Goal: Task Accomplishment & Management: Manage account settings

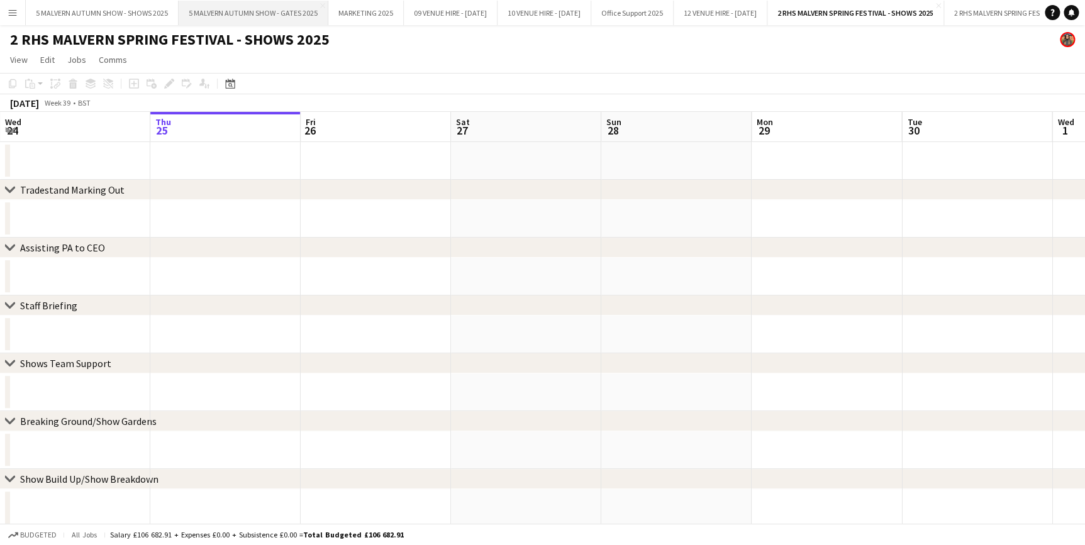
click at [299, 4] on button "5 MALVERN AUTUMN SHOW - GATES 2025 Close" at bounding box center [254, 13] width 150 height 25
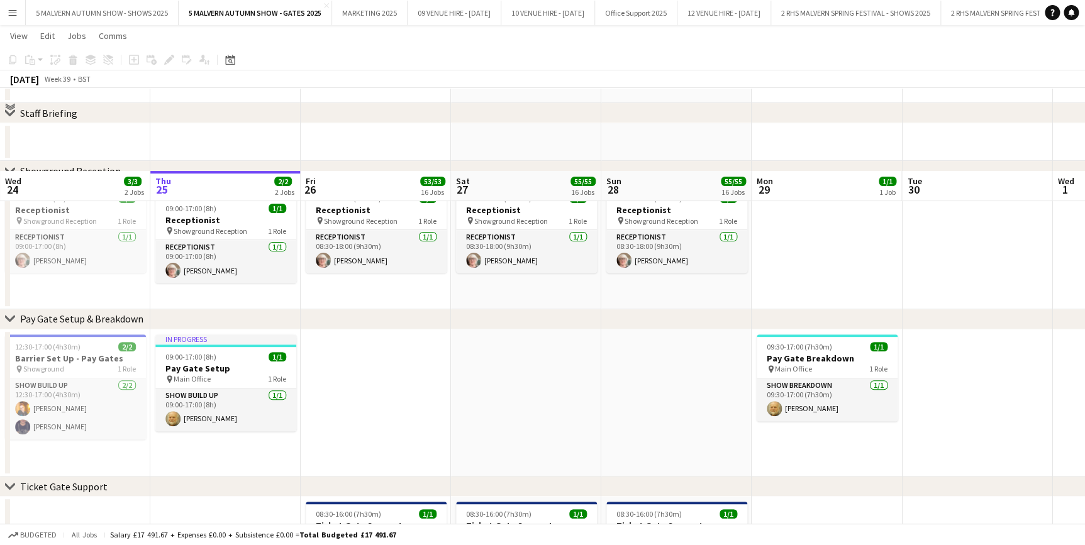
scroll to position [171, 0]
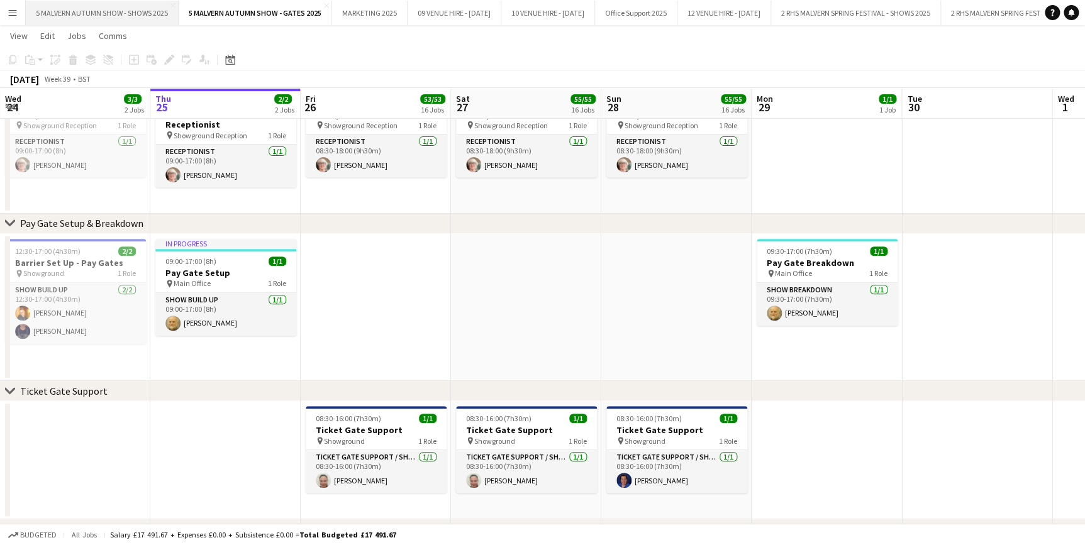
click at [86, 21] on button "5 MALVERN AUTUMN SHOW - SHOWS 2025 Close" at bounding box center [102, 13] width 153 height 25
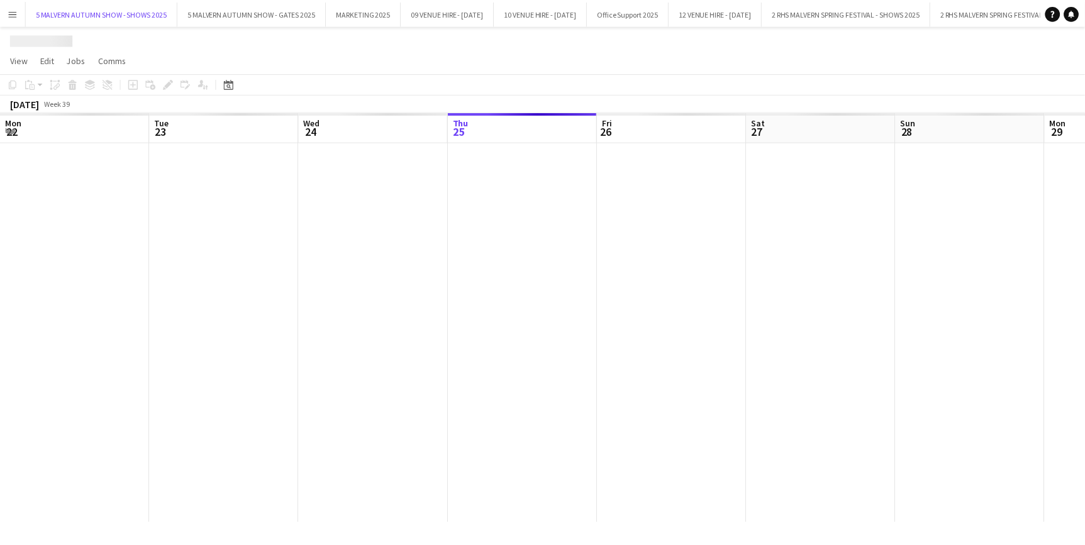
scroll to position [0, 301]
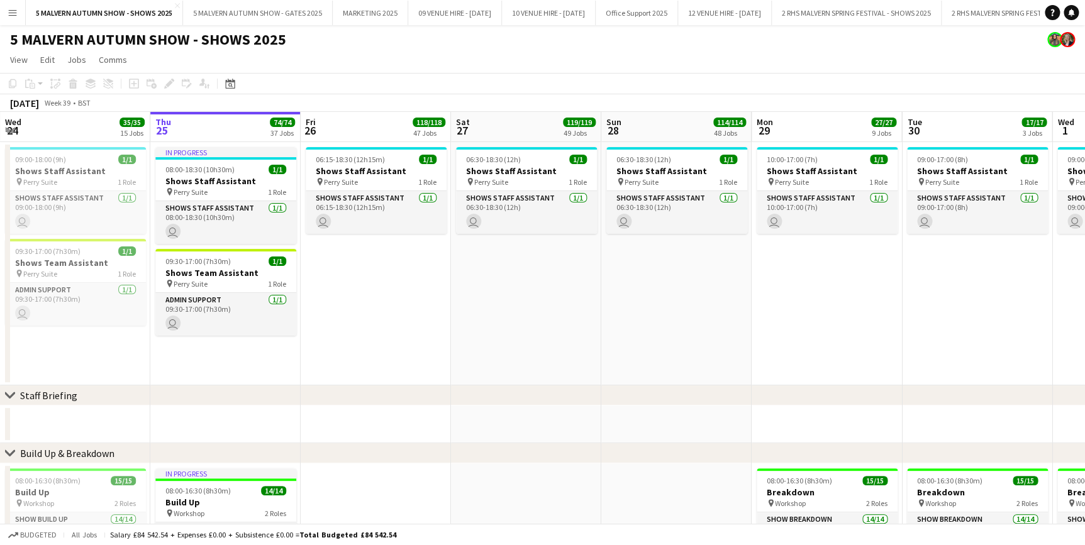
drag, startPoint x: 477, startPoint y: 123, endPoint x: 400, endPoint y: 120, distance: 76.8
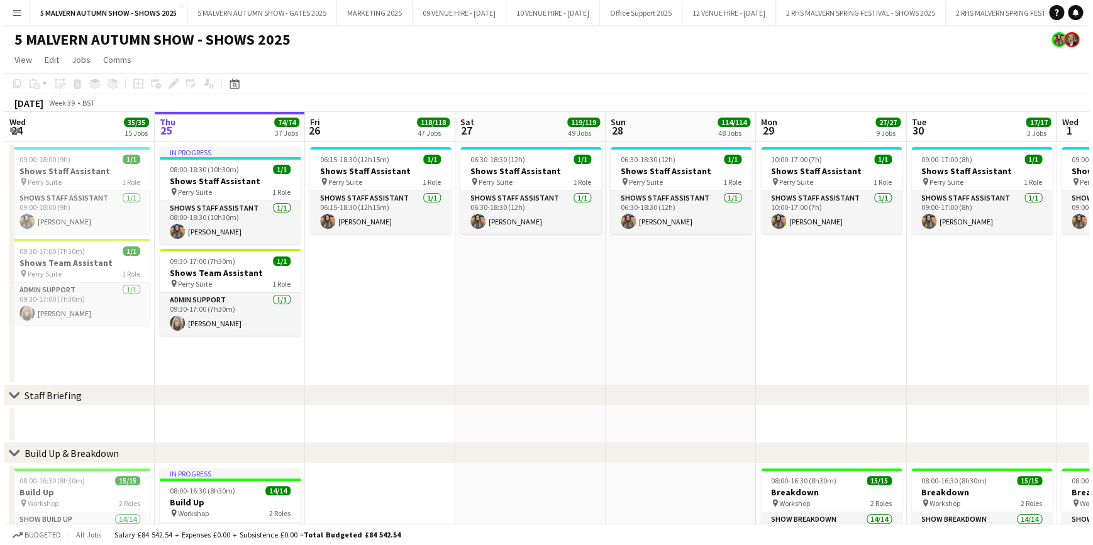
scroll to position [0, 450]
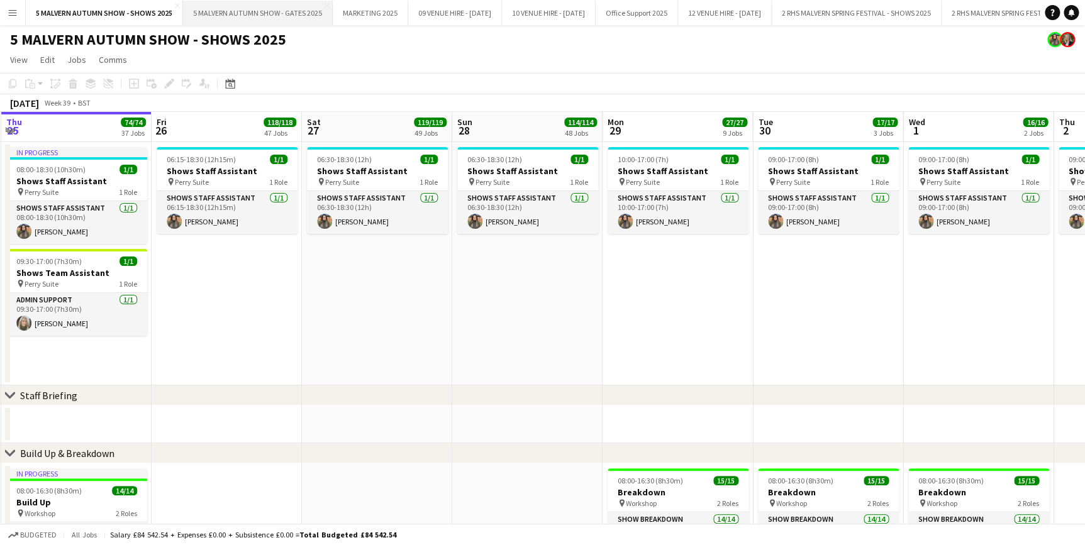
click at [276, 18] on button "5 MALVERN AUTUMN SHOW - GATES 2025 Close" at bounding box center [258, 13] width 150 height 25
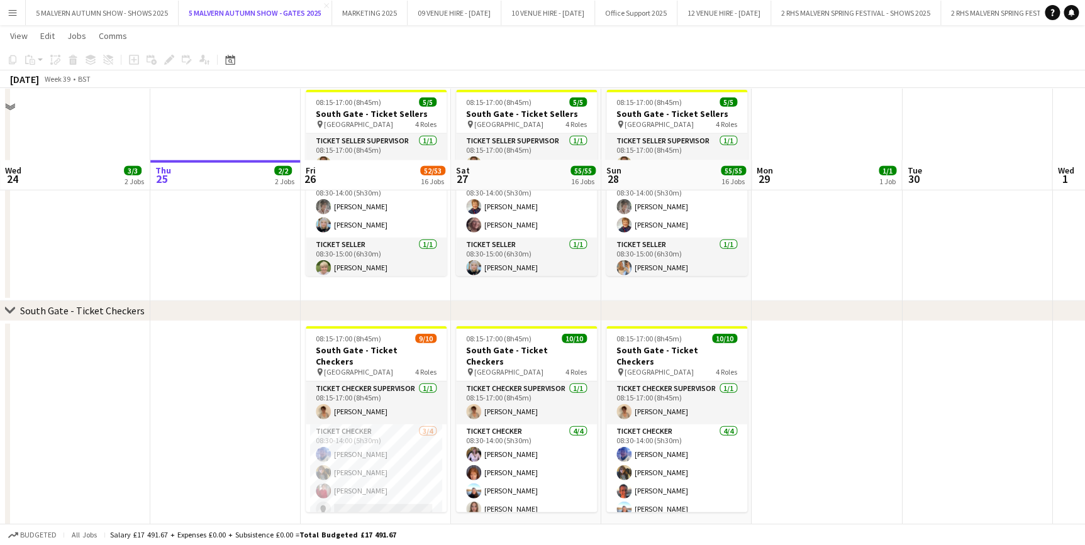
scroll to position [1716, 0]
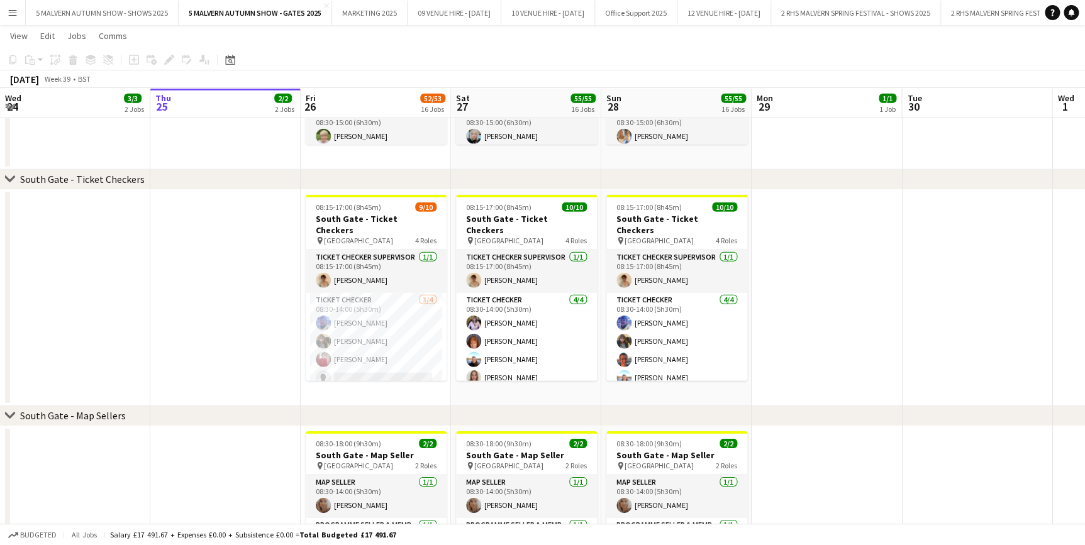
click at [275, 275] on app-date-cell at bounding box center [225, 298] width 150 height 216
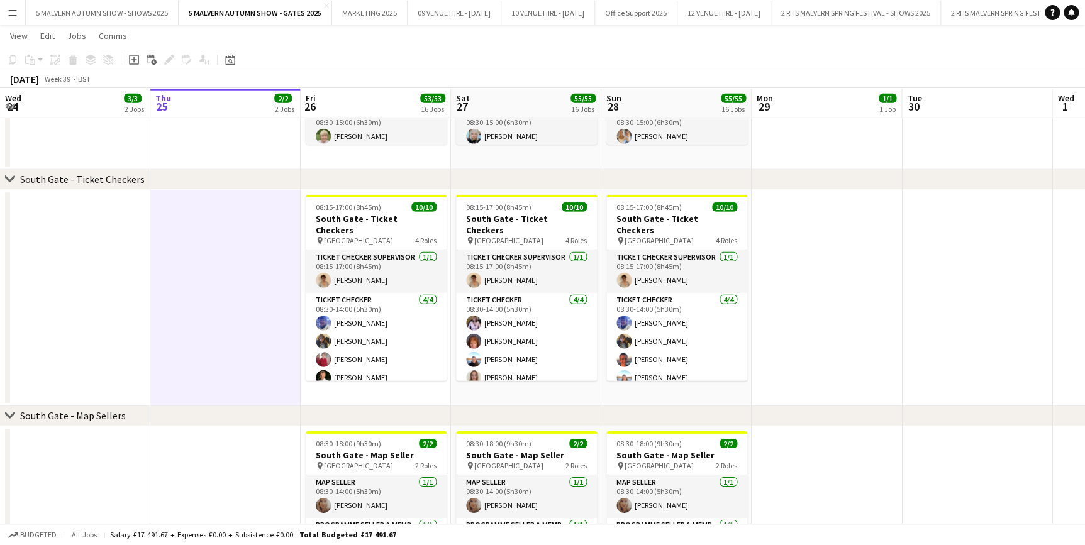
click at [18, 16] on button "Menu" at bounding box center [12, 12] width 25 height 25
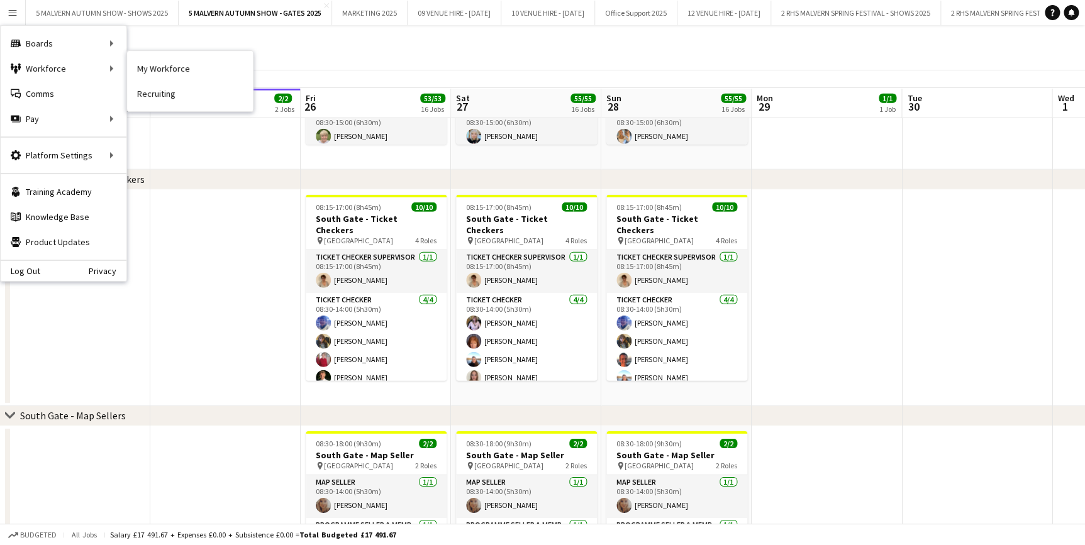
drag, startPoint x: 152, startPoint y: 68, endPoint x: 98, endPoint y: 113, distance: 70.2
click at [152, 68] on link "My Workforce" at bounding box center [190, 68] width 126 height 25
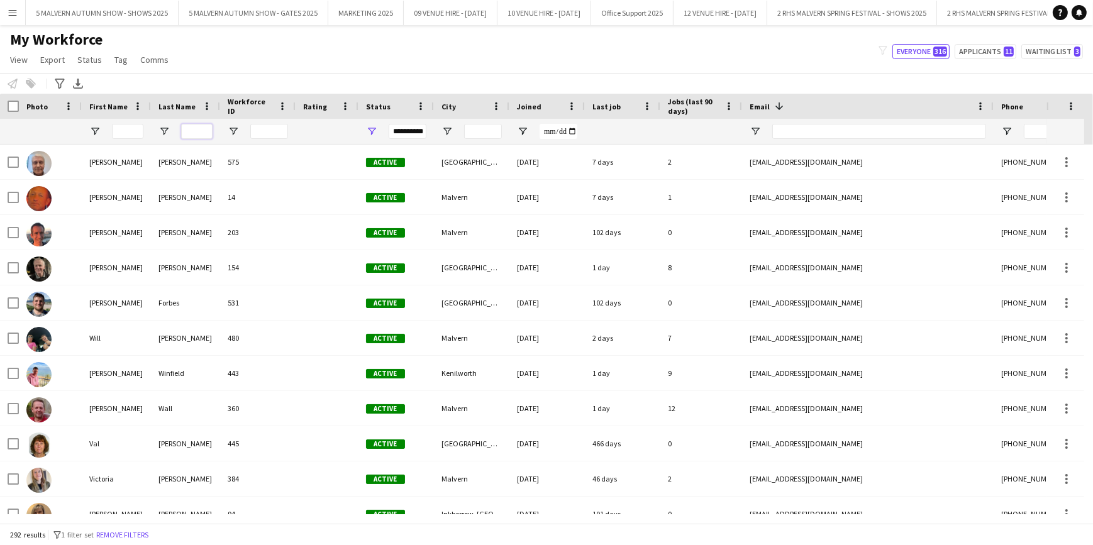
click at [194, 130] on input "Last Name Filter Input" at bounding box center [196, 131] width 31 height 15
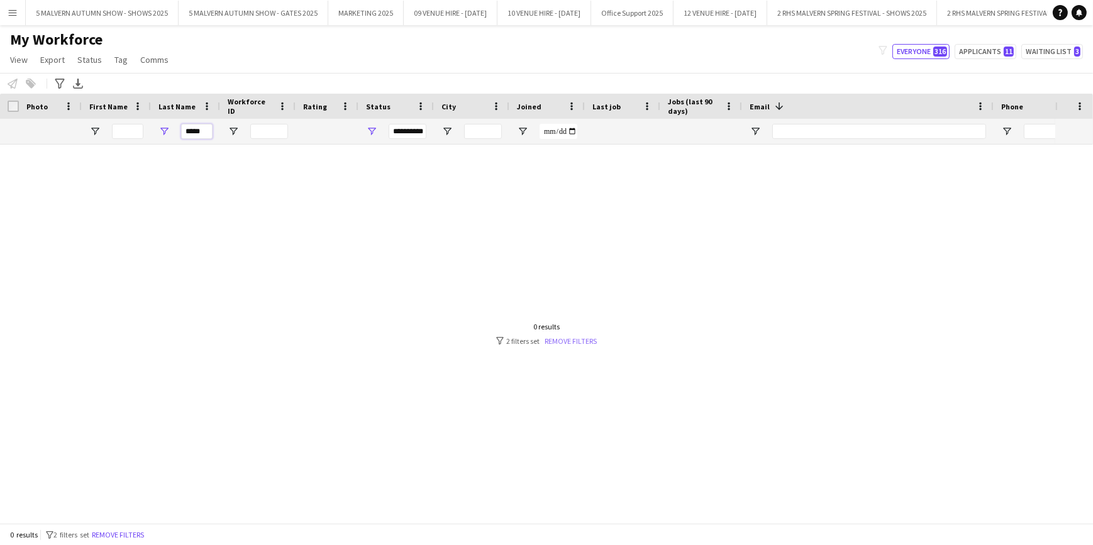
type input "*****"
click at [559, 337] on link "Remove filters" at bounding box center [571, 341] width 52 height 9
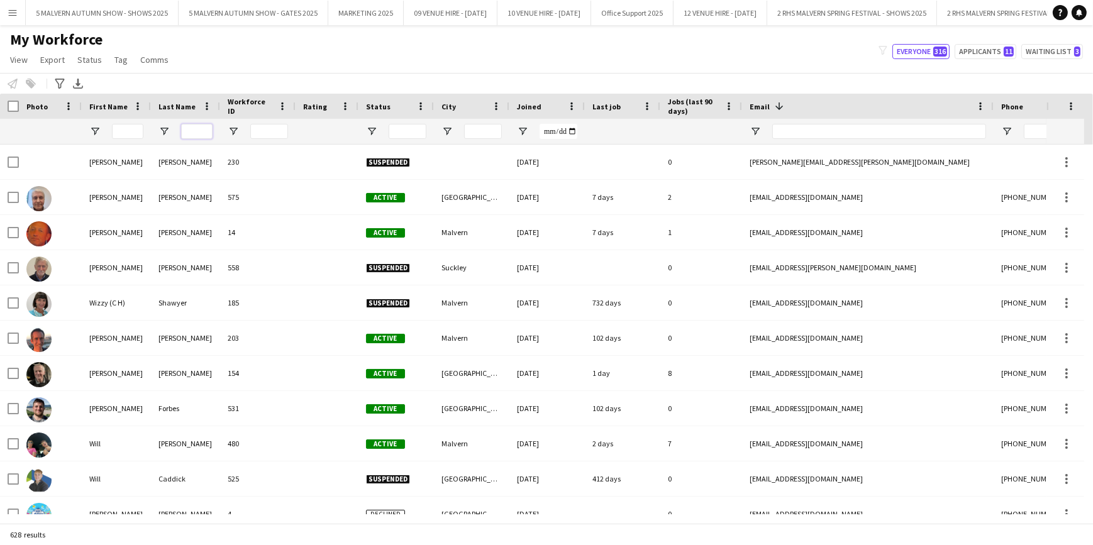
click at [195, 128] on input "Last Name Filter Input" at bounding box center [196, 131] width 31 height 15
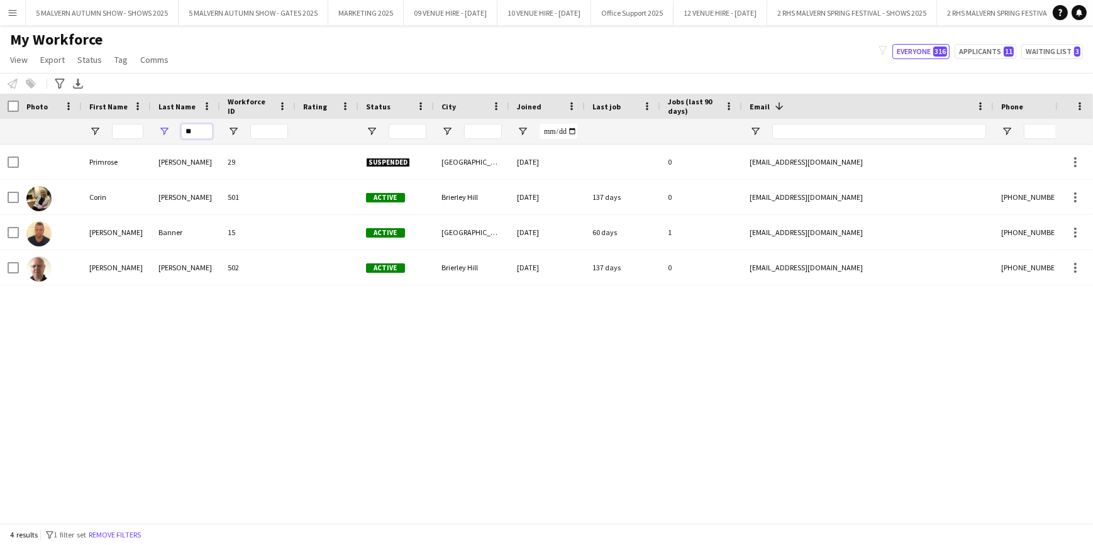
type input "*"
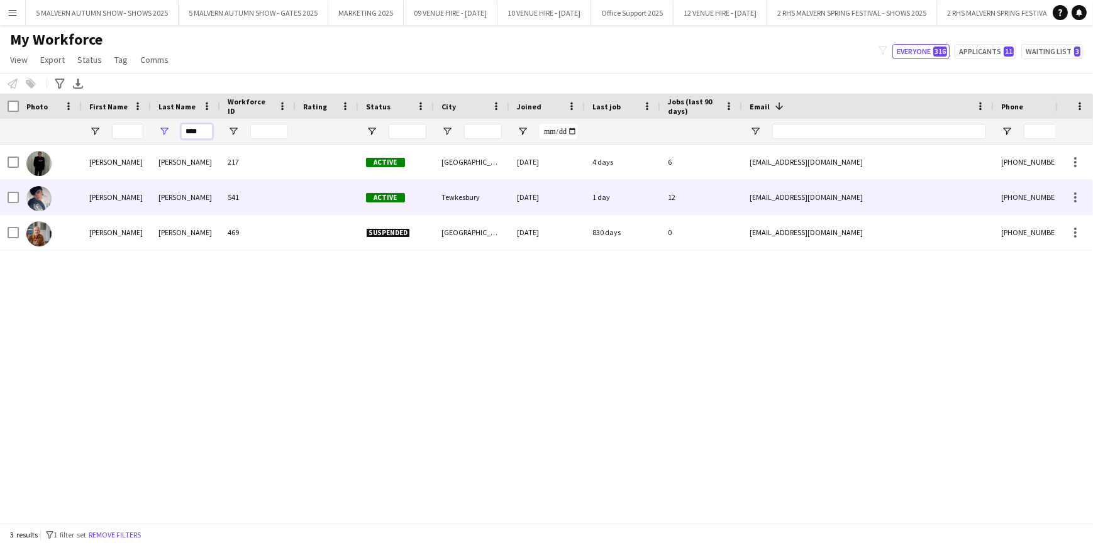
type input "****"
click at [265, 189] on div "541" at bounding box center [257, 197] width 75 height 35
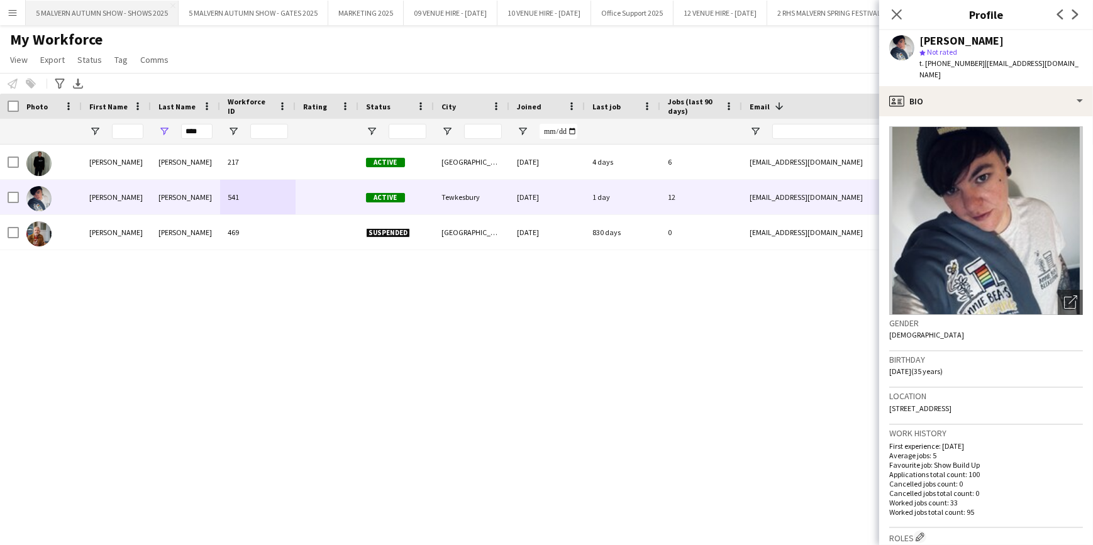
drag, startPoint x: 170, startPoint y: 15, endPoint x: 109, endPoint y: 18, distance: 61.1
click at [170, 15] on button "5 MALVERN AUTUMN SHOW - SHOWS 2025 Close" at bounding box center [102, 13] width 153 height 25
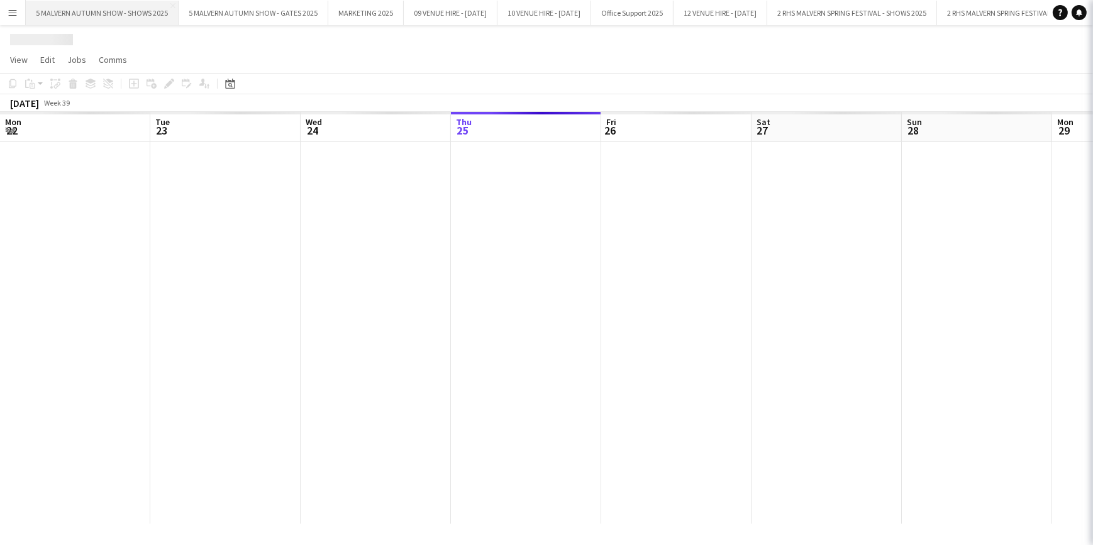
scroll to position [0, 301]
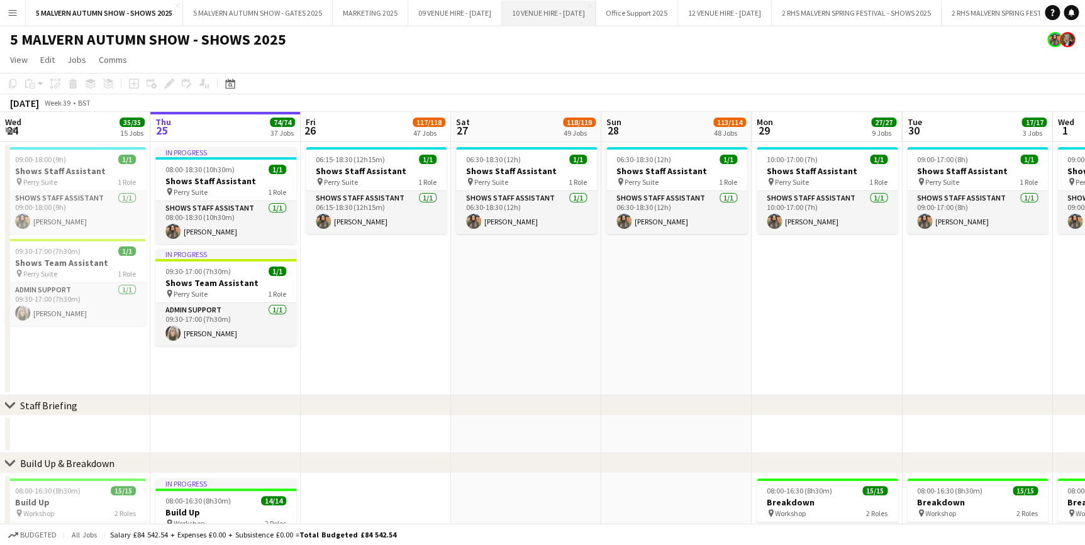
click at [582, 8] on button "10 VENUE HIRE - OCTOBER 2025 Close" at bounding box center [549, 13] width 94 height 25
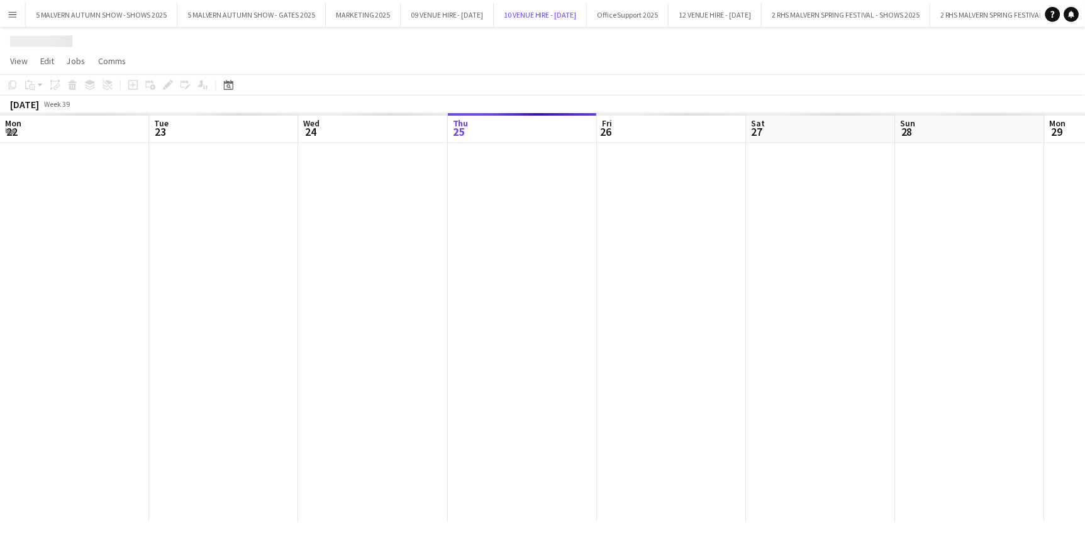
scroll to position [0, 301]
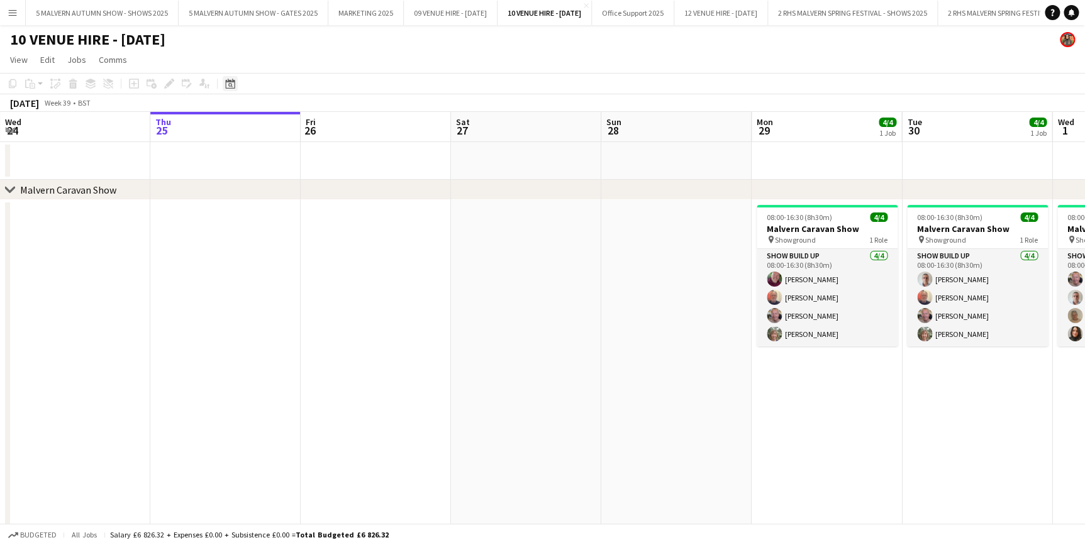
click at [230, 84] on icon at bounding box center [230, 85] width 4 height 4
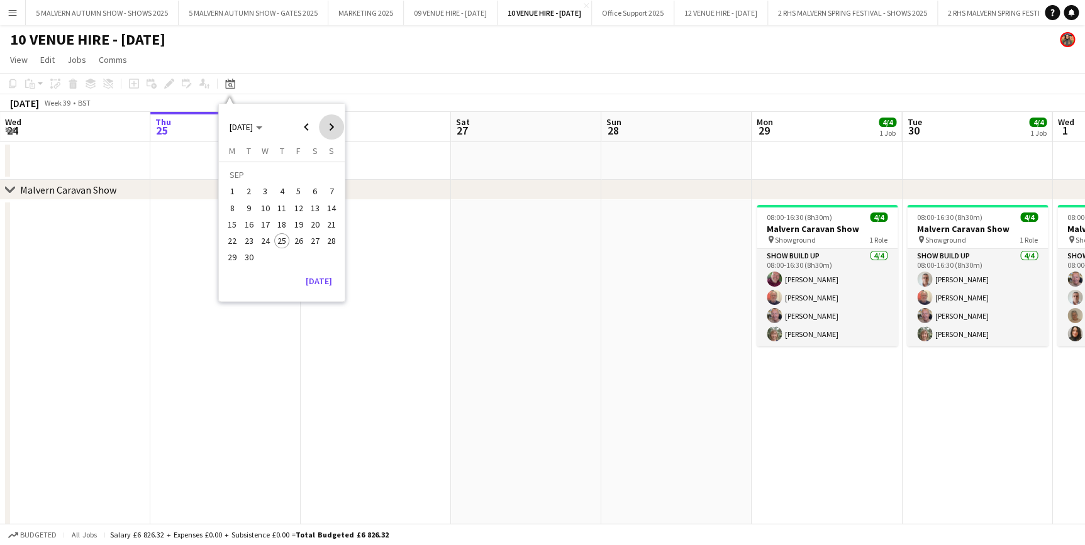
click at [339, 133] on span "Next month" at bounding box center [331, 126] width 25 height 25
click at [232, 208] on span "6" at bounding box center [232, 208] width 15 height 15
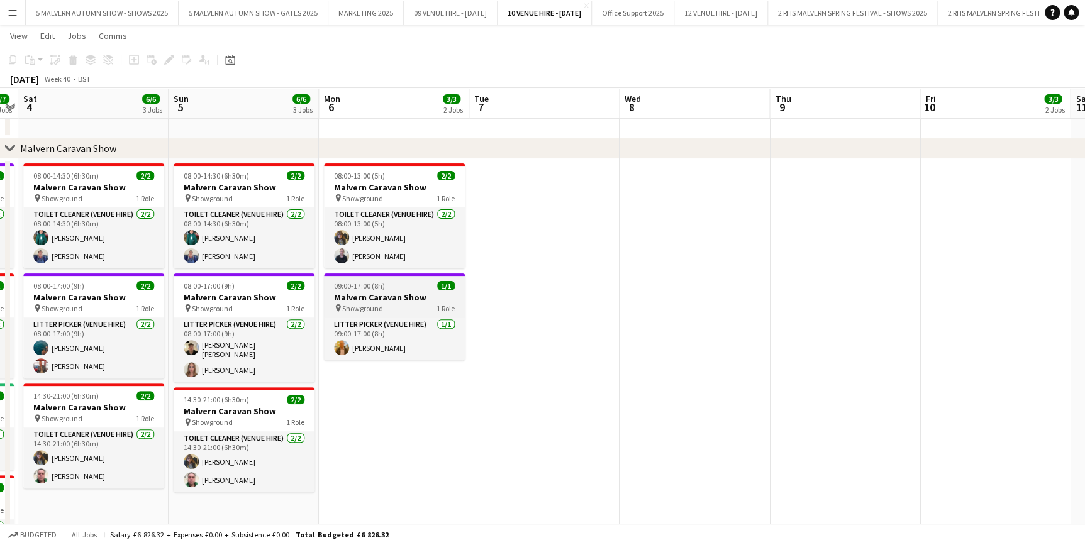
scroll to position [57, 0]
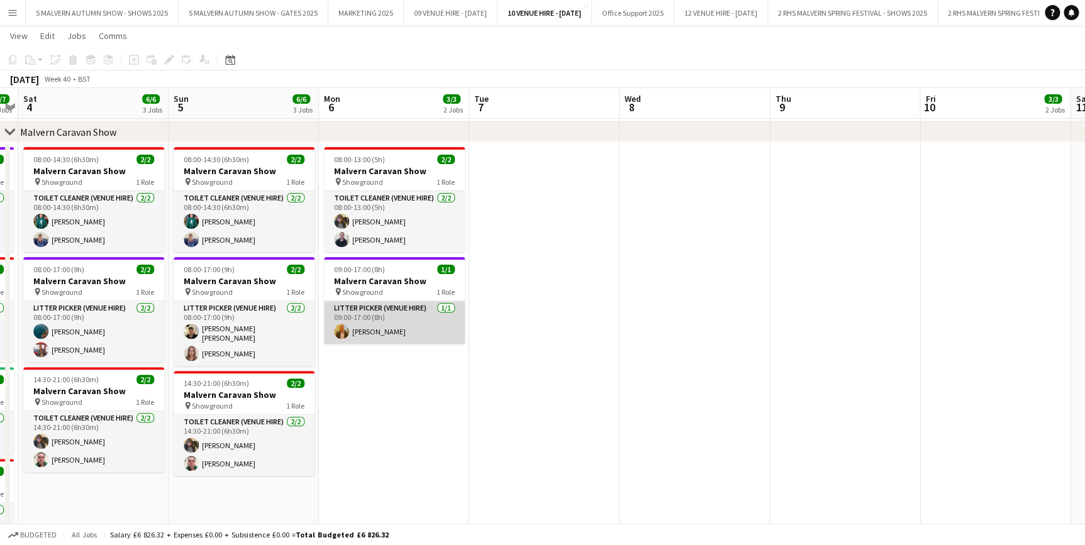
click at [383, 309] on app-card-role "Litter Picker (Venue Hire) 1/1 09:00-17:00 (8h) David Rowley" at bounding box center [394, 322] width 141 height 43
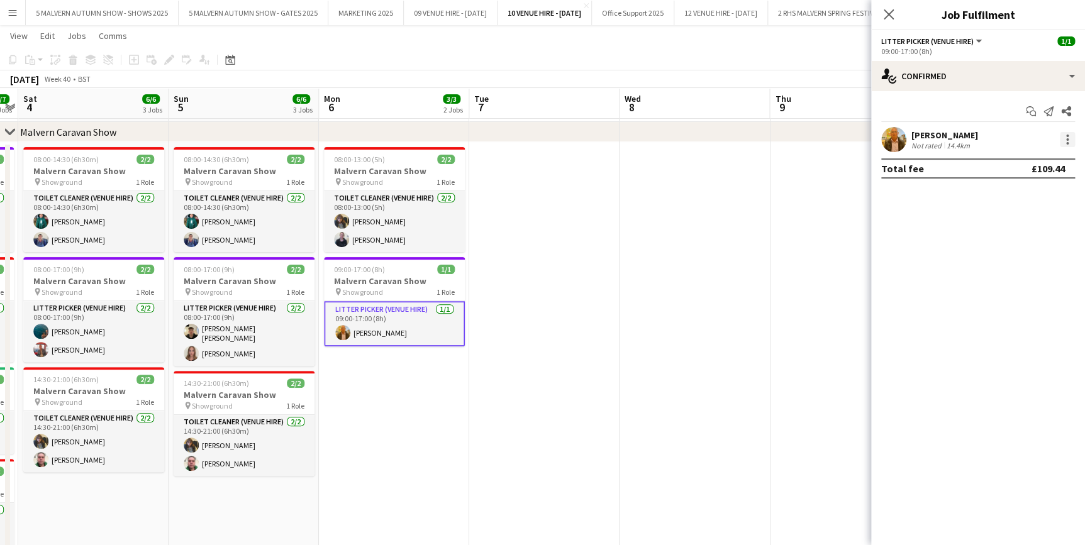
click at [1065, 142] on div at bounding box center [1067, 139] width 15 height 15
click at [1054, 276] on button "Remove" at bounding box center [1026, 284] width 98 height 30
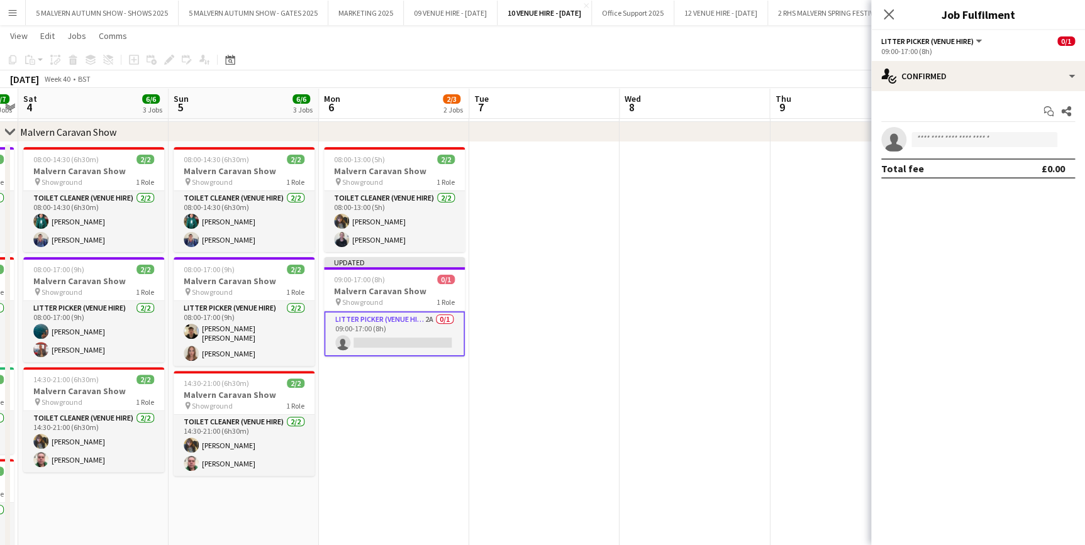
click at [766, 276] on app-date-cell at bounding box center [695, 367] width 150 height 451
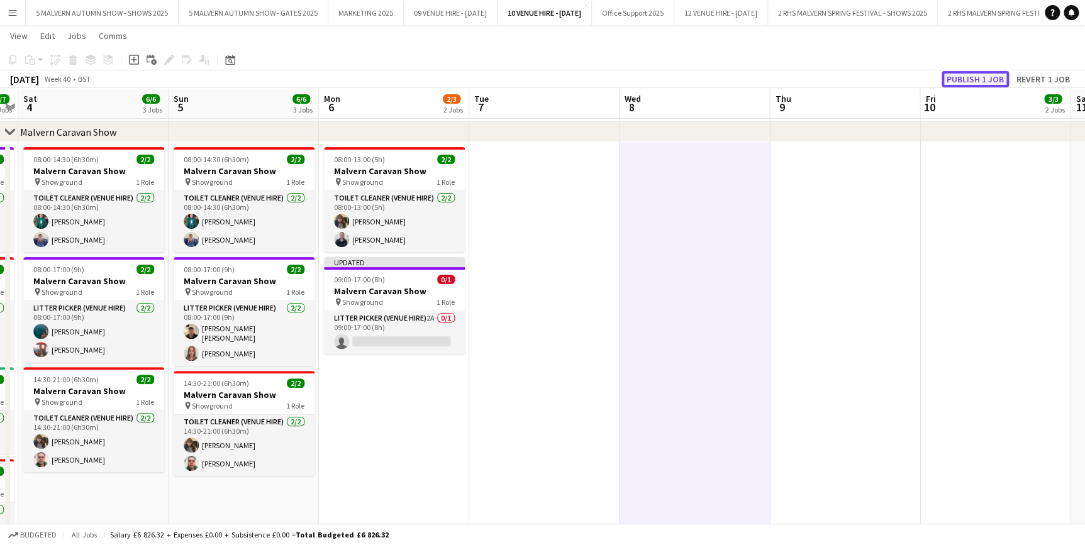
click at [944, 78] on button "Publish 1 job" at bounding box center [975, 79] width 67 height 16
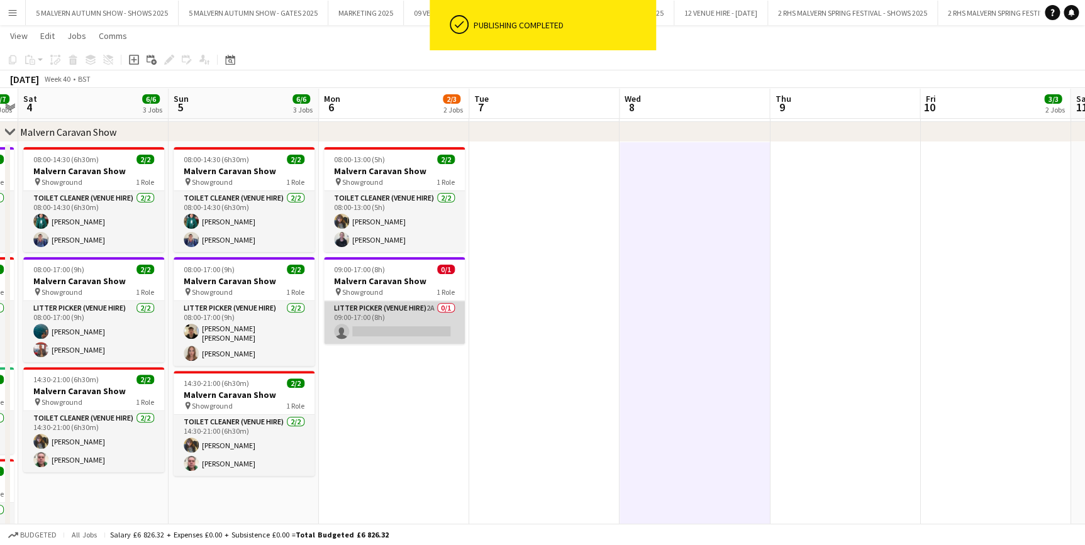
click at [410, 308] on app-card-role "Litter Picker (Venue Hire) 2A 0/1 09:00-17:00 (8h) single-neutral-actions" at bounding box center [394, 322] width 141 height 43
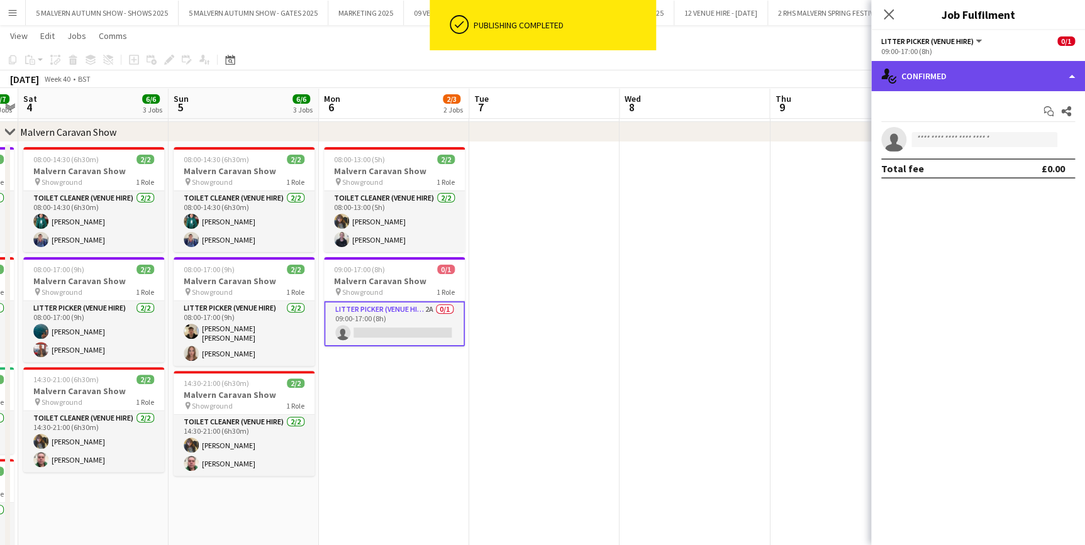
click at [948, 89] on div "single-neutral-actions-check-2 Confirmed" at bounding box center [978, 76] width 214 height 30
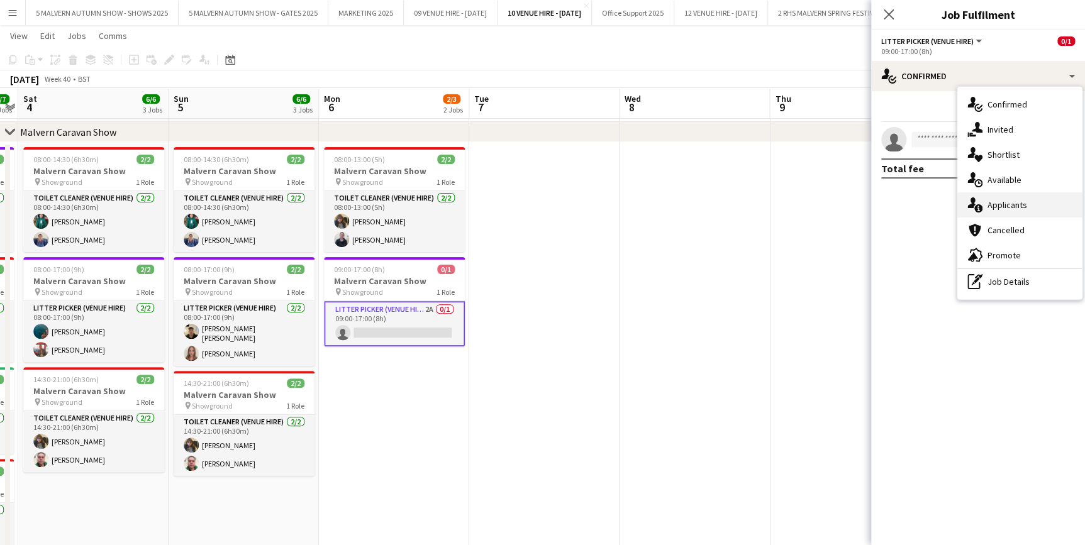
click at [1012, 198] on div "single-neutral-actions-information Applicants" at bounding box center [1019, 205] width 125 height 25
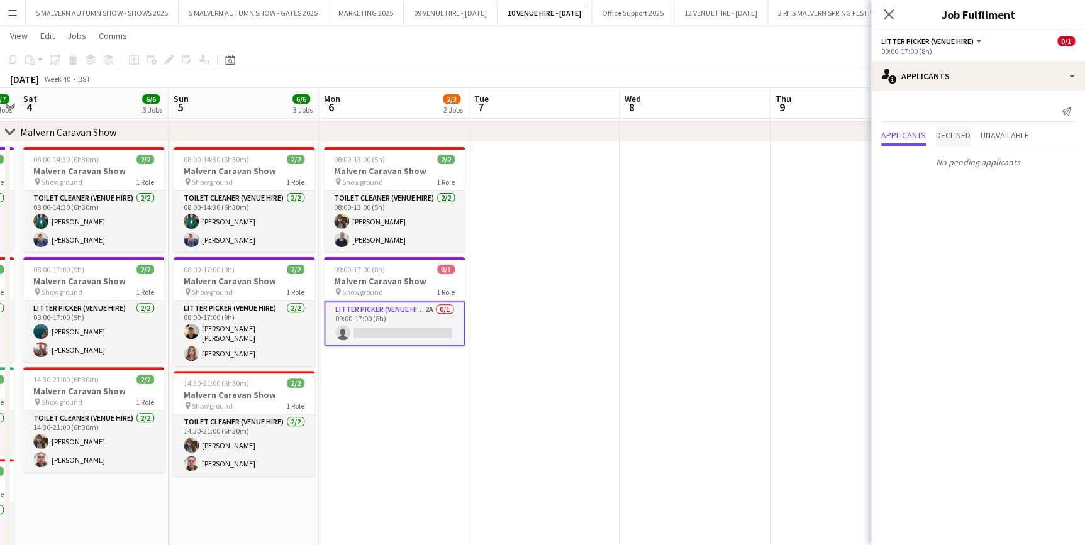
click at [965, 133] on span "Declined" at bounding box center [953, 135] width 35 height 9
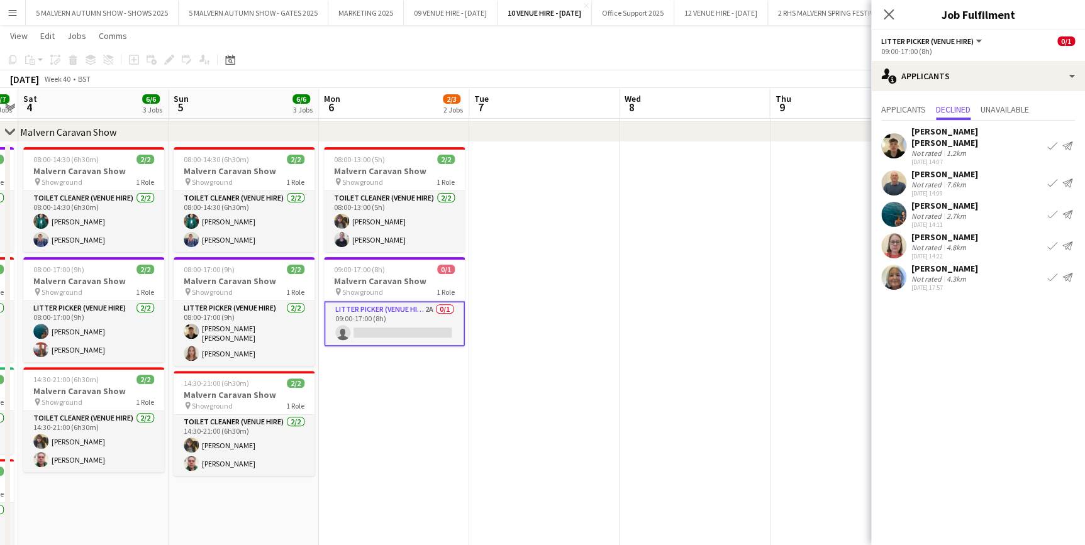
click at [678, 238] on app-date-cell at bounding box center [695, 367] width 150 height 451
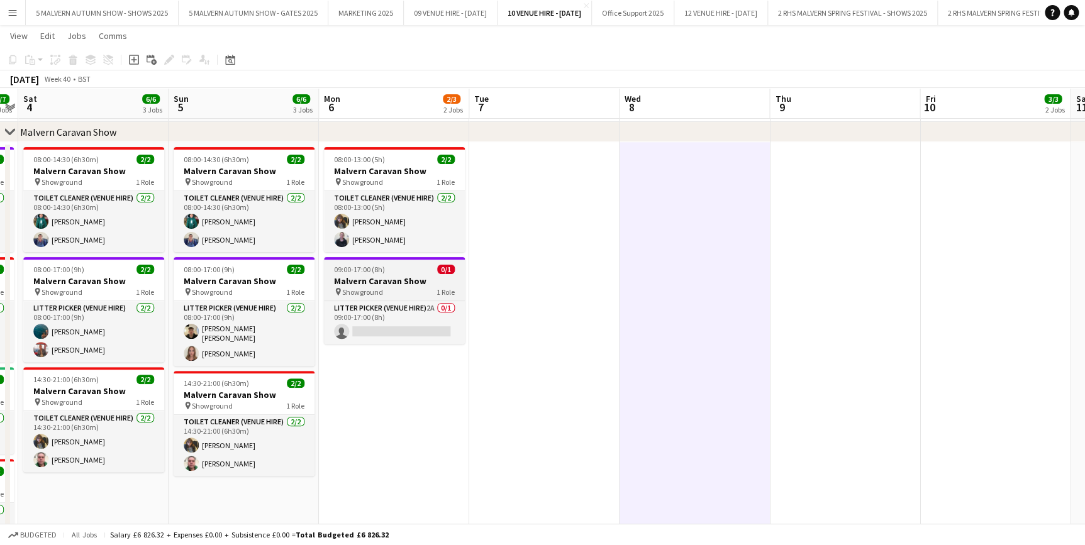
click at [375, 267] on span "09:00-17:00 (8h)" at bounding box center [359, 269] width 51 height 9
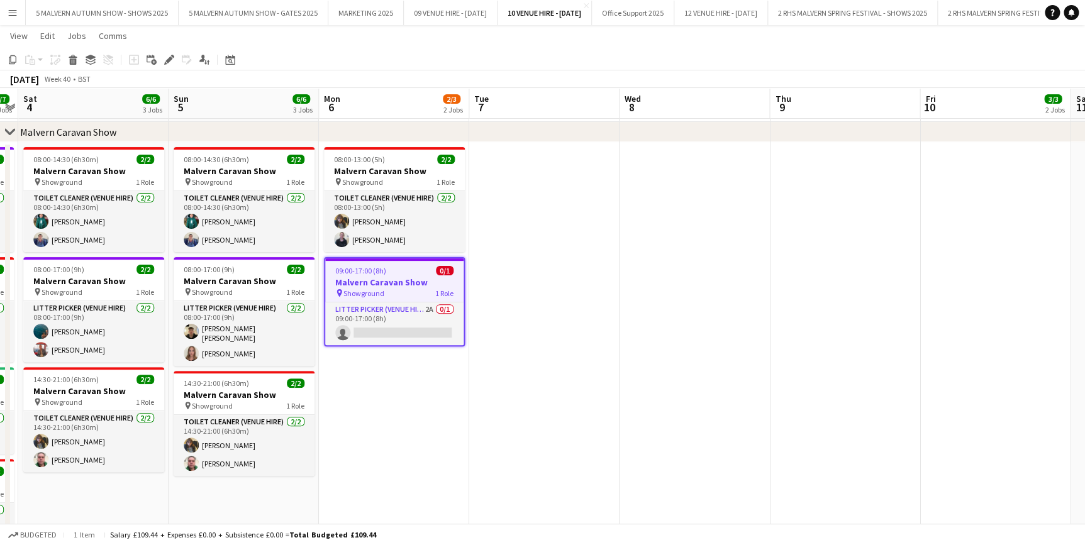
click at [413, 299] on app-job-card "09:00-17:00 (8h) 0/1 Malvern Caravan Show pin Showground 1 Role Litter Picker (…" at bounding box center [394, 301] width 141 height 89
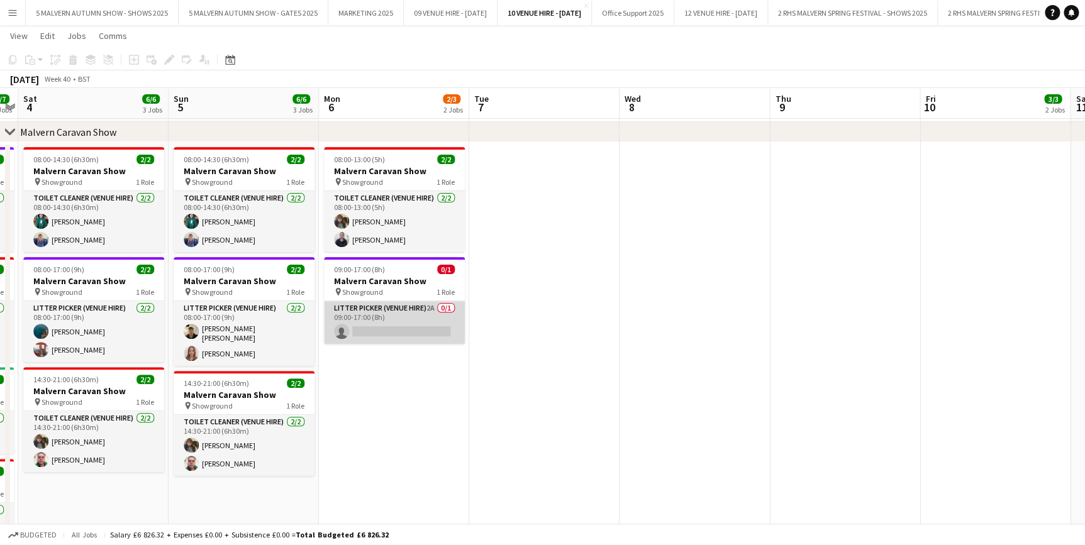
click at [412, 305] on app-card-role "Litter Picker (Venue Hire) 2A 0/1 09:00-17:00 (8h) single-neutral-actions" at bounding box center [394, 322] width 141 height 43
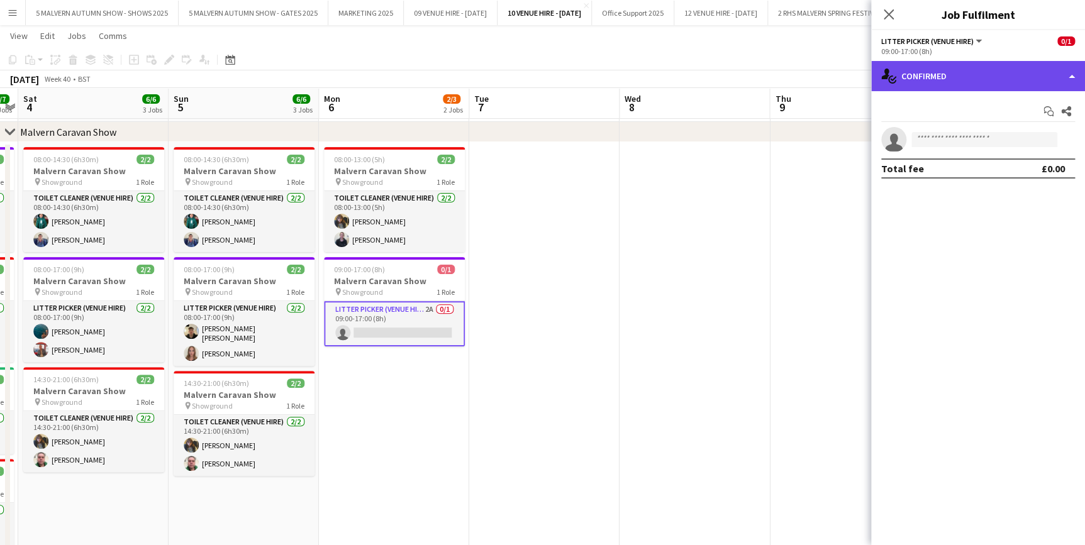
click at [965, 77] on div "single-neutral-actions-check-2 Confirmed" at bounding box center [978, 76] width 214 height 30
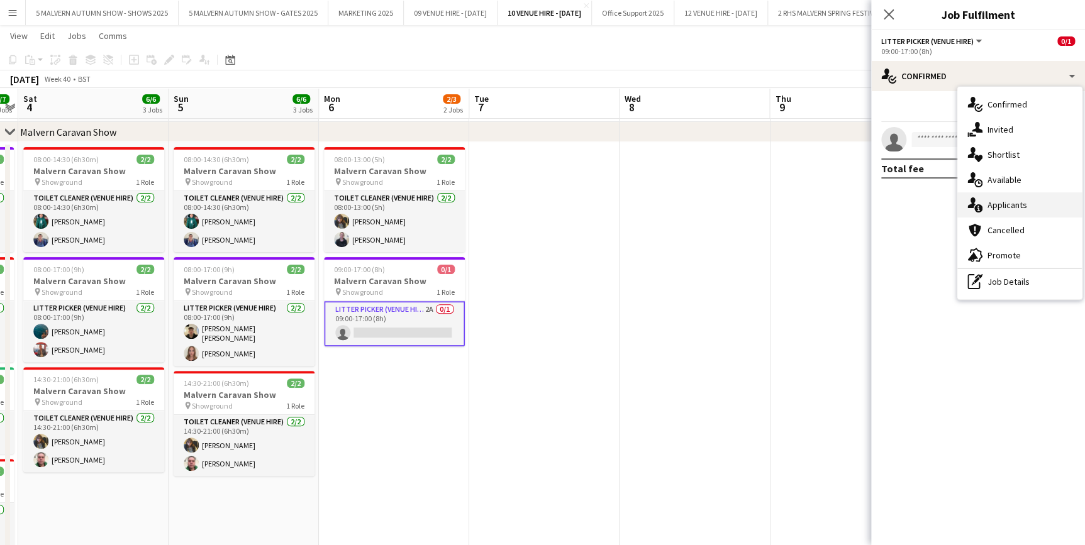
click at [1003, 200] on span "Applicants" at bounding box center [1008, 204] width 40 height 11
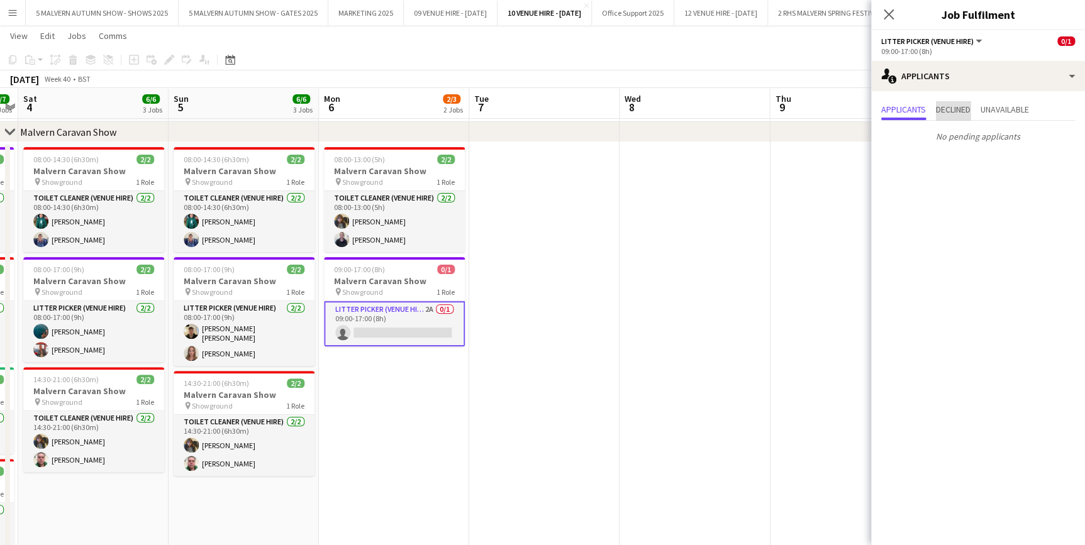
click at [963, 108] on span "Declined" at bounding box center [953, 109] width 35 height 9
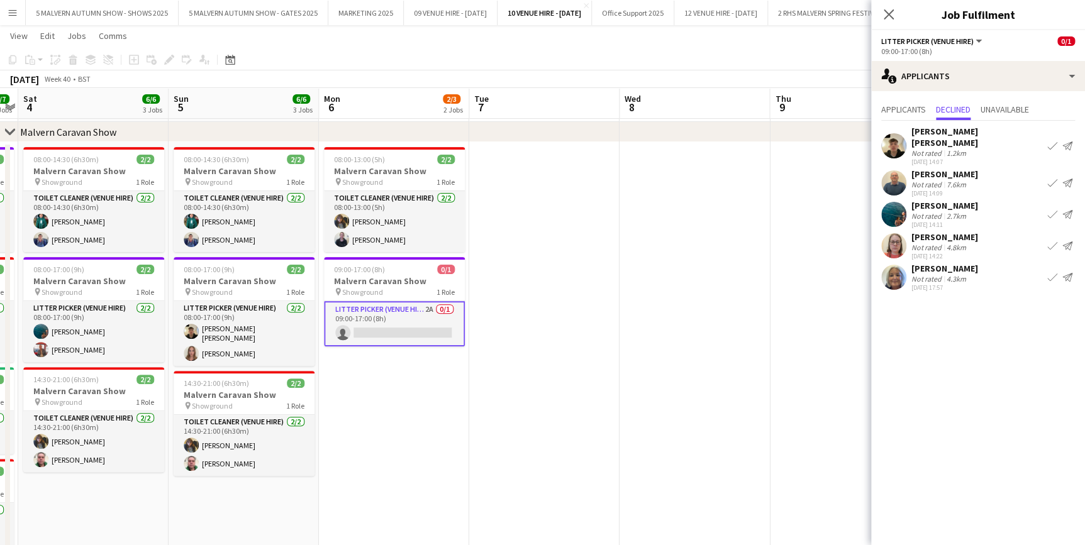
click at [1051, 142] on app-icon "Confirm" at bounding box center [1052, 146] width 10 height 10
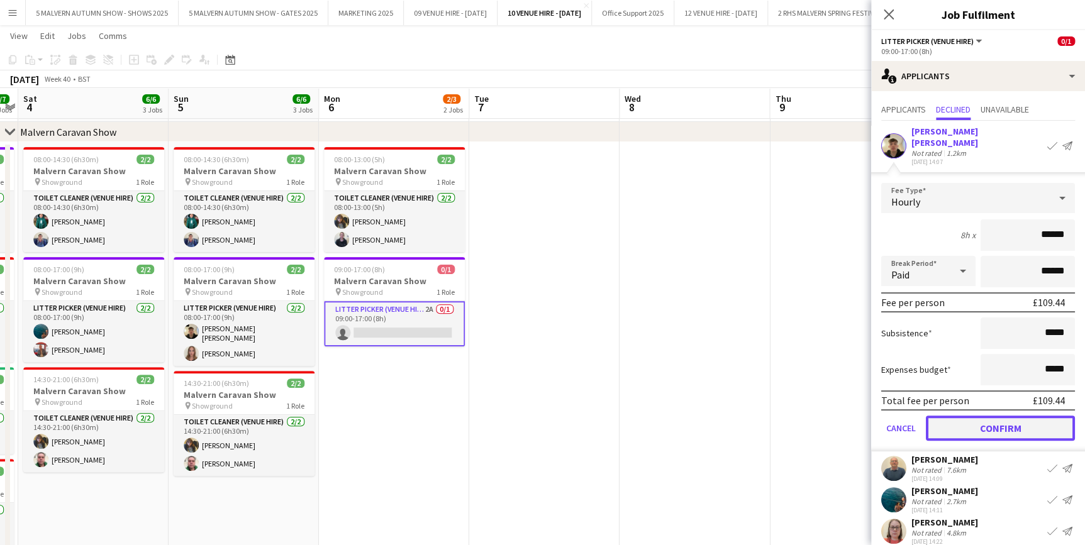
click at [982, 417] on button "Confirm" at bounding box center [1000, 428] width 149 height 25
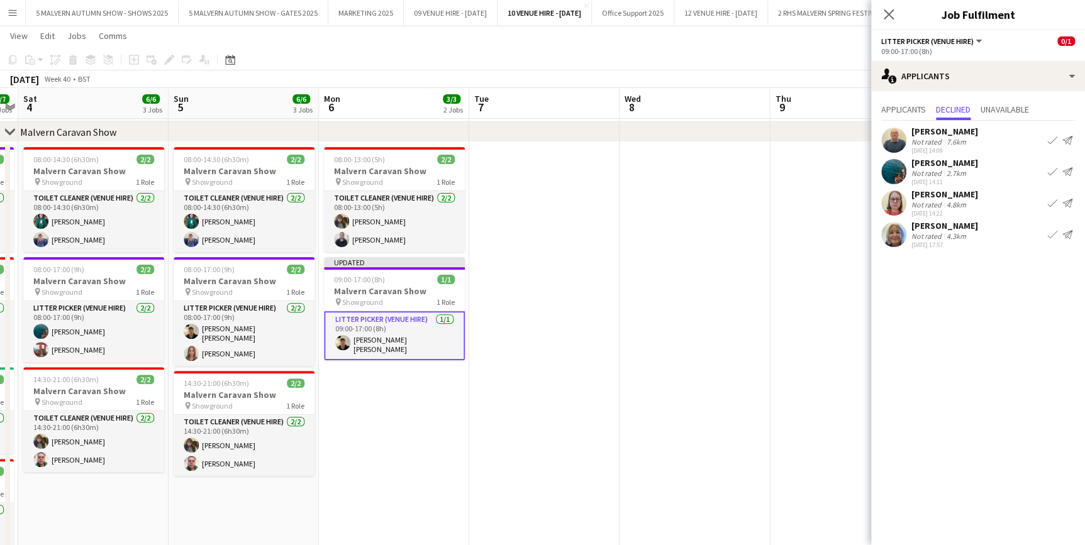
click at [716, 243] on app-date-cell at bounding box center [695, 367] width 150 height 451
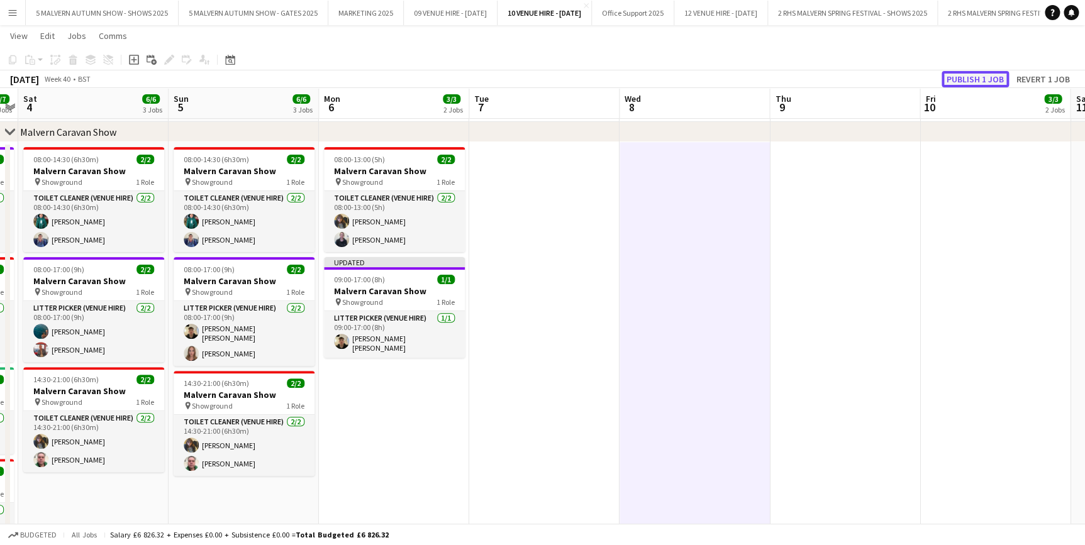
click at [993, 79] on button "Publish 1 job" at bounding box center [975, 79] width 67 height 16
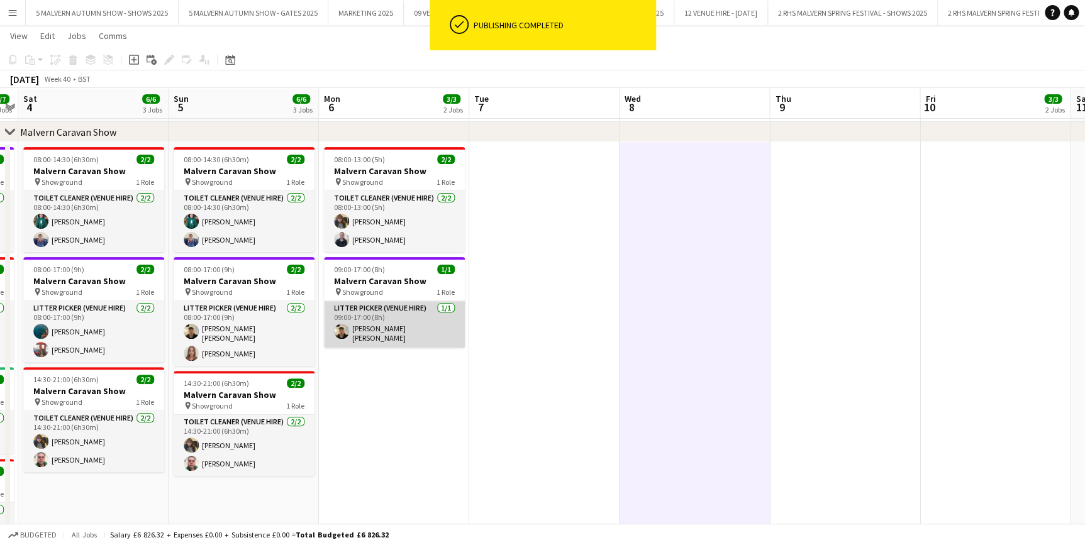
click at [407, 327] on app-card-role "Litter Picker (Venue Hire) 1/1 09:00-17:00 (8h) Ben Leah" at bounding box center [394, 324] width 141 height 47
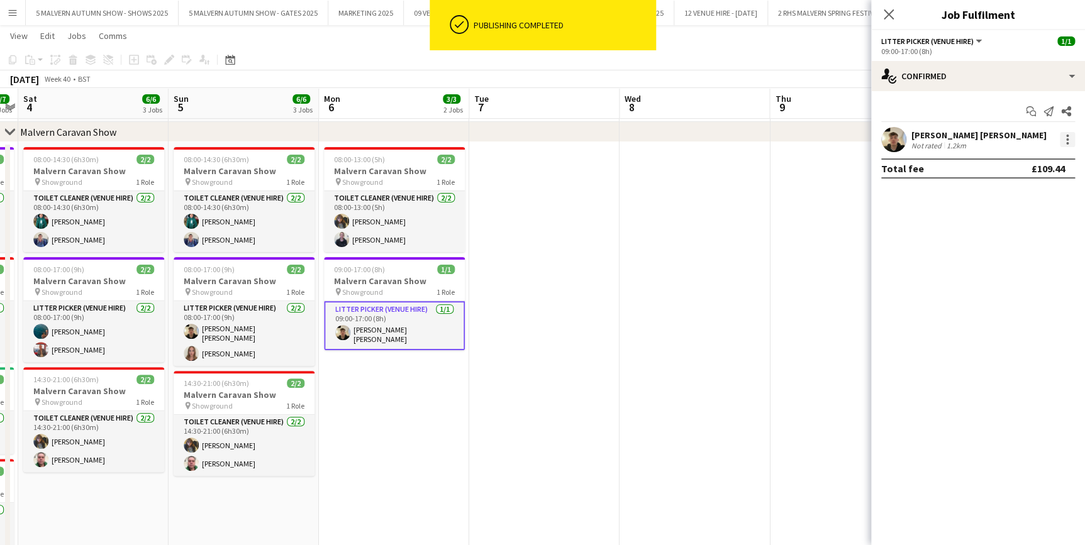
click at [1061, 138] on div at bounding box center [1067, 139] width 15 height 15
click at [1024, 281] on span "Remove" at bounding box center [1006, 283] width 38 height 11
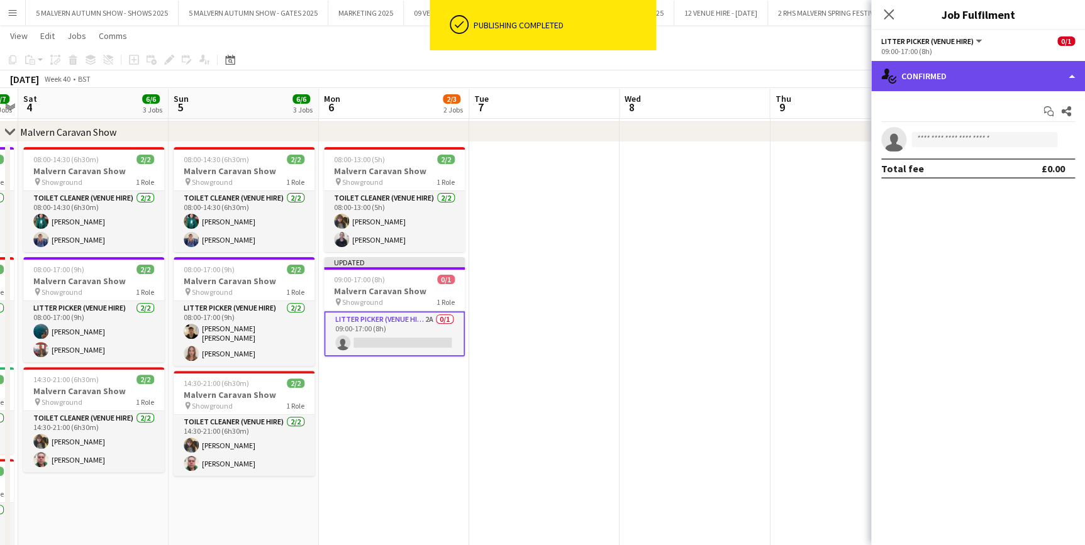
click at [973, 78] on div "single-neutral-actions-check-2 Confirmed" at bounding box center [978, 76] width 214 height 30
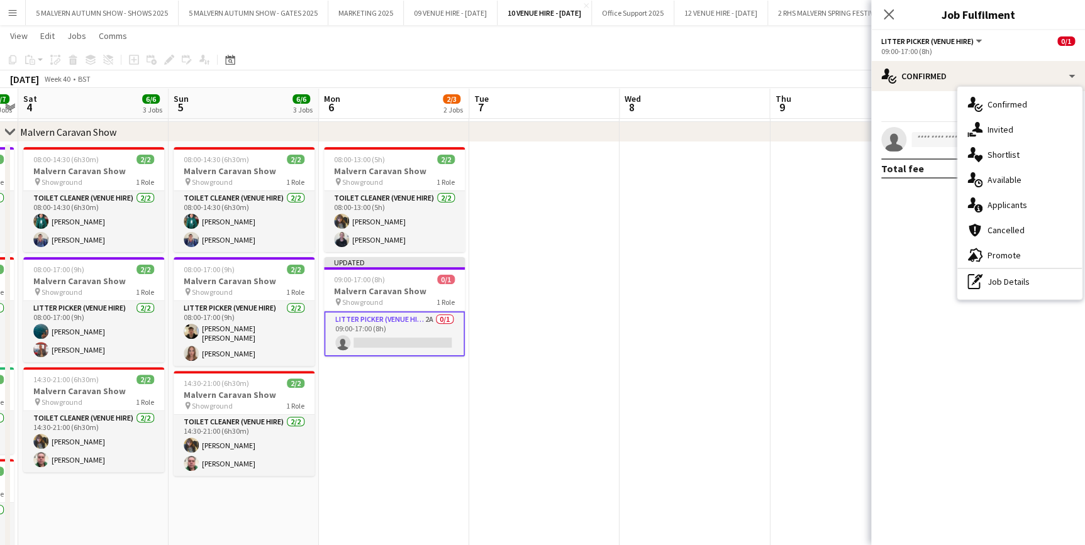
click at [795, 245] on app-date-cell at bounding box center [845, 367] width 150 height 451
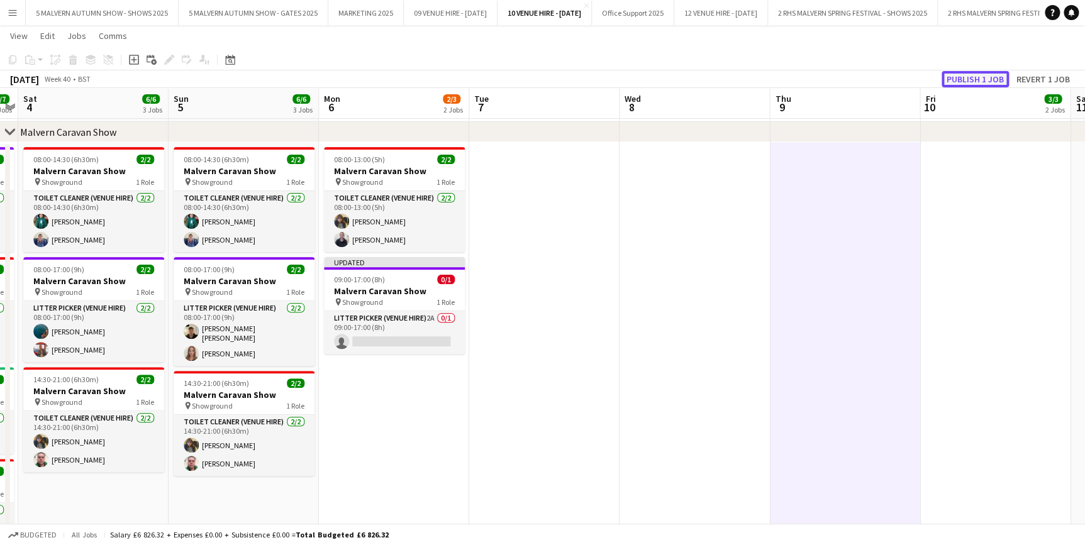
click at [998, 75] on button "Publish 1 job" at bounding box center [975, 79] width 67 height 16
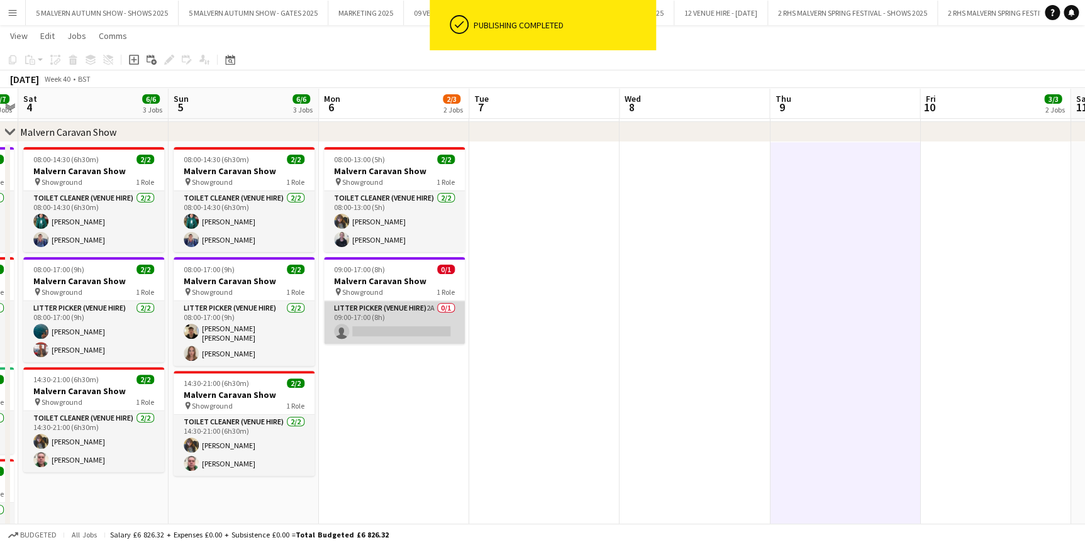
click at [412, 307] on app-card-role "Litter Picker (Venue Hire) 2A 0/1 09:00-17:00 (8h) single-neutral-actions" at bounding box center [394, 322] width 141 height 43
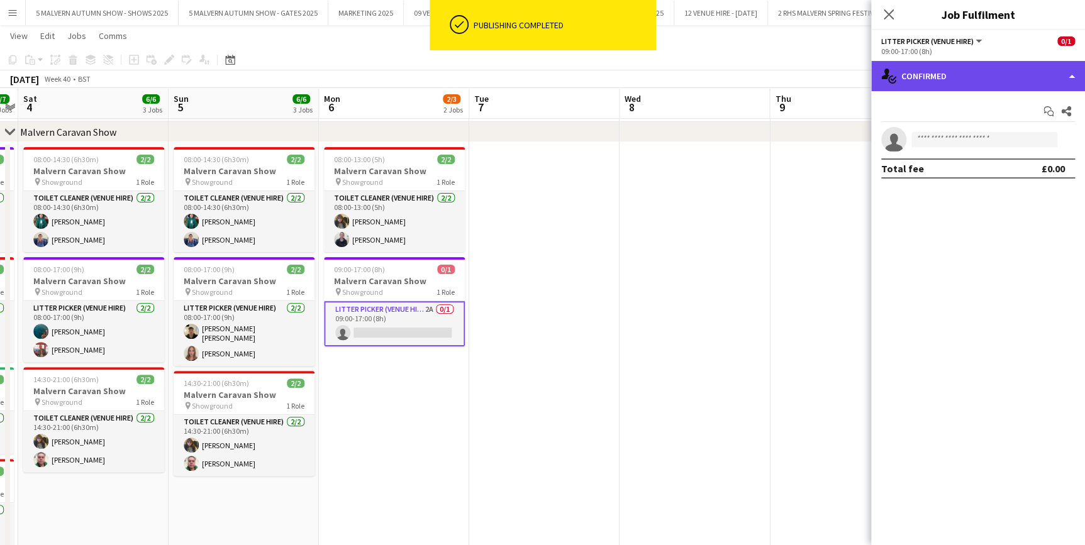
click at [991, 82] on div "single-neutral-actions-check-2 Confirmed" at bounding box center [978, 76] width 214 height 30
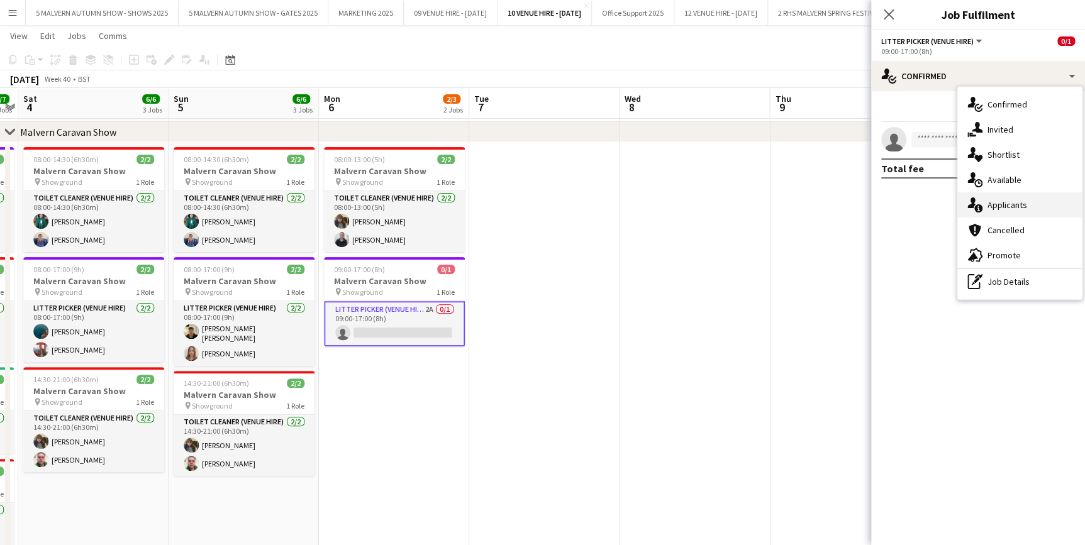
click at [1014, 196] on div "single-neutral-actions-information Applicants" at bounding box center [1019, 205] width 125 height 25
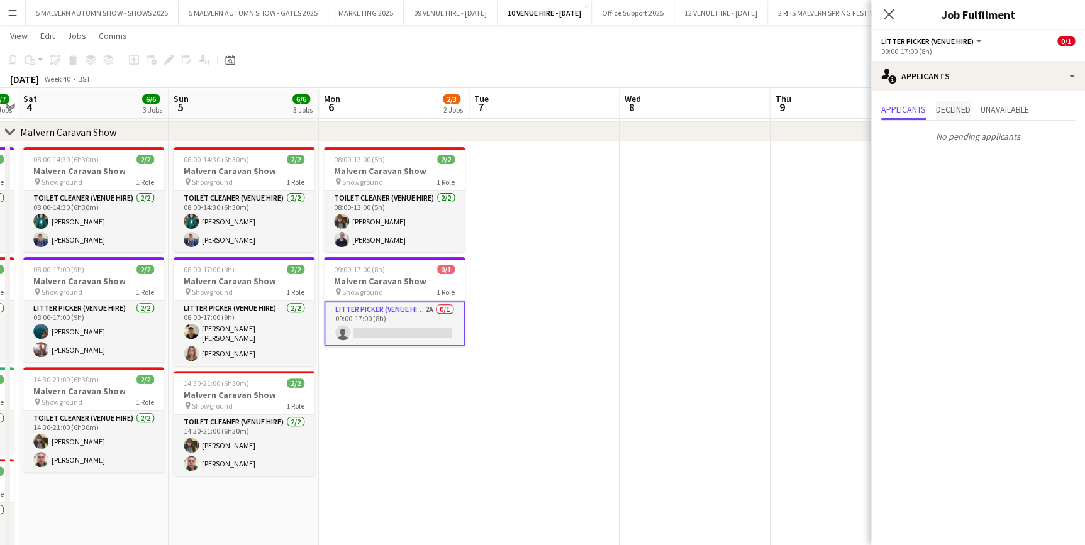
click at [955, 103] on span "Declined" at bounding box center [953, 110] width 35 height 19
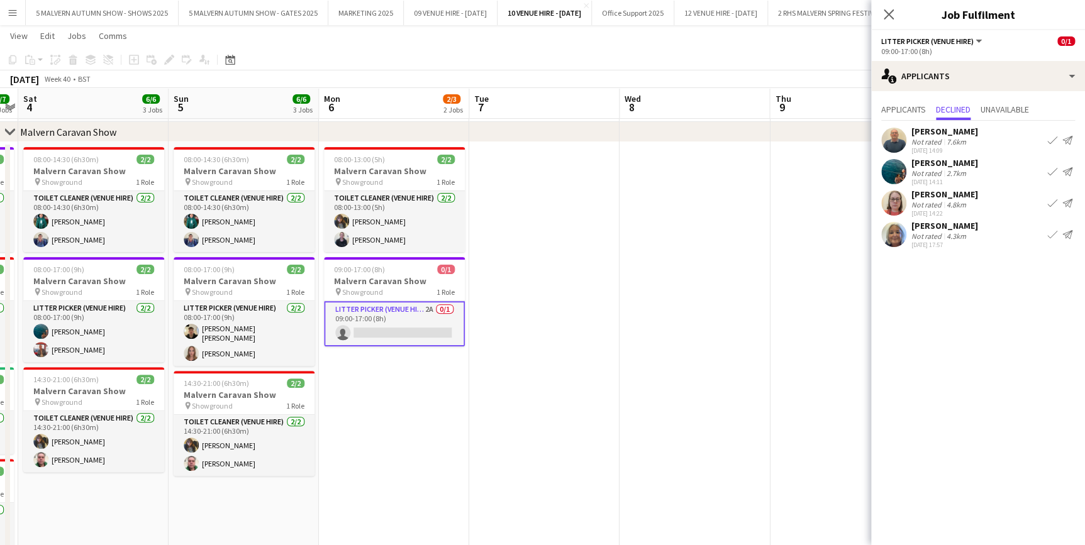
click at [1052, 142] on app-icon "Confirm" at bounding box center [1052, 140] width 10 height 10
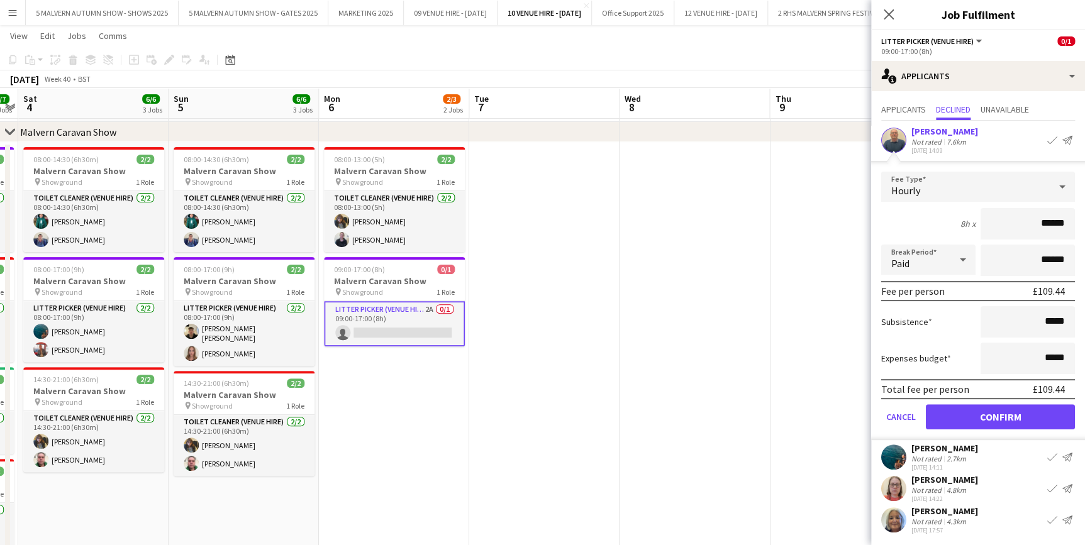
drag, startPoint x: 954, startPoint y: 140, endPoint x: 868, endPoint y: 195, distance: 102.4
click at [783, 227] on app-date-cell at bounding box center [845, 367] width 150 height 451
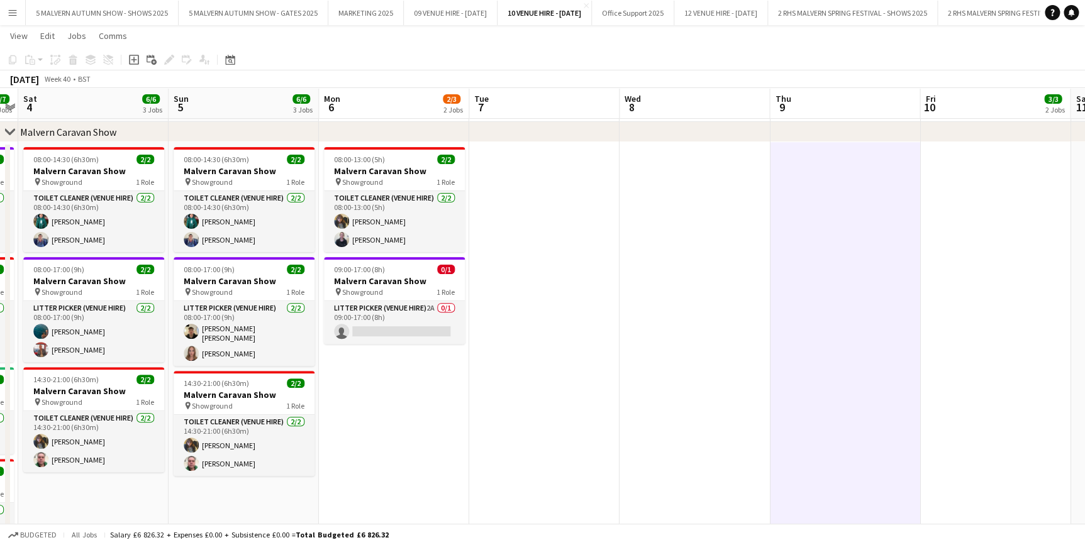
click at [401, 298] on app-job-card "09:00-17:00 (8h) 0/1 Malvern Caravan Show pin Showground 1 Role Litter Picker (…" at bounding box center [394, 300] width 141 height 87
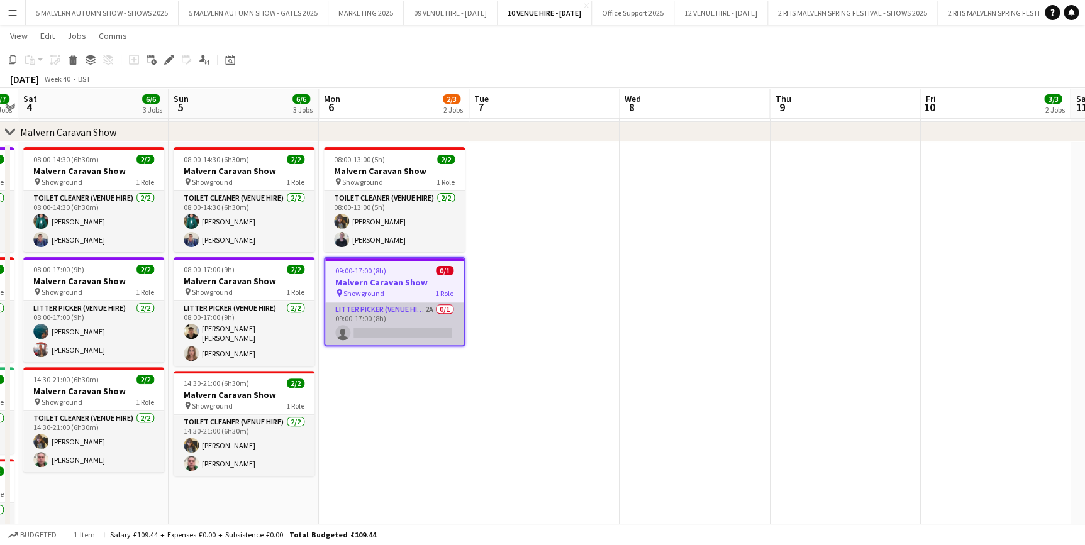
click at [400, 305] on app-card-role "Litter Picker (Venue Hire) 2A 0/1 09:00-17:00 (8h) single-neutral-actions" at bounding box center [394, 324] width 138 height 43
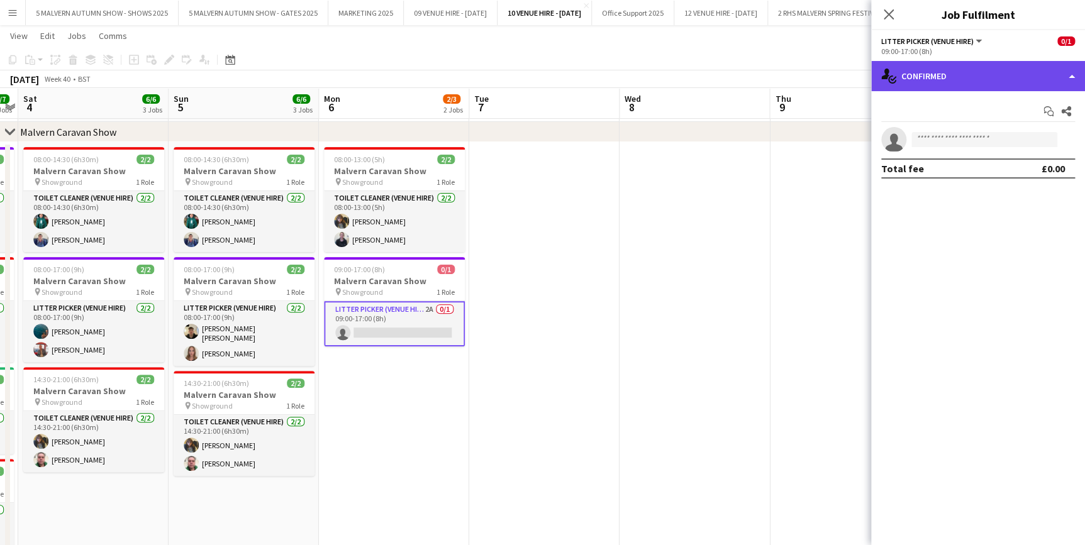
click at [995, 73] on div "single-neutral-actions-check-2 Confirmed" at bounding box center [978, 76] width 214 height 30
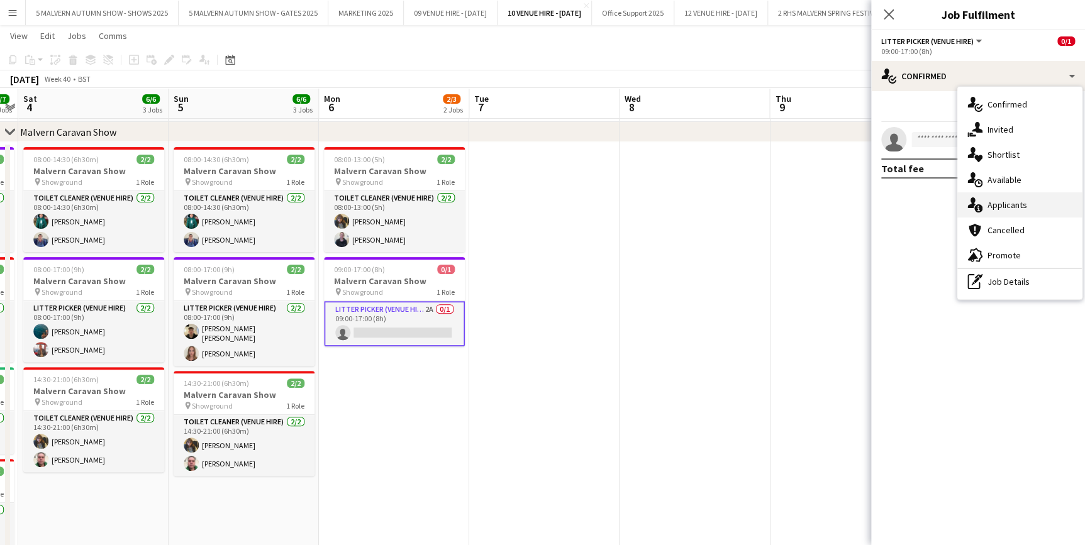
click at [1032, 206] on div "single-neutral-actions-information Applicants" at bounding box center [1019, 205] width 125 height 25
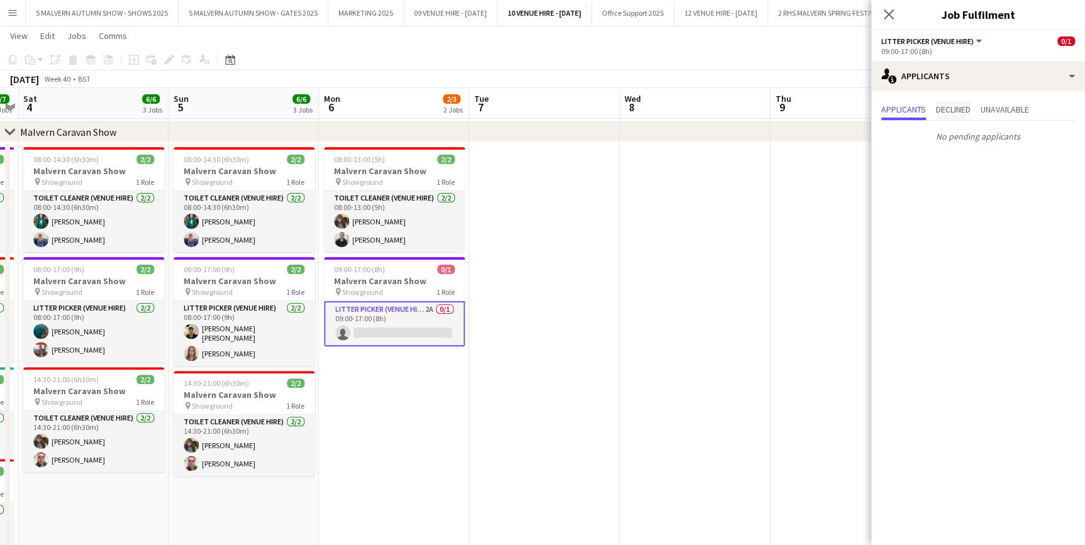
click at [956, 103] on span "Declined" at bounding box center [953, 110] width 35 height 19
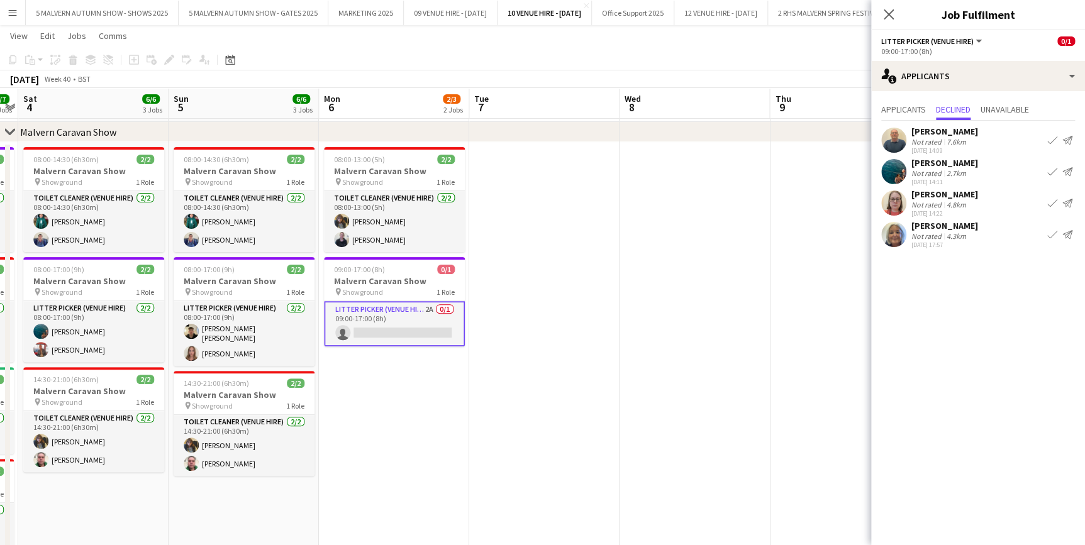
click at [1052, 143] on app-icon "Confirm" at bounding box center [1052, 140] width 10 height 10
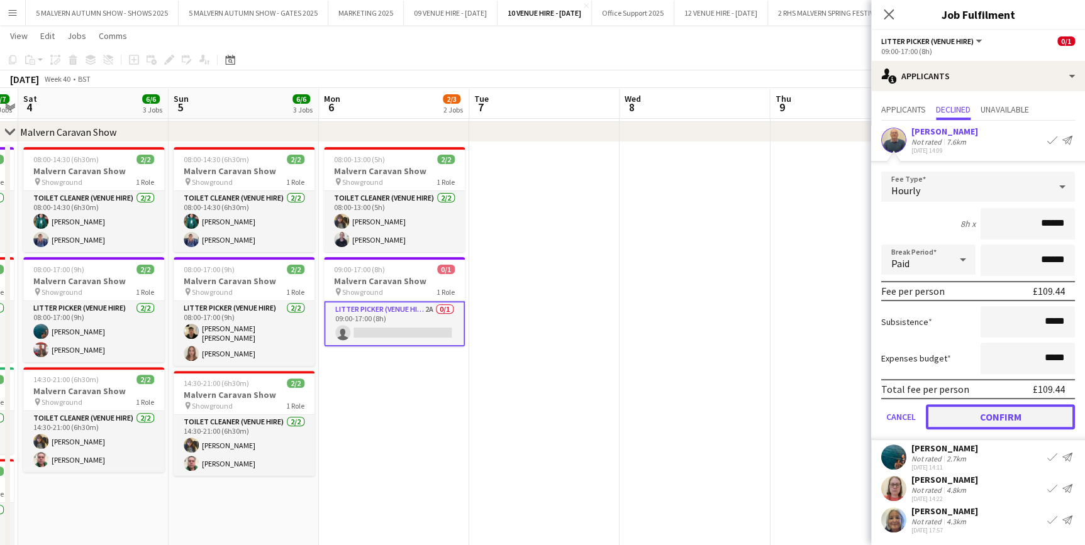
click at [998, 415] on button "Confirm" at bounding box center [1000, 417] width 149 height 25
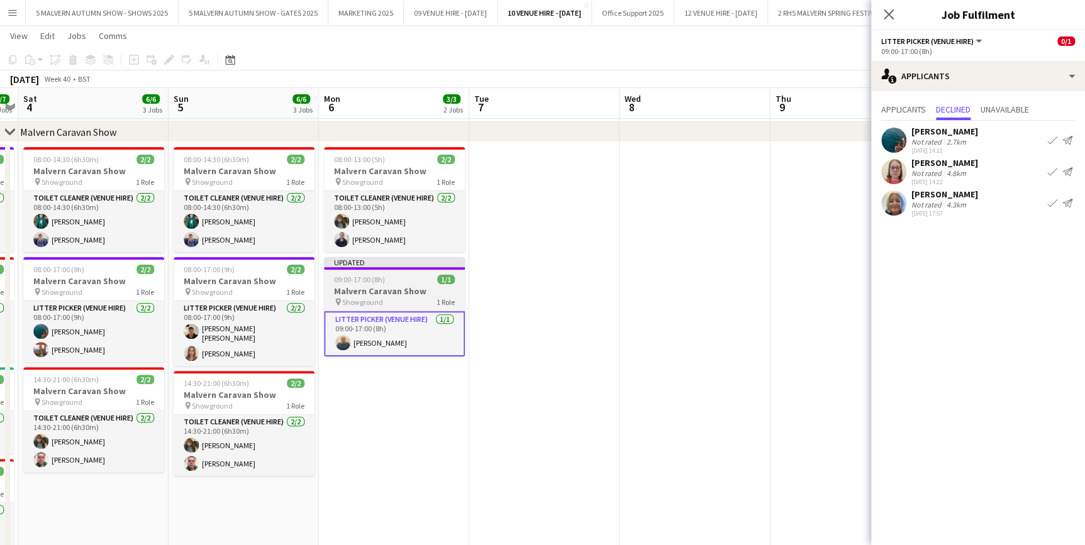
drag, startPoint x: 423, startPoint y: 310, endPoint x: 436, endPoint y: 330, distance: 24.6
click at [423, 315] on div "Litter Picker (Venue Hire) 1/1 09:00-17:00 (8h) Steven Mavroidi" at bounding box center [394, 334] width 141 height 46
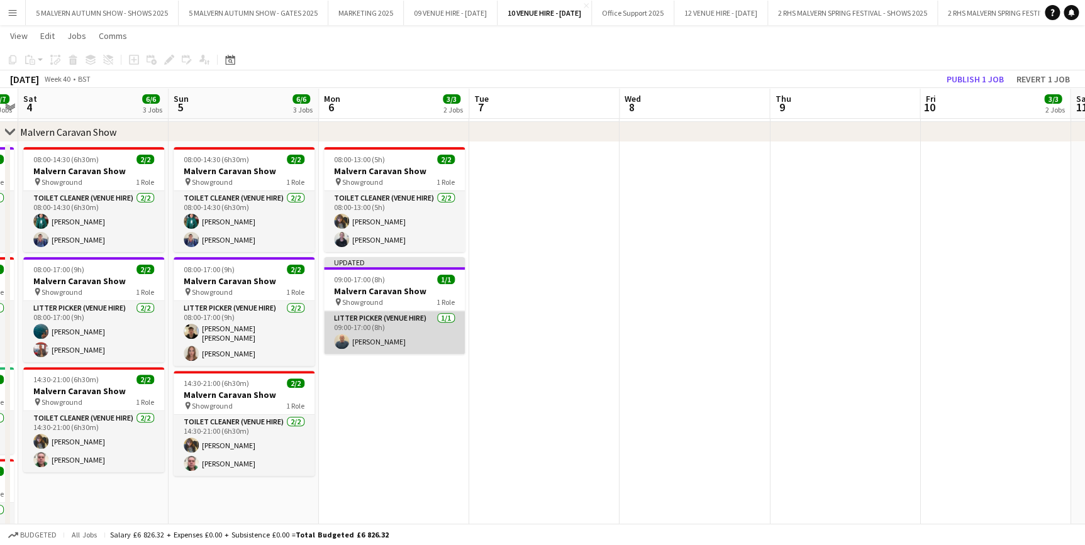
click at [436, 330] on app-card-role "Litter Picker (Venue Hire) 1/1 09:00-17:00 (8h) Steven Mavroidi" at bounding box center [394, 332] width 141 height 43
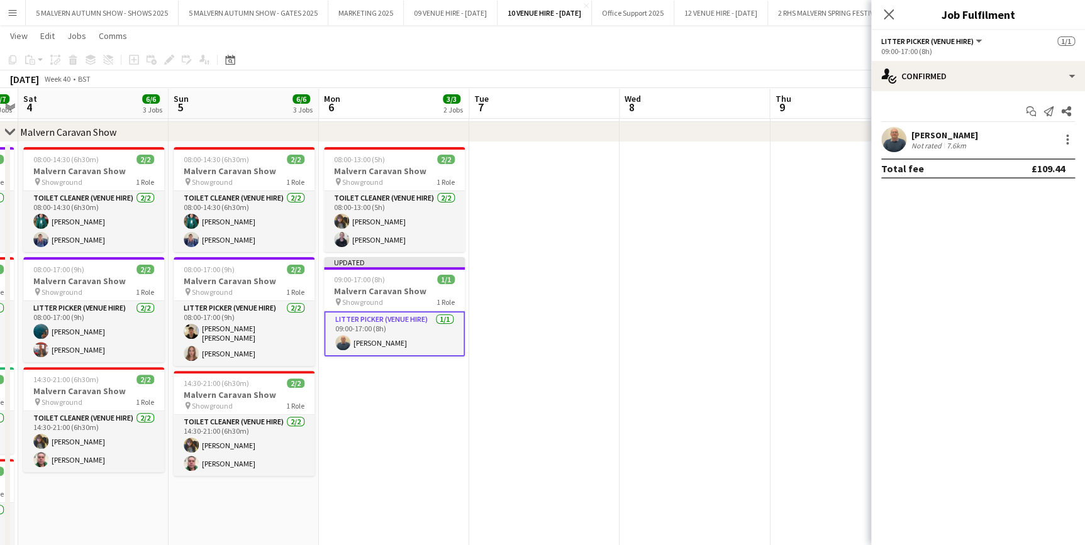
click at [775, 215] on app-date-cell at bounding box center [845, 367] width 150 height 451
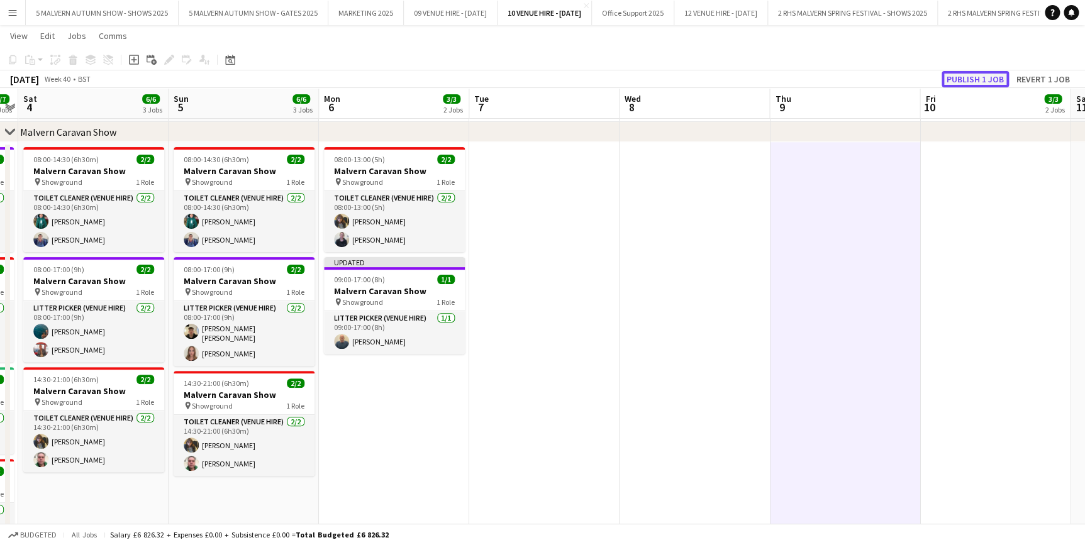
click at [988, 82] on button "Publish 1 job" at bounding box center [975, 79] width 67 height 16
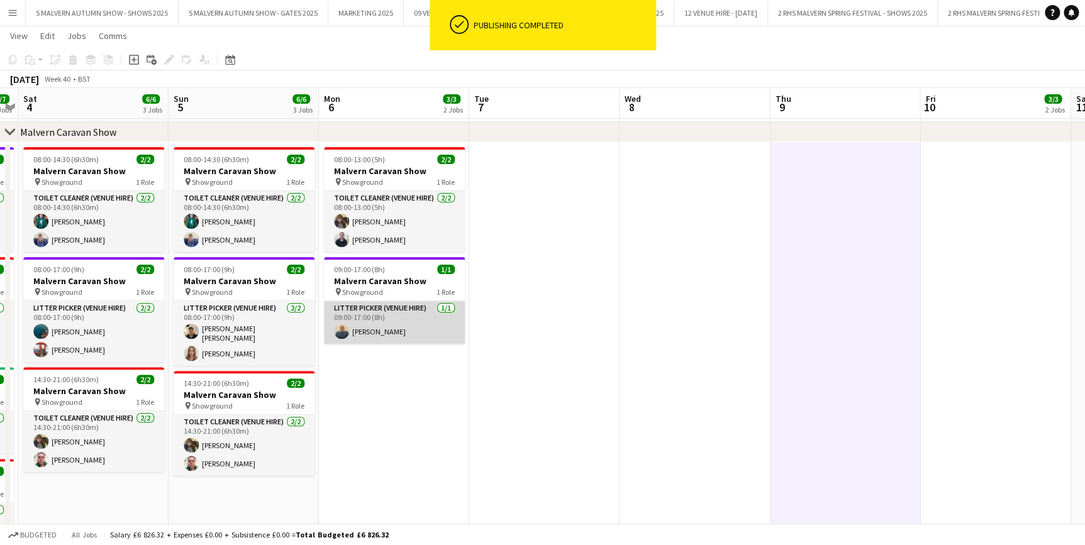
click at [406, 327] on app-card-role "Litter Picker (Venue Hire) 1/1 09:00-17:00 (8h) Steven Mavroidi" at bounding box center [394, 322] width 141 height 43
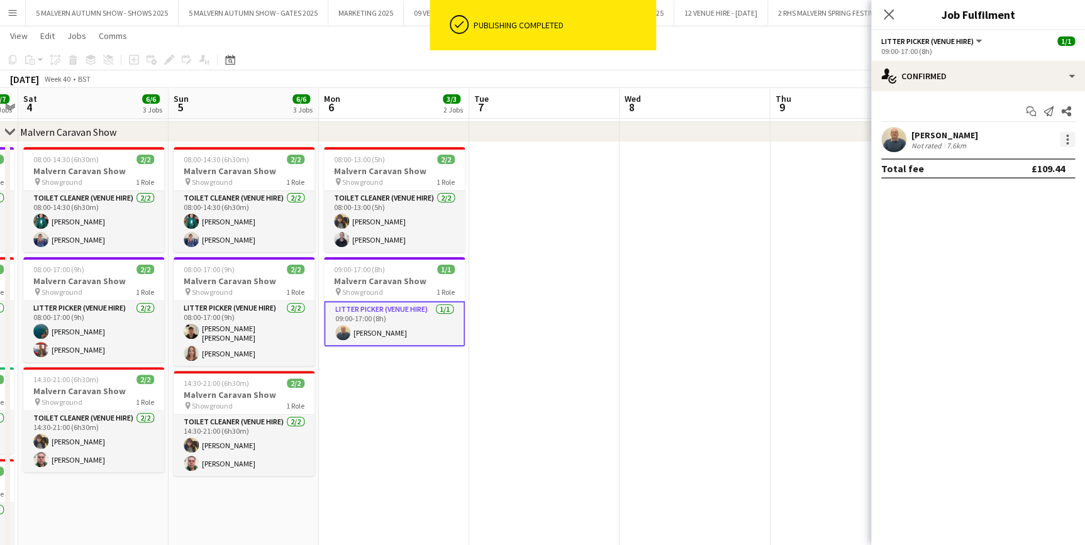
click at [1069, 138] on div at bounding box center [1067, 139] width 15 height 15
click at [1035, 279] on span "Remove" at bounding box center [1026, 283] width 78 height 11
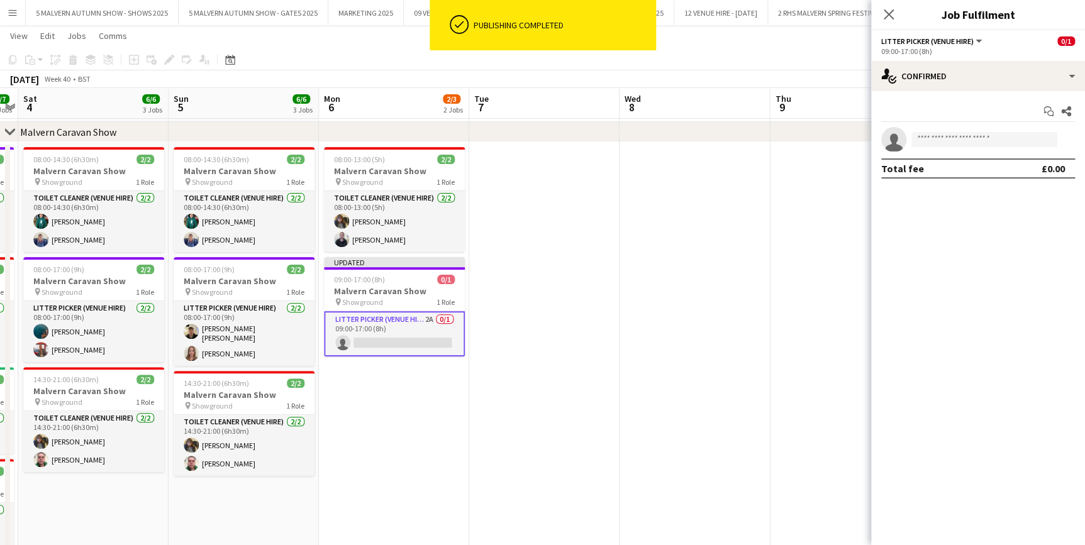
click at [847, 198] on app-date-cell at bounding box center [845, 367] width 150 height 451
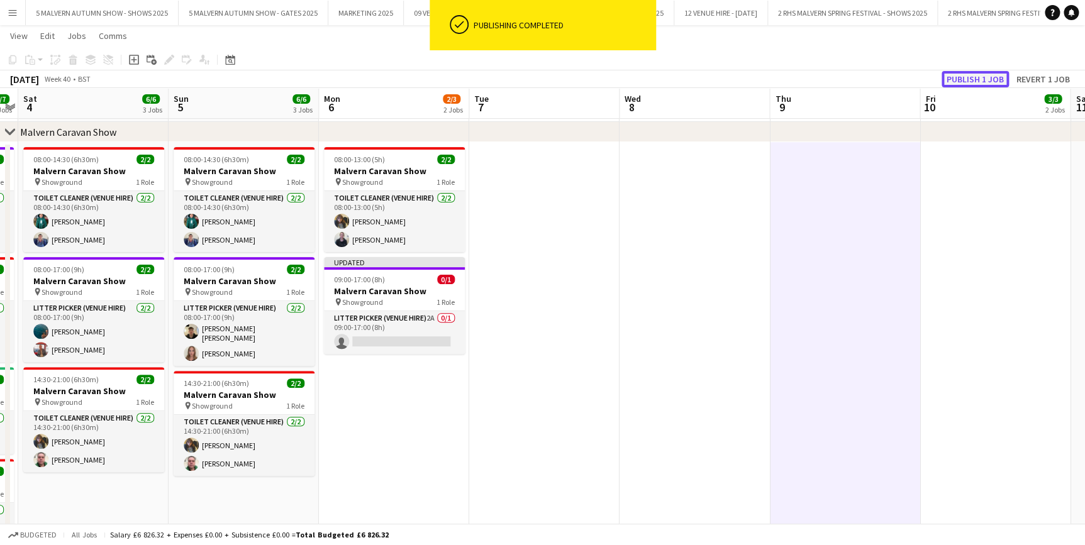
click at [992, 75] on button "Publish 1 job" at bounding box center [975, 79] width 67 height 16
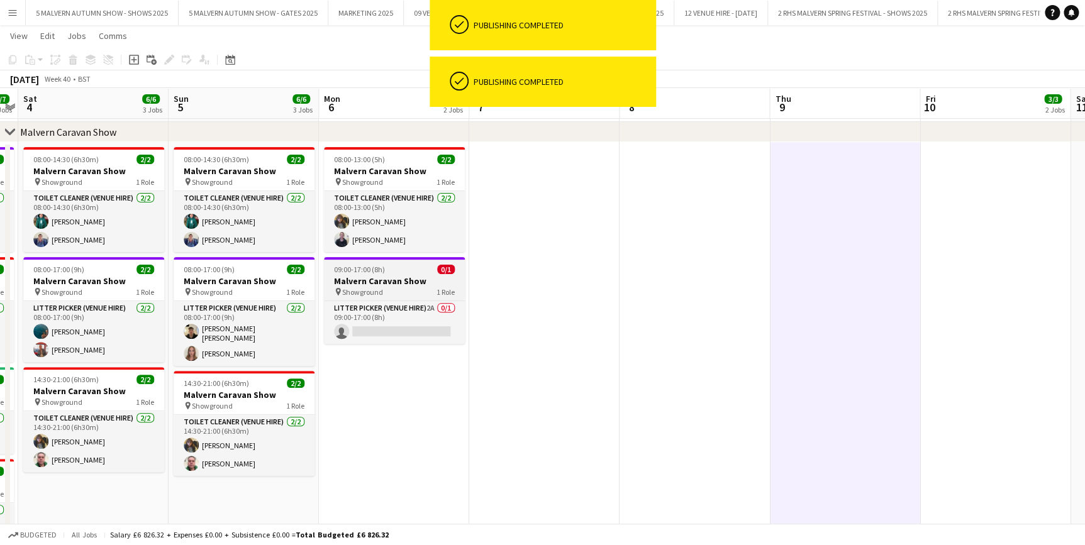
click at [414, 299] on app-job-card "09:00-17:00 (8h) 0/1 Malvern Caravan Show pin Showground 1 Role Litter Picker (…" at bounding box center [394, 300] width 141 height 87
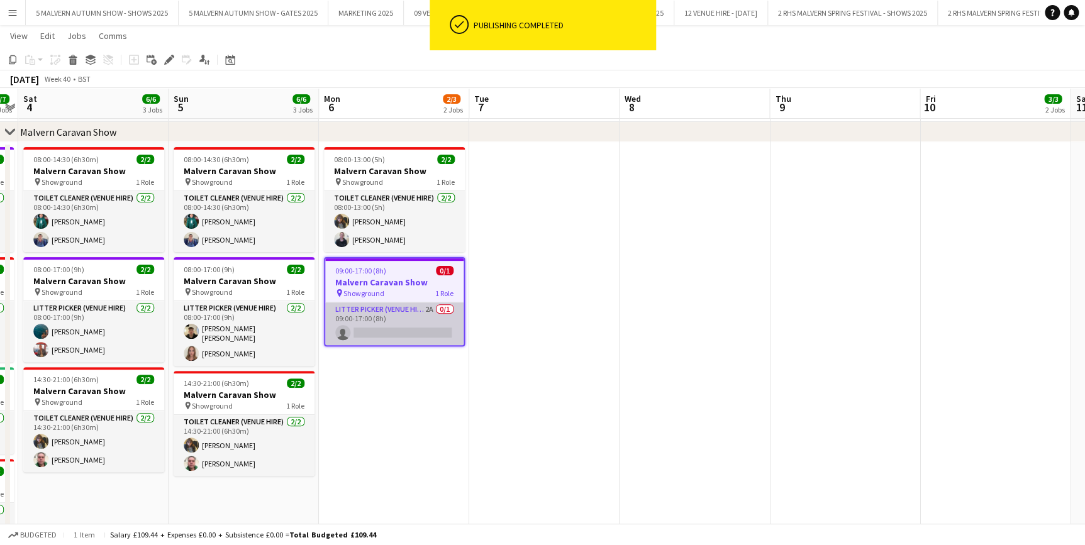
click at [418, 309] on app-card-role "Litter Picker (Venue Hire) 2A 0/1 09:00-17:00 (8h) single-neutral-actions" at bounding box center [394, 324] width 138 height 43
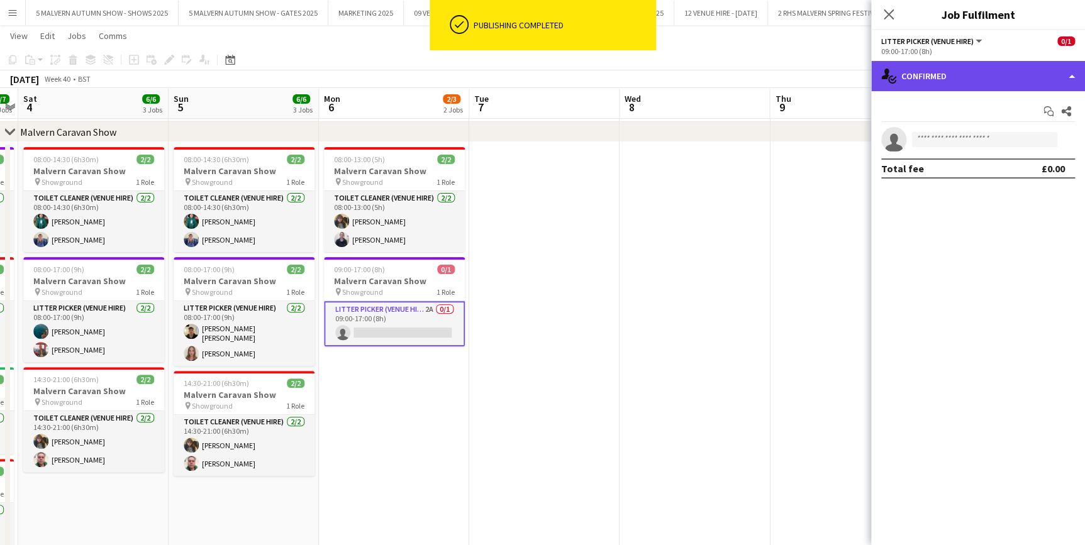
click at [933, 82] on div "single-neutral-actions-check-2 Confirmed" at bounding box center [978, 76] width 214 height 30
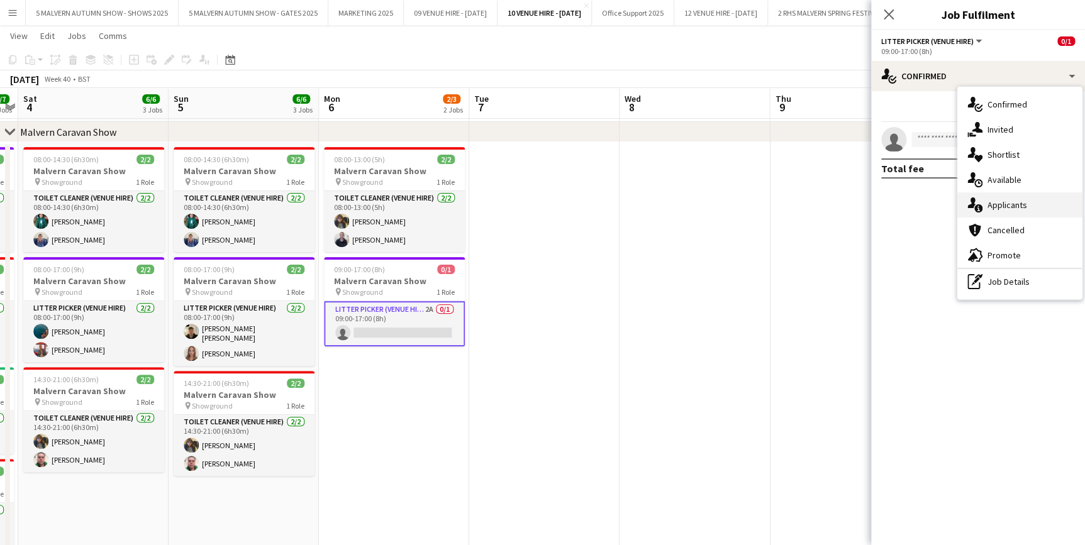
click at [991, 206] on span "Applicants" at bounding box center [1008, 204] width 40 height 11
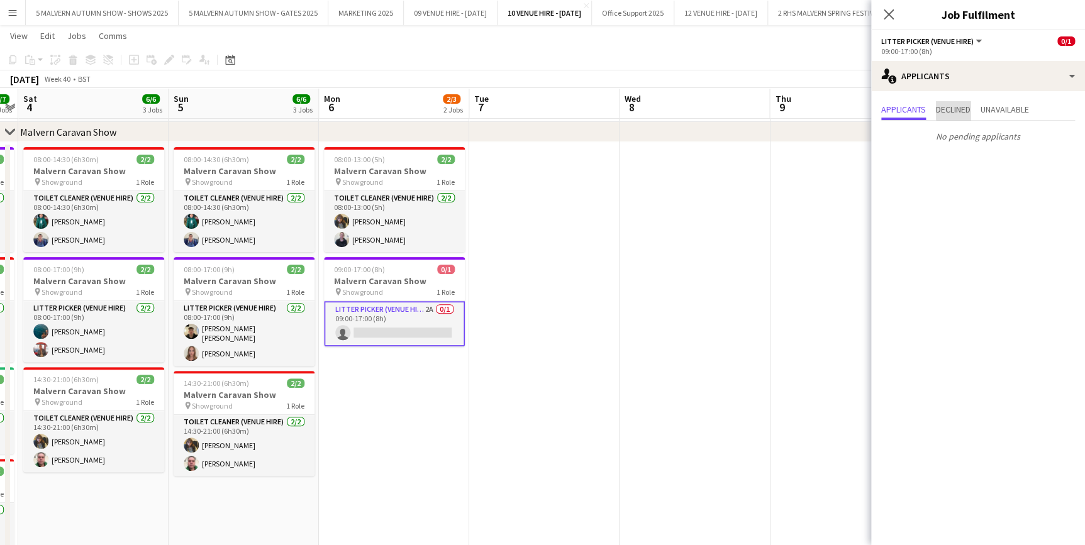
click at [962, 107] on span "Declined" at bounding box center [953, 109] width 35 height 9
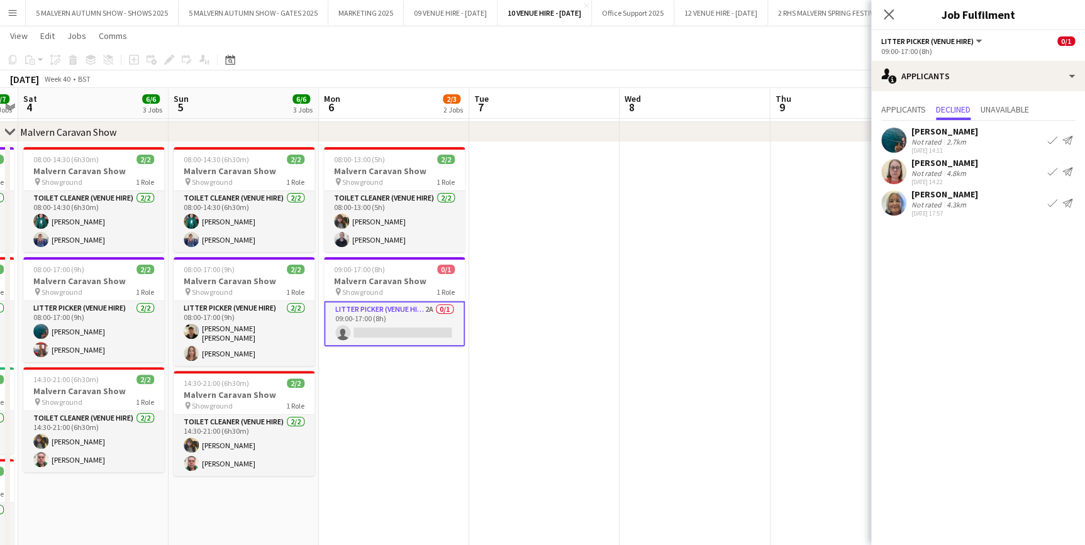
click at [1055, 143] on app-icon "Confirm" at bounding box center [1052, 140] width 10 height 10
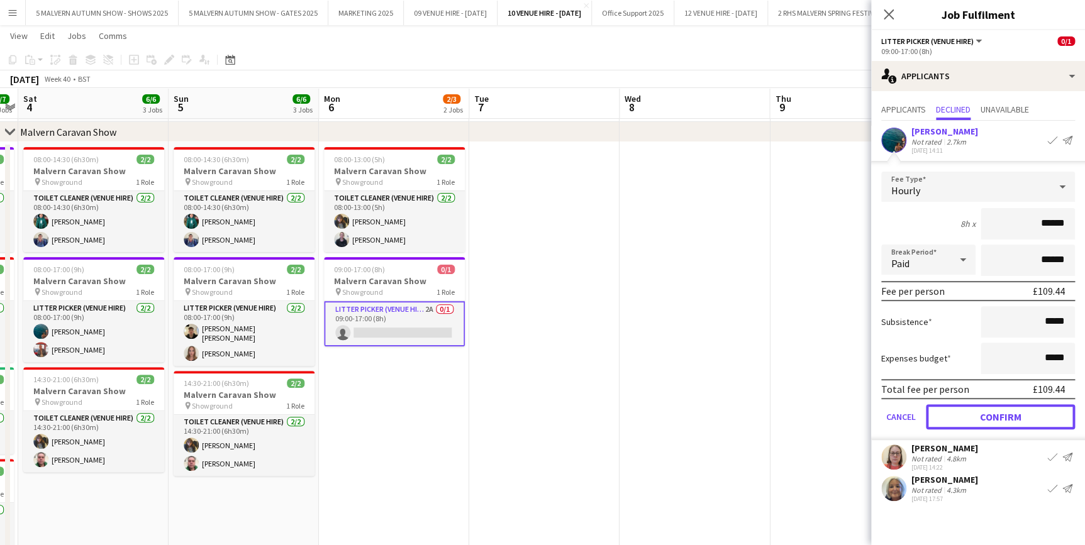
click at [1004, 414] on button "Confirm" at bounding box center [1000, 417] width 149 height 25
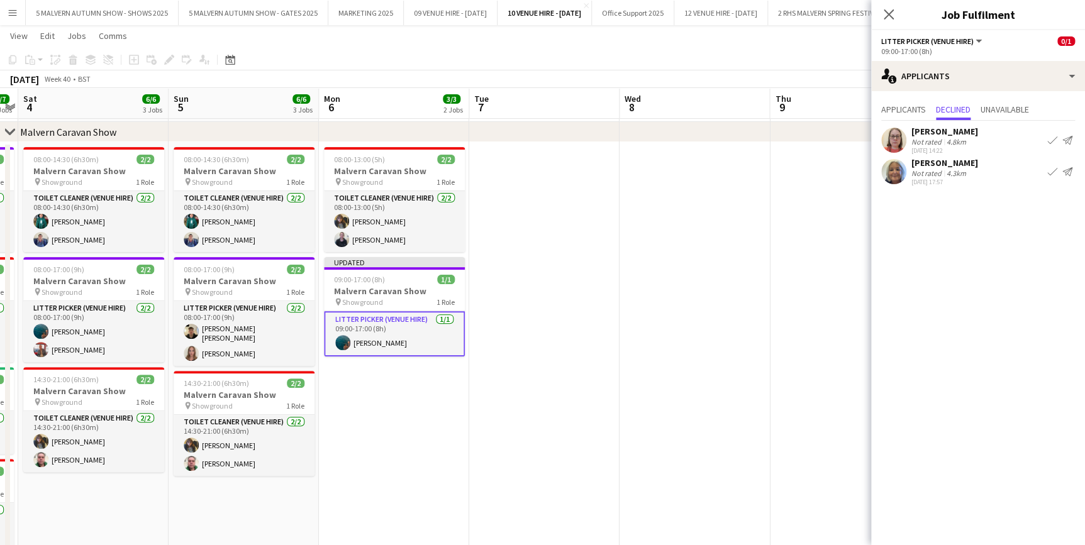
click at [779, 249] on app-date-cell at bounding box center [845, 367] width 150 height 451
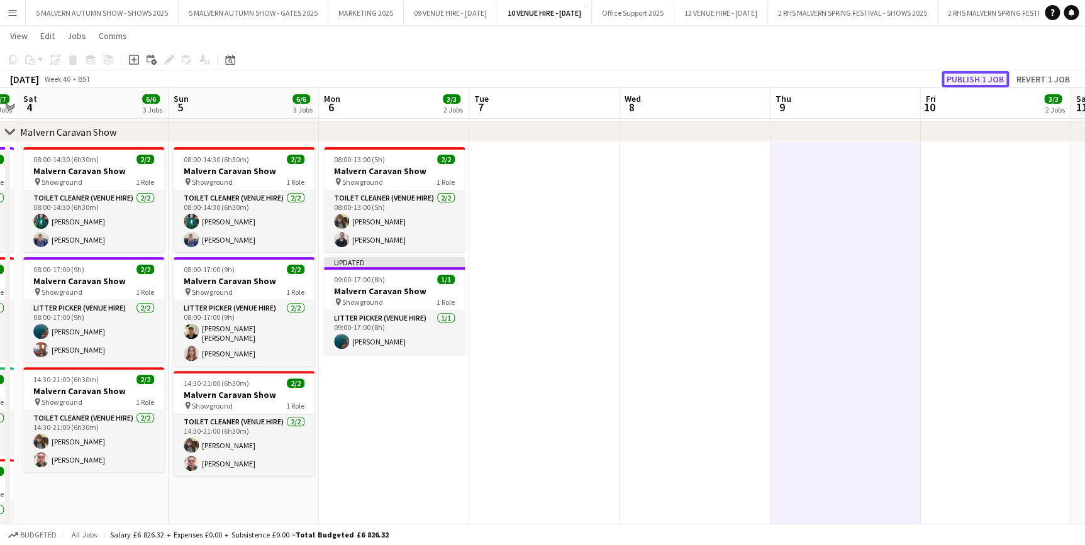
click at [983, 78] on button "Publish 1 job" at bounding box center [975, 79] width 67 height 16
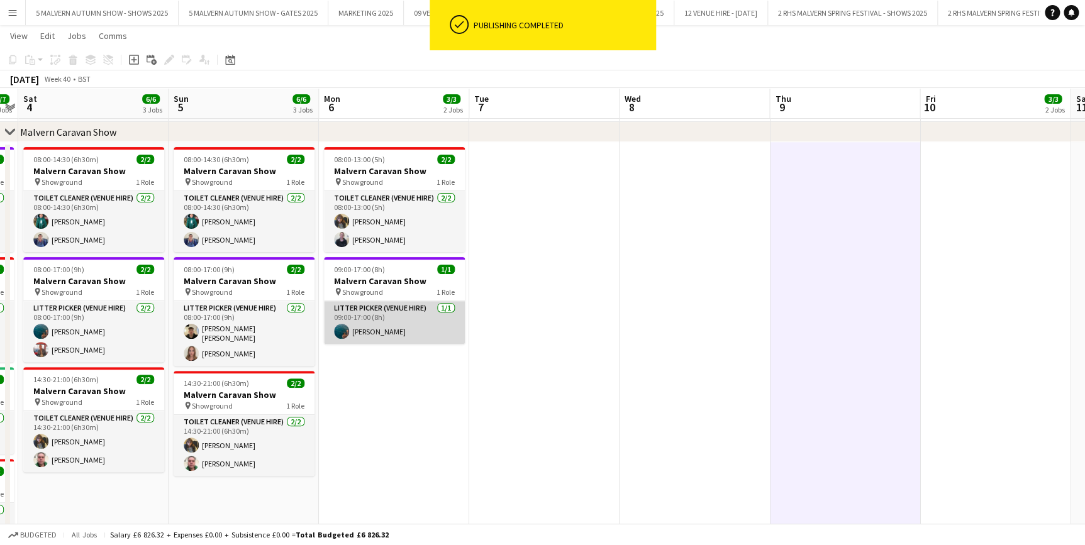
click at [376, 331] on app-card-role "Litter Picker (Venue Hire) 1/1 09:00-17:00 (8h) Imogen Jammal" at bounding box center [394, 322] width 141 height 43
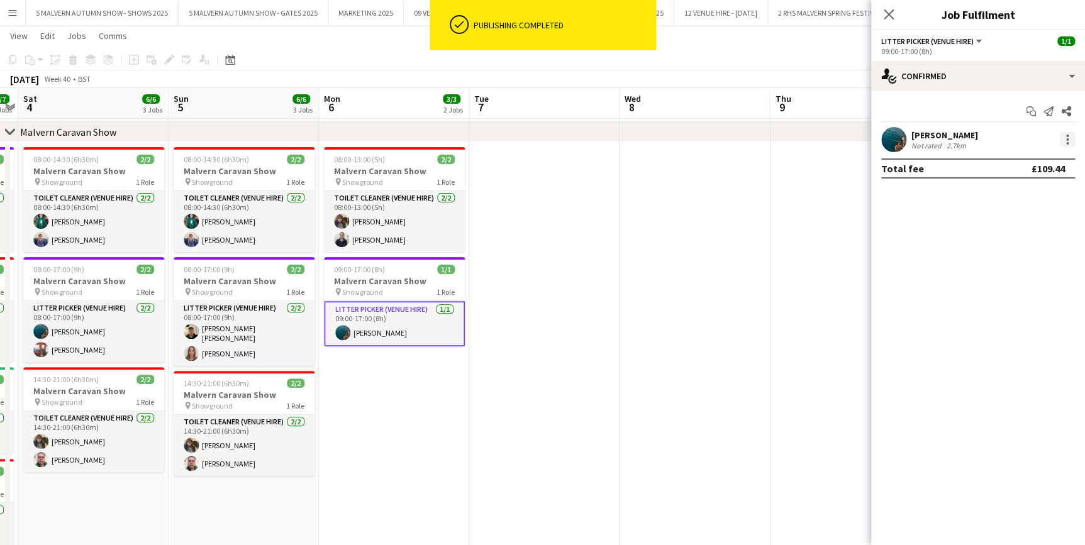
click at [1063, 138] on div at bounding box center [1067, 139] width 15 height 15
click at [1028, 281] on span "Remove" at bounding box center [1026, 283] width 78 height 11
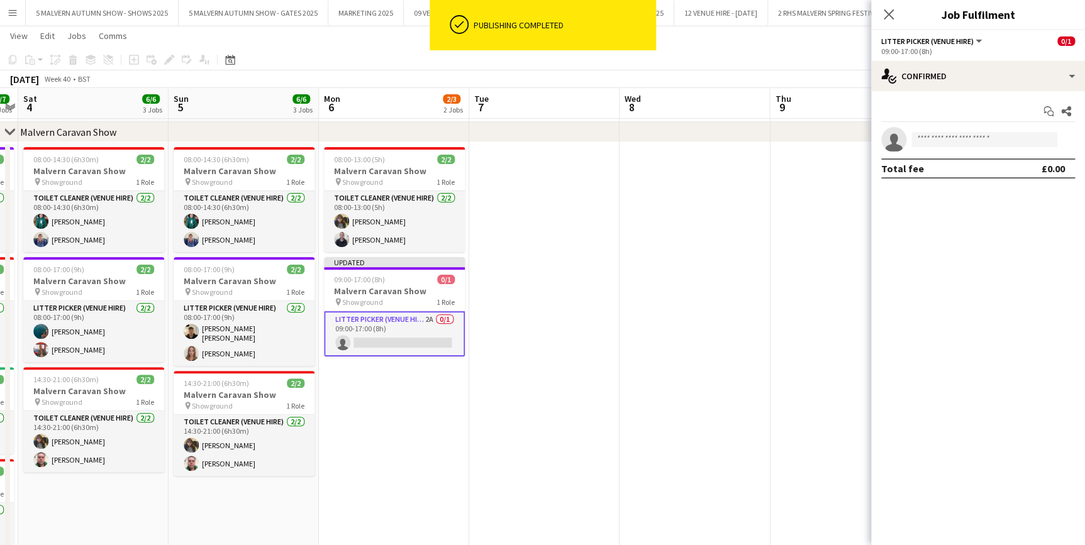
click at [797, 209] on app-date-cell at bounding box center [845, 367] width 150 height 451
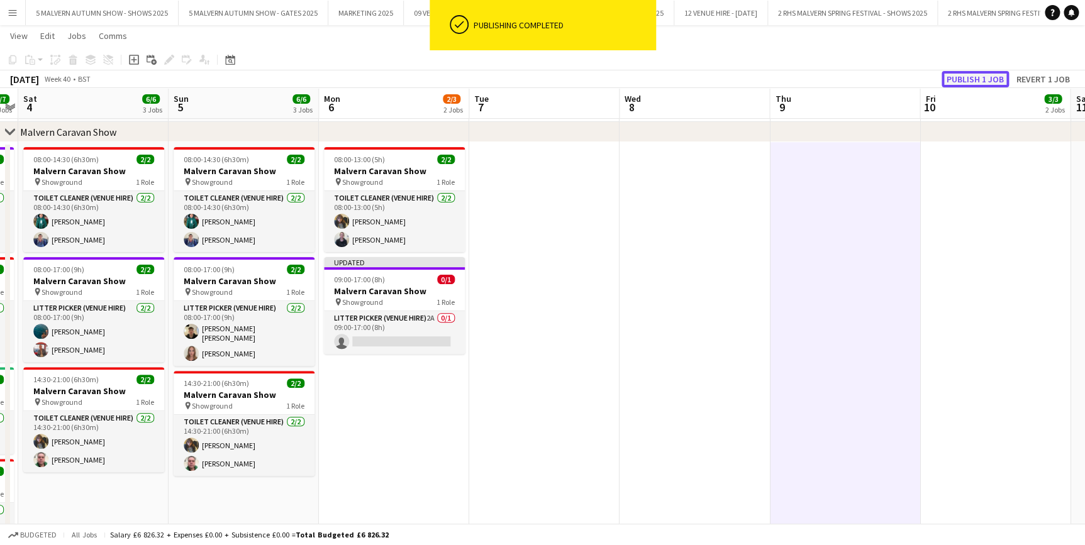
click at [998, 72] on button "Publish 1 job" at bounding box center [975, 79] width 67 height 16
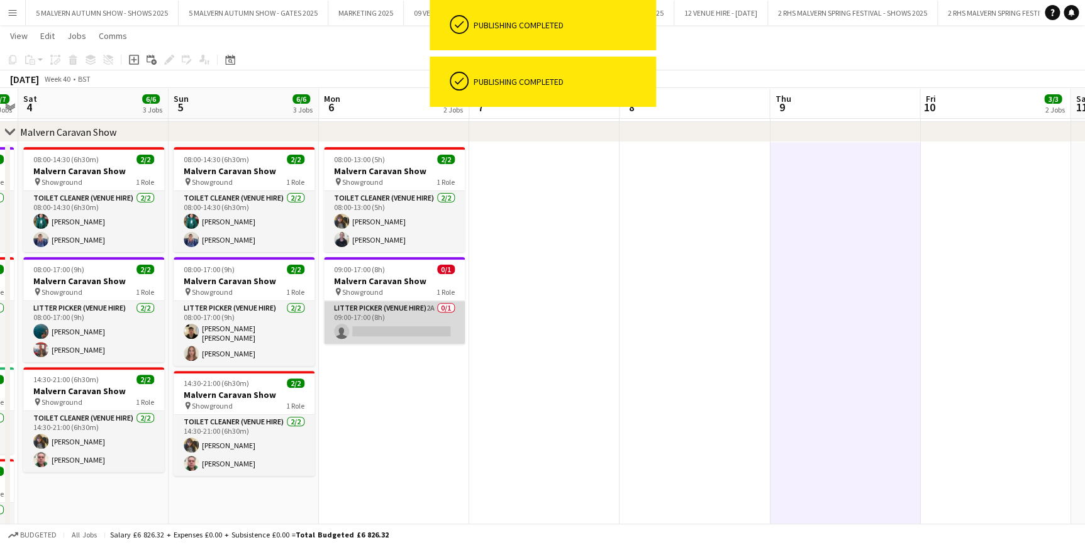
click at [422, 312] on app-card-role "Litter Picker (Venue Hire) 2A 0/1 09:00-17:00 (8h) single-neutral-actions" at bounding box center [394, 322] width 141 height 43
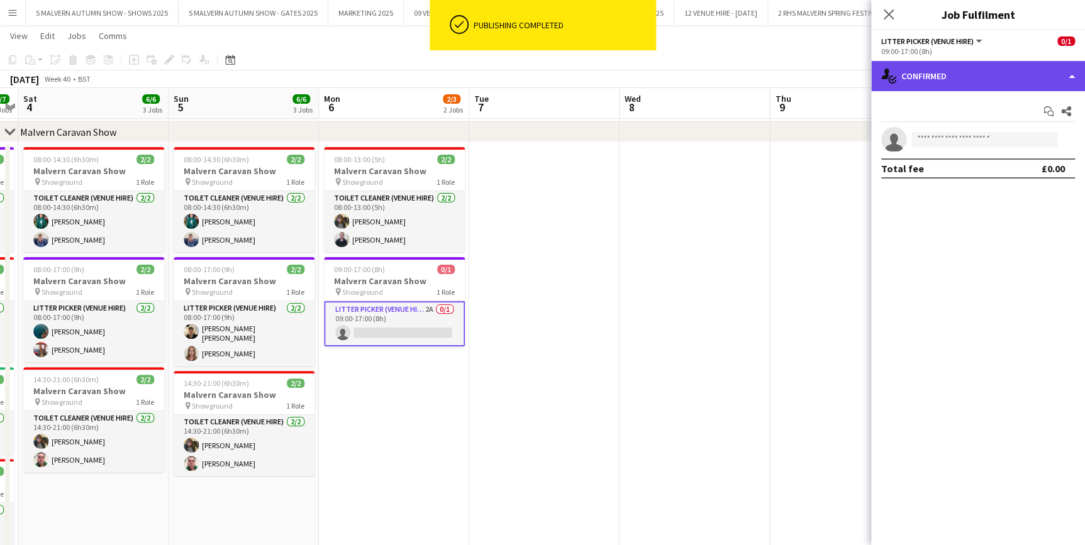
click at [967, 80] on div "single-neutral-actions-check-2 Confirmed" at bounding box center [978, 76] width 214 height 30
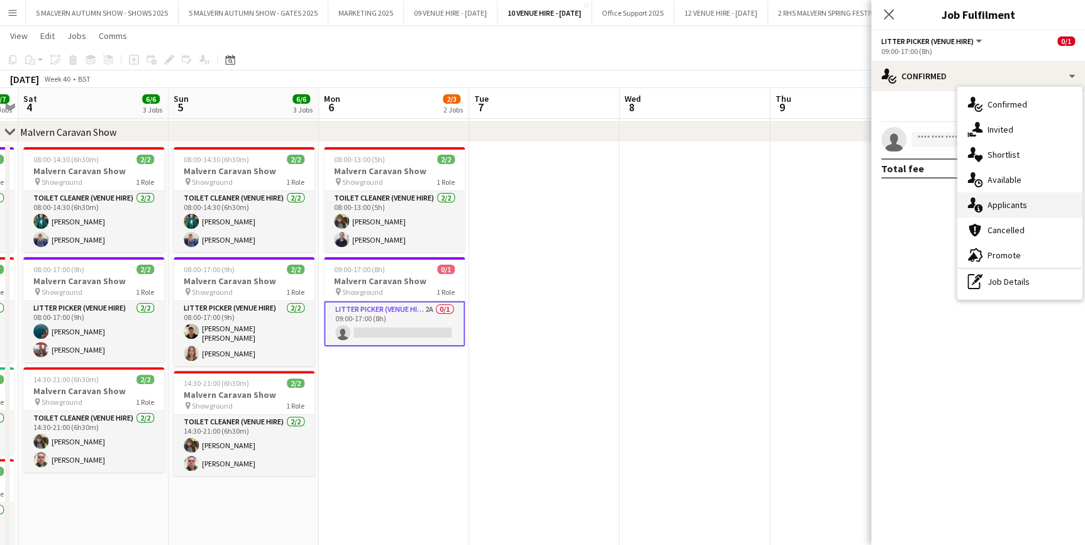
click at [1003, 201] on span "Applicants" at bounding box center [1008, 204] width 40 height 11
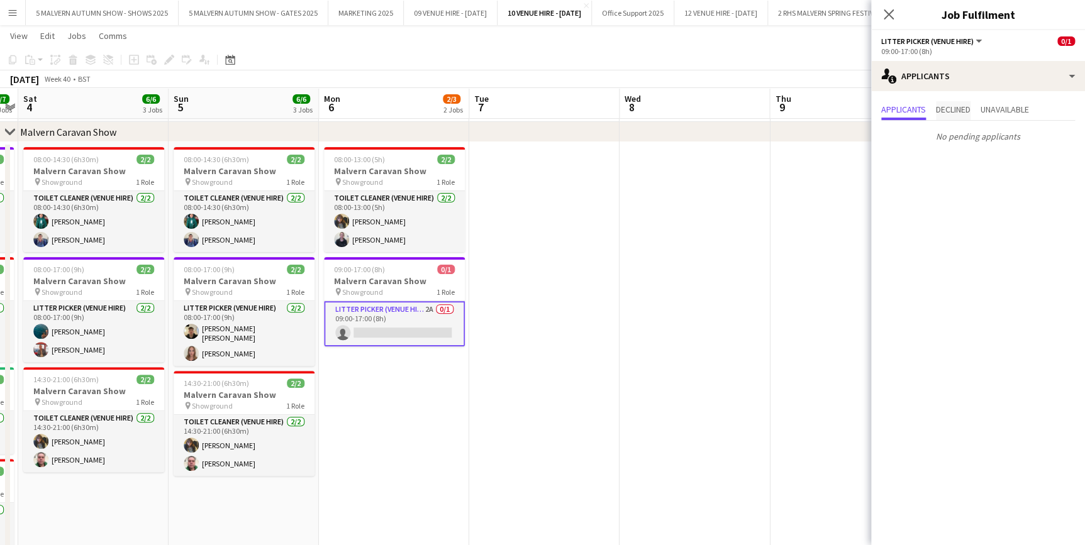
click at [967, 108] on span "Declined" at bounding box center [953, 109] width 35 height 9
click at [1054, 144] on app-icon "Confirm" at bounding box center [1052, 140] width 10 height 10
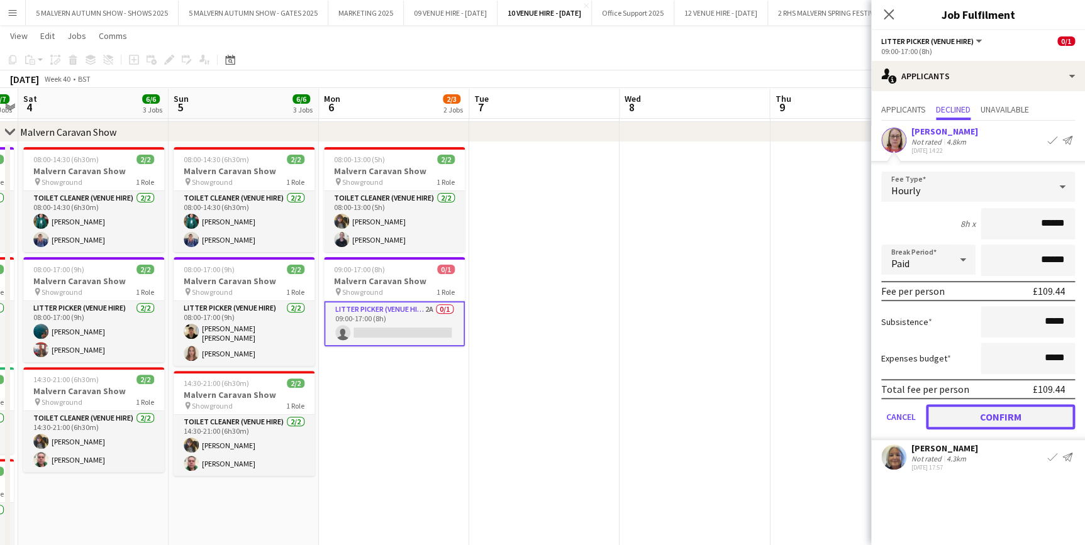
click at [975, 410] on button "Confirm" at bounding box center [1000, 417] width 149 height 25
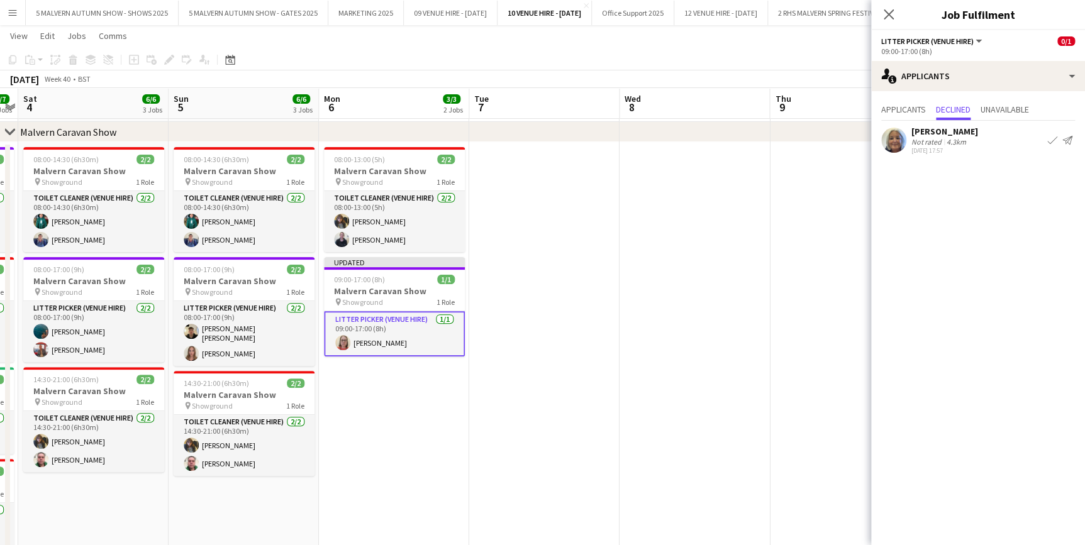
click at [560, 335] on app-date-cell at bounding box center [544, 367] width 150 height 451
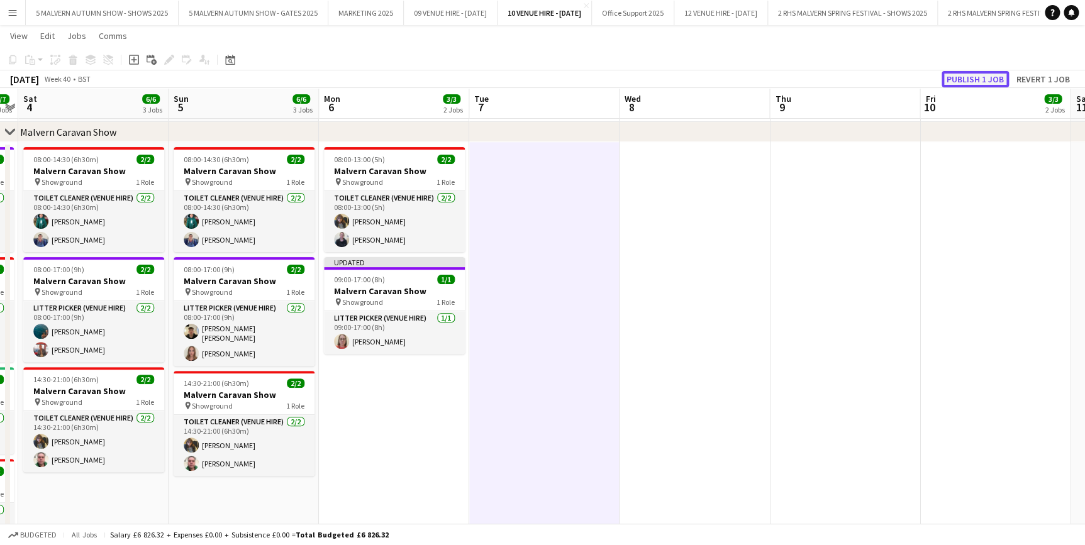
click at [992, 82] on button "Publish 1 job" at bounding box center [975, 79] width 67 height 16
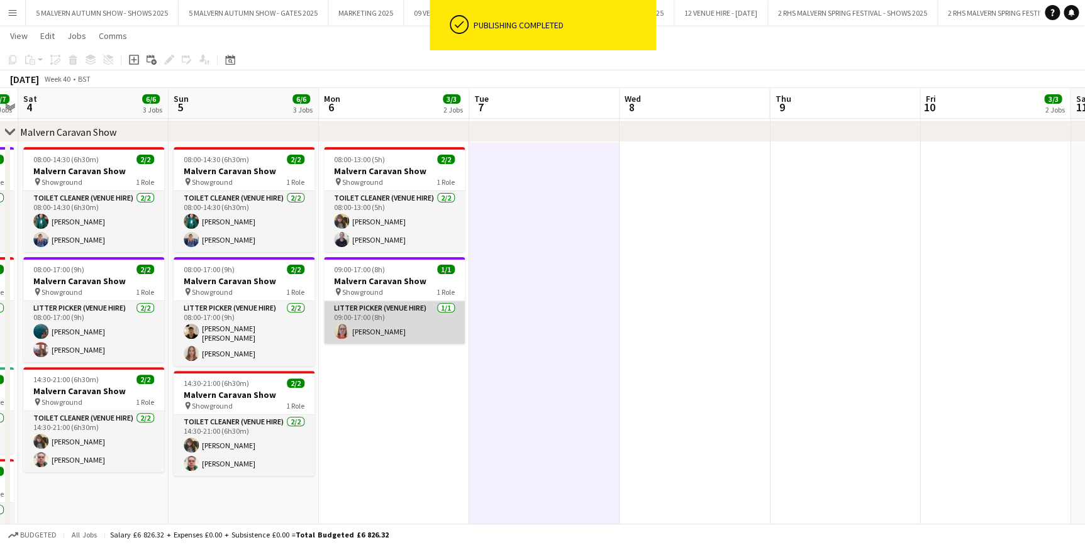
click at [396, 313] on app-card-role "Litter Picker (Venue Hire) 1/1 09:00-17:00 (8h) Louise Joyner" at bounding box center [394, 322] width 141 height 43
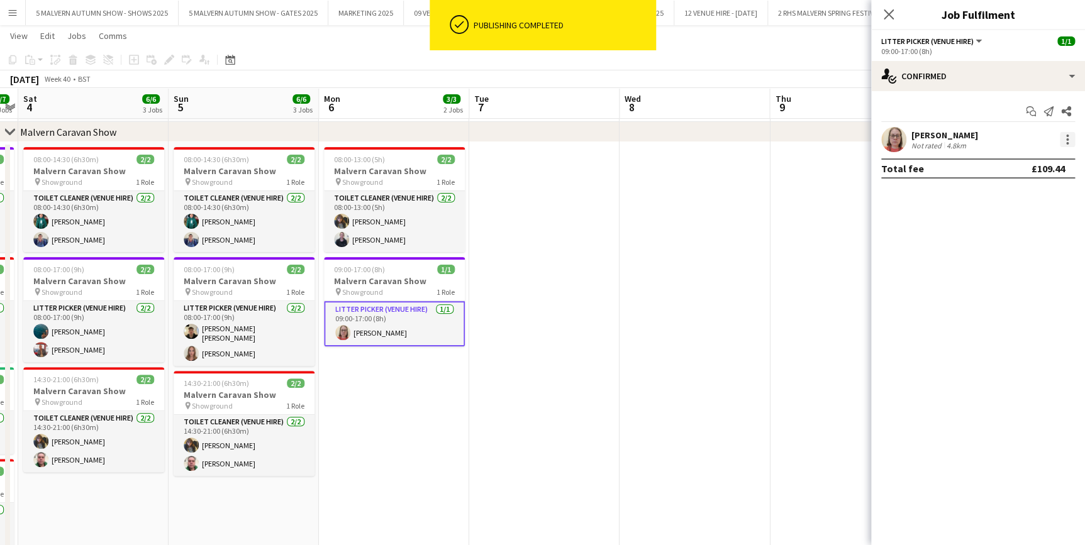
click at [1065, 143] on div at bounding box center [1067, 139] width 15 height 15
click at [1009, 284] on span "Remove" at bounding box center [1006, 283] width 38 height 11
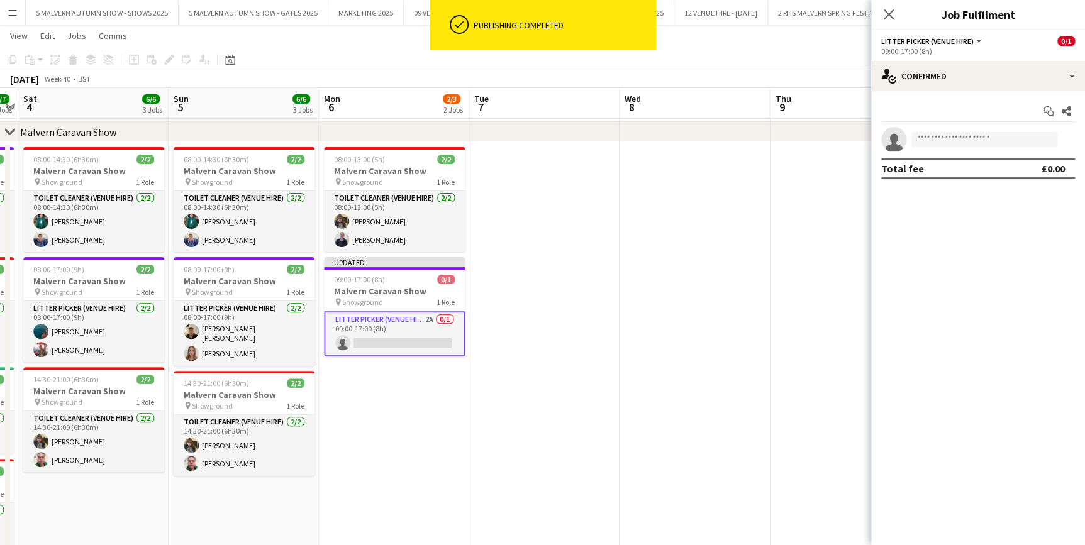
click at [693, 215] on app-date-cell at bounding box center [695, 367] width 150 height 451
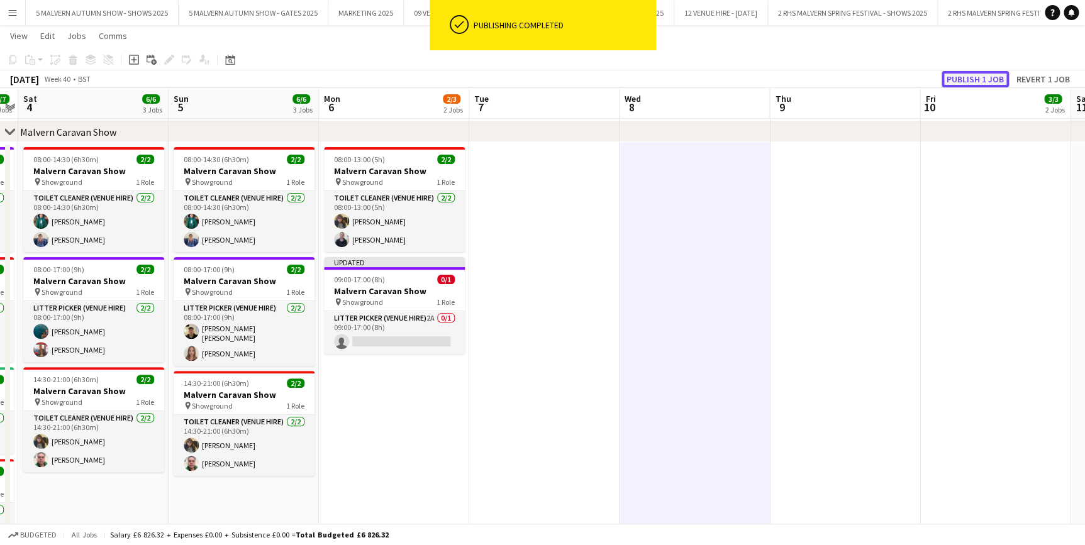
click at [954, 77] on button "Publish 1 job" at bounding box center [975, 79] width 67 height 16
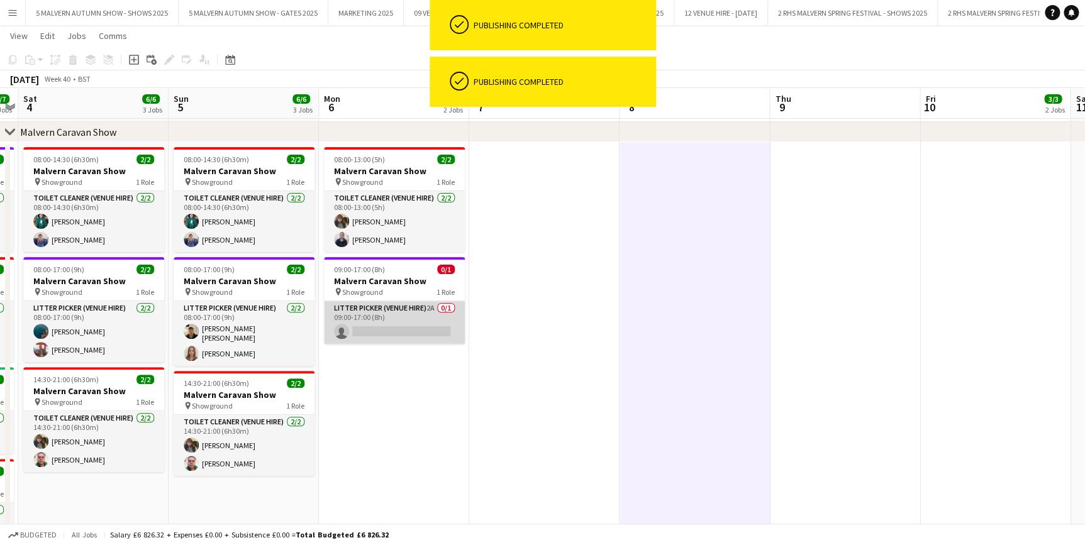
click at [401, 313] on app-card-role "Litter Picker (Venue Hire) 2A 0/1 09:00-17:00 (8h) single-neutral-actions" at bounding box center [394, 322] width 141 height 43
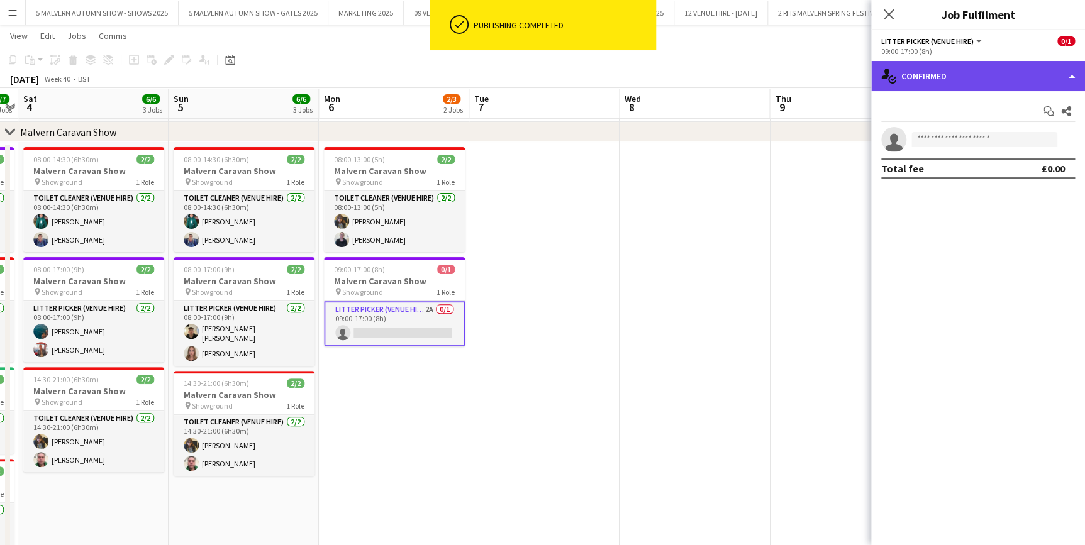
click at [1052, 70] on div "single-neutral-actions-check-2 Confirmed" at bounding box center [978, 76] width 214 height 30
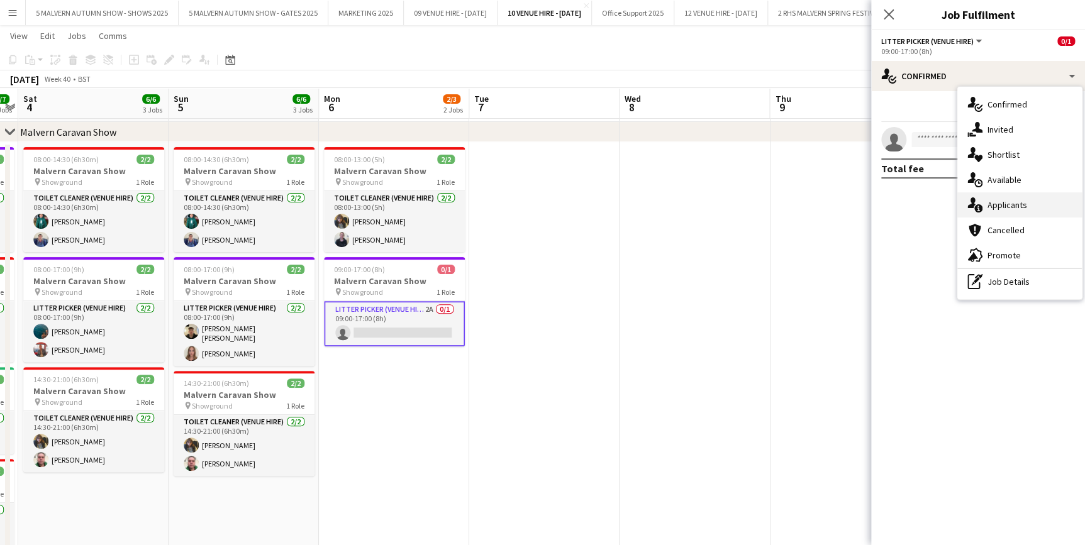
click at [1022, 201] on span "Applicants" at bounding box center [1008, 204] width 40 height 11
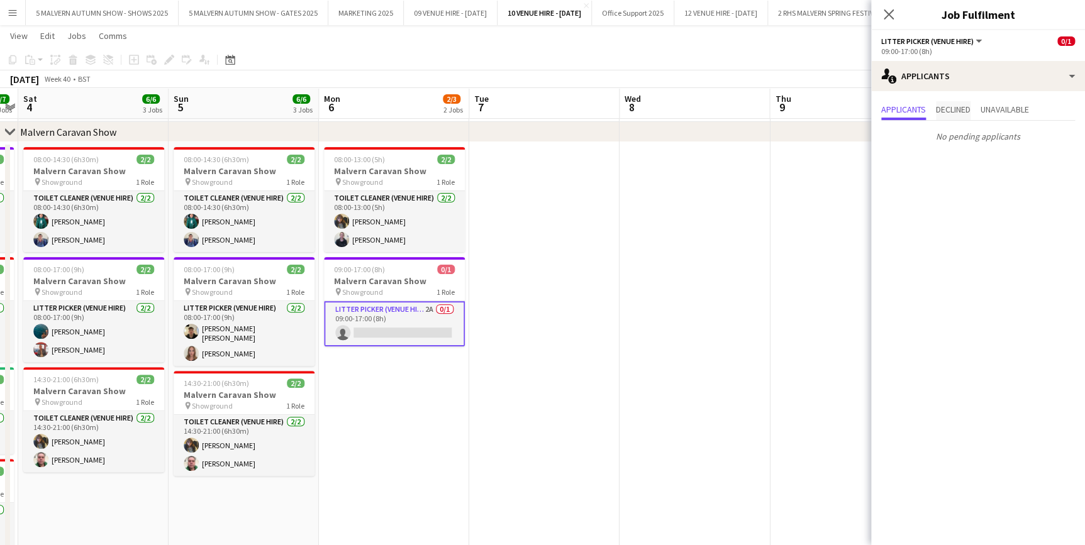
click at [957, 112] on span "Declined" at bounding box center [953, 109] width 35 height 9
click at [1049, 139] on app-icon "Confirm" at bounding box center [1052, 140] width 10 height 10
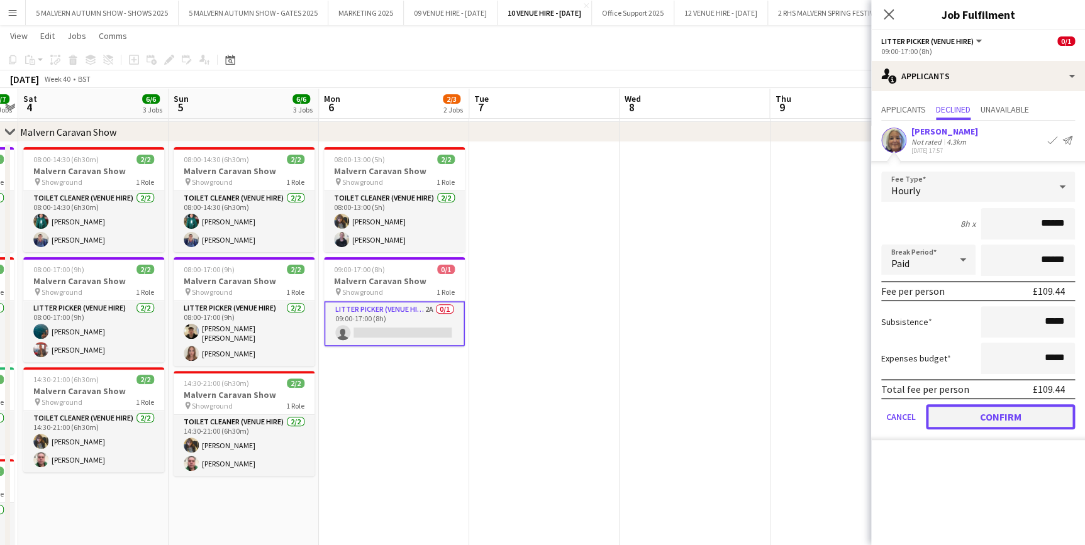
click at [1006, 411] on button "Confirm" at bounding box center [1000, 417] width 149 height 25
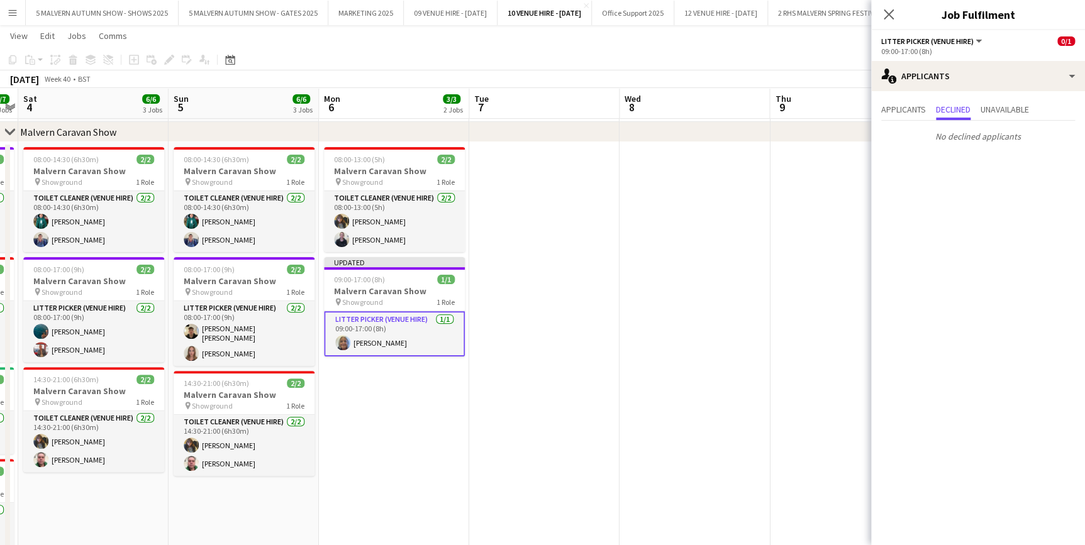
click at [667, 303] on app-date-cell at bounding box center [695, 367] width 150 height 451
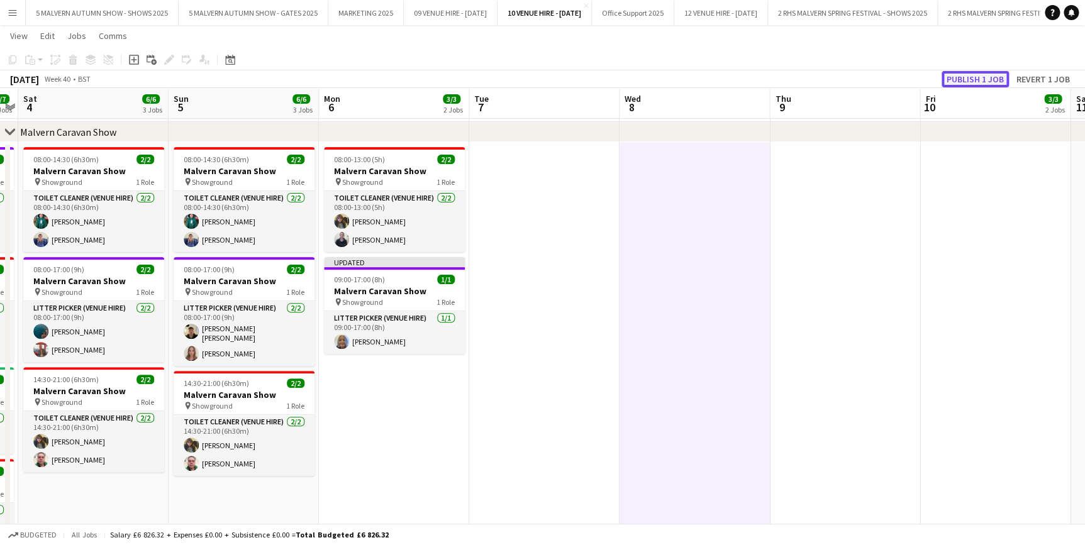
click at [981, 78] on button "Publish 1 job" at bounding box center [975, 79] width 67 height 16
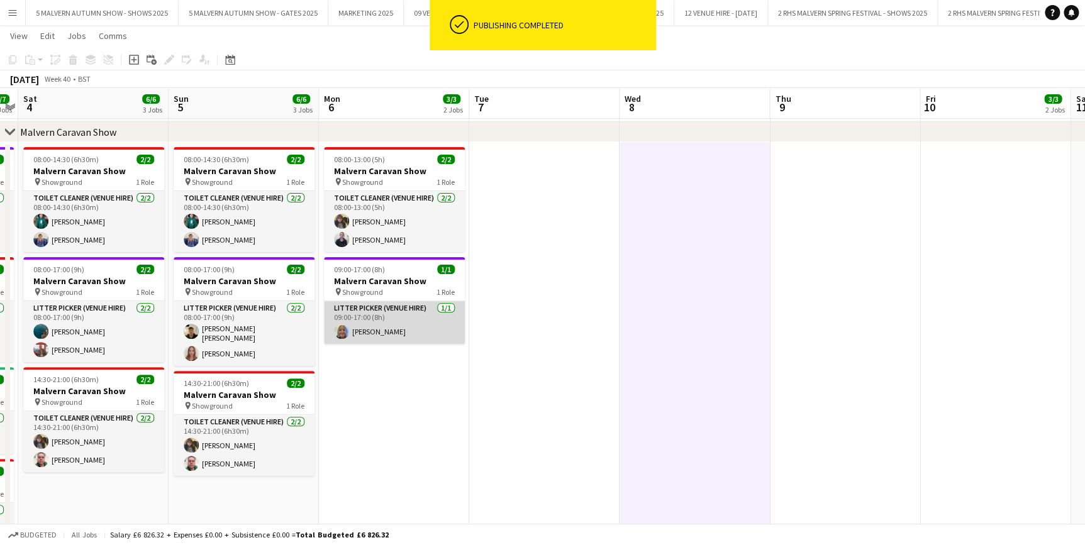
click at [400, 331] on app-card-role "Litter Picker (Venue Hire) 1/1 09:00-17:00 (8h) Caroline Mcnaughton" at bounding box center [394, 322] width 141 height 43
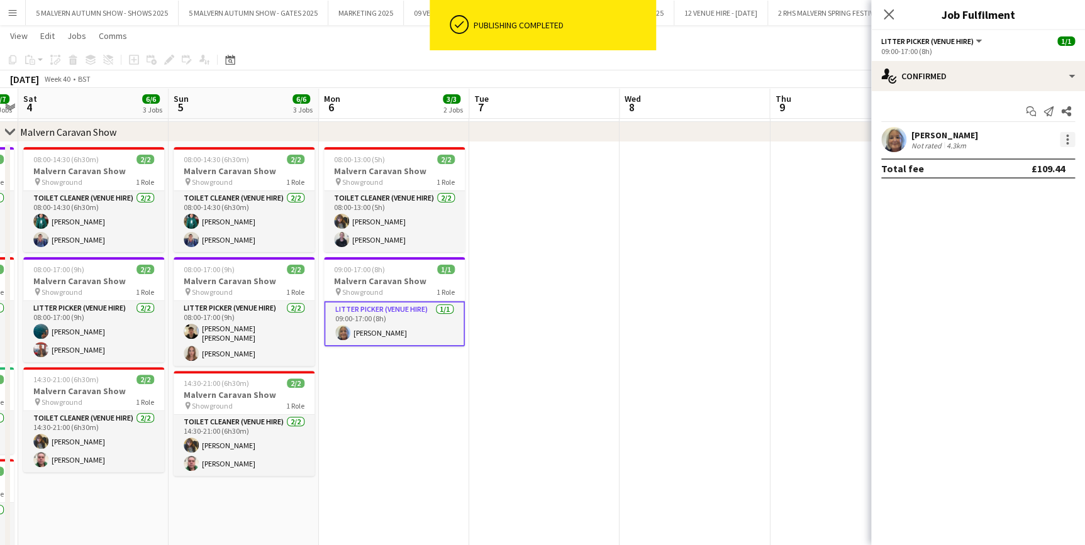
click at [1071, 140] on div at bounding box center [1067, 139] width 15 height 15
click at [1030, 282] on span "Remove" at bounding box center [1026, 283] width 78 height 11
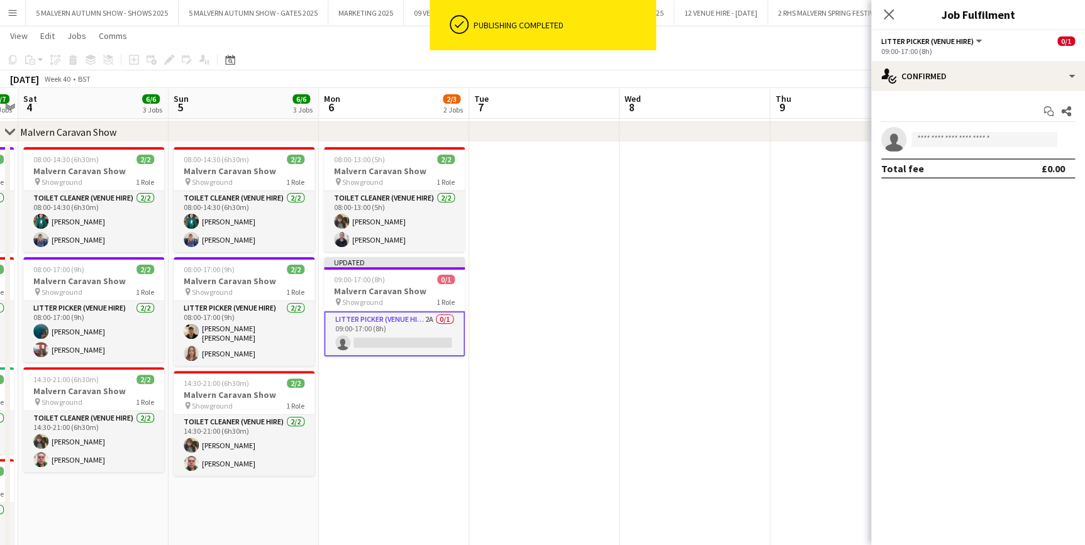
click at [552, 277] on app-date-cell at bounding box center [544, 367] width 150 height 451
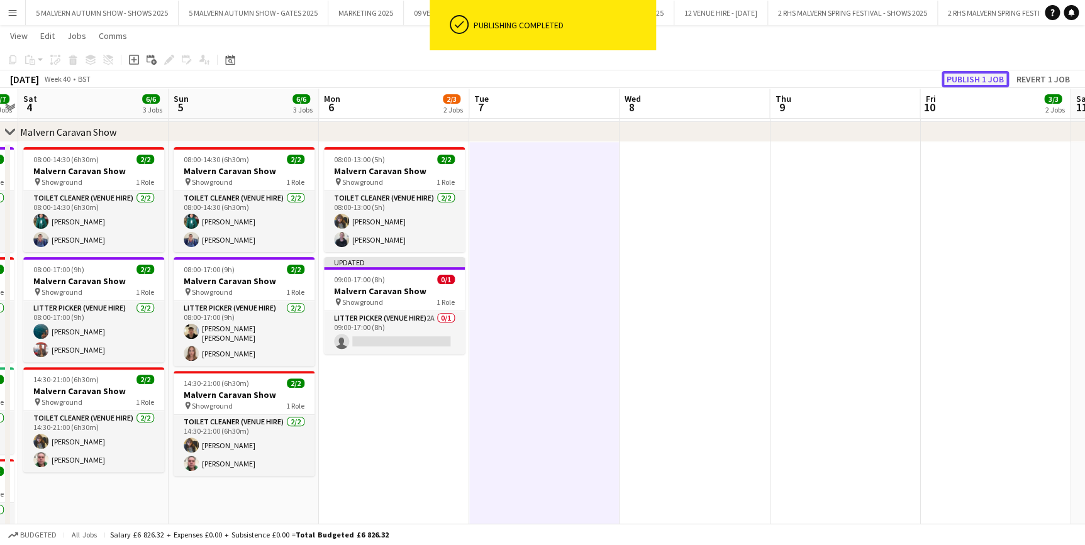
click at [971, 75] on button "Publish 1 job" at bounding box center [975, 79] width 67 height 16
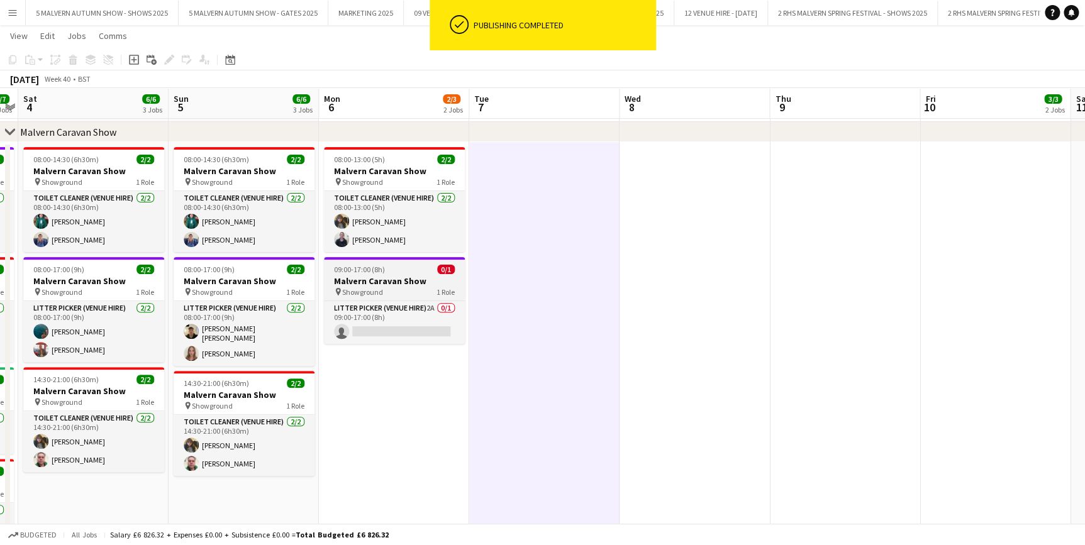
click at [396, 287] on div "pin Showground 1 Role" at bounding box center [394, 292] width 141 height 10
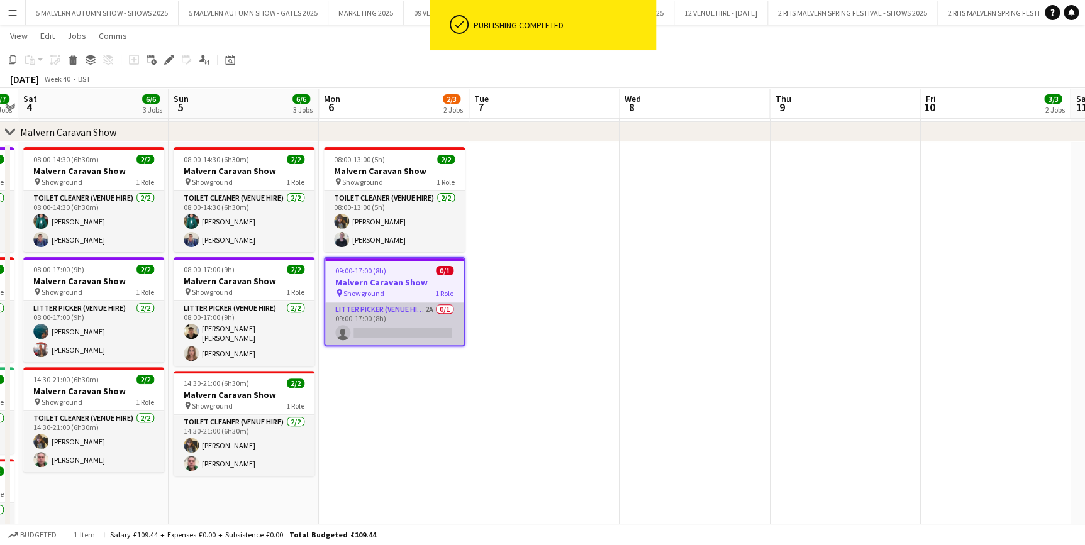
click at [407, 308] on app-card-role "Litter Picker (Venue Hire) 2A 0/1 09:00-17:00 (8h) single-neutral-actions" at bounding box center [394, 324] width 138 height 43
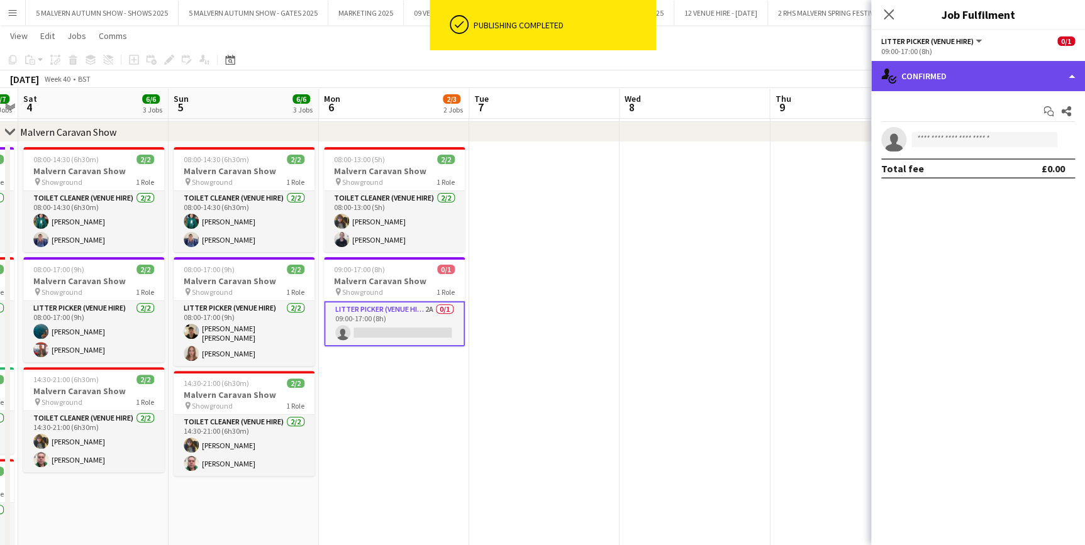
click at [933, 65] on div "single-neutral-actions-check-2 Confirmed" at bounding box center [978, 76] width 214 height 30
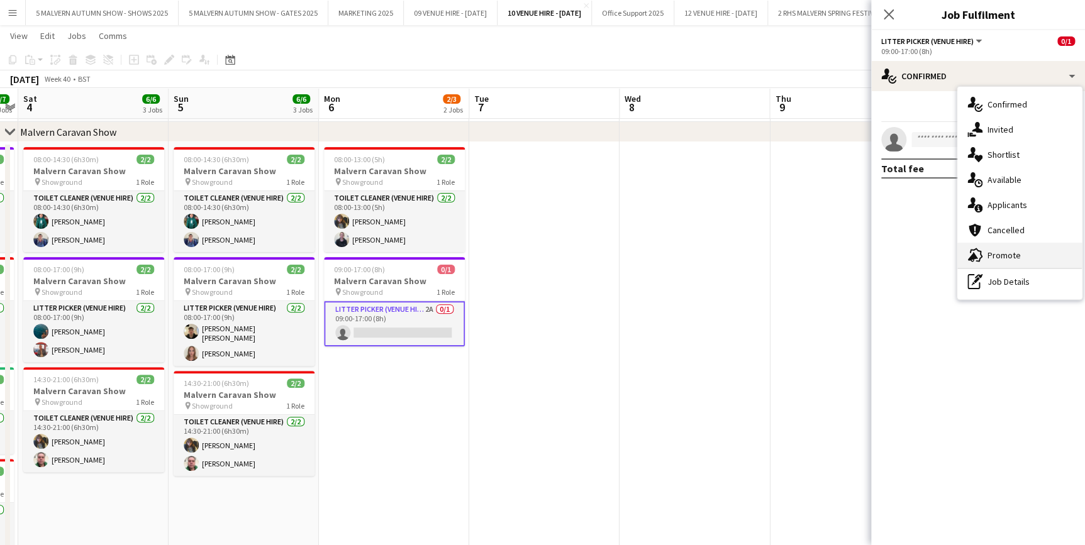
click at [1008, 248] on div "advertising-megaphone Promote" at bounding box center [1019, 255] width 125 height 25
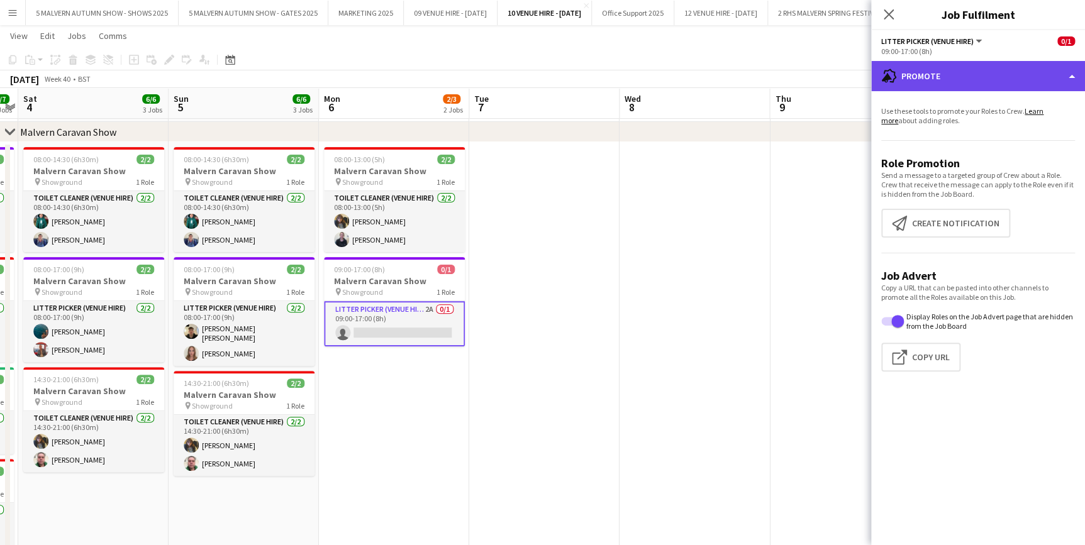
click at [973, 88] on div "advertising-megaphone Promote" at bounding box center [978, 76] width 214 height 30
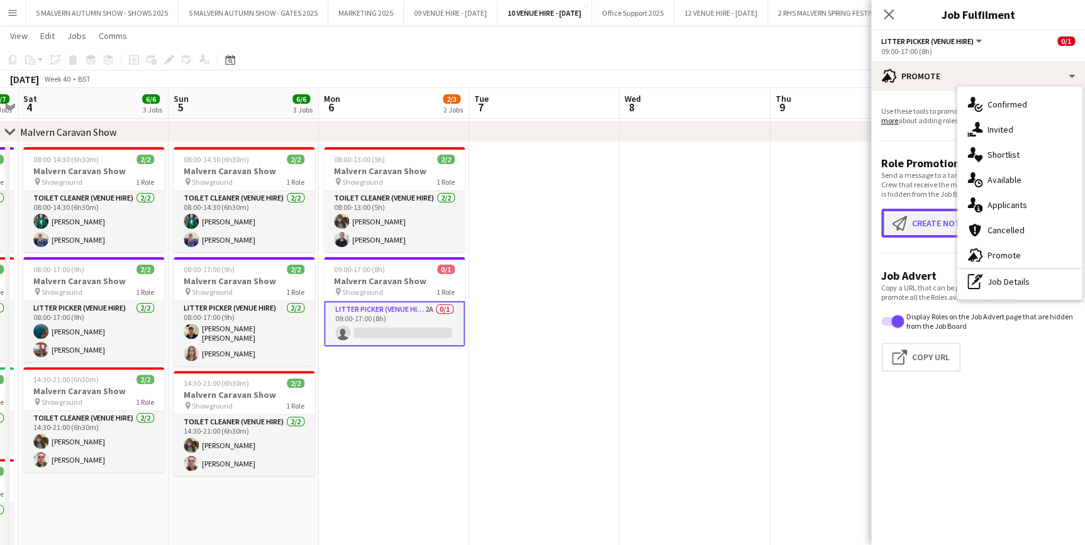
click at [907, 225] on app-icon "Create notification" at bounding box center [902, 223] width 20 height 15
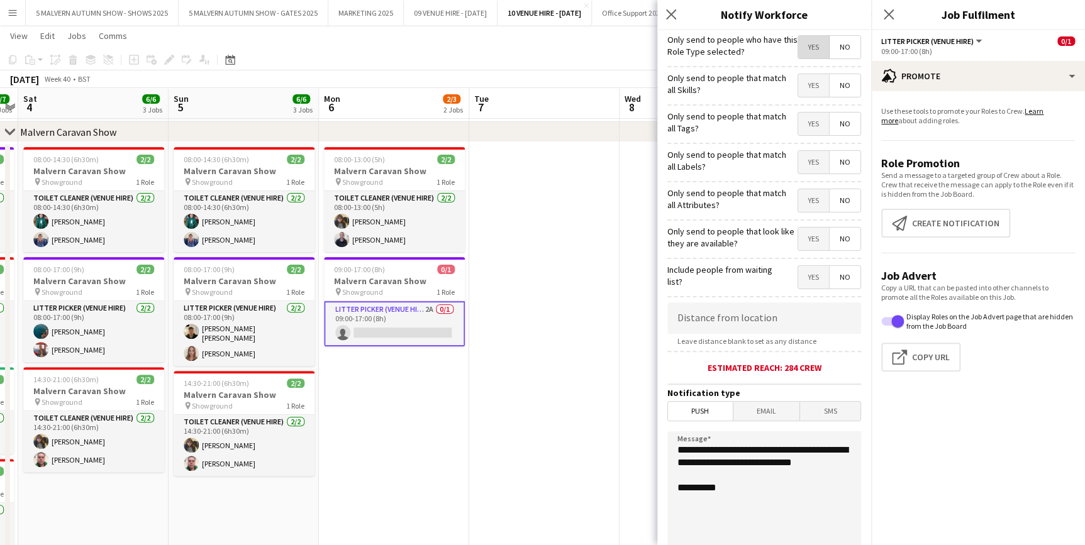
click at [798, 42] on span "Yes" at bounding box center [813, 47] width 31 height 23
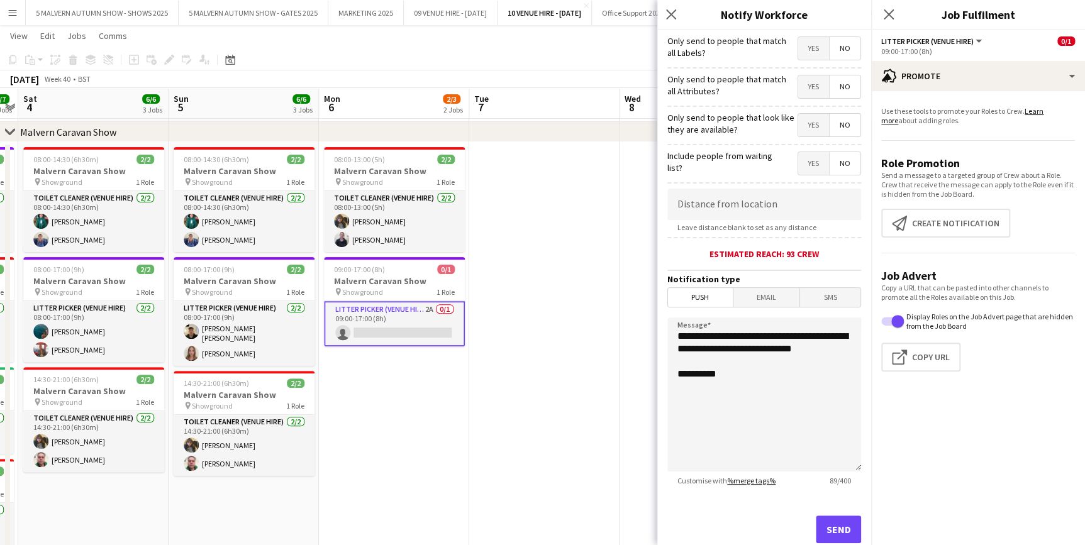
scroll to position [150, 0]
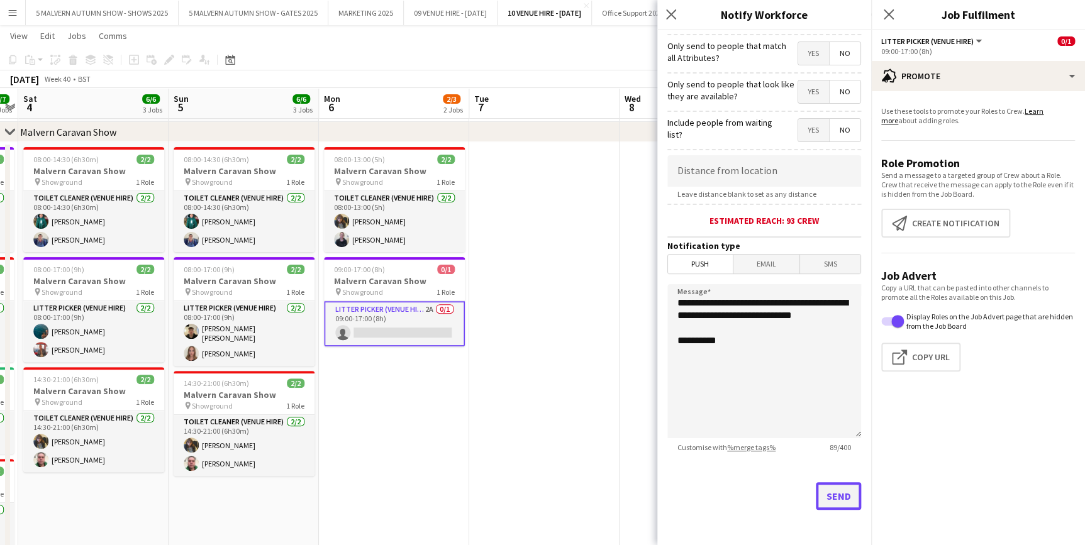
click at [825, 497] on button "Send" at bounding box center [838, 497] width 45 height 28
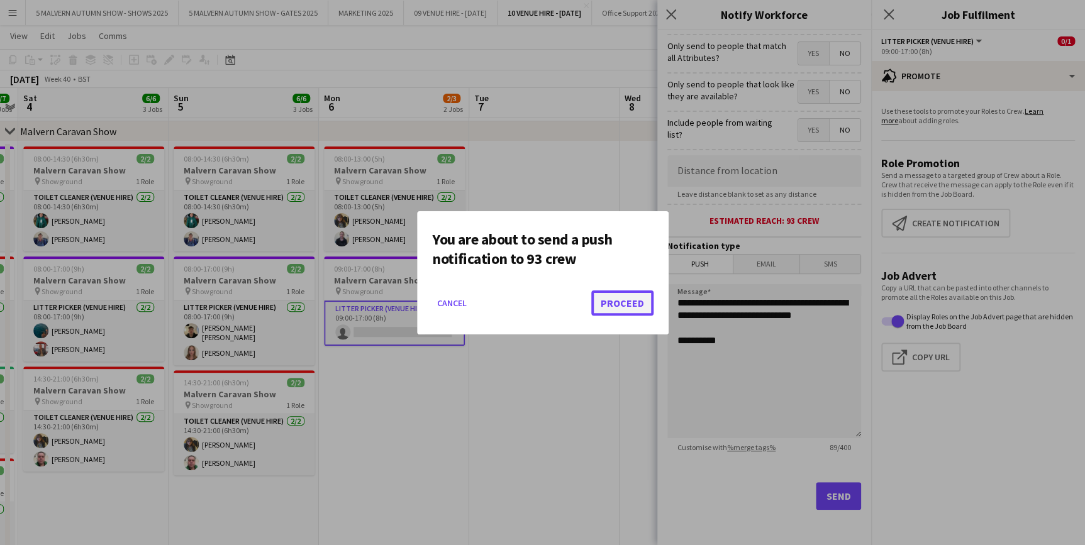
click at [637, 303] on button "Proceed" at bounding box center [622, 303] width 62 height 25
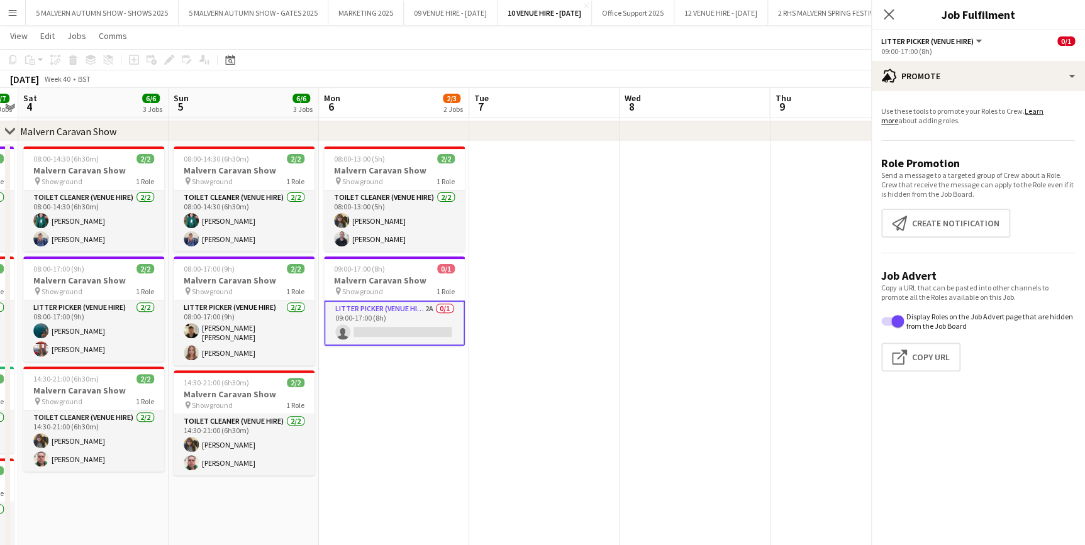
scroll to position [57, 0]
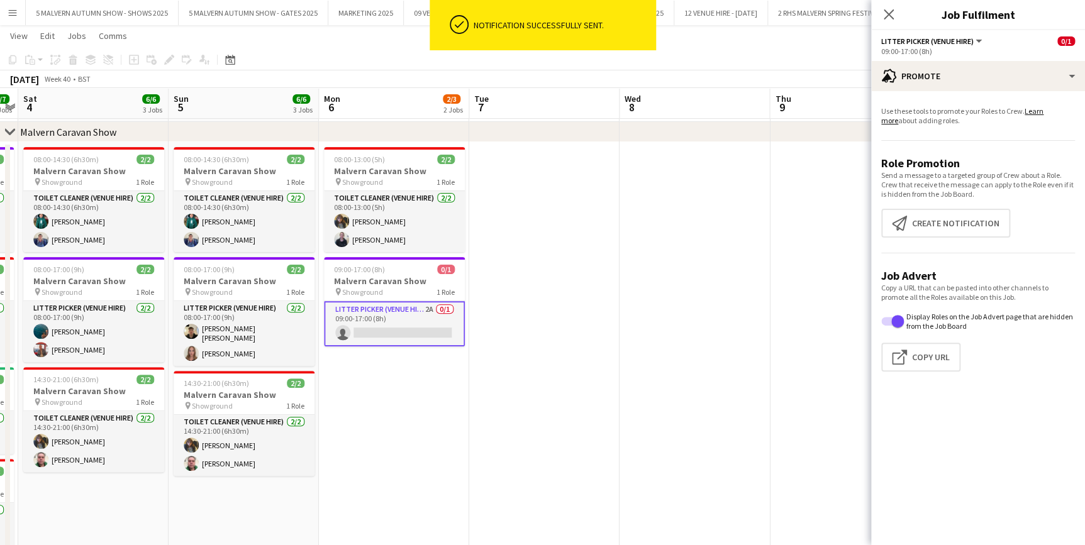
click at [690, 161] on app-date-cell at bounding box center [695, 367] width 150 height 451
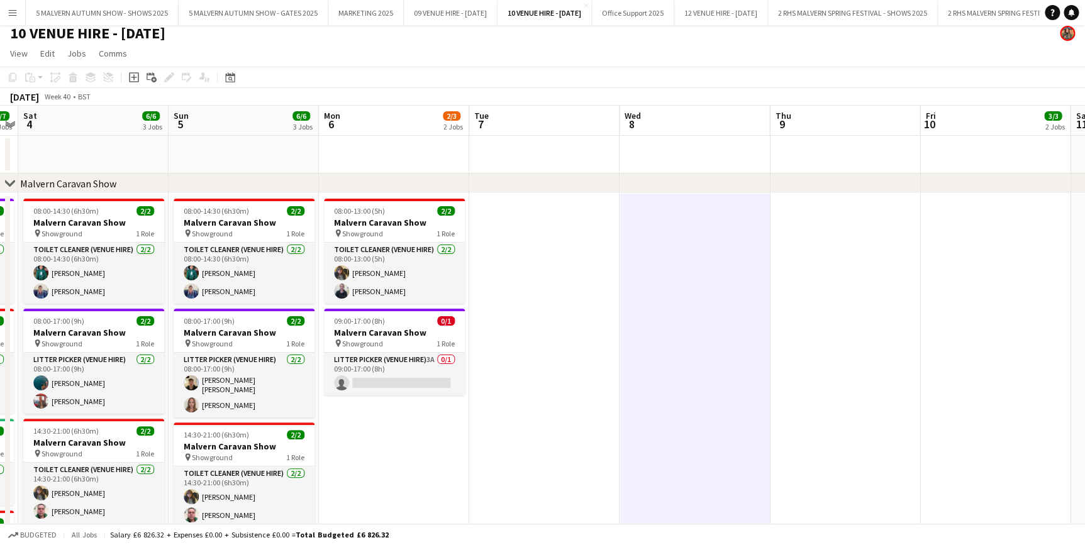
scroll to position [0, 0]
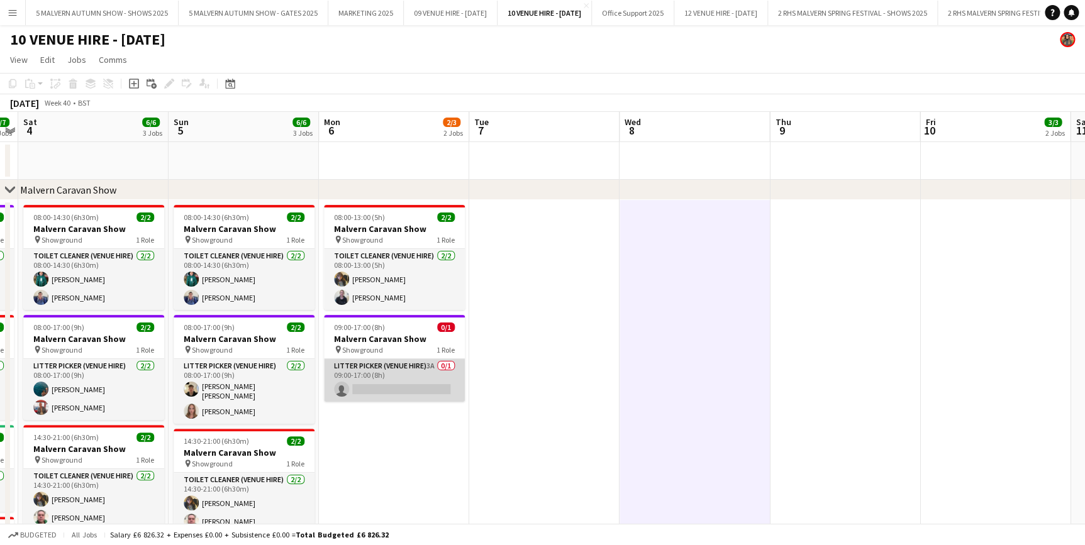
click at [393, 369] on app-card-role "Litter Picker (Venue Hire) 3A 0/1 09:00-17:00 (8h) single-neutral-actions" at bounding box center [394, 380] width 141 height 43
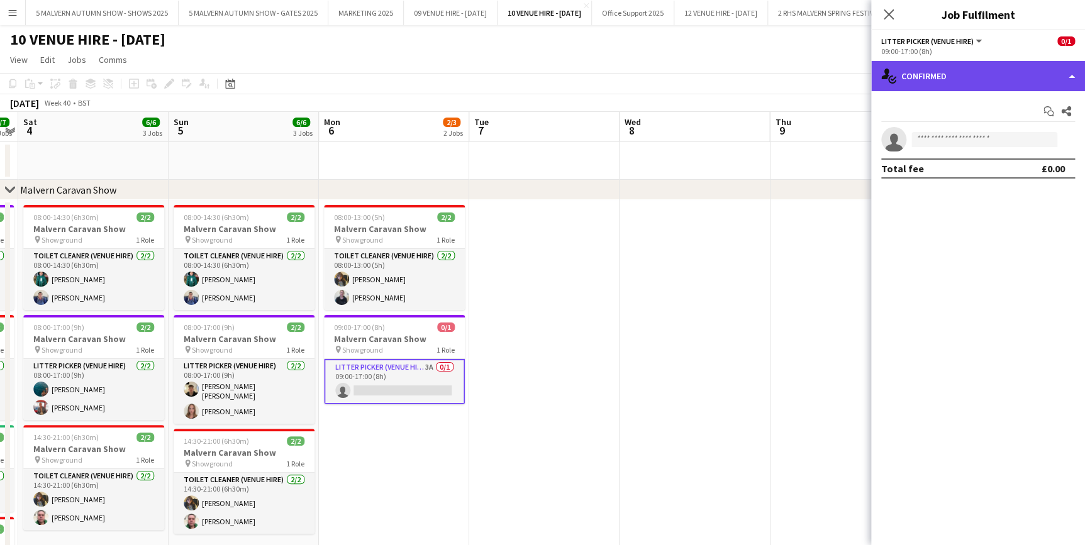
click at [954, 61] on div "single-neutral-actions-check-2 Confirmed" at bounding box center [978, 76] width 214 height 30
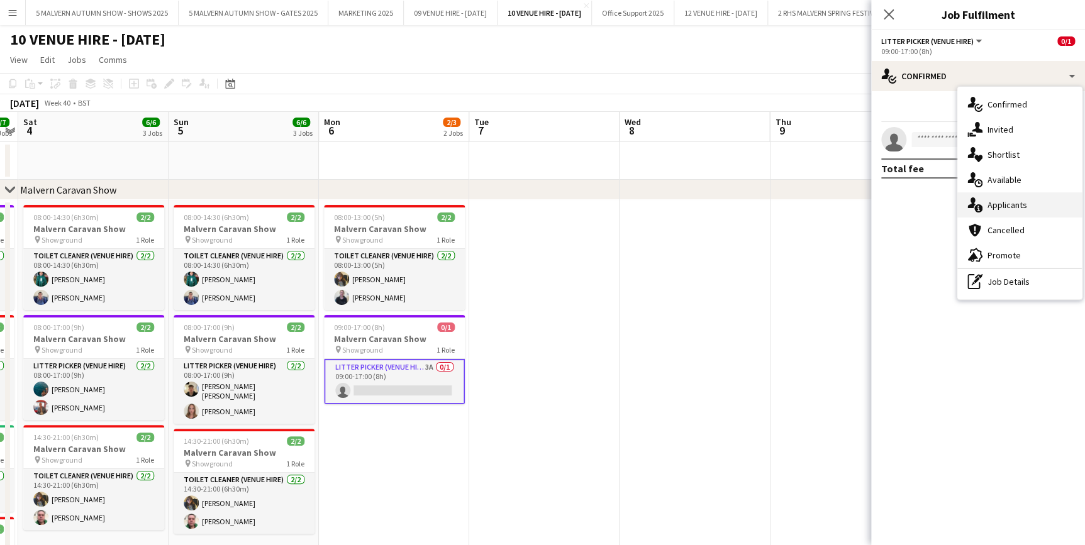
click at [1012, 211] on div "single-neutral-actions-information Applicants" at bounding box center [1019, 205] width 125 height 25
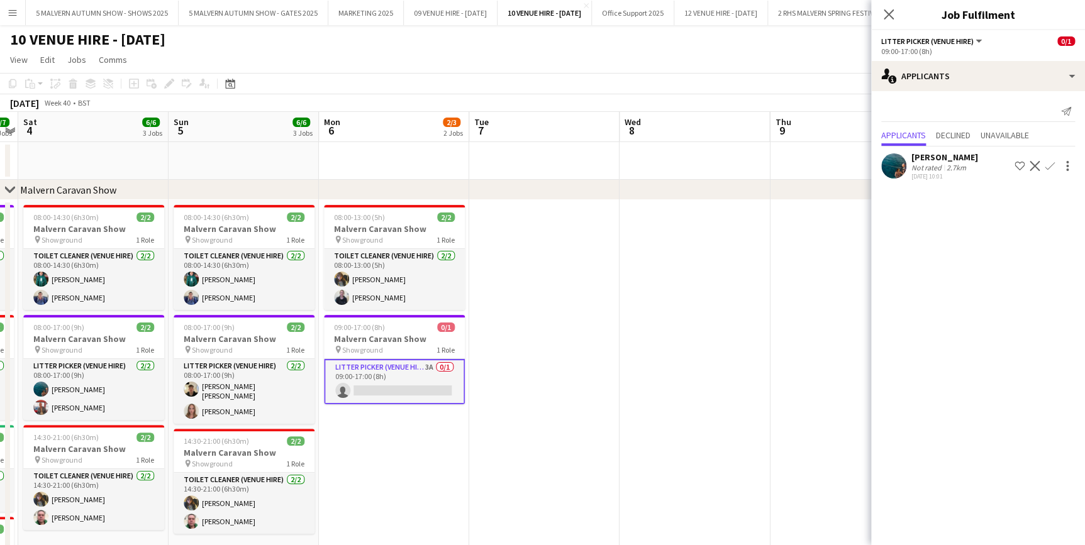
click at [1049, 162] on app-icon "Confirm" at bounding box center [1050, 166] width 10 height 10
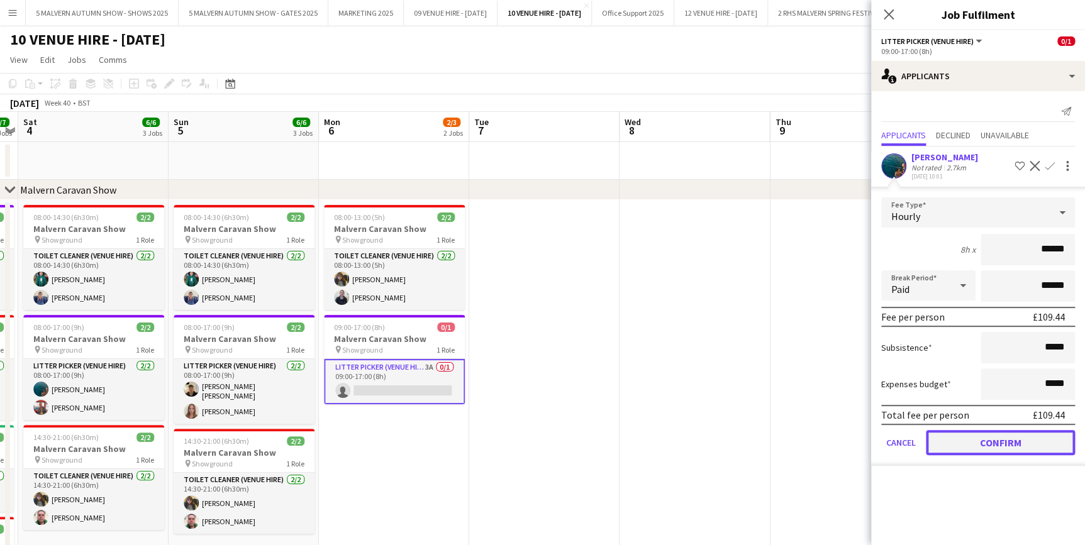
click at [976, 442] on button "Confirm" at bounding box center [1000, 442] width 149 height 25
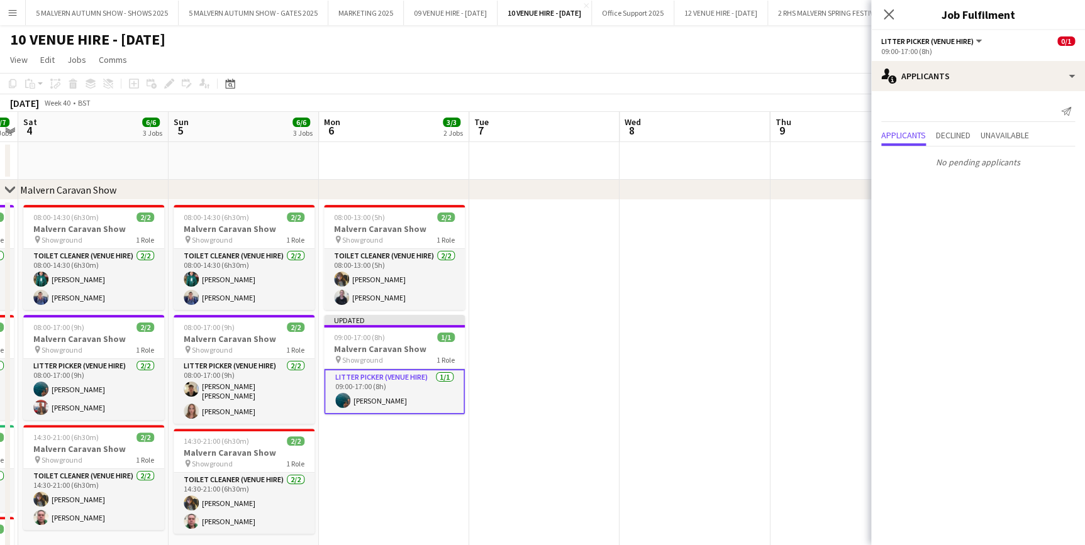
click at [591, 319] on app-date-cell at bounding box center [544, 425] width 150 height 451
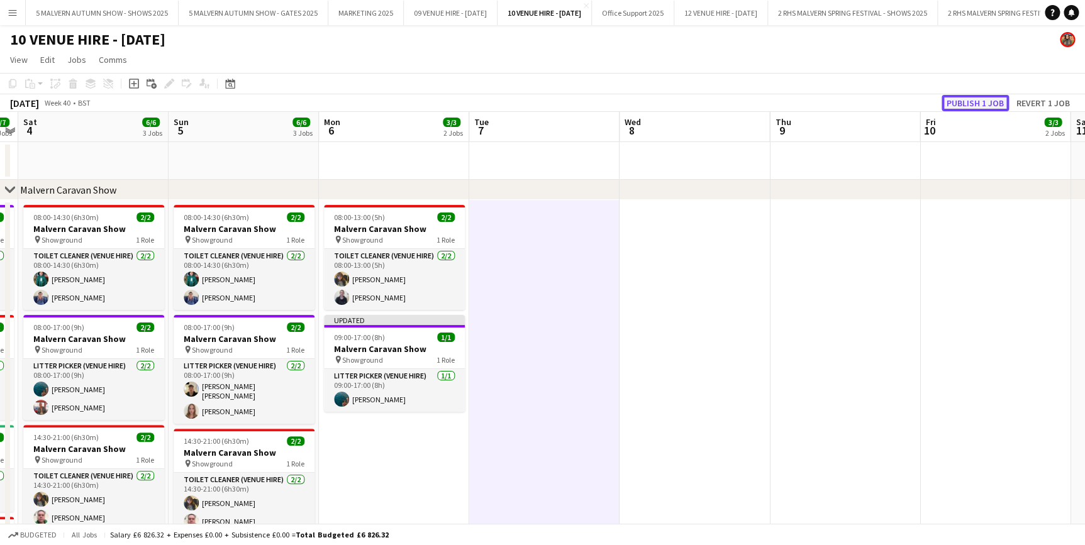
click at [995, 105] on button "Publish 1 job" at bounding box center [975, 103] width 67 height 16
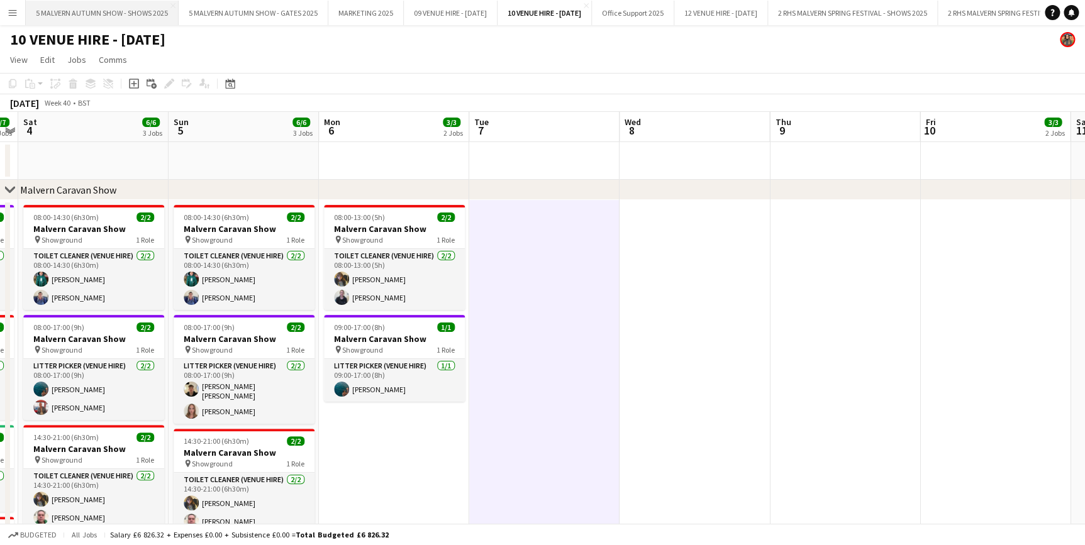
click at [135, 8] on button "5 MALVERN AUTUMN SHOW - SHOWS 2025 Close" at bounding box center [102, 13] width 153 height 25
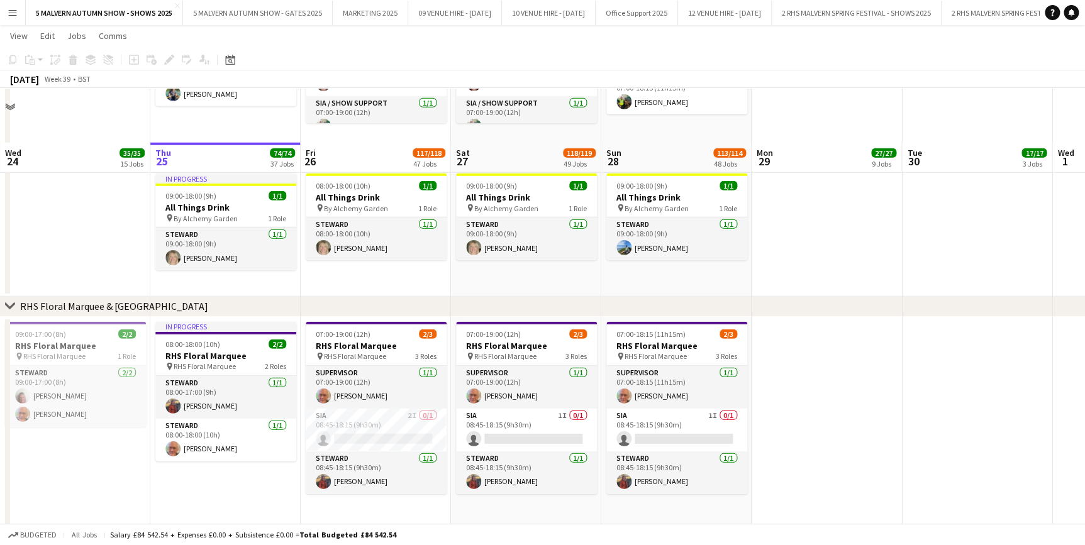
scroll to position [4118, 0]
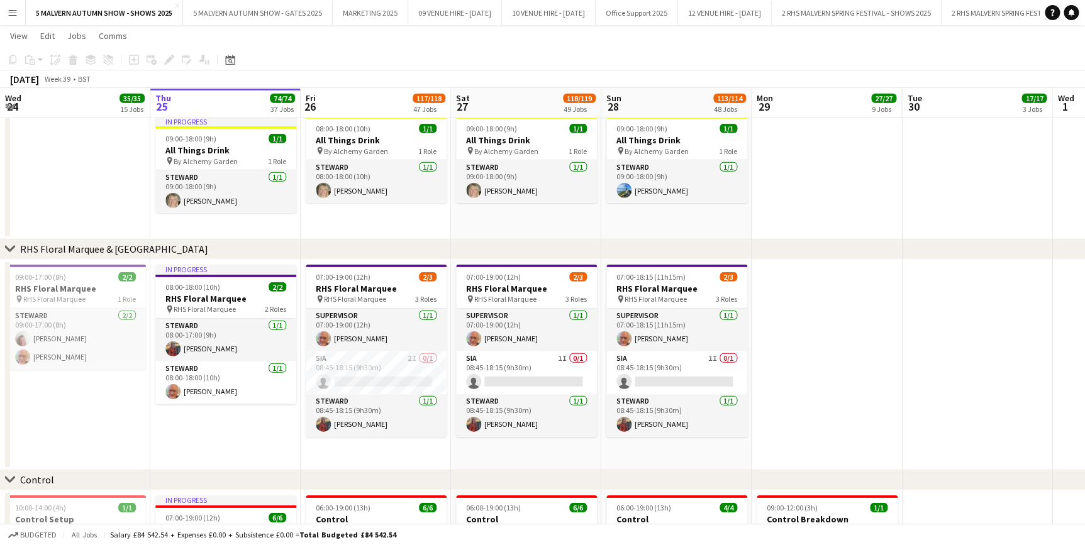
drag, startPoint x: 405, startPoint y: 373, endPoint x: 885, endPoint y: 112, distance: 545.9
click at [405, 373] on app-card-role "SIA 2I 0/1 08:45-18:15 (9h30m) single-neutral-actions" at bounding box center [376, 373] width 141 height 43
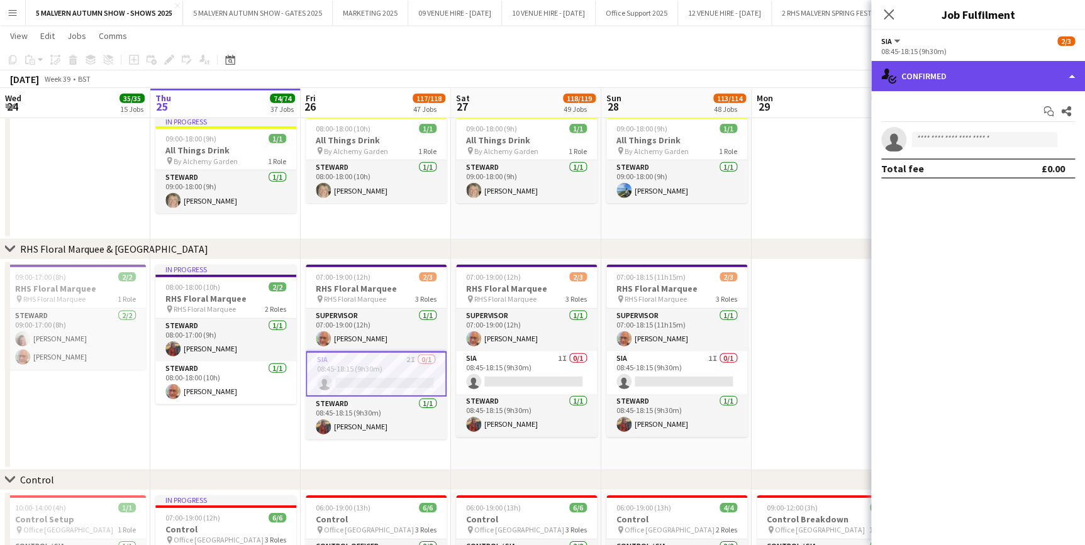
click at [964, 82] on div "single-neutral-actions-check-2 Confirmed" at bounding box center [978, 76] width 214 height 30
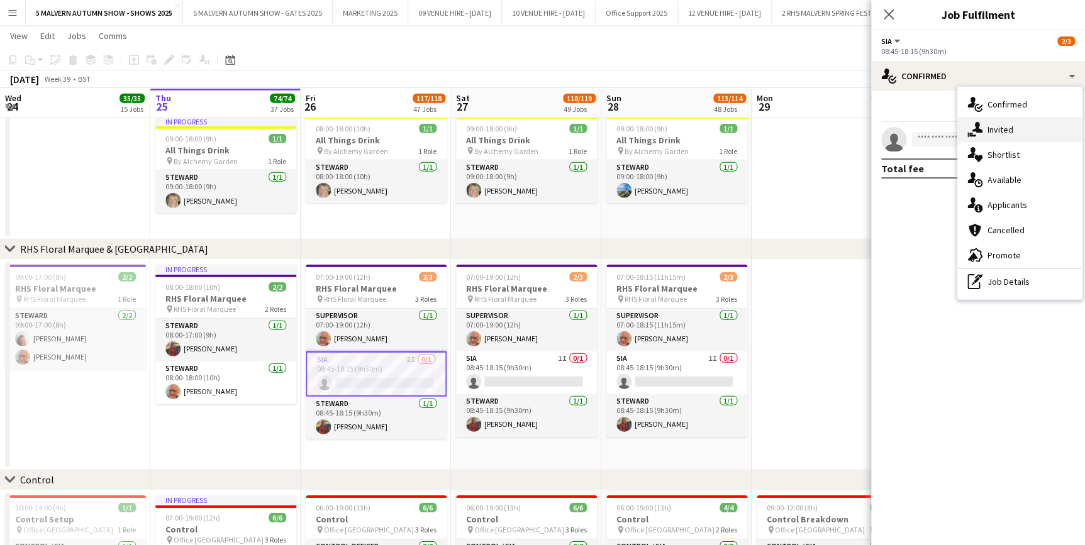
click at [998, 135] on div "single-neutral-actions-share-1 Invited" at bounding box center [1019, 129] width 125 height 25
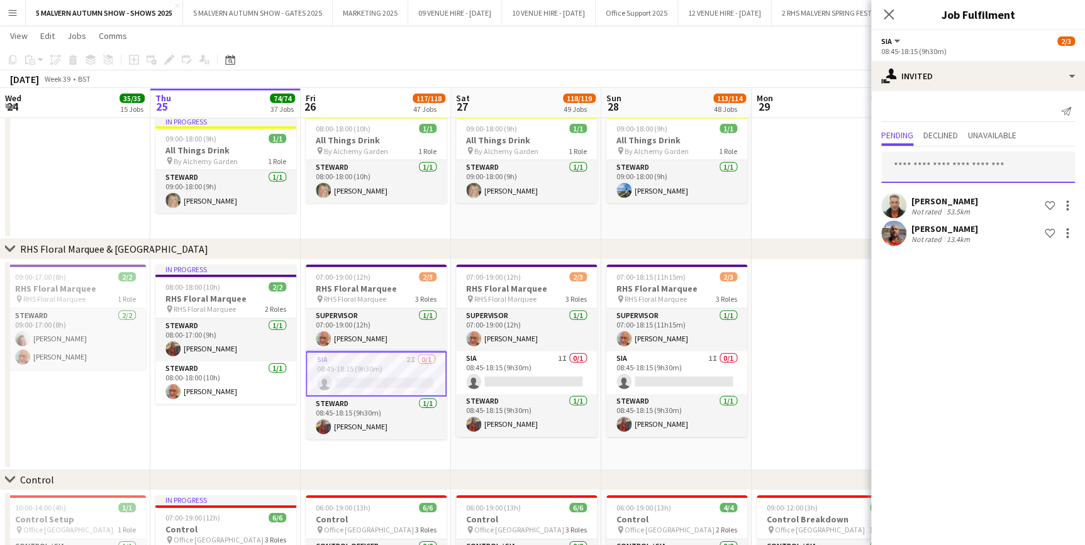
click at [944, 172] on input "text" at bounding box center [978, 167] width 194 height 31
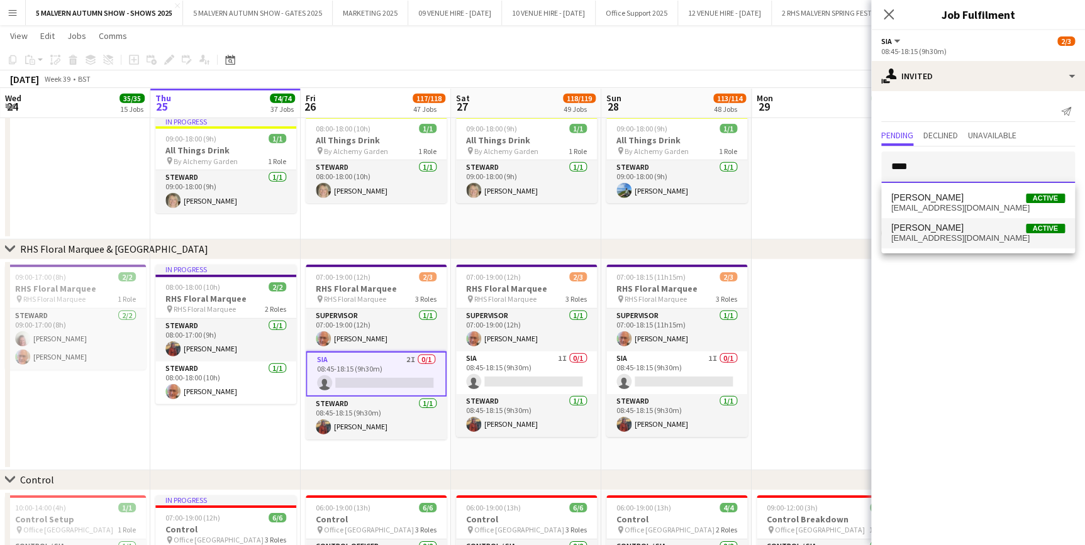
type input "****"
click at [975, 233] on span "kgriffin73@hotmail.co.uk" at bounding box center [978, 238] width 174 height 10
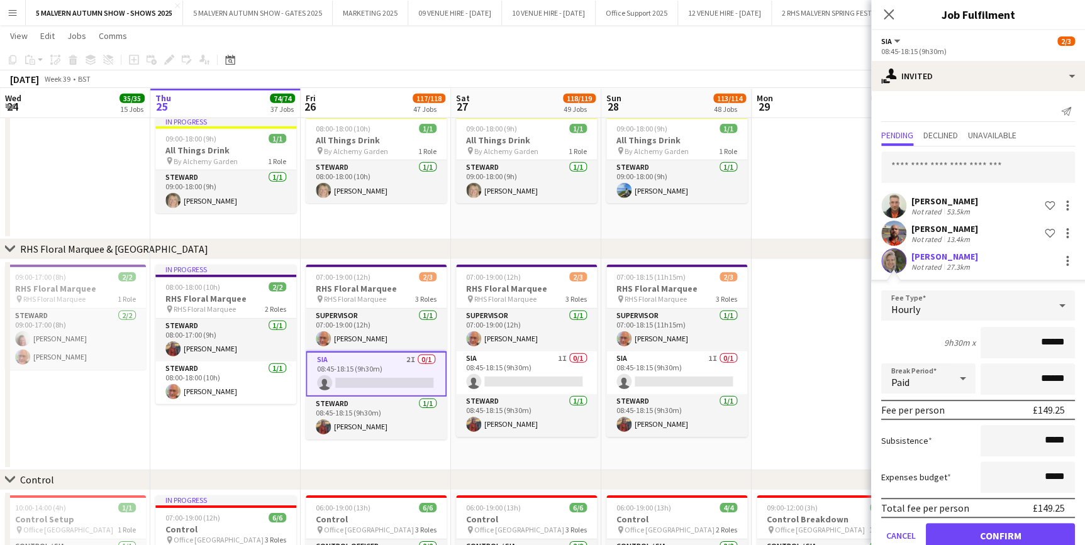
scroll to position [25, 0]
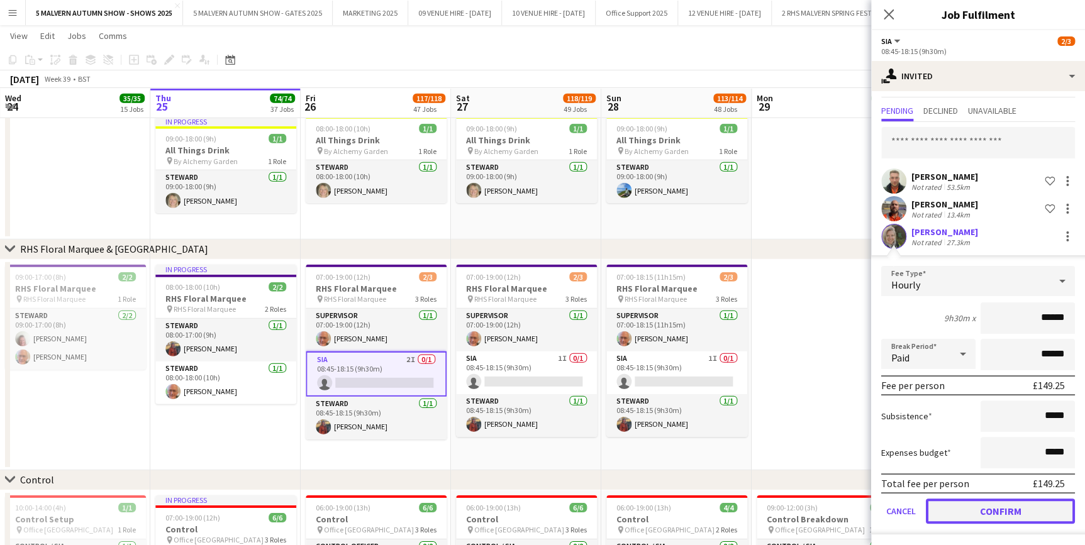
click at [995, 511] on button "Confirm" at bounding box center [1000, 511] width 149 height 25
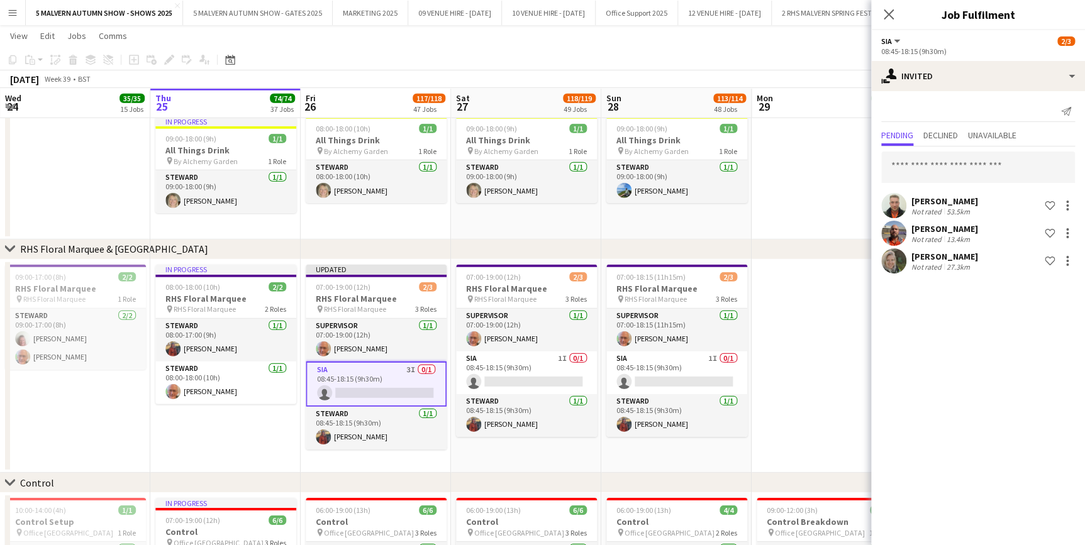
scroll to position [0, 0]
click at [852, 218] on app-date-cell at bounding box center [827, 175] width 150 height 128
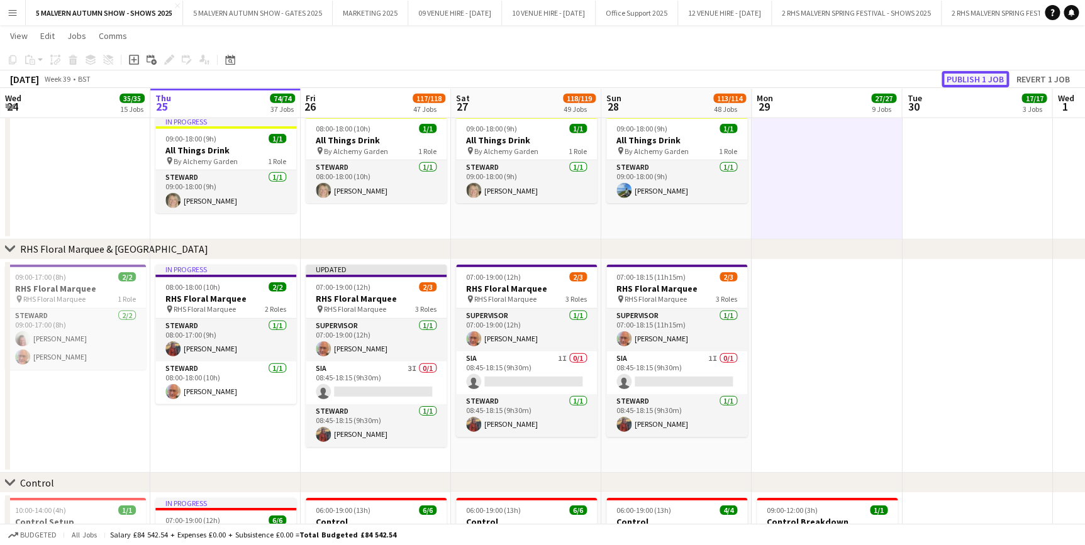
click at [971, 72] on button "Publish 1 job" at bounding box center [975, 79] width 67 height 16
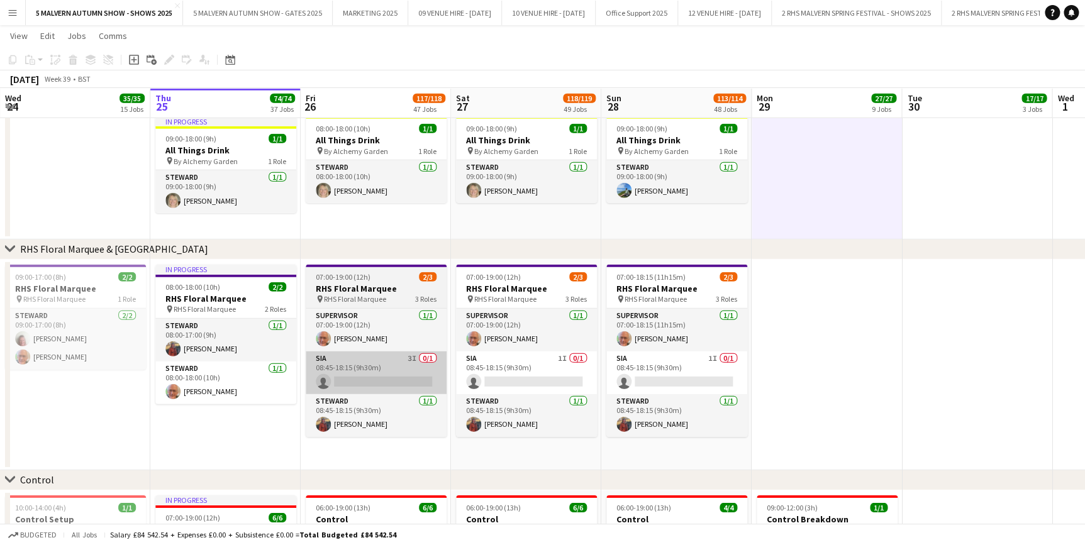
click at [411, 352] on app-card-role "SIA 3I 0/1 08:45-18:15 (9h30m) single-neutral-actions" at bounding box center [376, 373] width 141 height 43
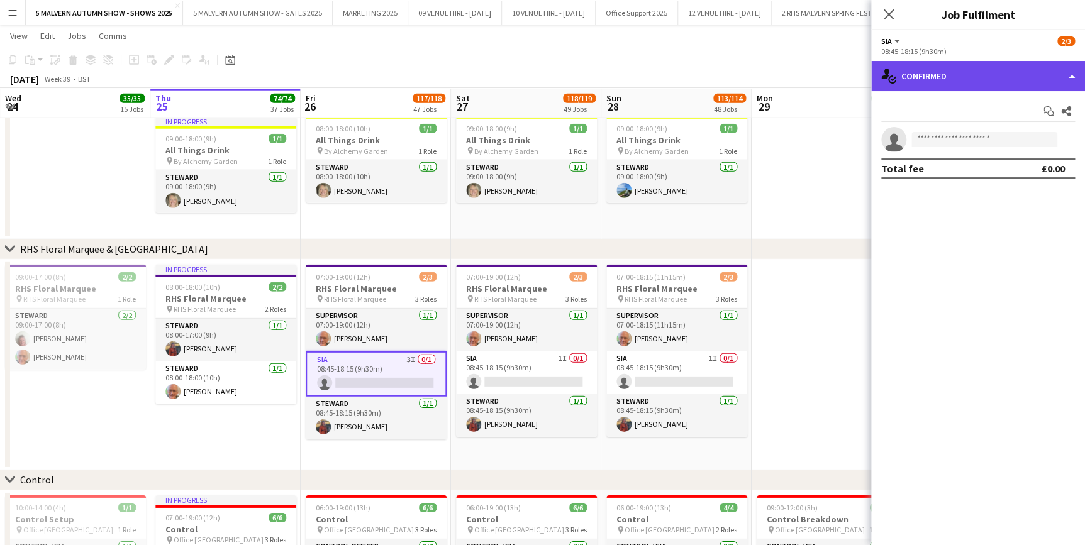
click at [957, 67] on div "single-neutral-actions-check-2 Confirmed" at bounding box center [978, 76] width 214 height 30
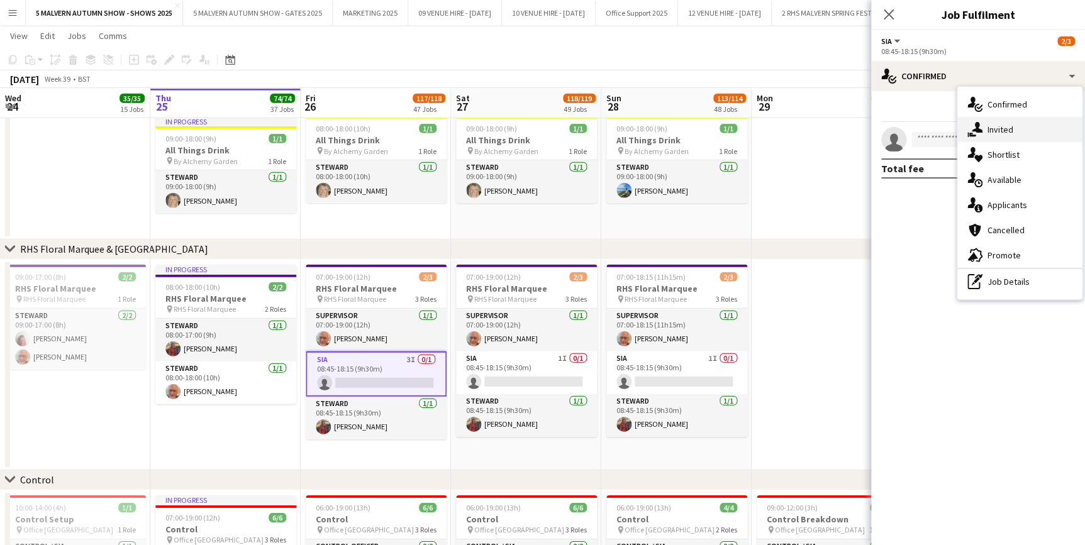
click at [978, 135] on icon "single-neutral-actions-share-1" at bounding box center [975, 129] width 15 height 15
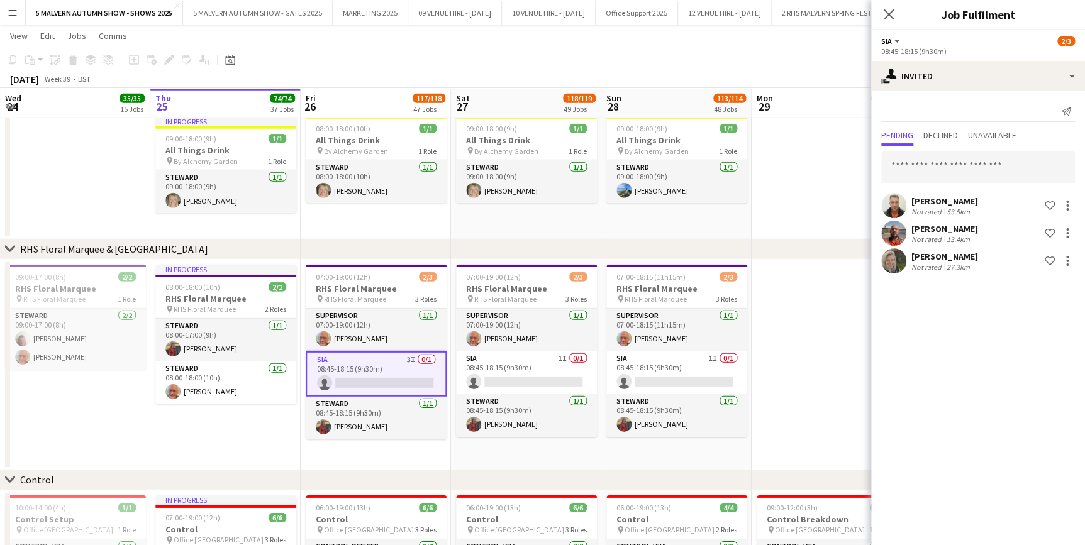
click at [842, 210] on app-date-cell at bounding box center [827, 175] width 150 height 128
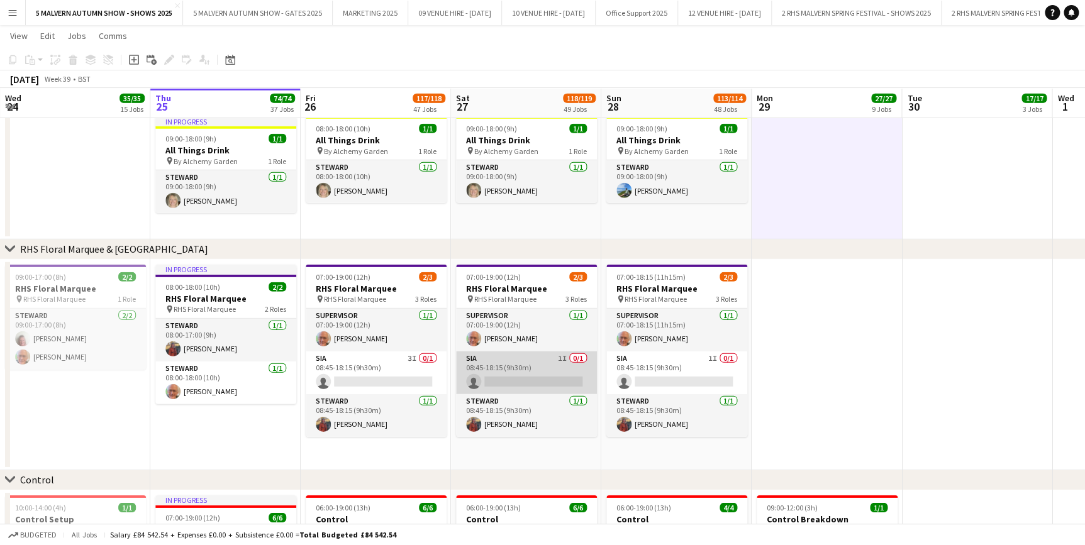
click at [526, 358] on app-card-role "SIA 1I 0/1 08:45-18:15 (9h30m) single-neutral-actions" at bounding box center [526, 373] width 141 height 43
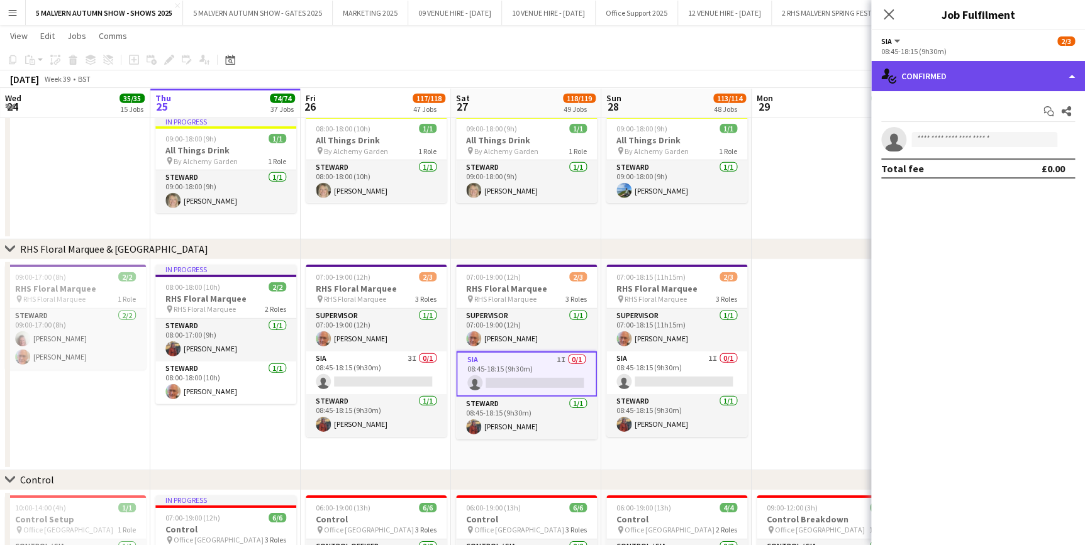
click at [900, 74] on div "single-neutral-actions-check-2 Confirmed" at bounding box center [978, 76] width 214 height 30
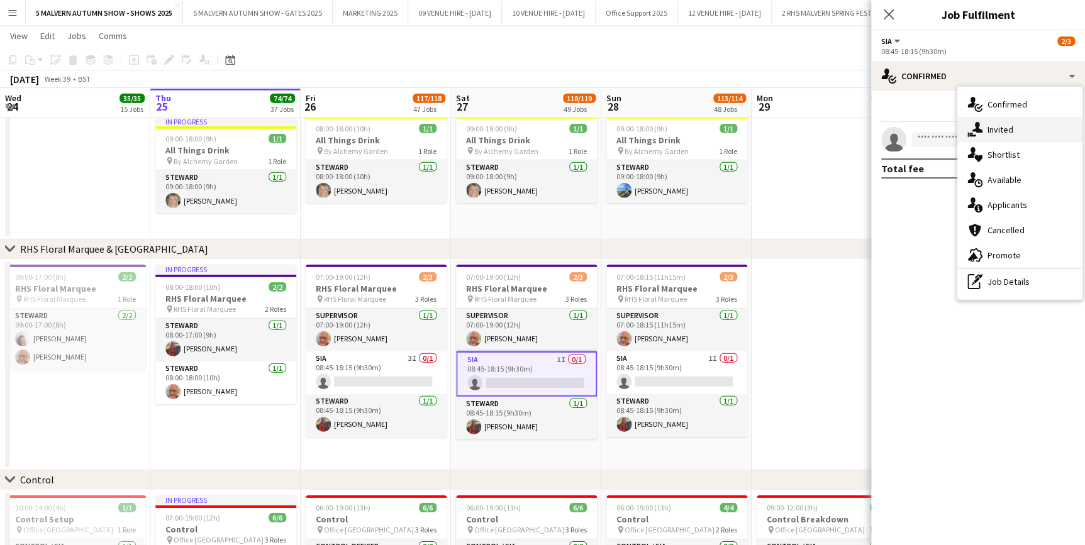
click at [1005, 138] on div "single-neutral-actions-share-1 Invited" at bounding box center [1019, 129] width 125 height 25
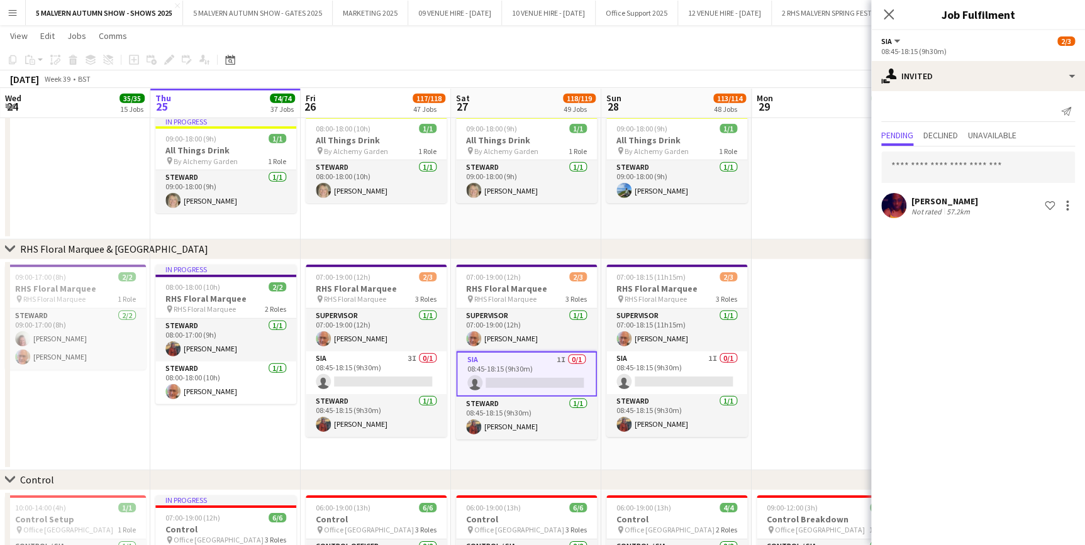
click at [824, 242] on div "chevron-right RHS Floral Marquee & Garden Theatre" at bounding box center [542, 250] width 1085 height 20
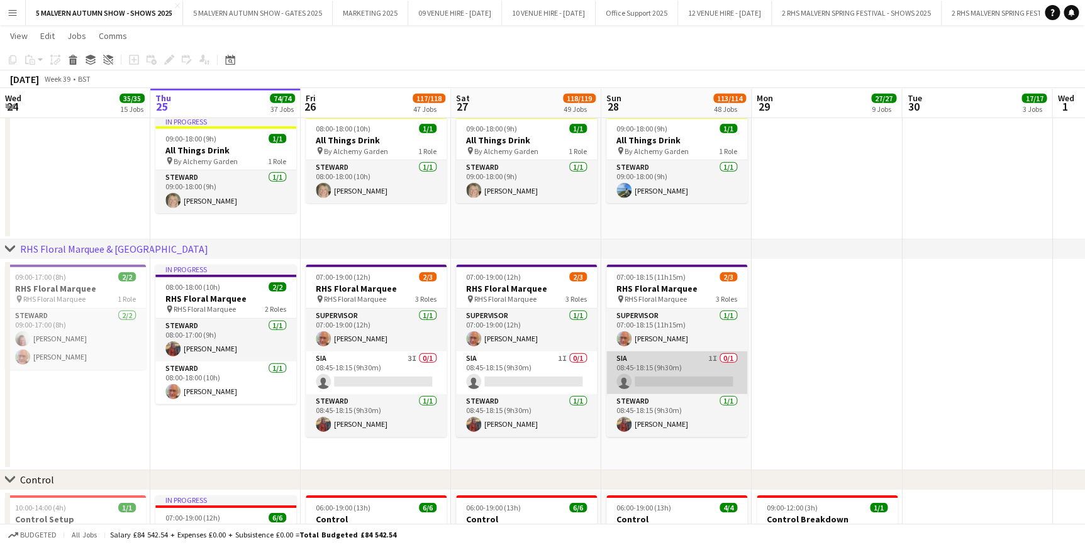
click at [655, 359] on app-card-role "SIA 1I 0/1 08:45-18:15 (9h30m) single-neutral-actions" at bounding box center [676, 373] width 141 height 43
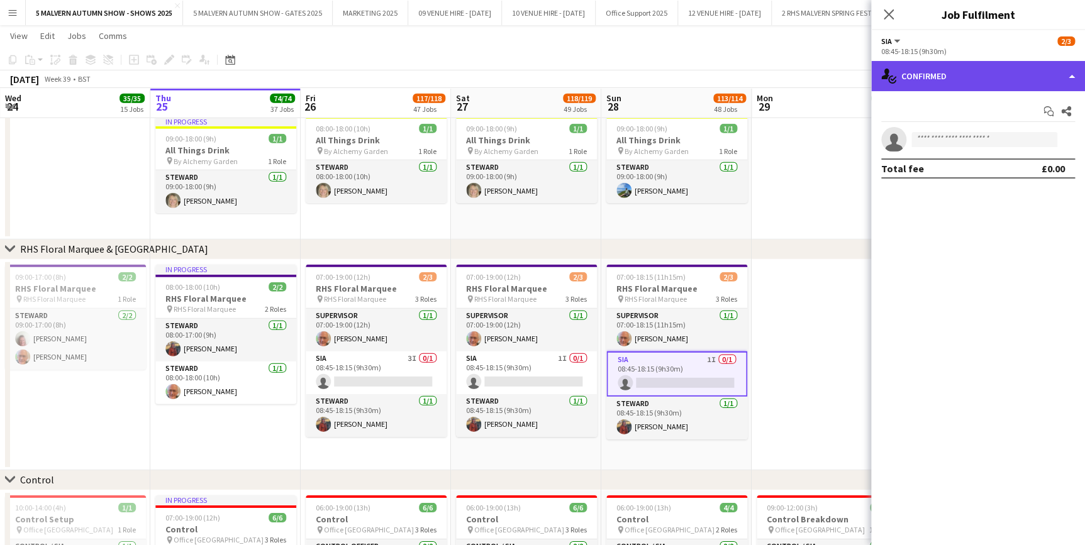
click at [913, 69] on div "single-neutral-actions-check-2 Confirmed" at bounding box center [978, 76] width 214 height 30
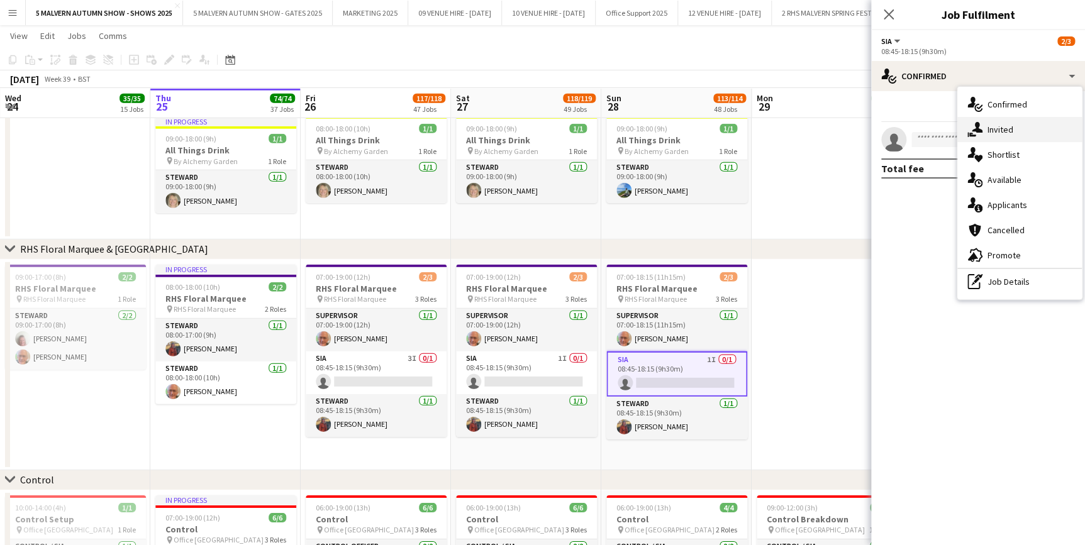
click at [998, 131] on span "Invited" at bounding box center [1001, 129] width 26 height 11
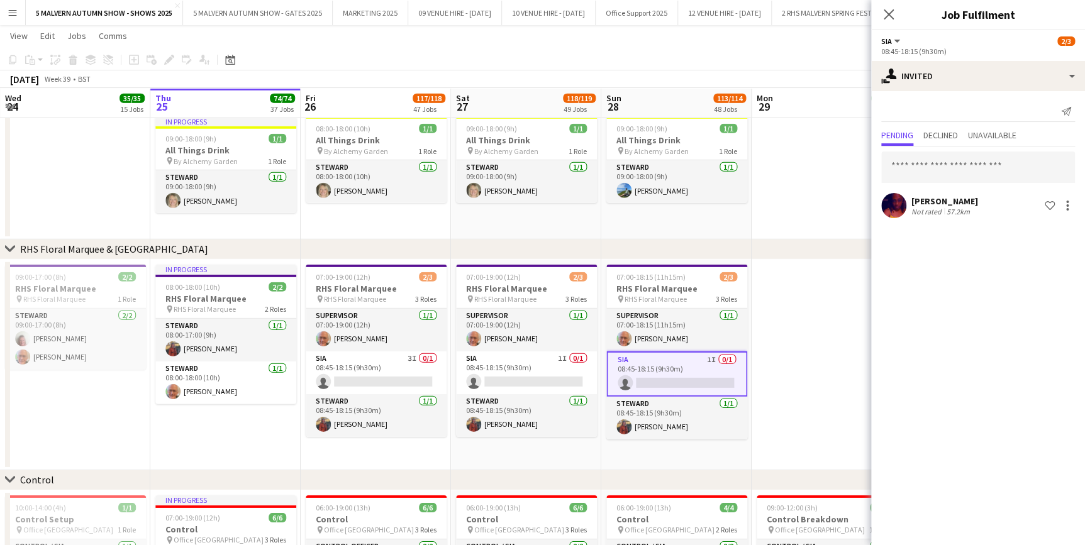
click at [937, 220] on div "Danieka Hamilton Not rated 57.2km Shortlist crew" at bounding box center [978, 184] width 214 height 74
click at [934, 202] on div "Danieka Hamilton" at bounding box center [945, 201] width 67 height 11
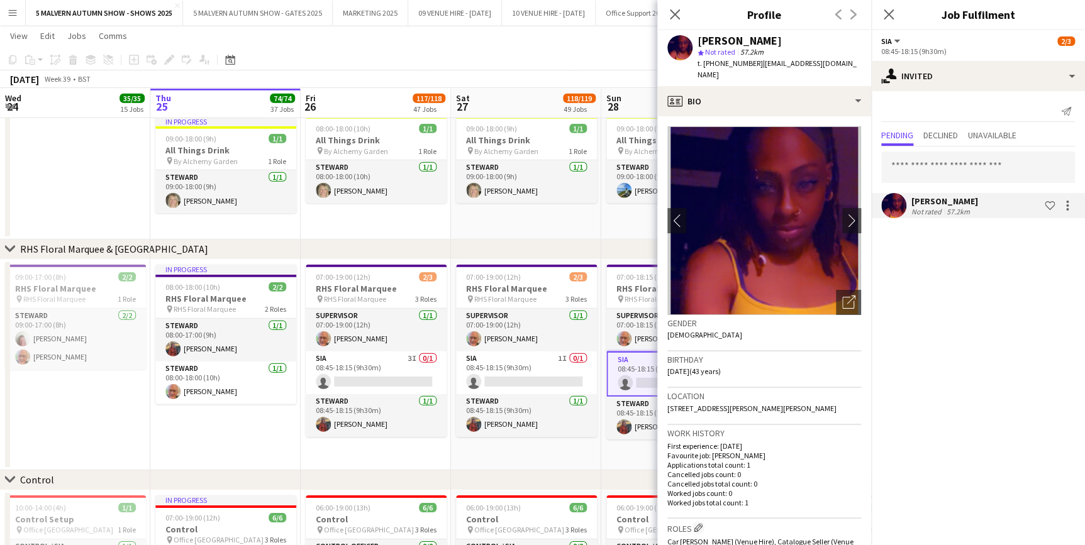
click at [598, 57] on app-toolbar "Copy Paste Paste Ctrl+V Paste with crew Ctrl+Shift+V Paste linked Job Delete Gr…" at bounding box center [542, 59] width 1085 height 21
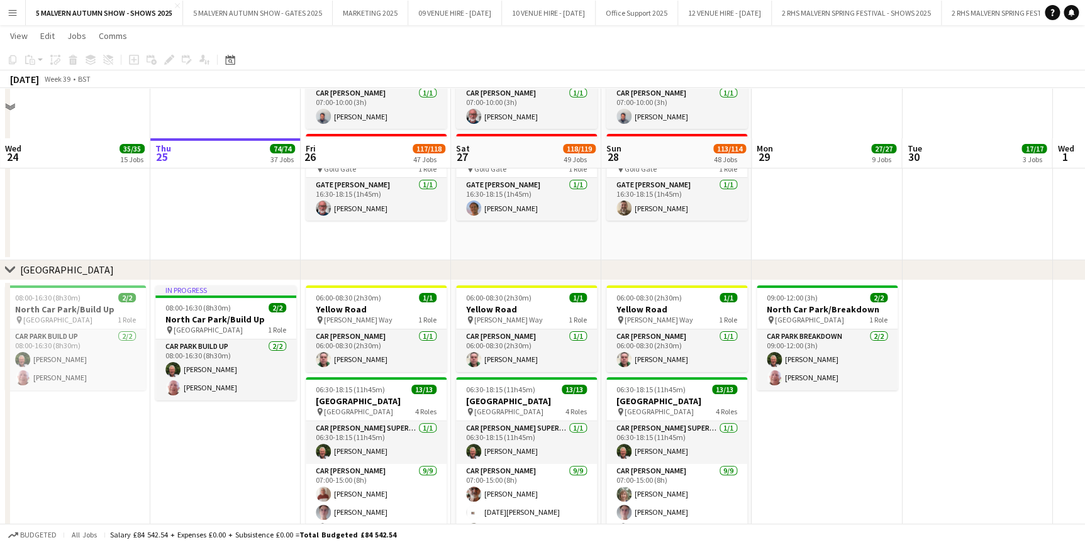
scroll to position [7149, 0]
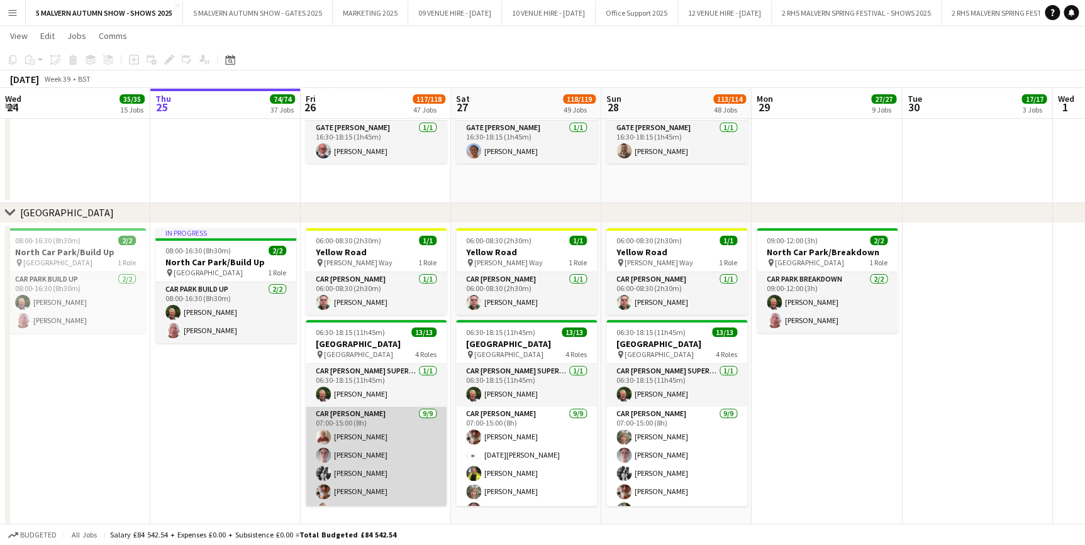
click at [379, 448] on app-card-role "Car Parker 9/9 07:00-15:00 (8h) Barry Wainwright Nigel Tunstall Jaz Pullman Joh…" at bounding box center [376, 501] width 141 height 189
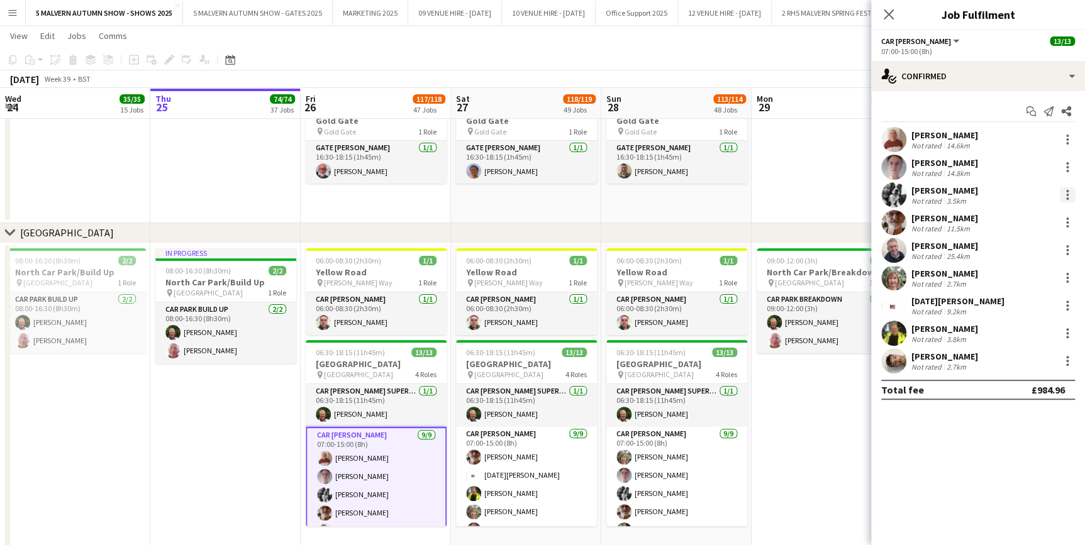
click at [1068, 187] on div at bounding box center [1067, 194] width 15 height 15
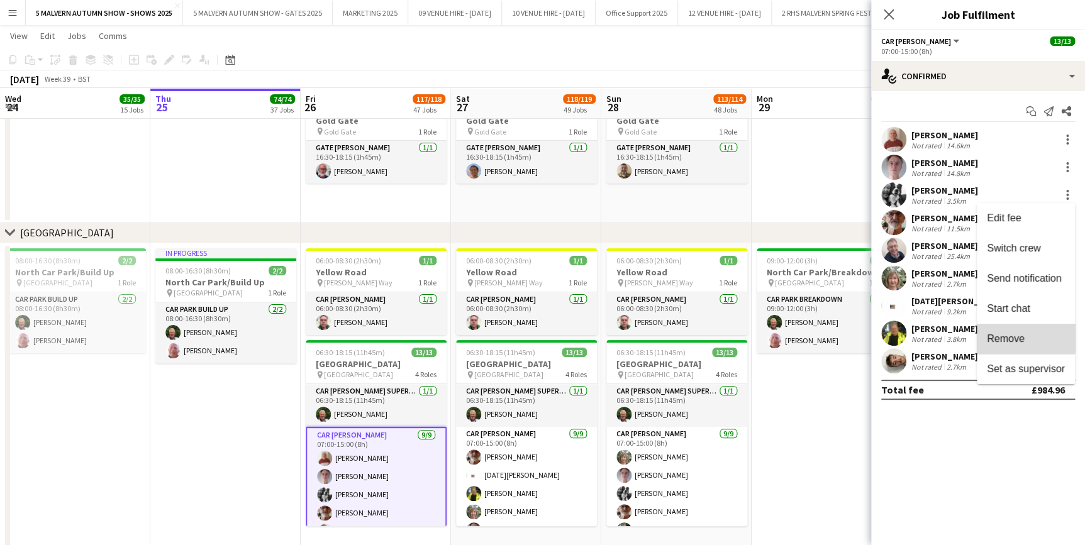
click at [1018, 329] on button "Remove" at bounding box center [1026, 339] width 98 height 30
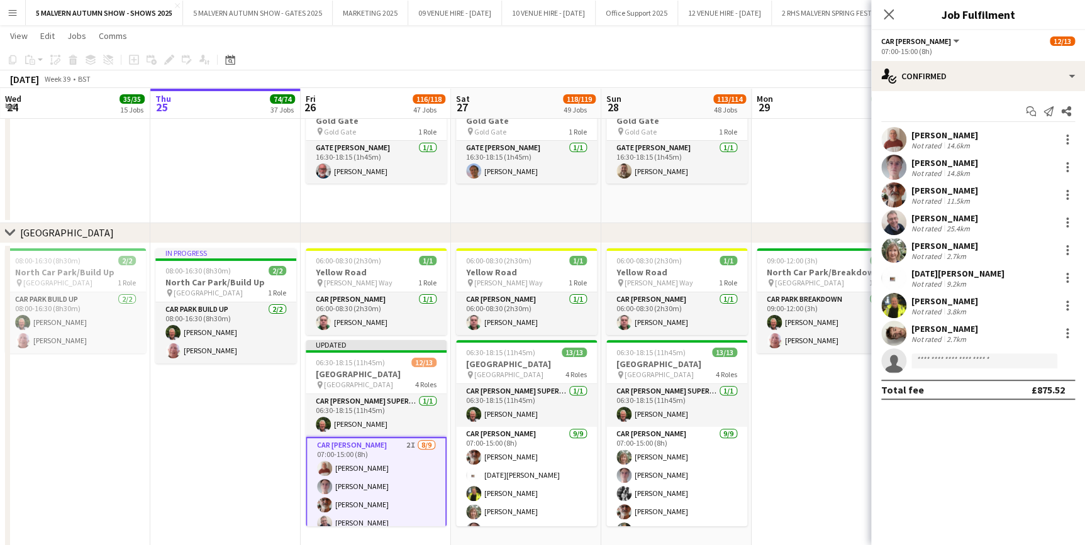
click at [207, 467] on app-date-cell "In progress 08:00-16:30 (8h30m) 2/2 North Car Park/Build Up pin North Car Park …" at bounding box center [225, 398] width 150 height 310
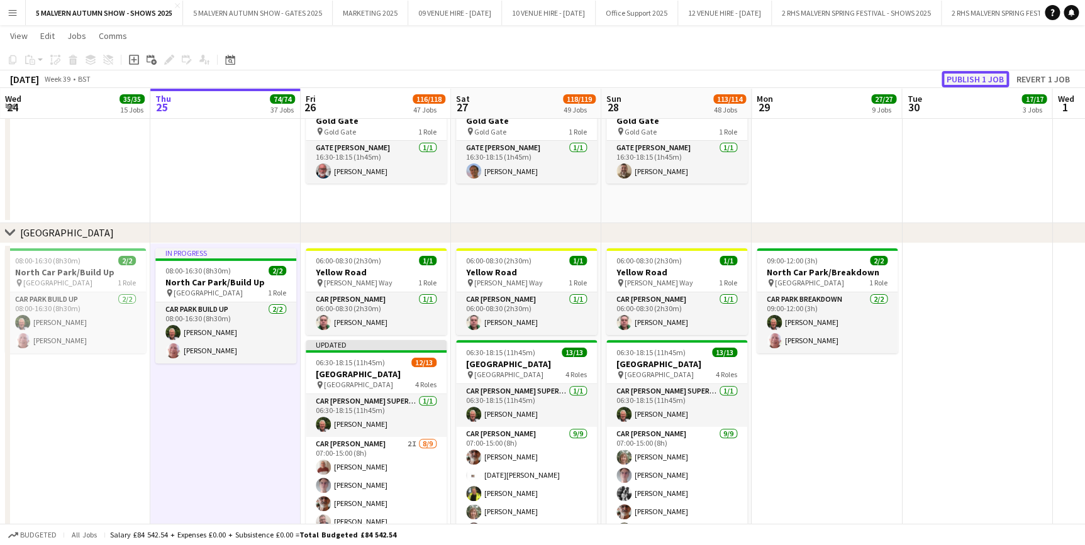
click at [985, 75] on button "Publish 1 job" at bounding box center [975, 79] width 67 height 16
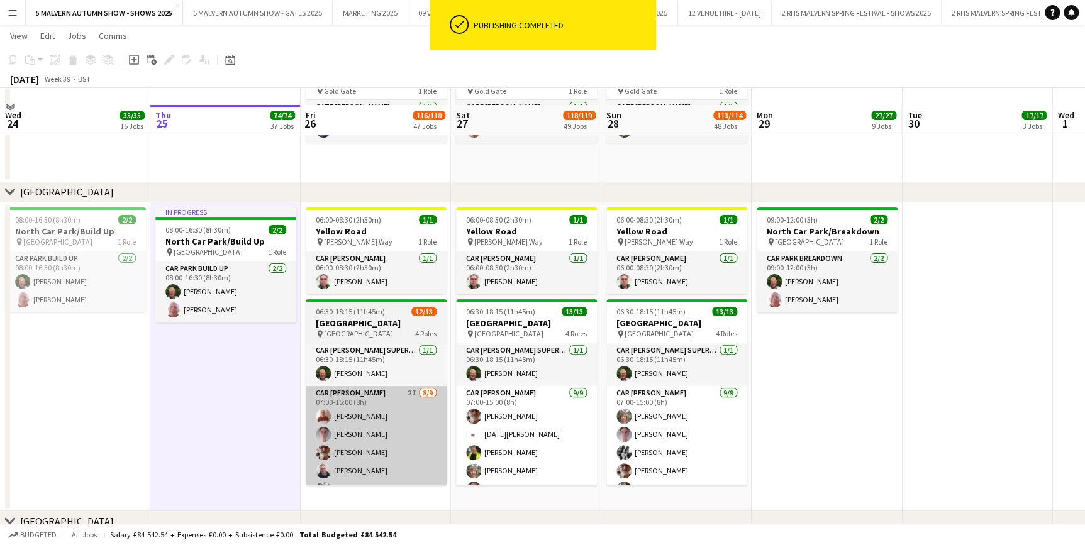
scroll to position [7206, 0]
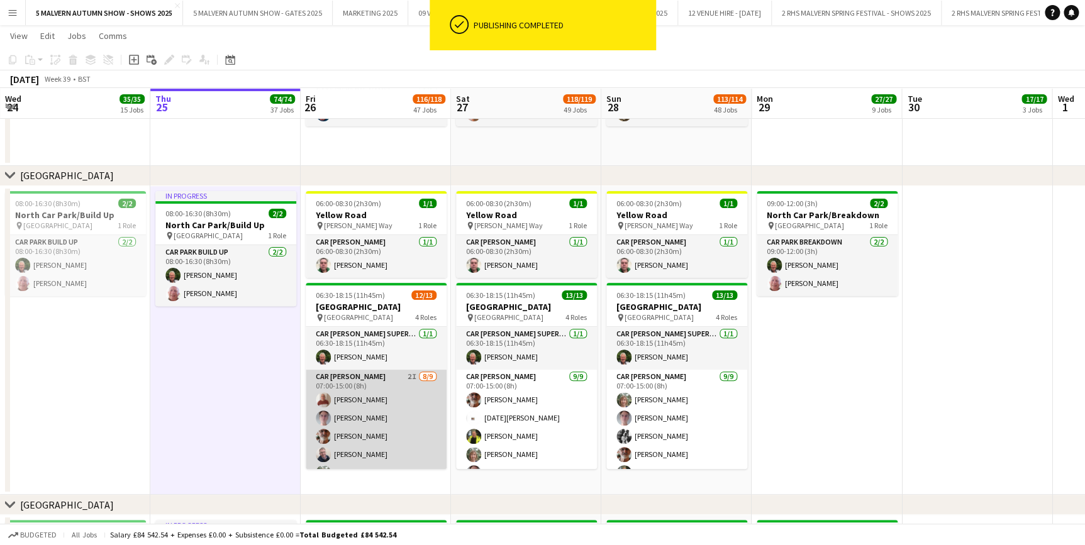
click at [376, 374] on app-card-role "Car Parker 2I 8/9 07:00-15:00 (8h) Barry Wainwright Nigel Tunstall John Bury Ri…" at bounding box center [376, 464] width 141 height 189
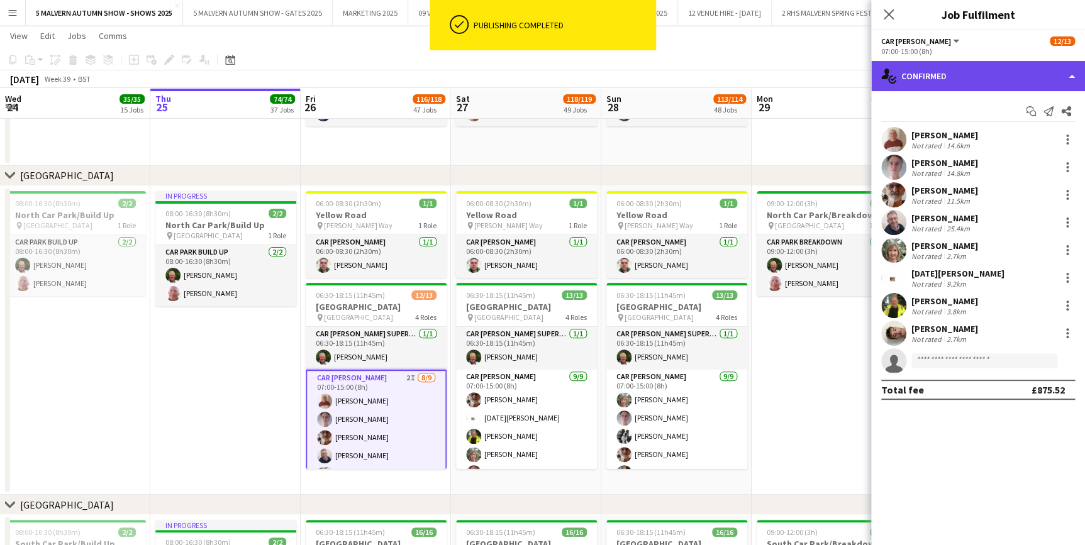
click at [969, 73] on div "single-neutral-actions-check-2 Confirmed" at bounding box center [978, 76] width 214 height 30
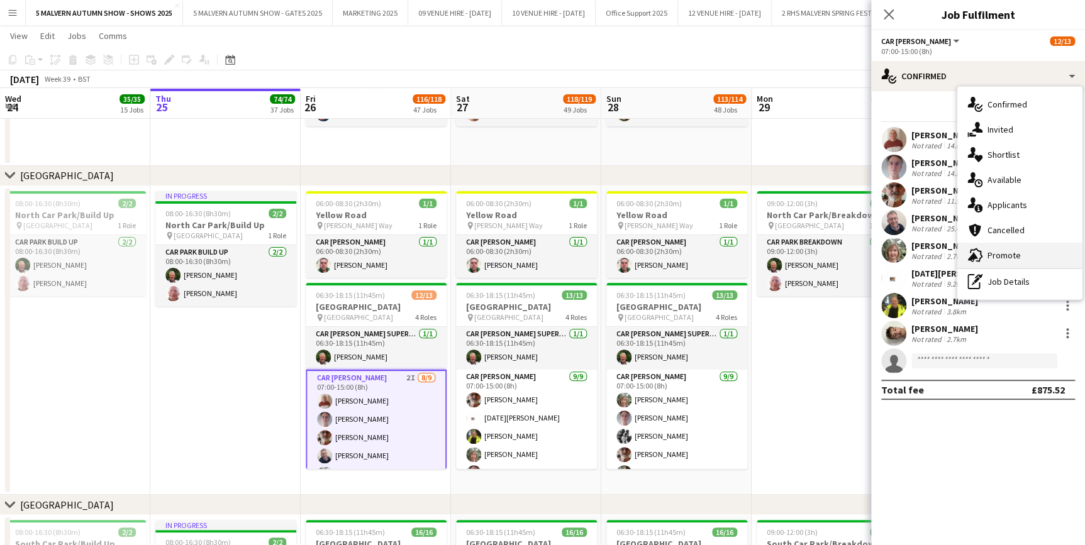
click at [1000, 251] on span "Promote" at bounding box center [1004, 255] width 33 height 11
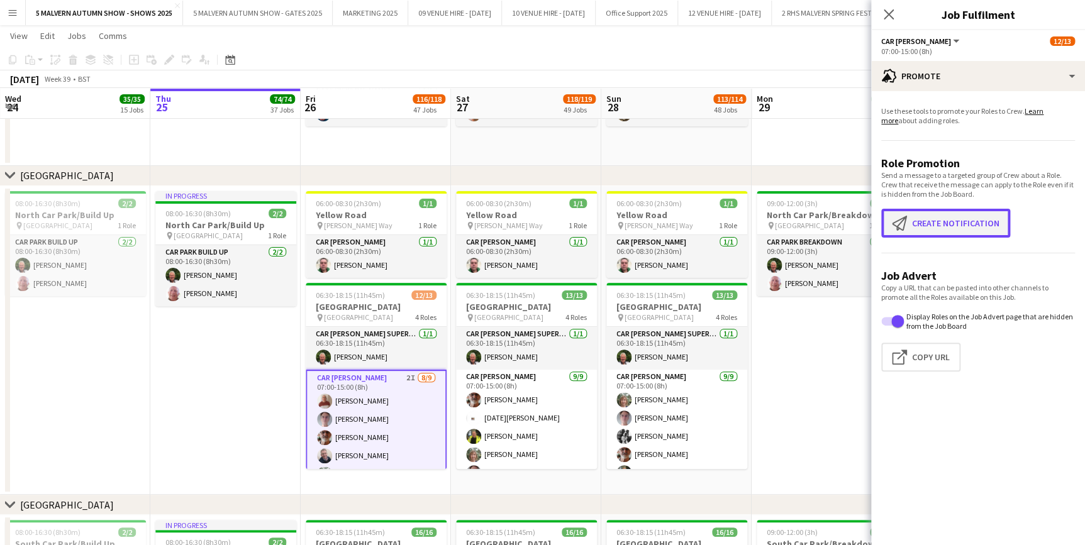
click at [968, 232] on button "Create notification Create notification" at bounding box center [945, 223] width 129 height 29
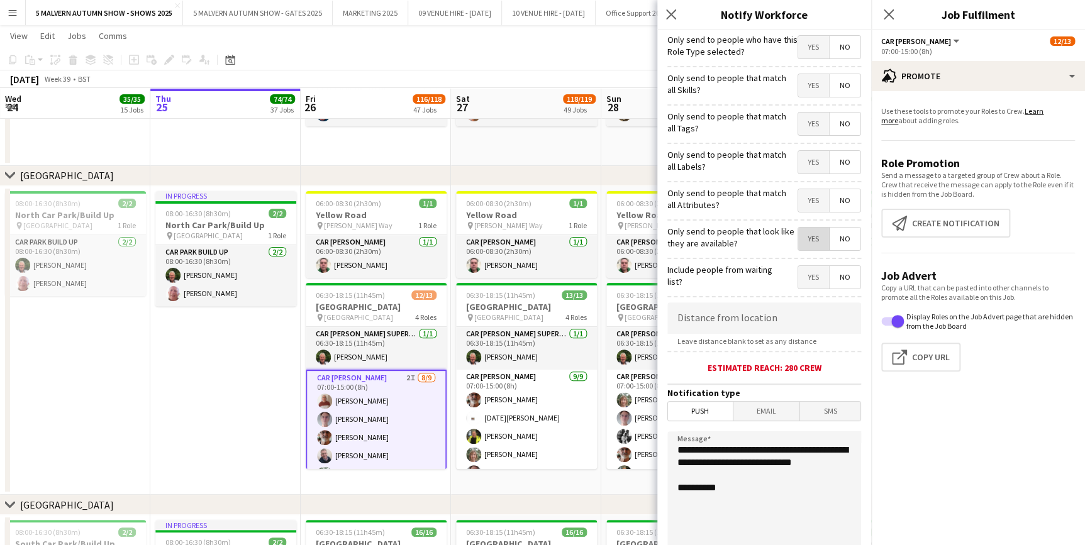
click at [808, 245] on span "Yes" at bounding box center [813, 239] width 31 height 23
click at [228, 346] on app-date-cell "In progress 08:00-16:30 (8h30m) 2/2 North Car Park/Build Up pin North Car Park …" at bounding box center [225, 341] width 150 height 310
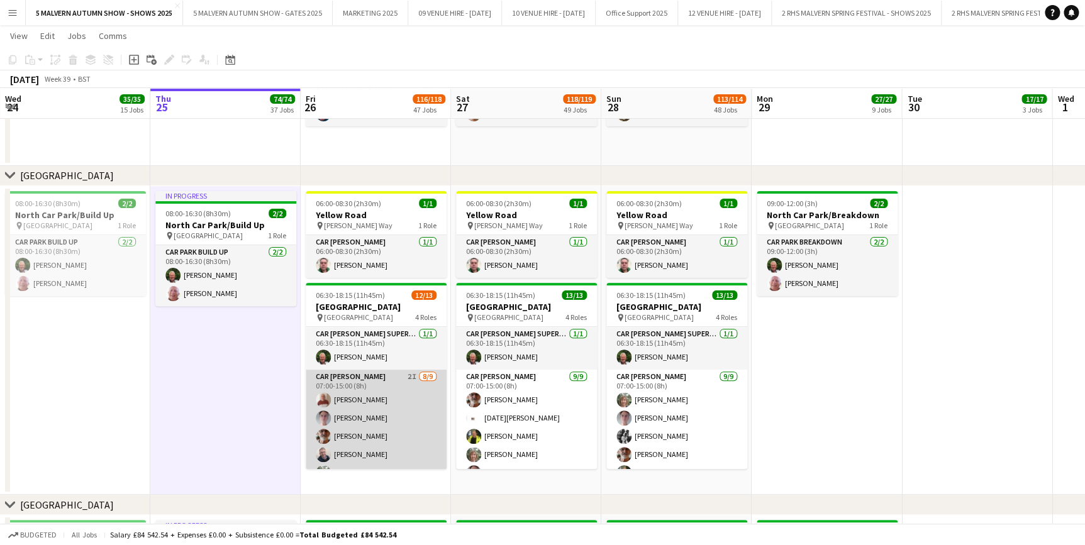
click at [392, 377] on app-card-role "Car Parker 2I 8/9 07:00-15:00 (8h) Barry Wainwright Nigel Tunstall John Bury Ri…" at bounding box center [376, 464] width 141 height 189
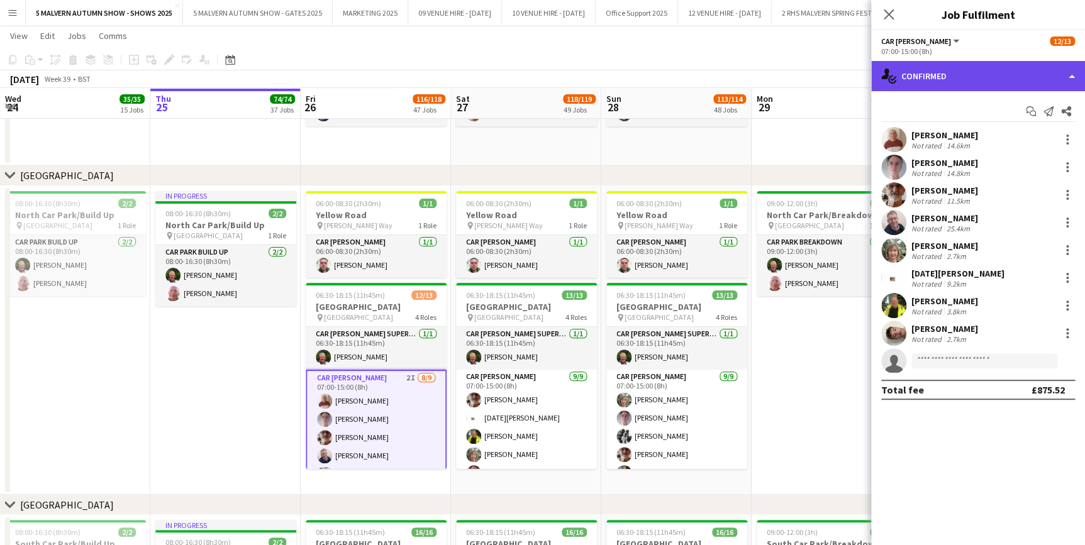
click at [952, 70] on div "single-neutral-actions-check-2 Confirmed" at bounding box center [978, 76] width 214 height 30
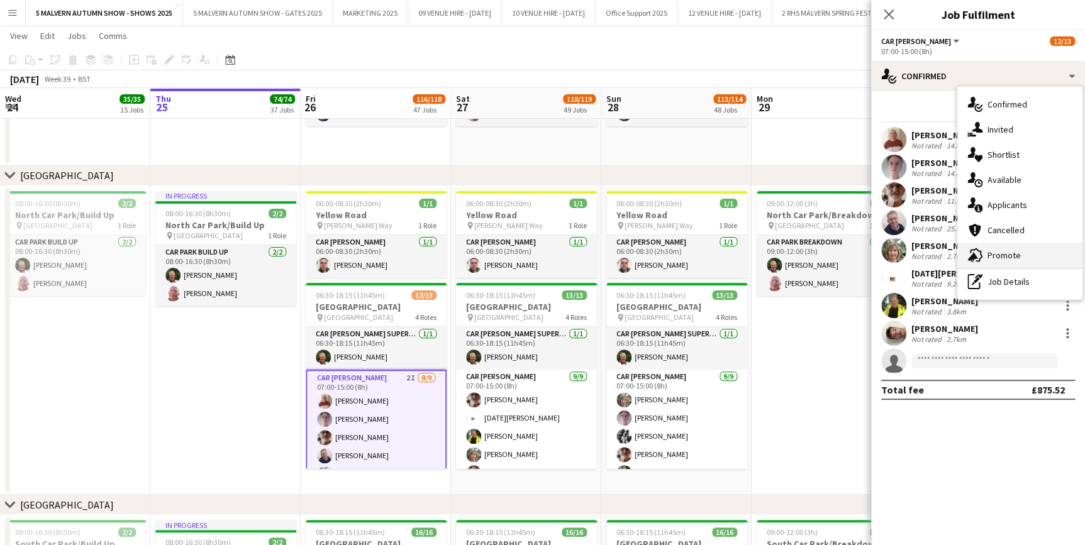
click at [1003, 259] on span "Promote" at bounding box center [1004, 255] width 33 height 11
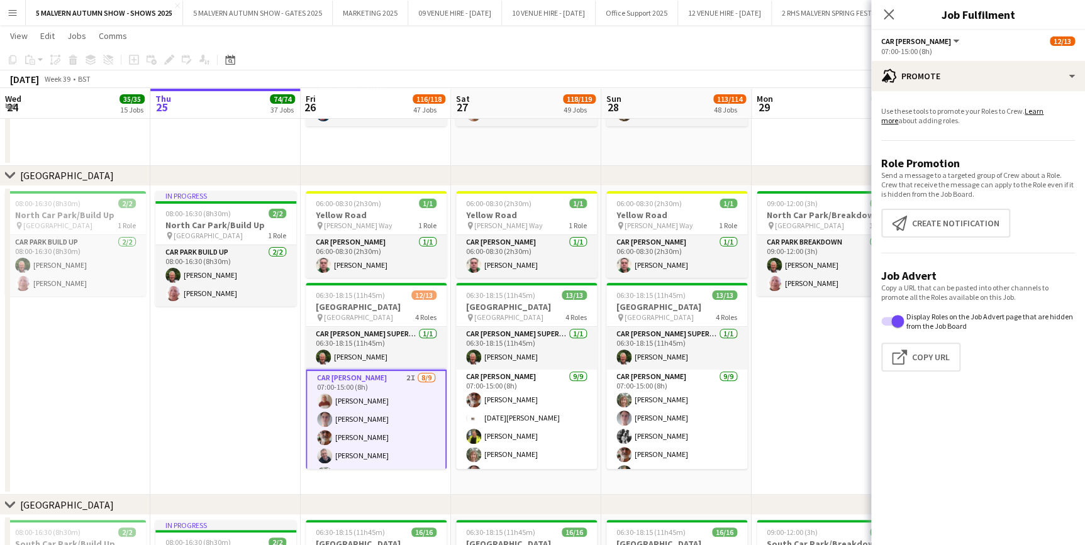
click at [939, 207] on app-promote-tab "Use these tools to promote your Roles to Crew. Learn more about adding roles. R…" at bounding box center [978, 241] width 214 height 281
click at [938, 213] on button "Create notification Create notification" at bounding box center [945, 223] width 129 height 29
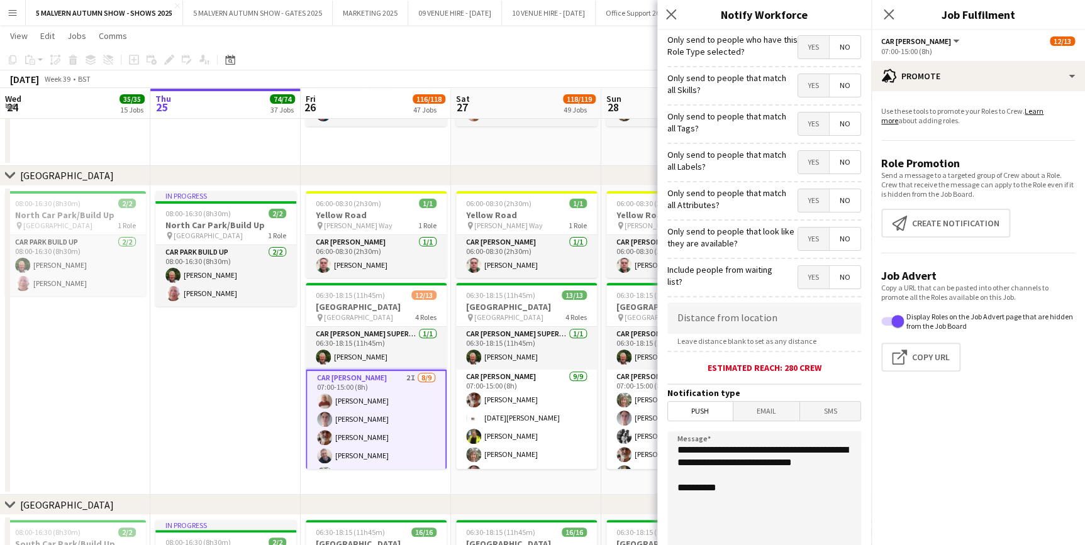
click at [786, 240] on label "Only send to people that look like they are available?" at bounding box center [732, 237] width 130 height 23
click at [798, 245] on span "Yes" at bounding box center [813, 239] width 31 height 23
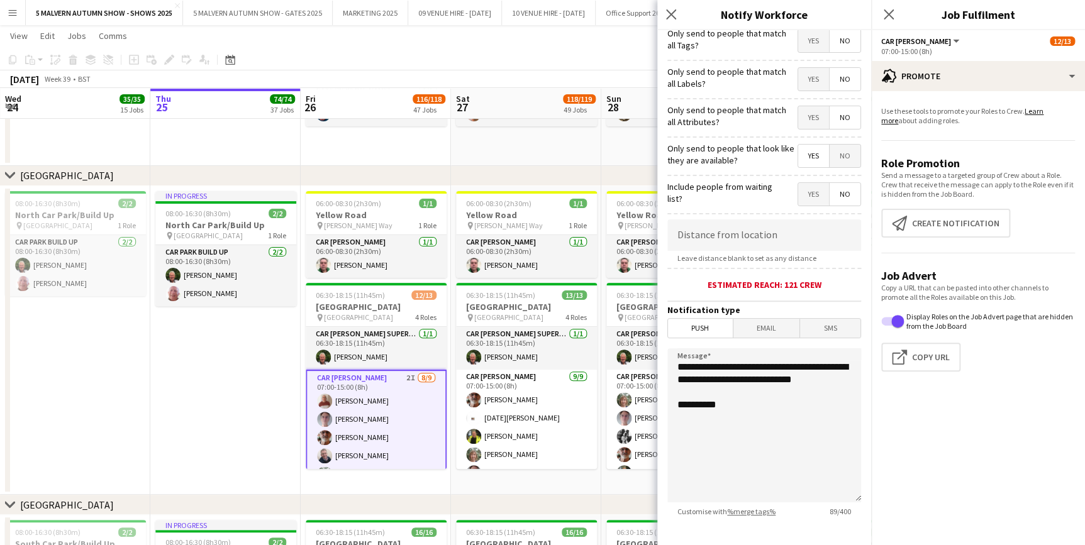
scroll to position [150, 0]
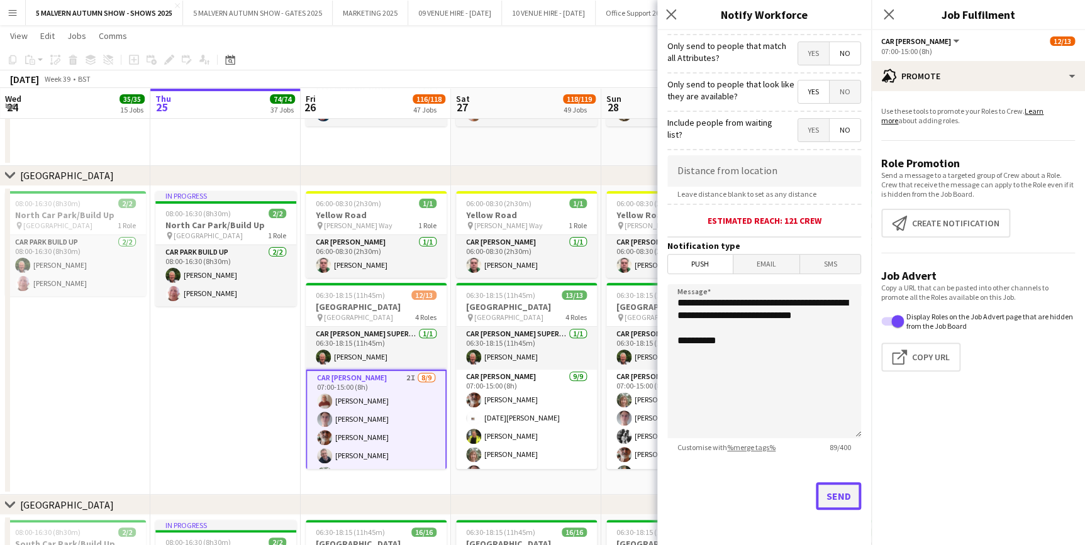
click at [831, 492] on button "Send" at bounding box center [838, 497] width 45 height 28
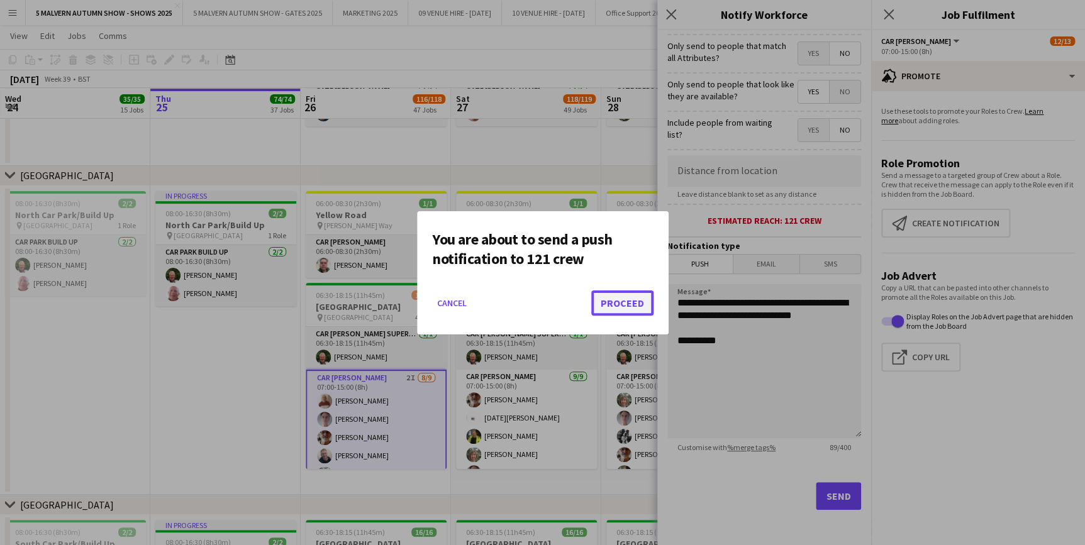
click at [627, 305] on button "Proceed" at bounding box center [622, 303] width 62 height 25
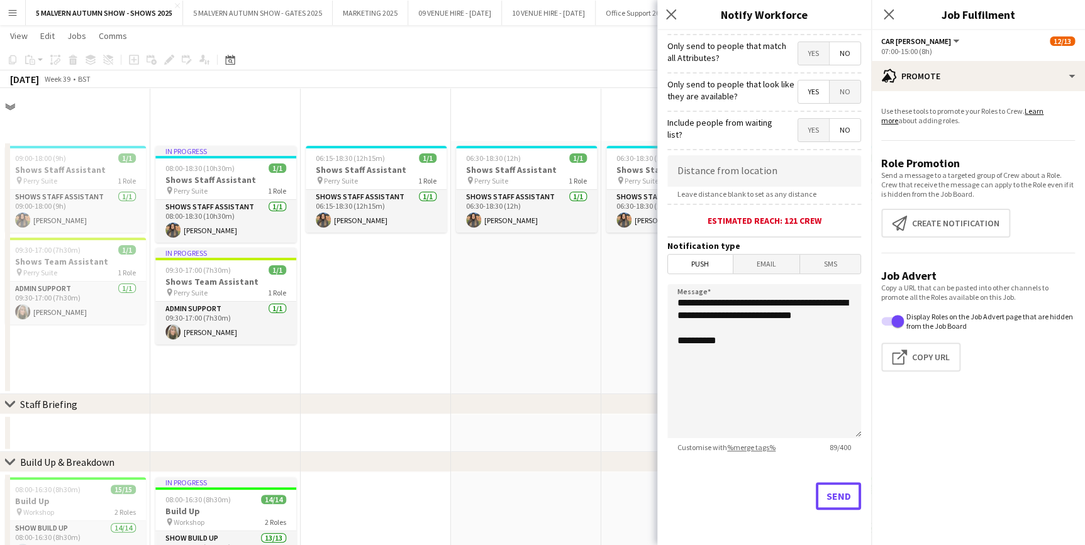
scroll to position [7206, 0]
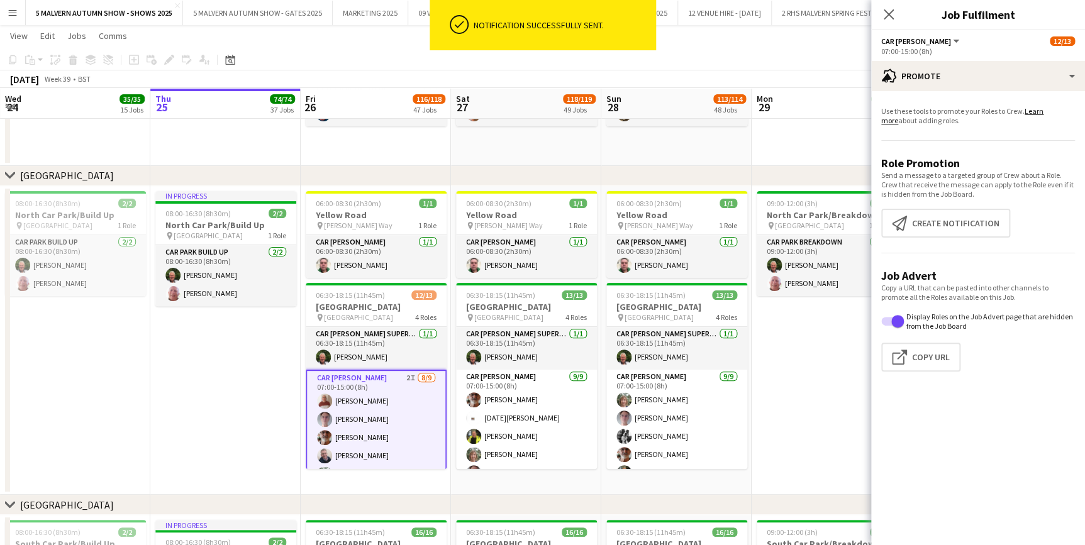
click at [193, 362] on app-date-cell "In progress 08:00-16:30 (8h30m) 2/2 North Car Park/Build Up pin North Car Park …" at bounding box center [225, 341] width 150 height 310
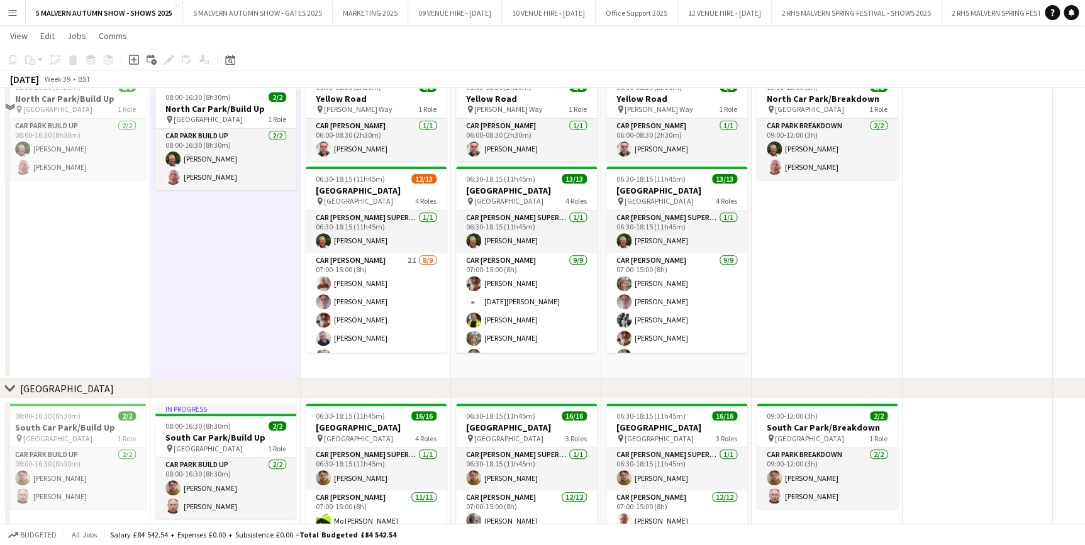
scroll to position [7263, 0]
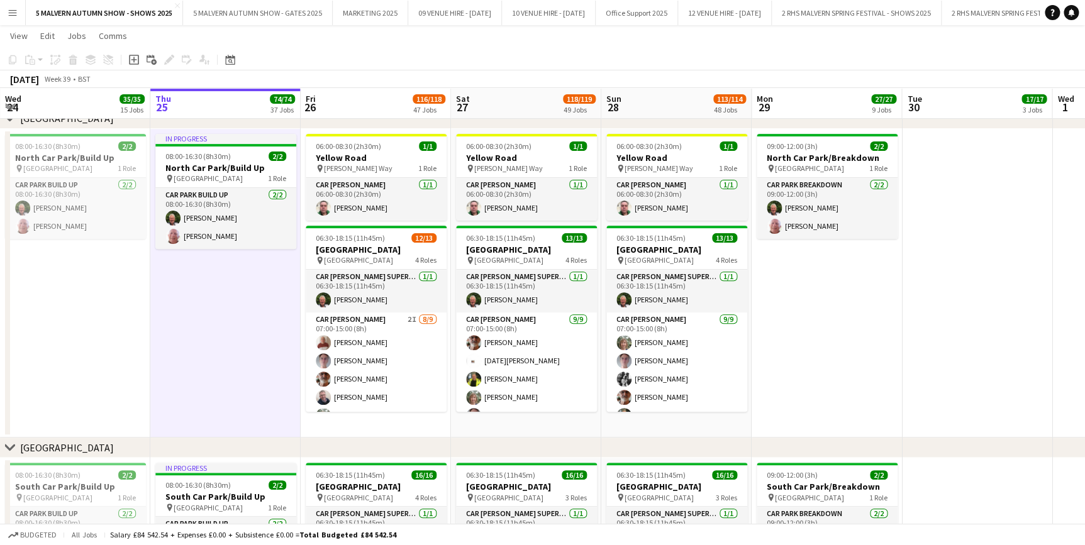
click at [220, 359] on app-date-cell "In progress 08:00-16:30 (8h30m) 2/2 North Car Park/Build Up pin North Car Park …" at bounding box center [225, 284] width 150 height 310
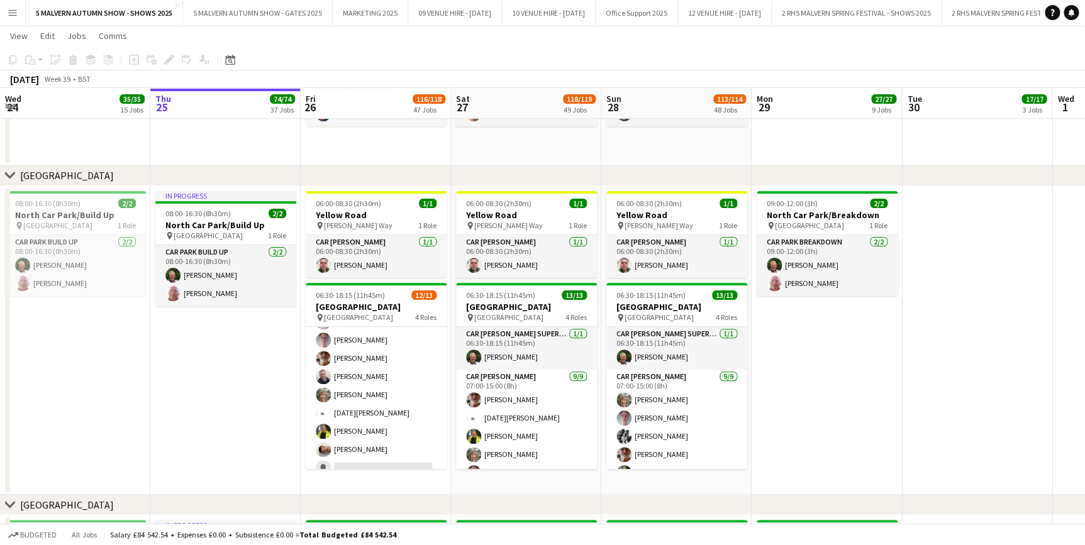
scroll to position [21, 0]
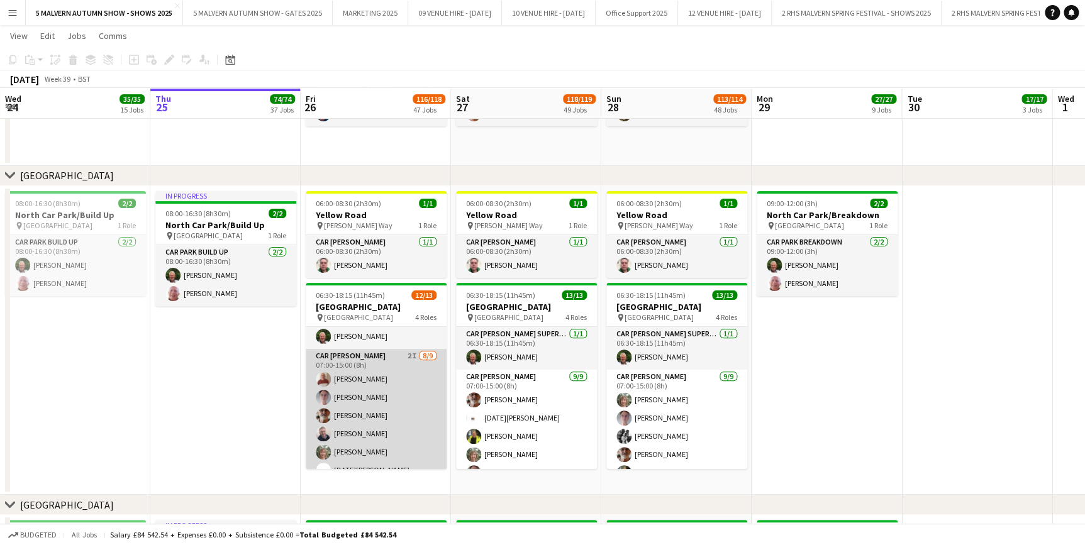
click at [377, 365] on app-card-role "Car Parker 2I 8/9 07:00-15:00 (8h) Barry Wainwright Nigel Tunstall John Bury Ri…" at bounding box center [376, 443] width 141 height 189
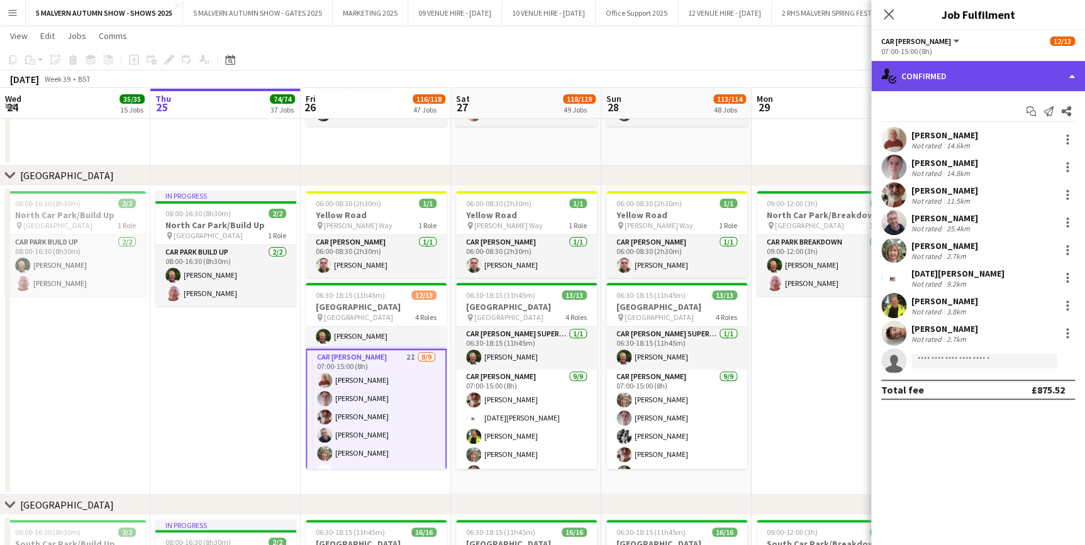
click at [948, 79] on div "single-neutral-actions-check-2 Confirmed" at bounding box center [978, 76] width 214 height 30
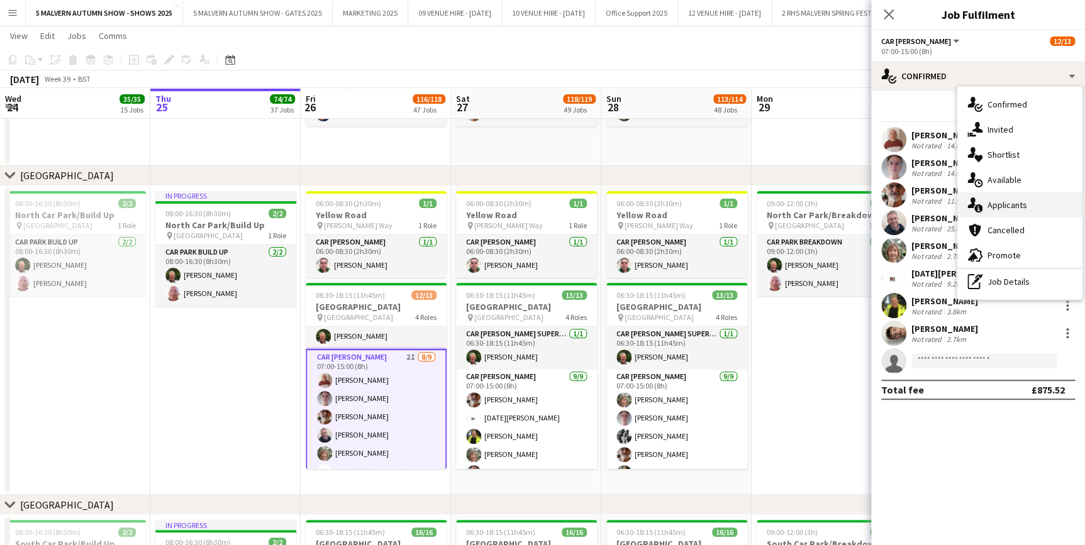
click at [999, 214] on div "single-neutral-actions-information Applicants" at bounding box center [1019, 205] width 125 height 25
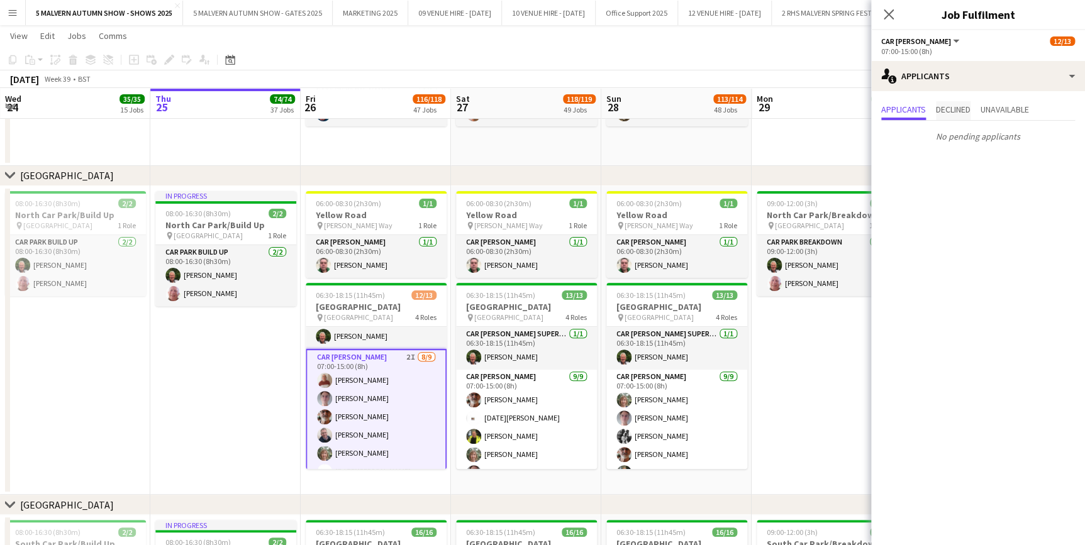
click at [963, 115] on span "Declined" at bounding box center [953, 110] width 35 height 19
click at [1013, 111] on span "Unavailable" at bounding box center [1005, 109] width 48 height 9
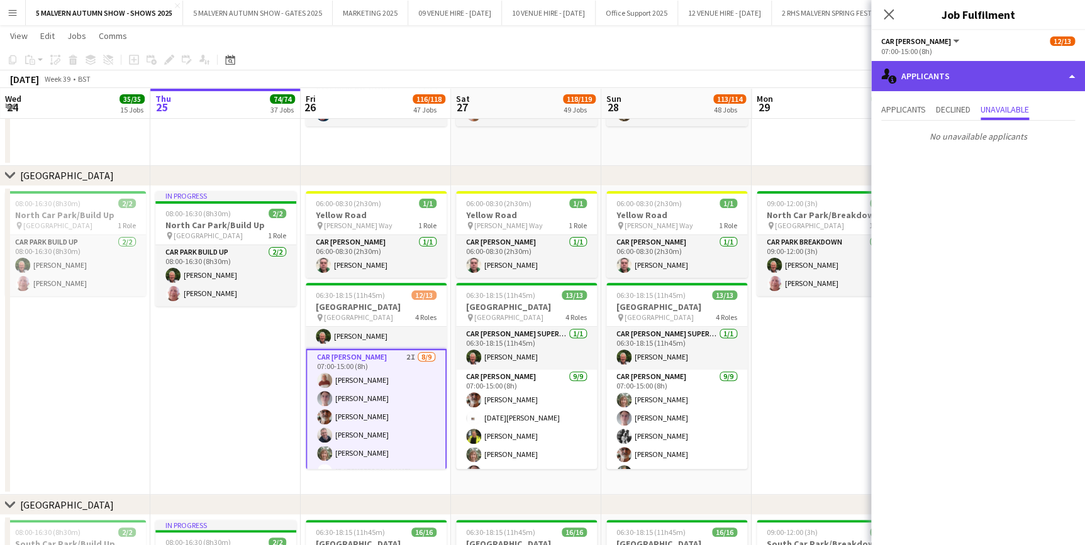
click at [931, 84] on div "single-neutral-actions-information Applicants" at bounding box center [978, 76] width 214 height 30
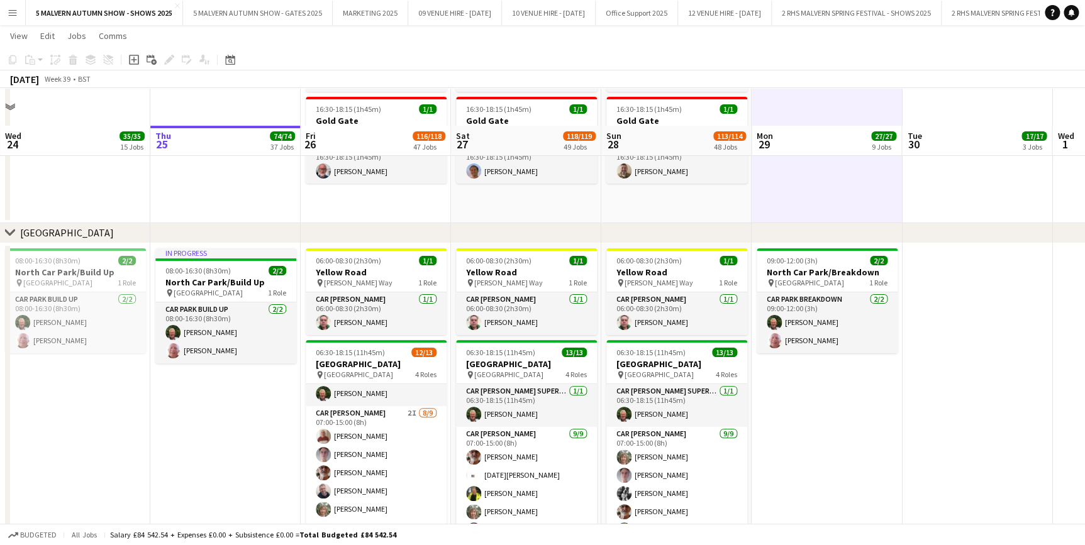
scroll to position [7263, 0]
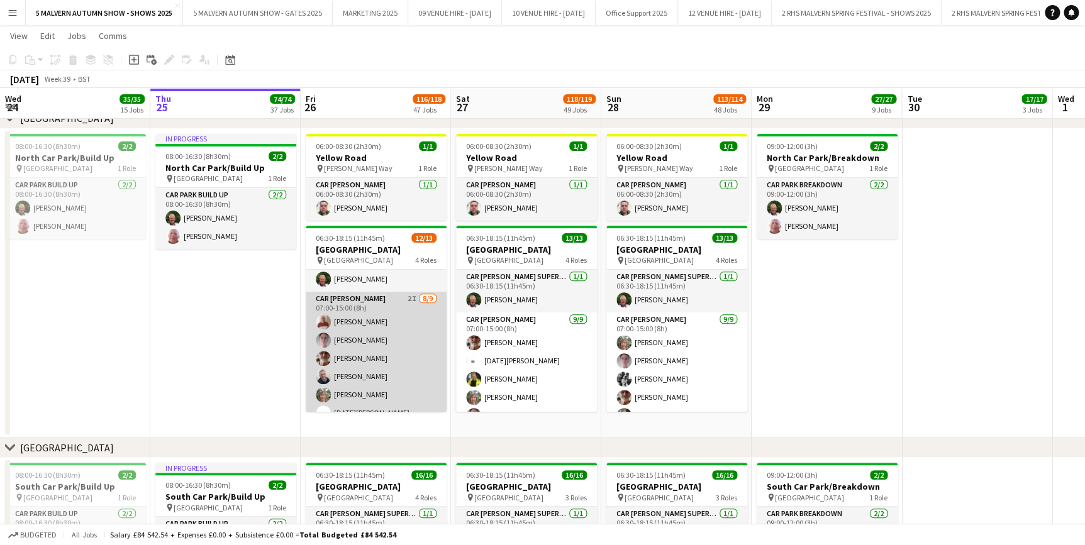
click at [362, 308] on app-card-role "Car Parker 2I 8/9 07:00-15:00 (8h) Barry Wainwright Nigel Tunstall John Bury Ri…" at bounding box center [376, 386] width 141 height 189
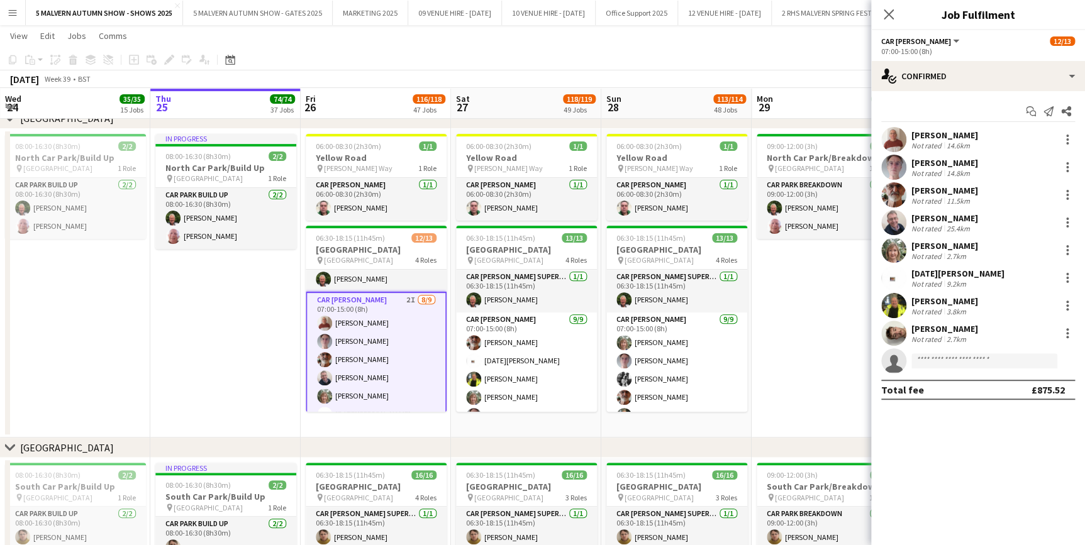
click at [840, 310] on app-date-cell "09:00-12:00 (3h) 2/2 North Car Park/Breakdown pin North Car Park 1 Role Car Par…" at bounding box center [827, 284] width 150 height 310
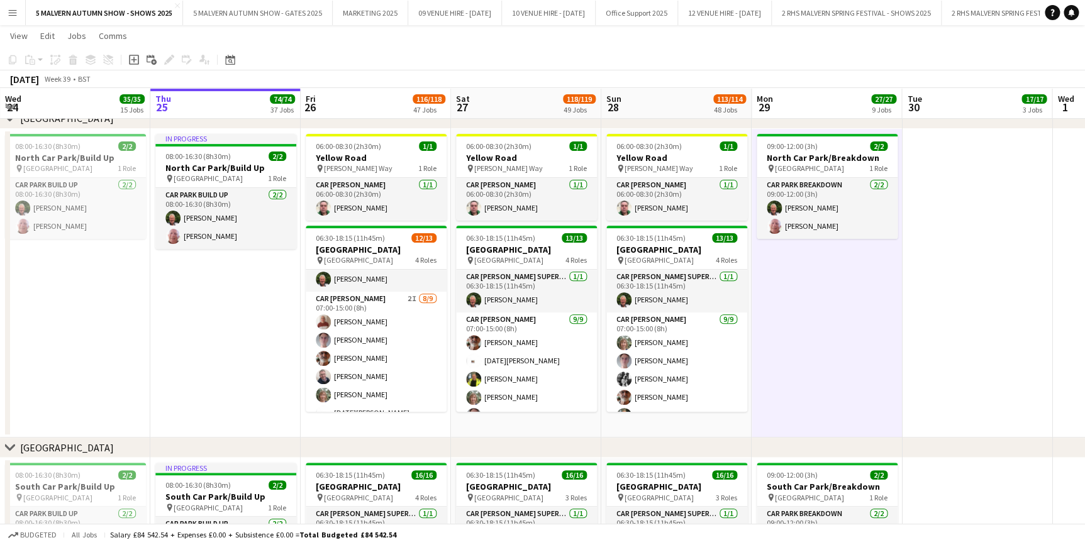
click at [208, 327] on app-date-cell "In progress 08:00-16:30 (8h30m) 2/2 North Car Park/Build Up pin North Car Park …" at bounding box center [225, 284] width 150 height 310
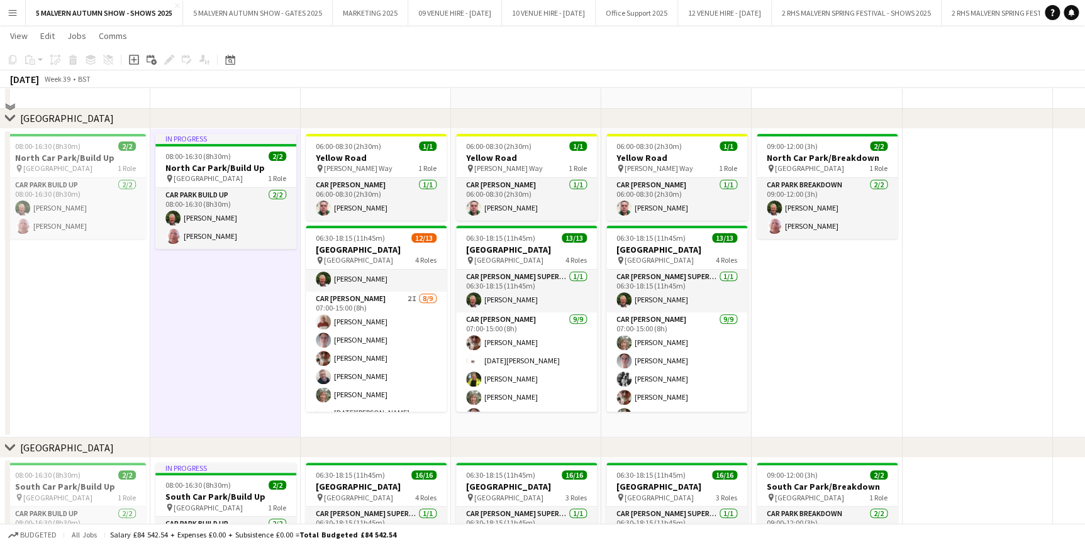
scroll to position [7206, 0]
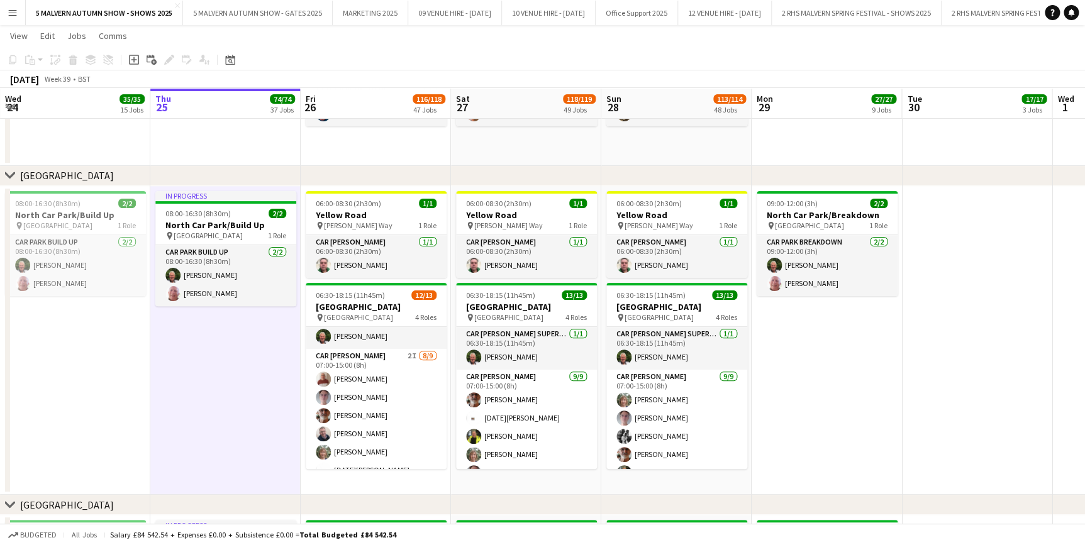
drag, startPoint x: 334, startPoint y: 365, endPoint x: 1093, endPoint y: 341, distance: 759.1
click at [334, 365] on app-card-role "Car Parker 2I 8/9 07:00-15:00 (8h) Barry Wainwright Nigel Tunstall John Bury Ri…" at bounding box center [376, 443] width 141 height 189
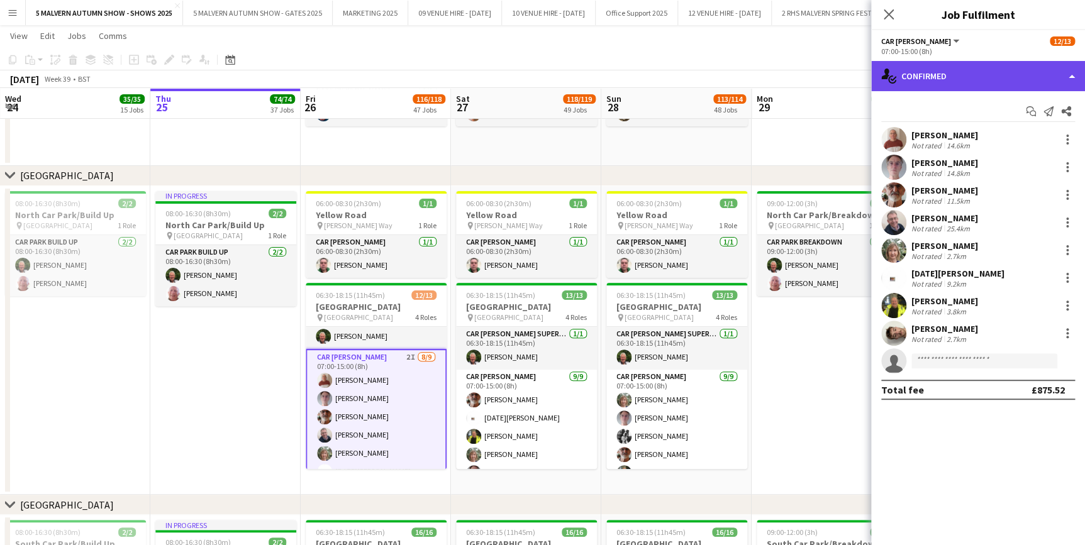
click at [947, 82] on div "single-neutral-actions-check-2 Confirmed" at bounding box center [978, 76] width 214 height 30
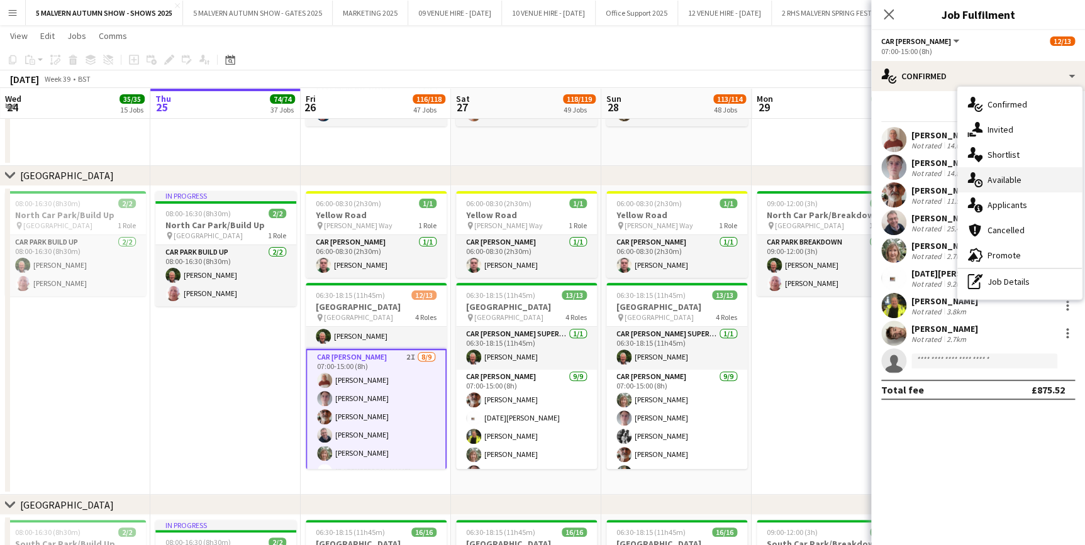
click at [1016, 182] on span "Available" at bounding box center [1005, 179] width 34 height 11
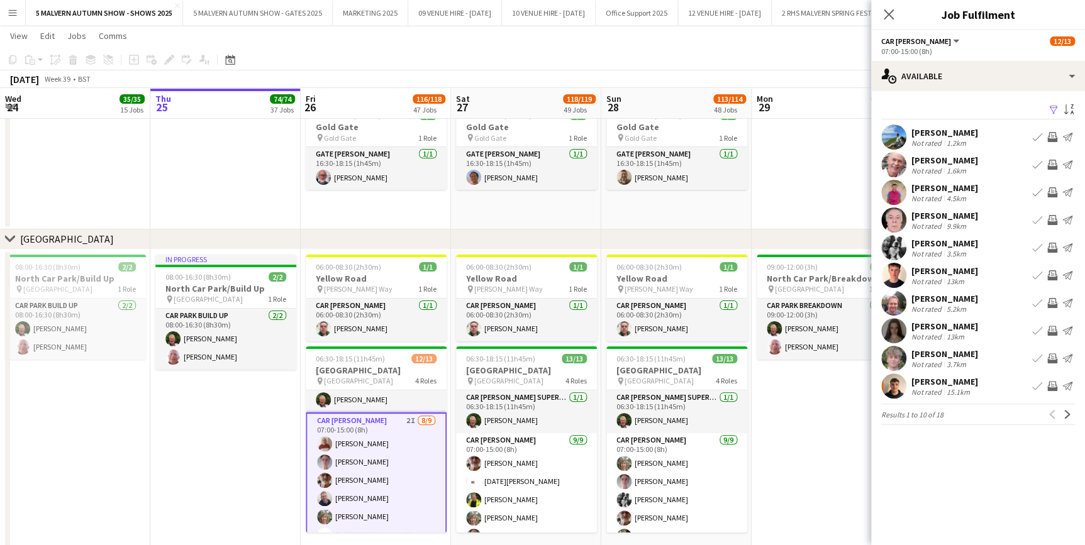
scroll to position [7149, 0]
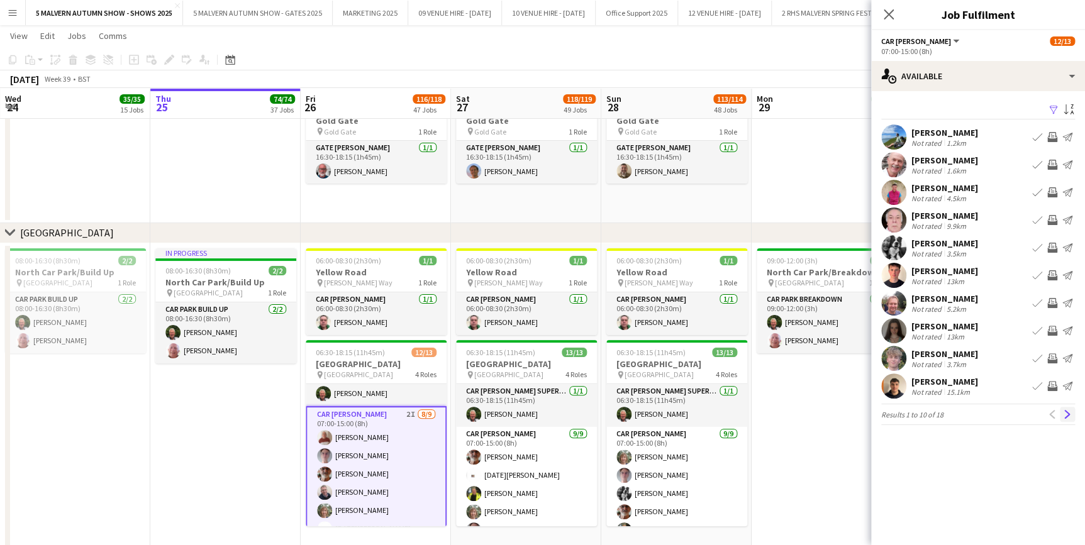
click at [1069, 410] on app-icon "Next" at bounding box center [1067, 414] width 9 height 9
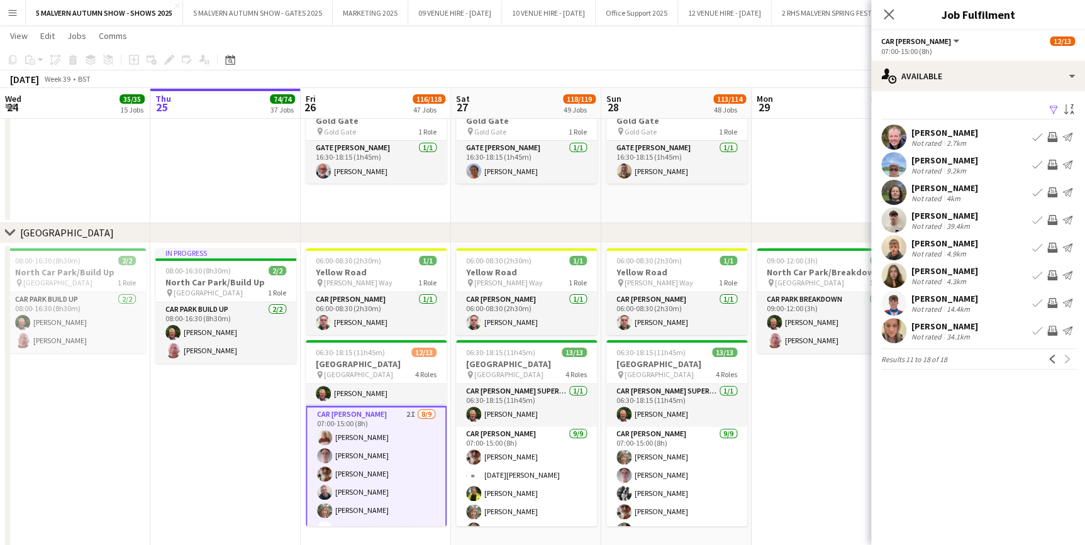
click at [159, 457] on app-date-cell "In progress 08:00-16:30 (8h30m) 2/2 North Car Park/Build Up pin North Car Park …" at bounding box center [225, 398] width 150 height 310
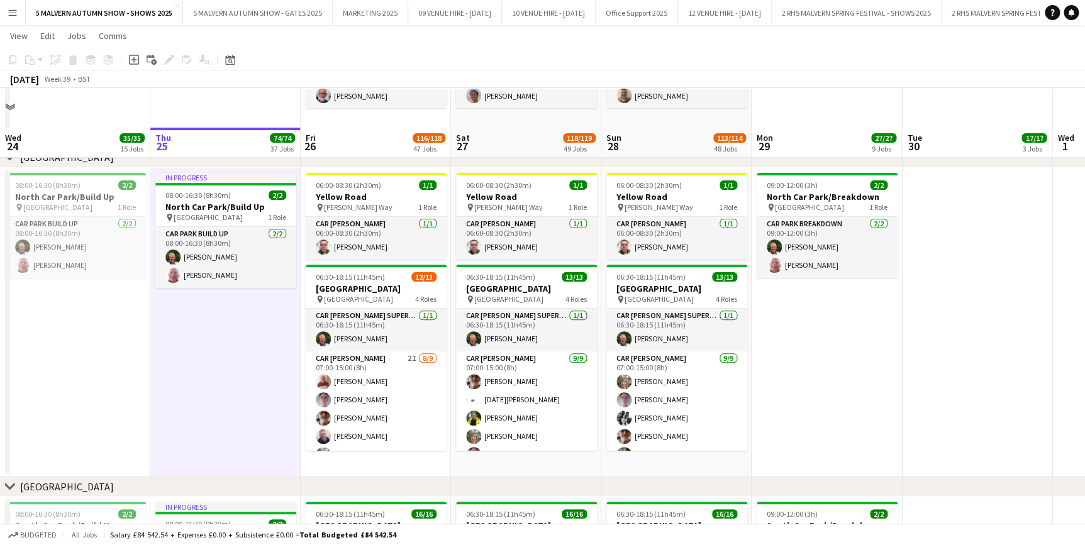
scroll to position [7263, 0]
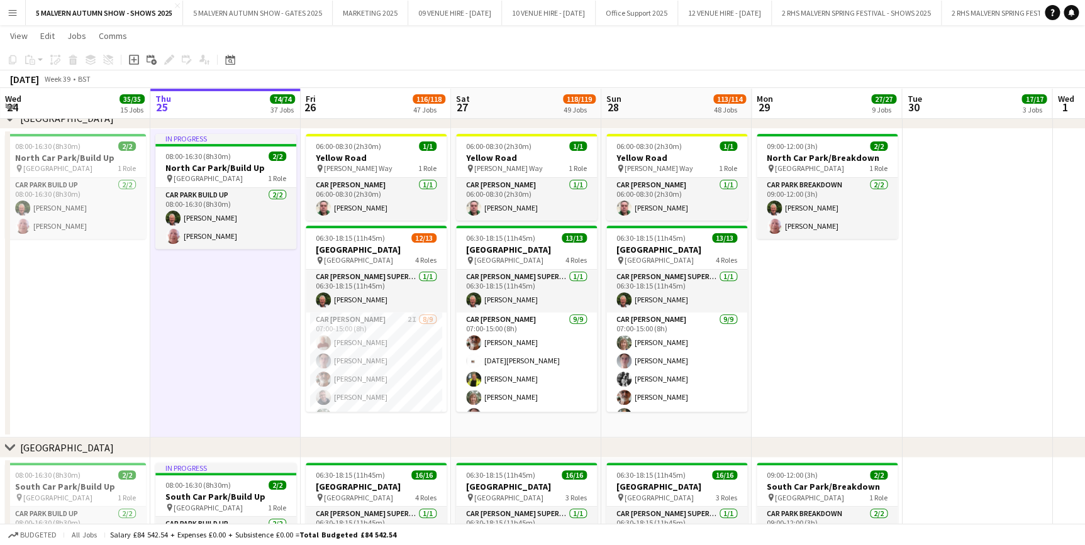
click at [254, 359] on app-date-cell "In progress 08:00-16:30 (8h30m) 2/2 North Car Park/Build Up pin North Car Park …" at bounding box center [225, 284] width 150 height 310
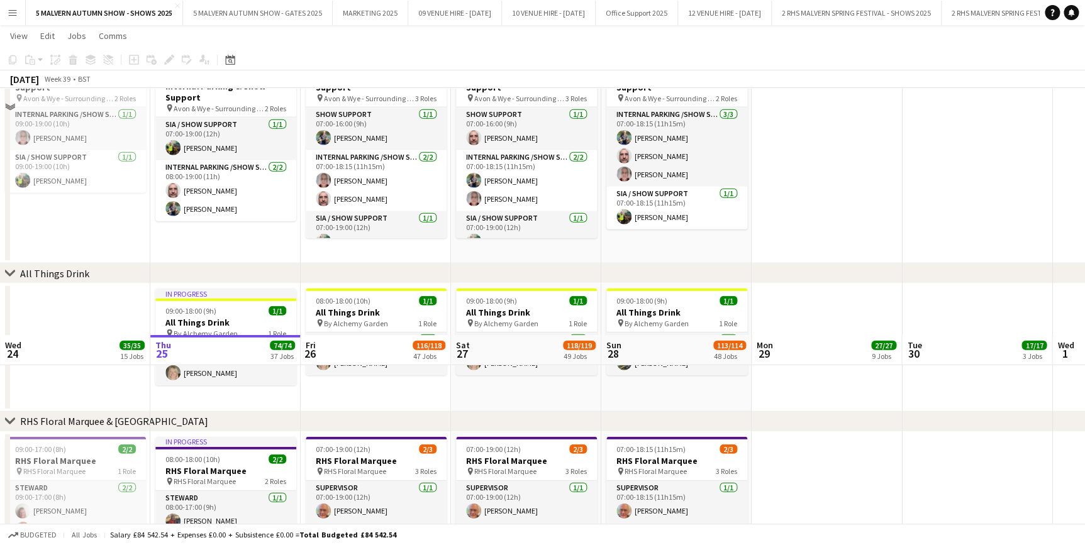
scroll to position [4252, 0]
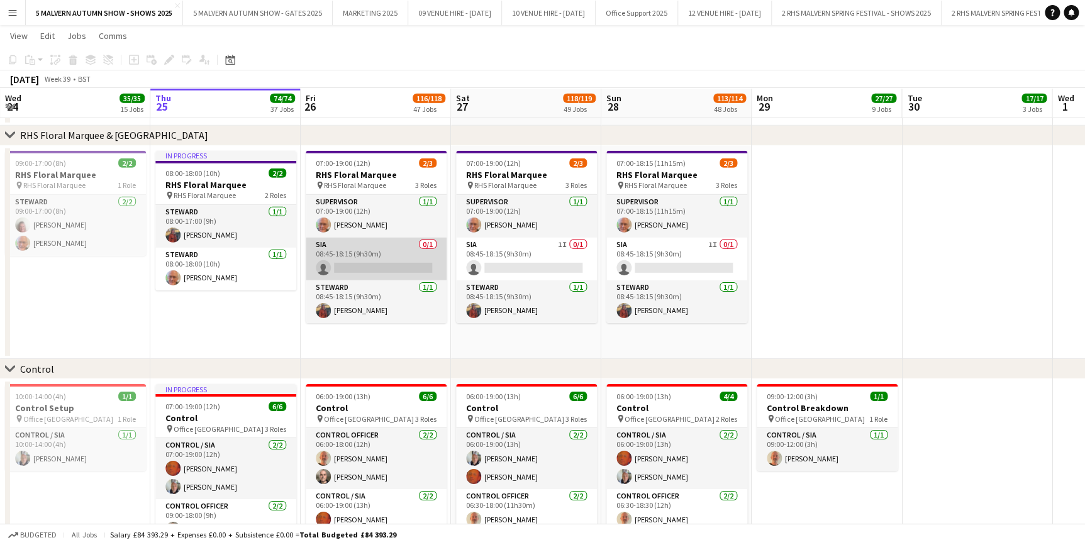
click at [325, 243] on app-card-role "SIA 0/1 08:45-18:15 (9h30m) single-neutral-actions" at bounding box center [376, 259] width 141 height 43
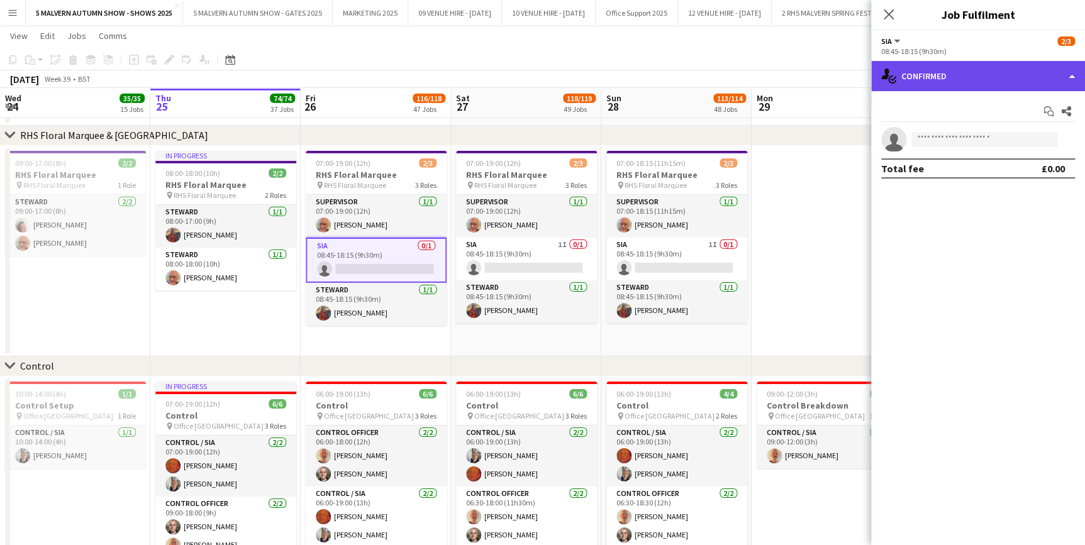
click at [935, 68] on div "single-neutral-actions-check-2 Confirmed" at bounding box center [978, 76] width 214 height 30
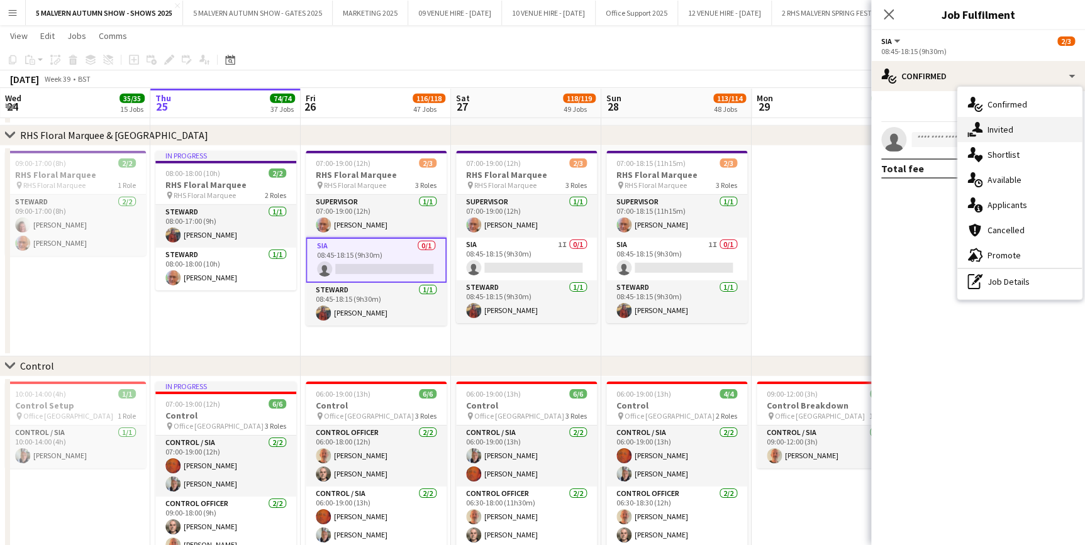
click at [984, 133] on div "single-neutral-actions-share-1 Invited" at bounding box center [1019, 129] width 125 height 25
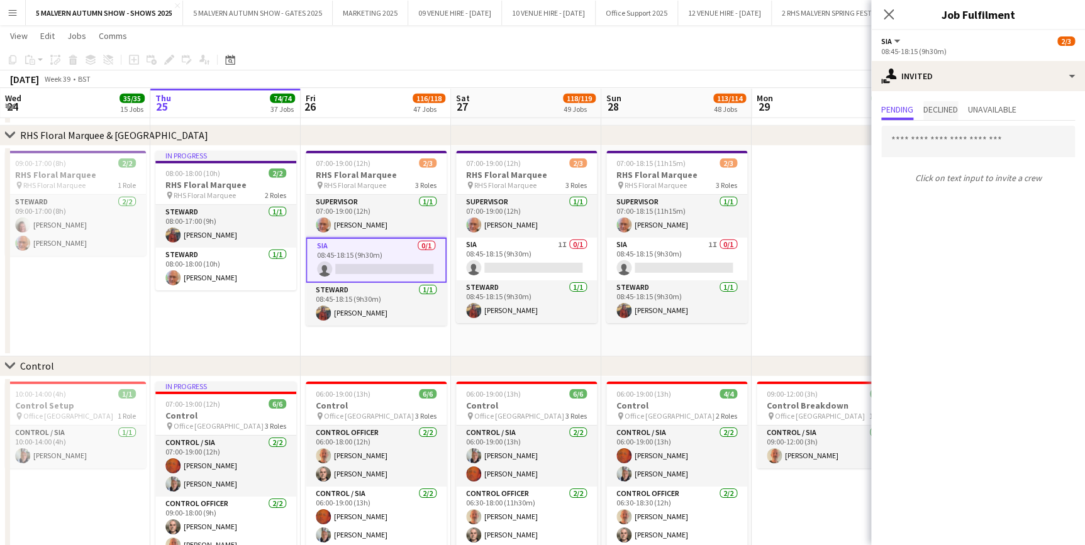
click at [956, 103] on span "Declined" at bounding box center [941, 110] width 35 height 19
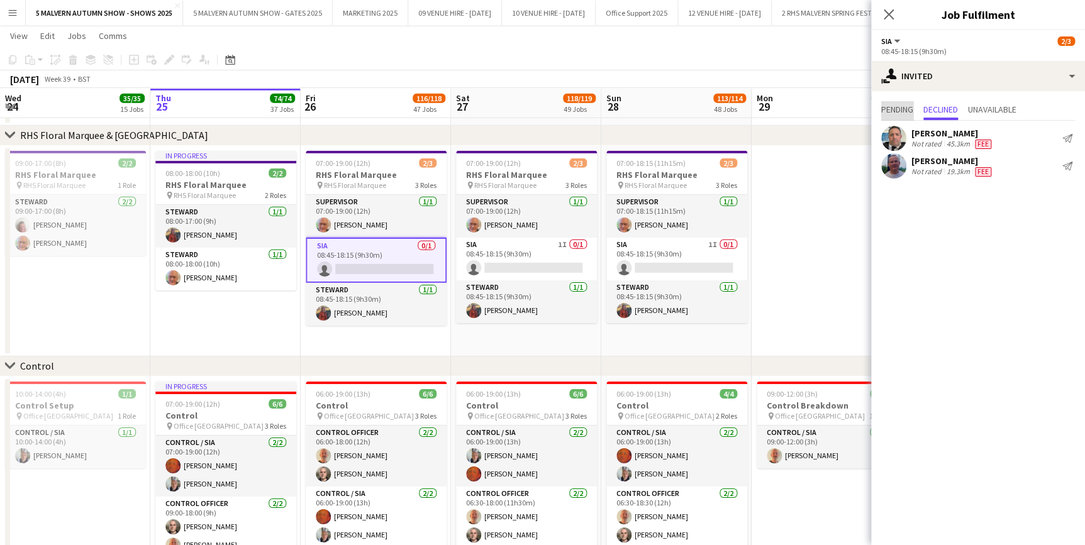
click at [897, 105] on span "Pending" at bounding box center [897, 109] width 32 height 9
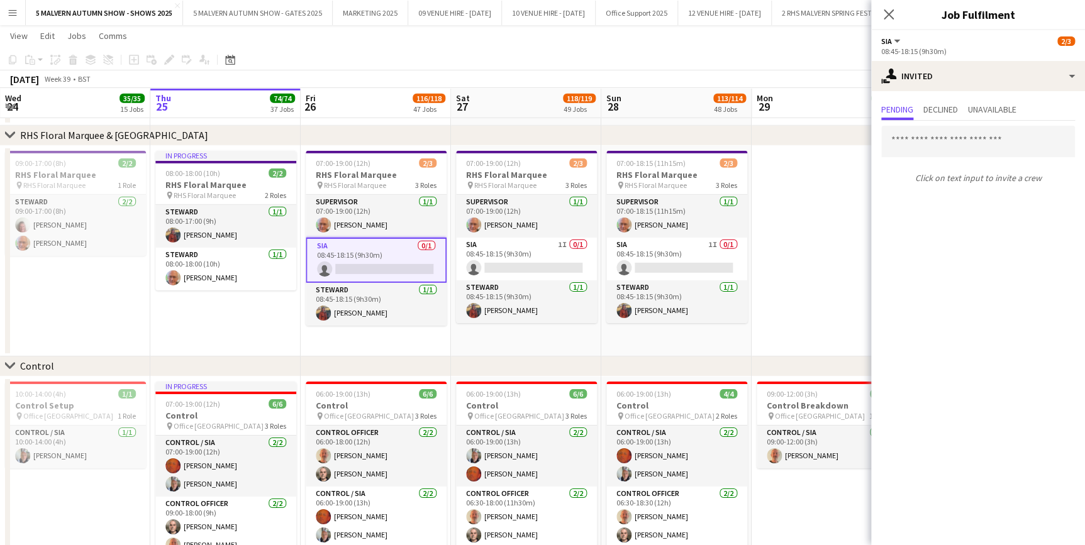
click at [834, 131] on div "chevron-right RHS Floral Marquee & Garden Theatre" at bounding box center [542, 136] width 1085 height 20
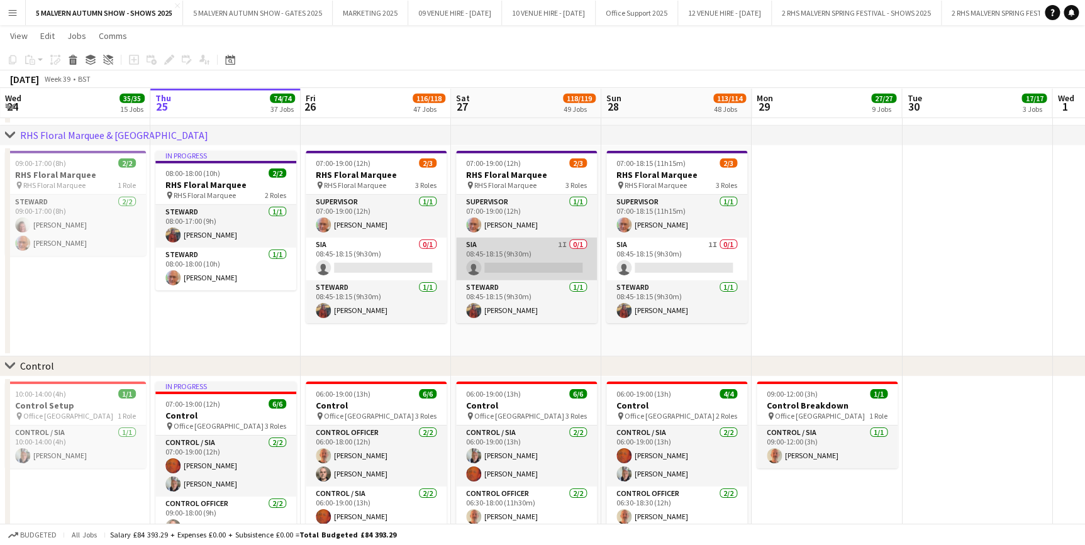
click at [561, 254] on app-card-role "SIA 1I 0/1 08:45-18:15 (9h30m) single-neutral-actions" at bounding box center [526, 259] width 141 height 43
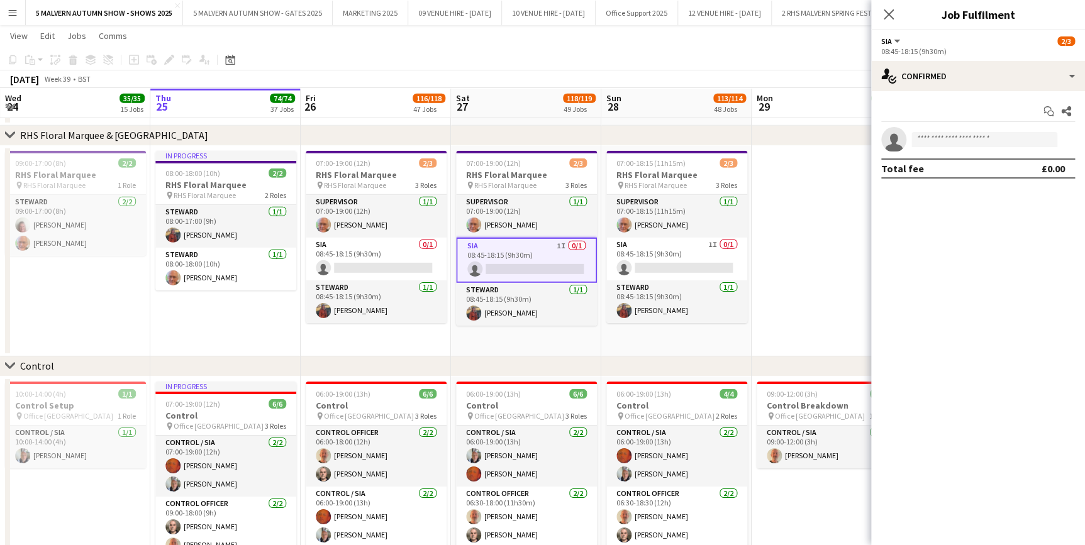
click at [803, 238] on app-date-cell at bounding box center [827, 251] width 150 height 211
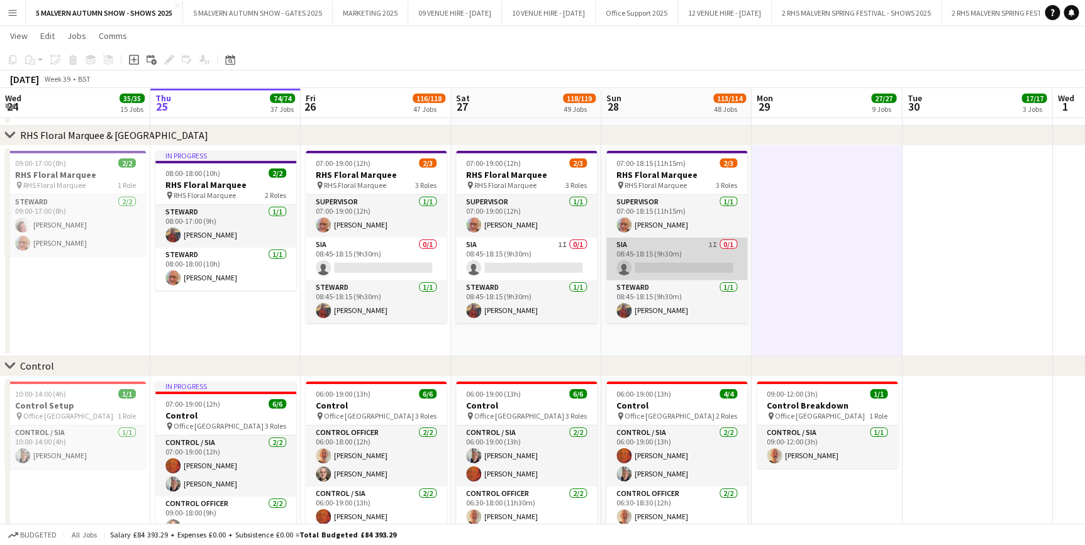
click at [666, 239] on app-card-role "SIA 1I 0/1 08:45-18:15 (9h30m) single-neutral-actions" at bounding box center [676, 259] width 141 height 43
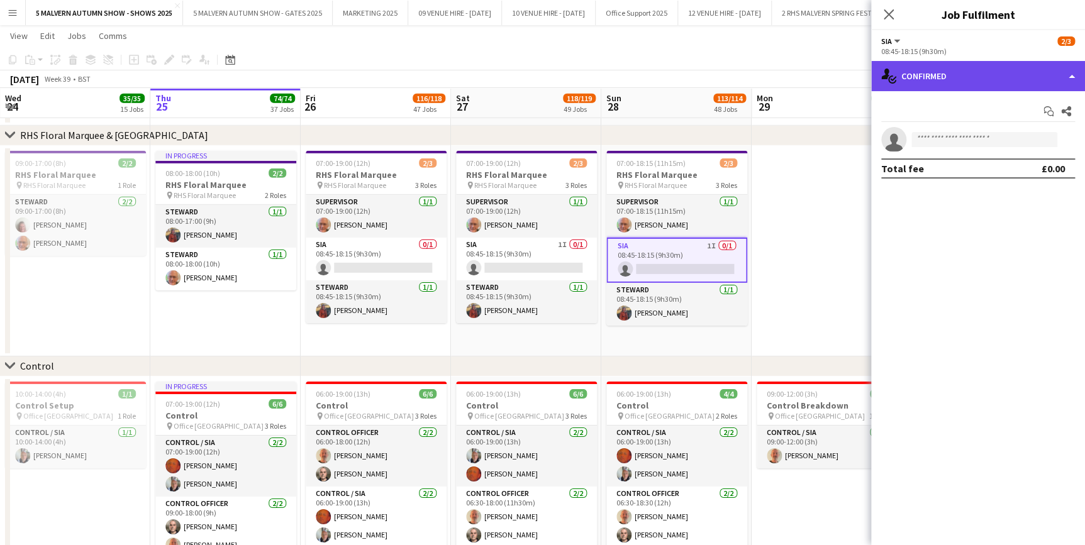
click at [978, 64] on div "single-neutral-actions-check-2 Confirmed" at bounding box center [978, 76] width 214 height 30
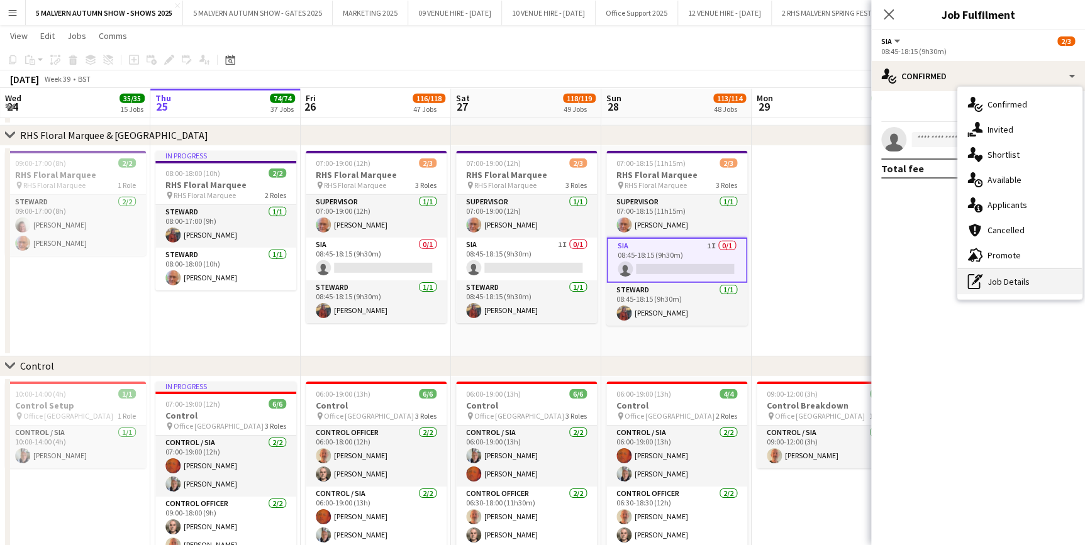
click at [1011, 279] on div "pen-write Job Details" at bounding box center [1019, 281] width 125 height 25
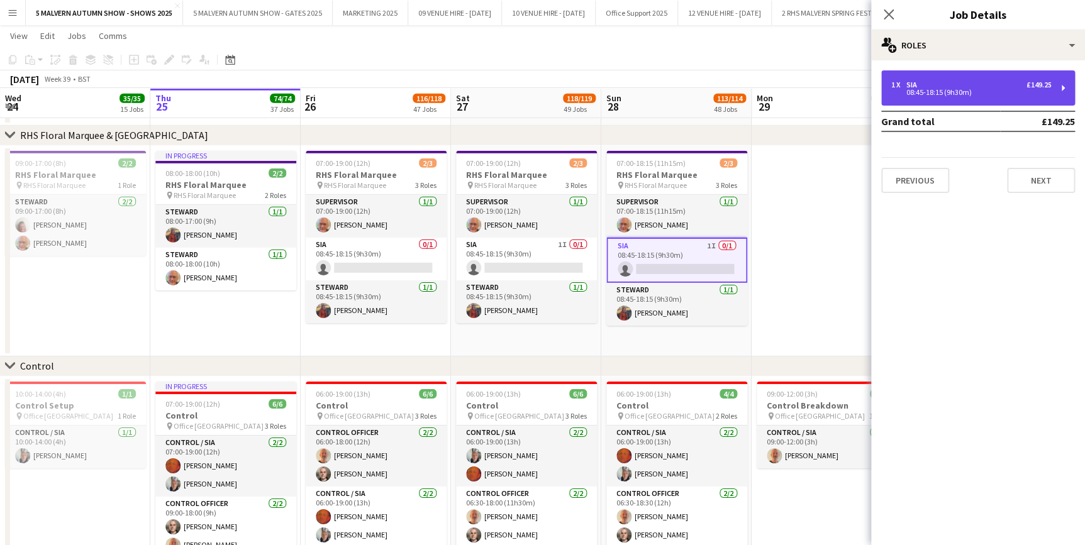
click at [955, 85] on div "1 x SIA £149.25" at bounding box center [971, 85] width 160 height 9
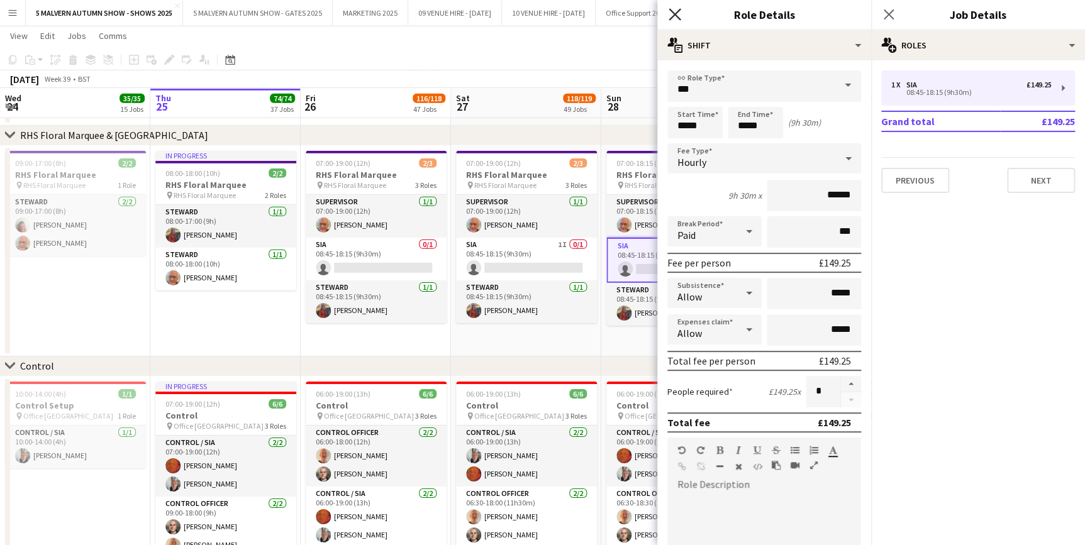
click at [675, 11] on icon "Close pop-in" at bounding box center [675, 14] width 12 height 12
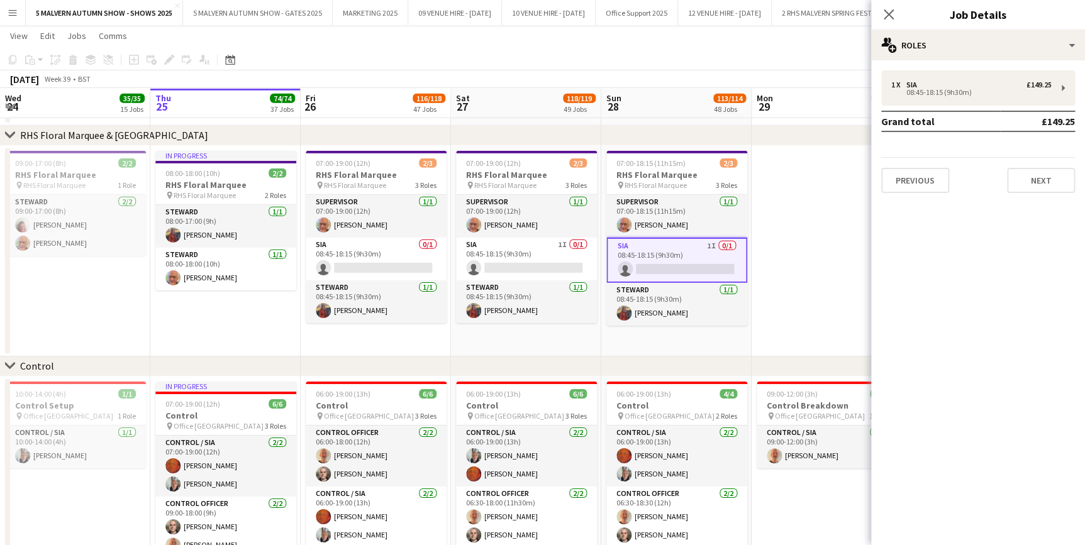
click at [791, 72] on div "September 2025 Week 39 • BST" at bounding box center [542, 79] width 1085 height 18
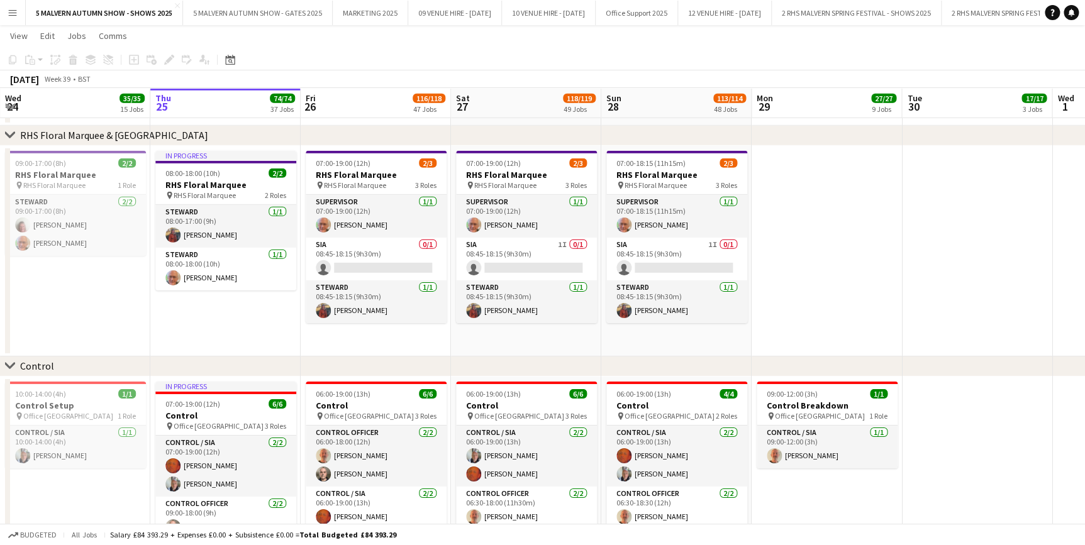
click at [171, 326] on app-date-cell "In progress 08:00-18:00 (10h) 2/2 RHS Floral Marquee pin RHS Floral Marquee 2 R…" at bounding box center [225, 251] width 150 height 211
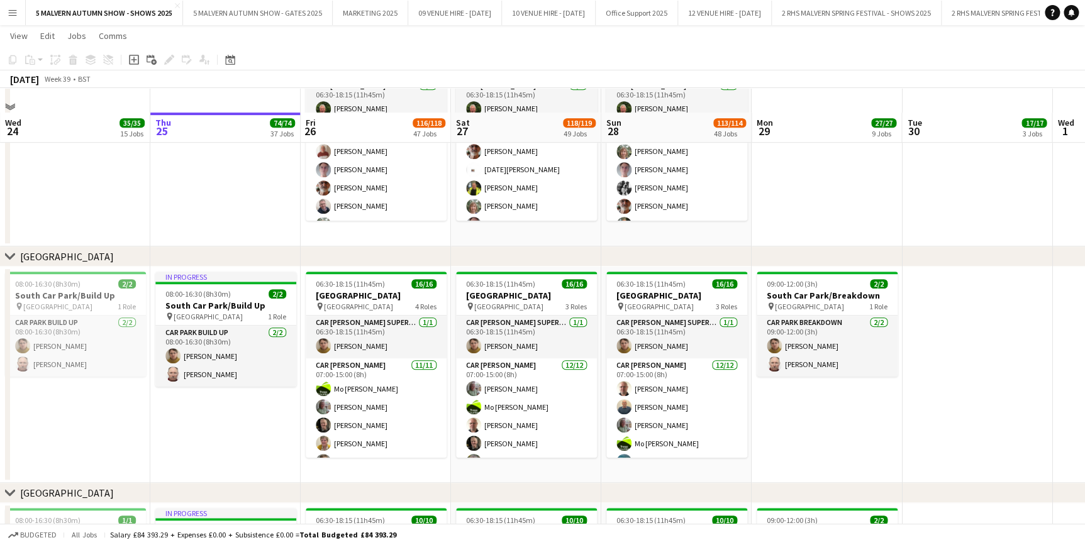
scroll to position [7512, 0]
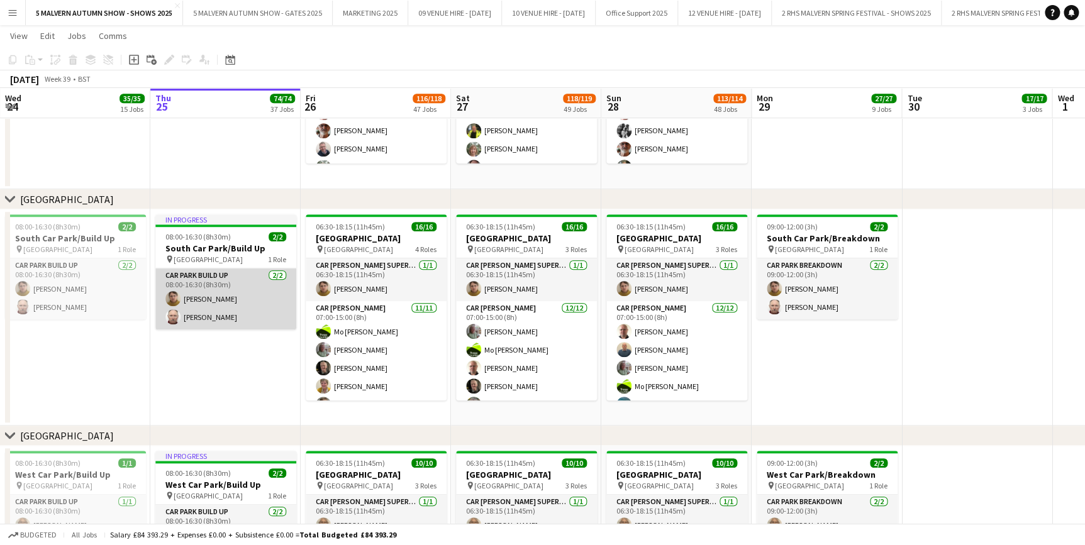
click at [199, 299] on app-card-role "Car Park Build Up 2/2 08:00-16:30 (8h30m) Elizabeth Kennedy David Soderman" at bounding box center [225, 299] width 141 height 61
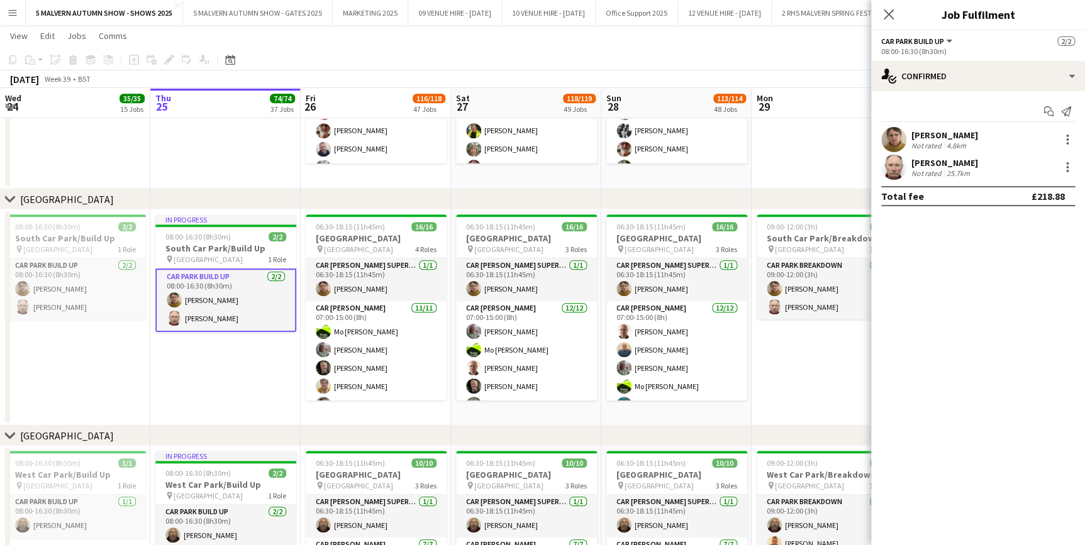
click at [902, 133] on app-user-avatar at bounding box center [893, 139] width 25 height 25
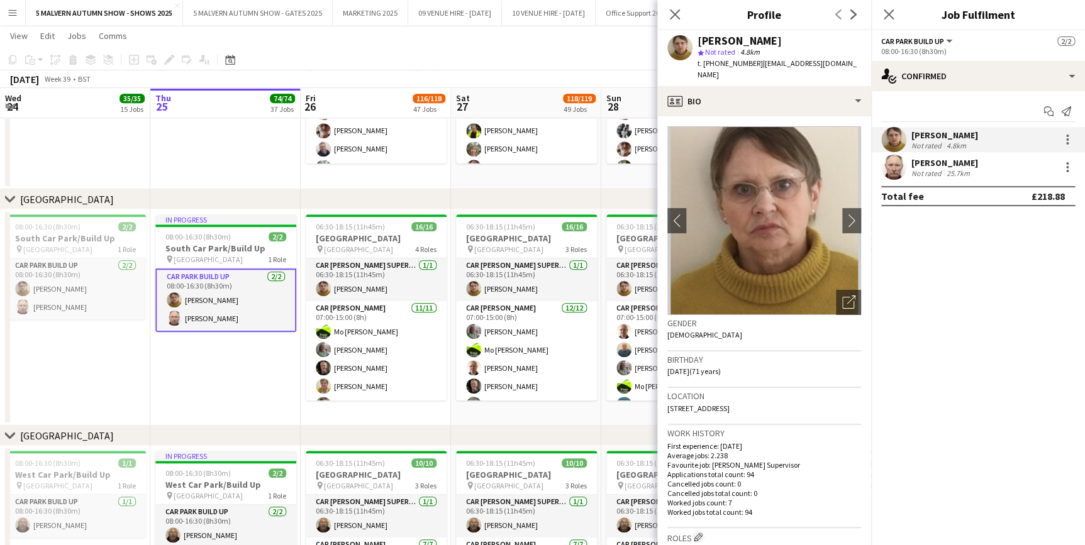
click at [619, 187] on app-date-cell "06:00-08:30 (2h30m) 1/1 Yellow Road pin Lyn Downes Way 1 Role Car Parker 1/1 06…" at bounding box center [676, 35] width 150 height 310
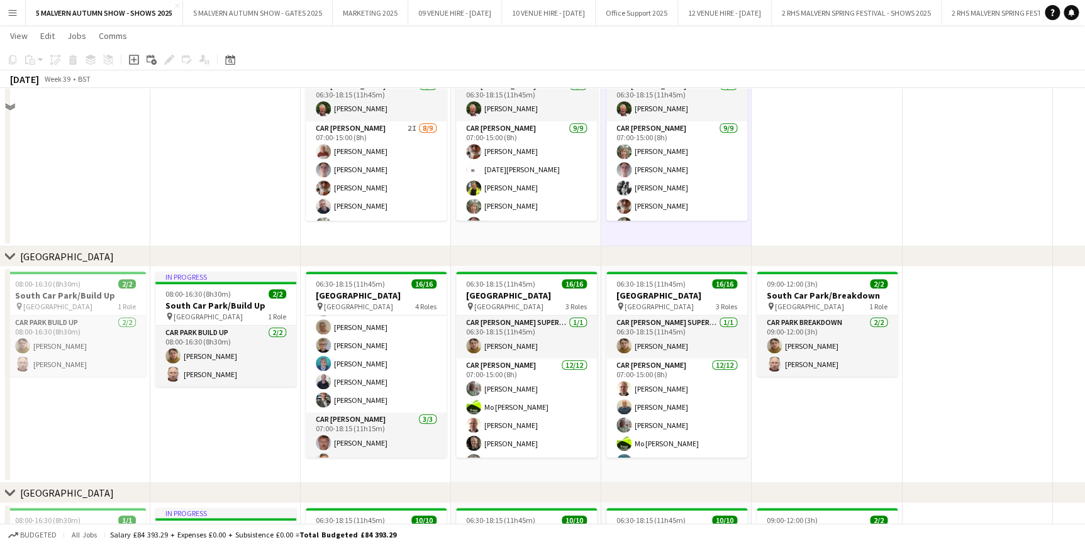
scroll to position [7225, 0]
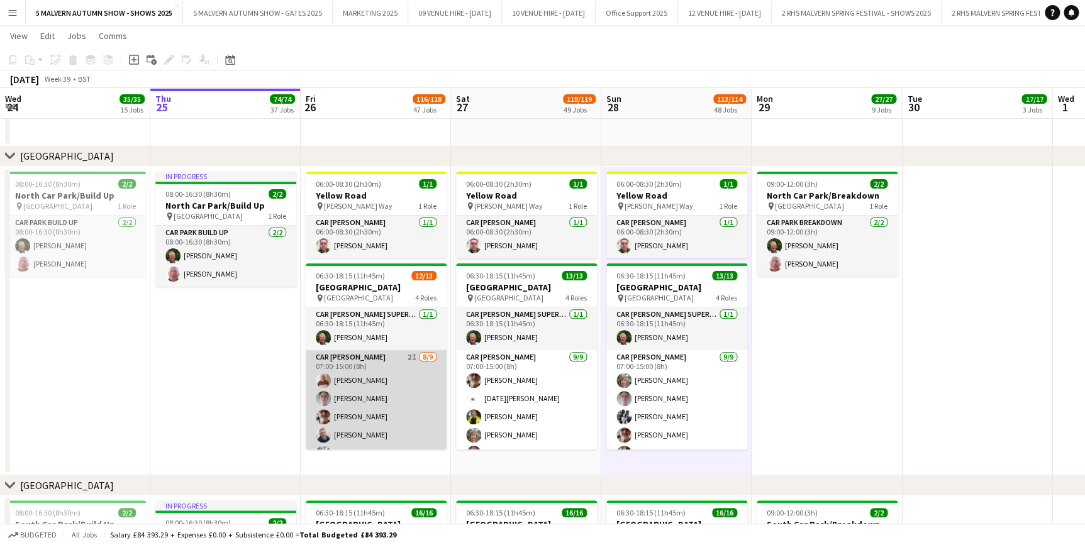
click at [361, 357] on app-card-role "Car Parker 2I 8/9 07:00-15:00 (8h) Barry Wainwright Nigel Tunstall John Bury Ri…" at bounding box center [376, 444] width 141 height 189
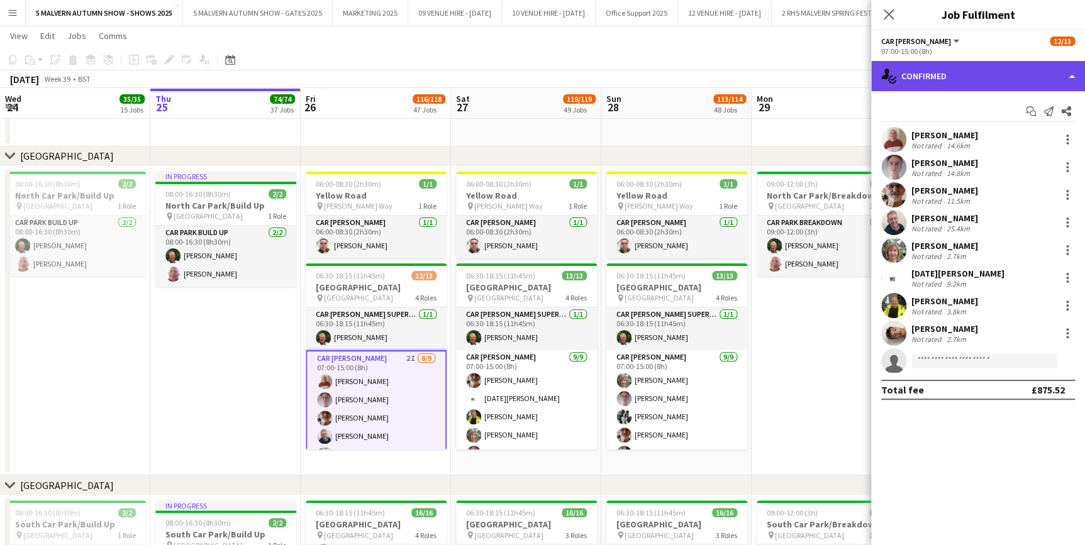
click at [986, 82] on div "single-neutral-actions-check-2 Confirmed" at bounding box center [978, 76] width 214 height 30
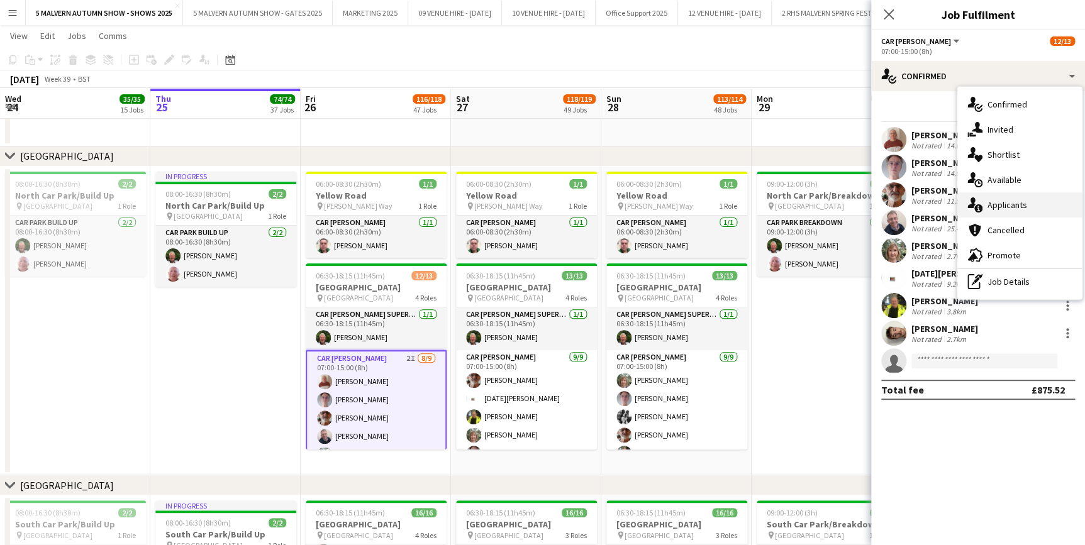
click at [1008, 198] on div "single-neutral-actions-information Applicants" at bounding box center [1019, 205] width 125 height 25
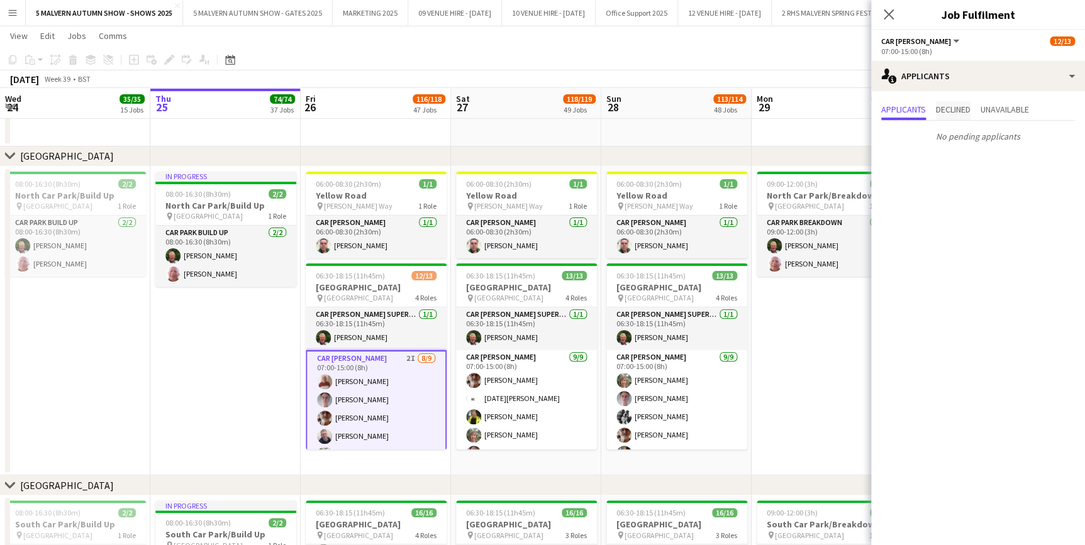
click at [967, 117] on span "Declined" at bounding box center [953, 110] width 35 height 19
click at [1002, 103] on span "Unavailable" at bounding box center [1005, 110] width 48 height 19
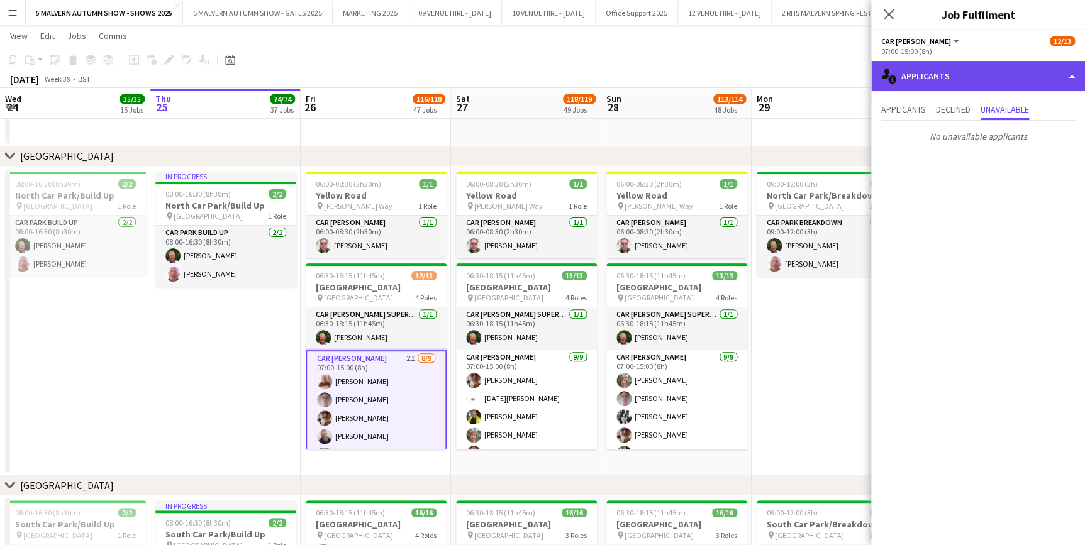
click at [973, 69] on div "single-neutral-actions-information Applicants" at bounding box center [978, 76] width 214 height 30
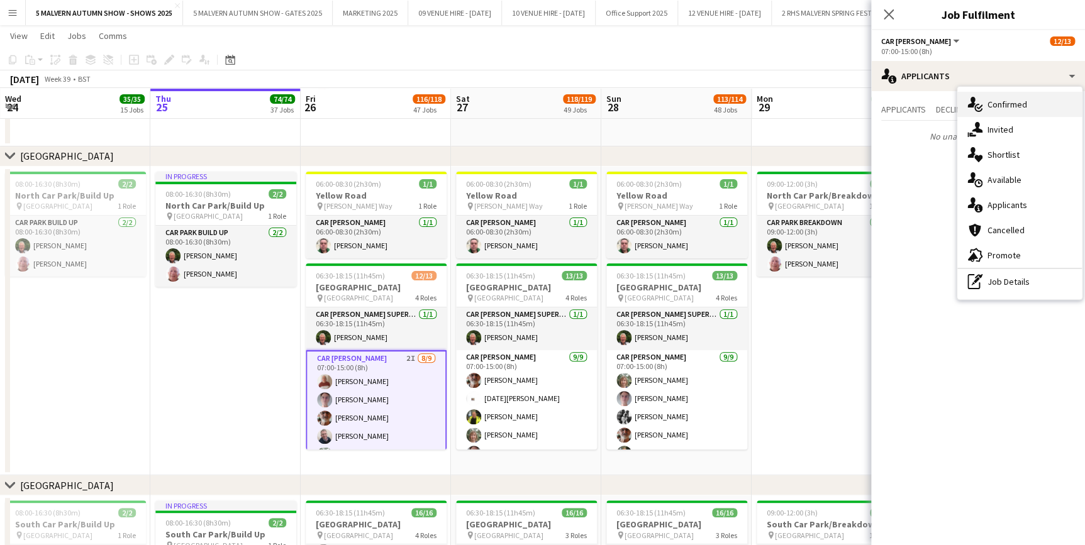
click at [985, 102] on div "single-neutral-actions-check-2 Confirmed" at bounding box center [1019, 104] width 125 height 25
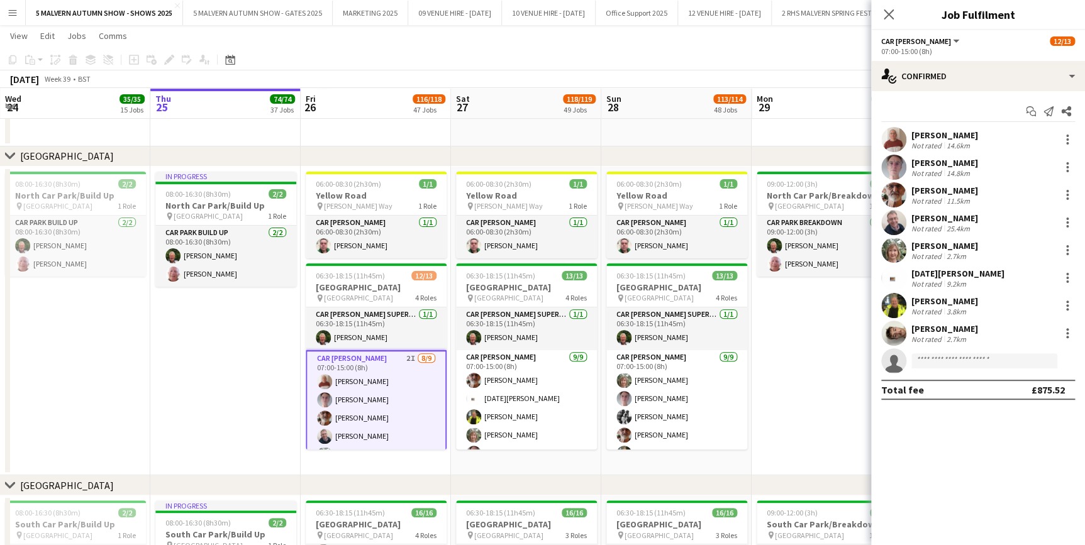
click at [113, 359] on app-date-cell "08:00-16:30 (8h30m) 2/2 North Car Park/Build Up pin North Car Park 1 Role Car P…" at bounding box center [75, 322] width 150 height 310
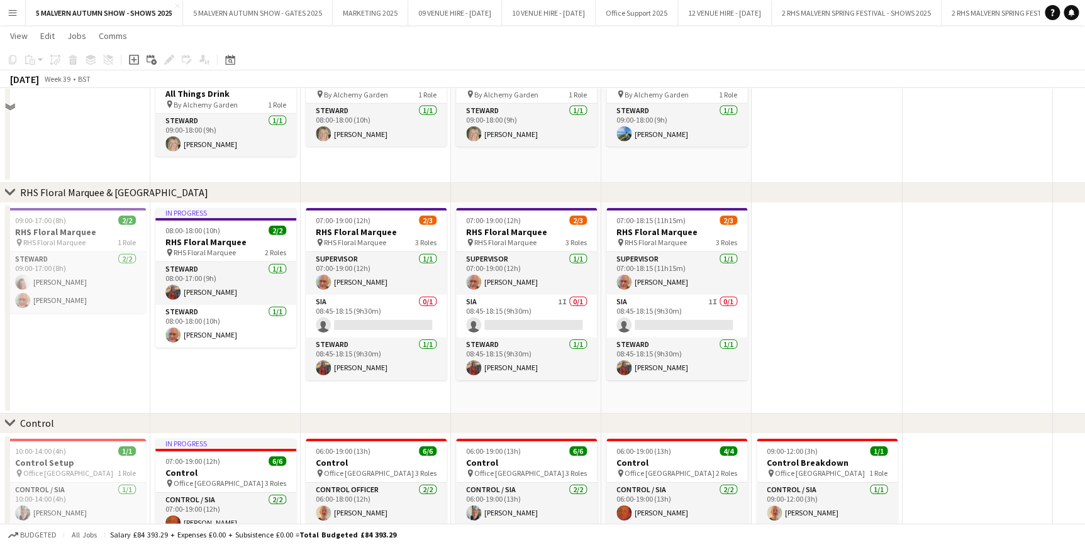
scroll to position [4137, 0]
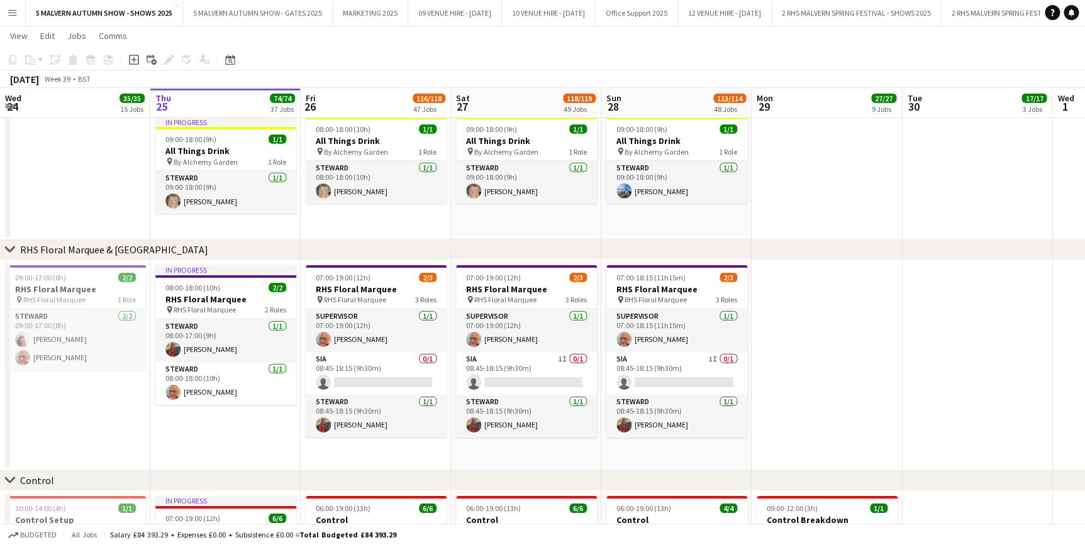
click at [8, 20] on button "Menu" at bounding box center [12, 12] width 25 height 25
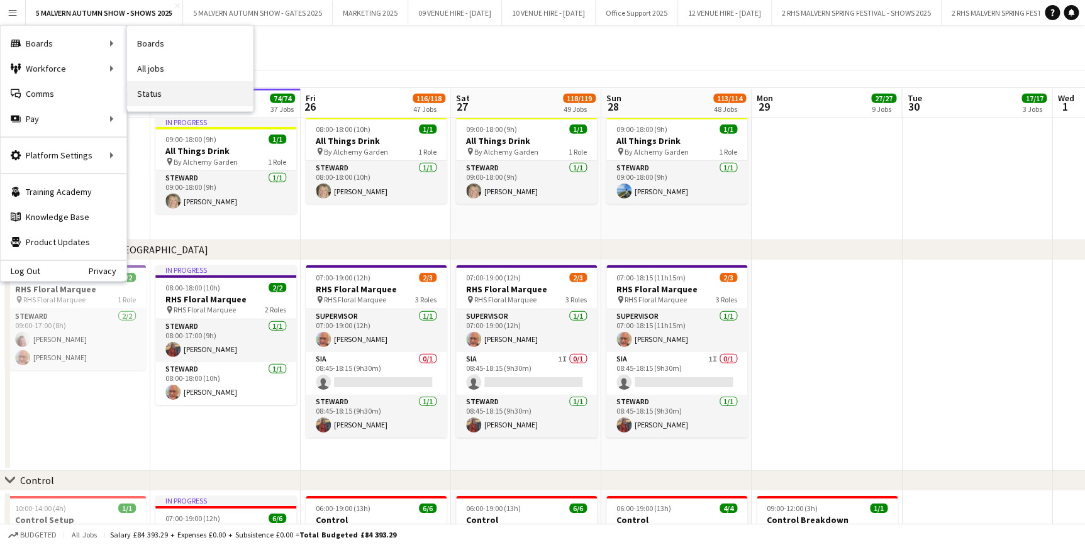
click at [149, 84] on link "Status" at bounding box center [190, 93] width 126 height 25
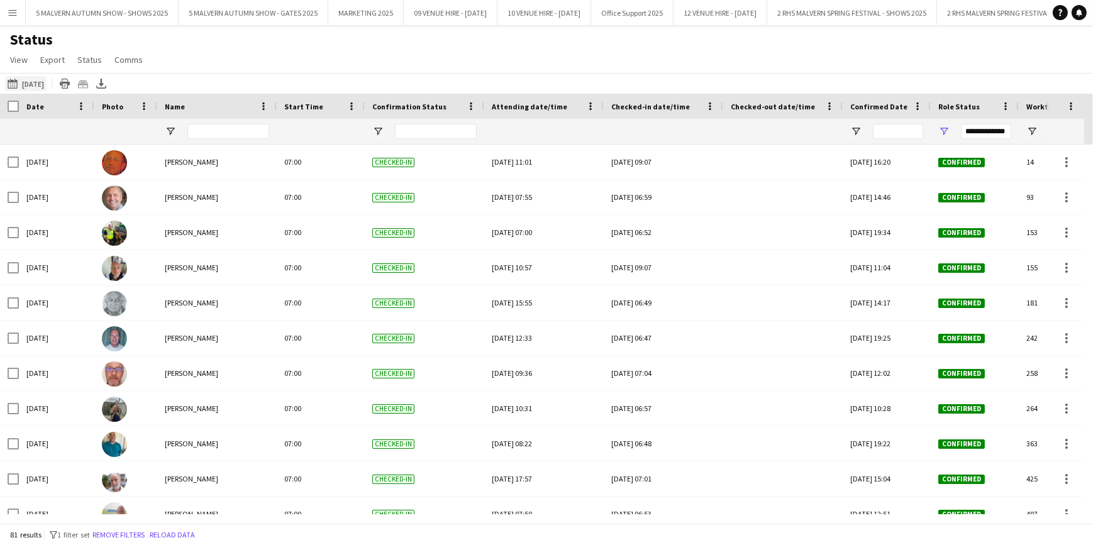
click at [16, 87] on app-icon "[DATE] to [DATE]" at bounding box center [15, 84] width 14 height 10
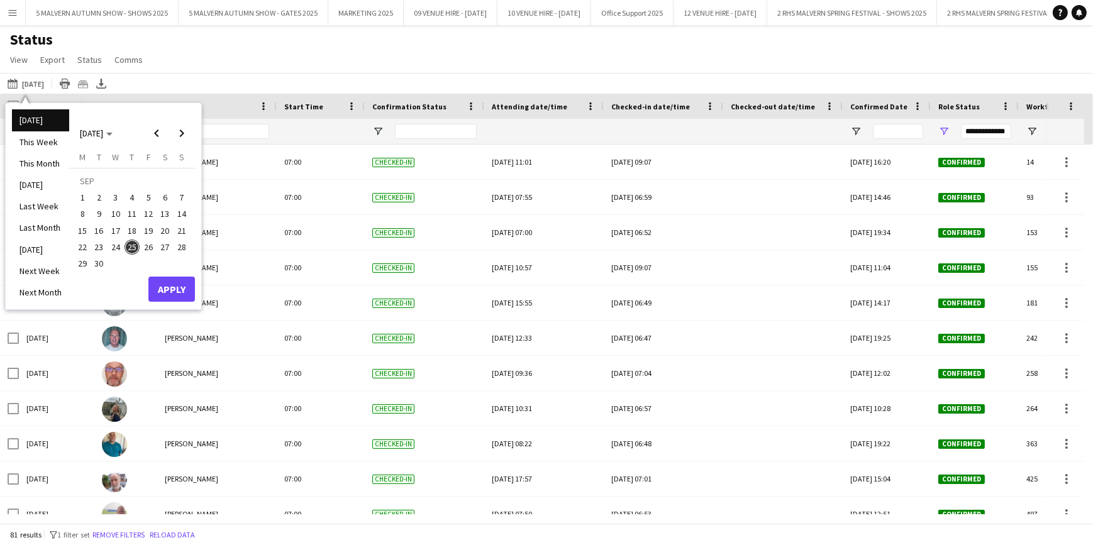
click at [154, 250] on span "26" at bounding box center [148, 247] width 15 height 15
click at [182, 245] on span "28" at bounding box center [181, 247] width 15 height 15
click at [165, 292] on button "Apply" at bounding box center [171, 289] width 47 height 25
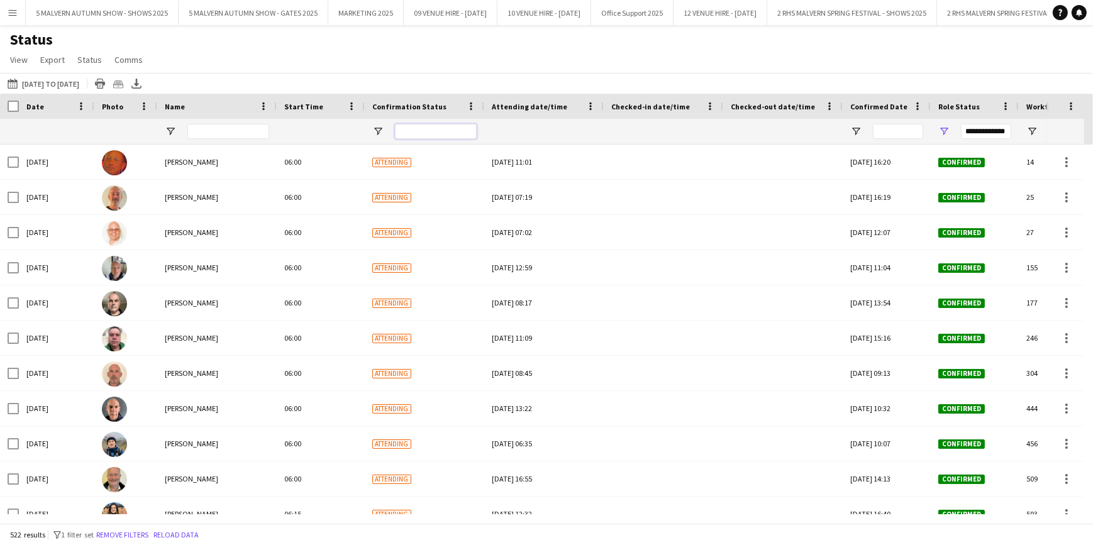
click at [398, 130] on input "Confirmation Status Filter Input" at bounding box center [436, 131] width 82 height 15
click at [375, 128] on span "Open Filter Menu" at bounding box center [377, 131] width 11 height 11
click at [440, 71] on div "Status View Views Default view MAS name tags New view Update view Delete view E…" at bounding box center [546, 51] width 1093 height 43
click at [950, 130] on div "**********" at bounding box center [975, 131] width 88 height 25
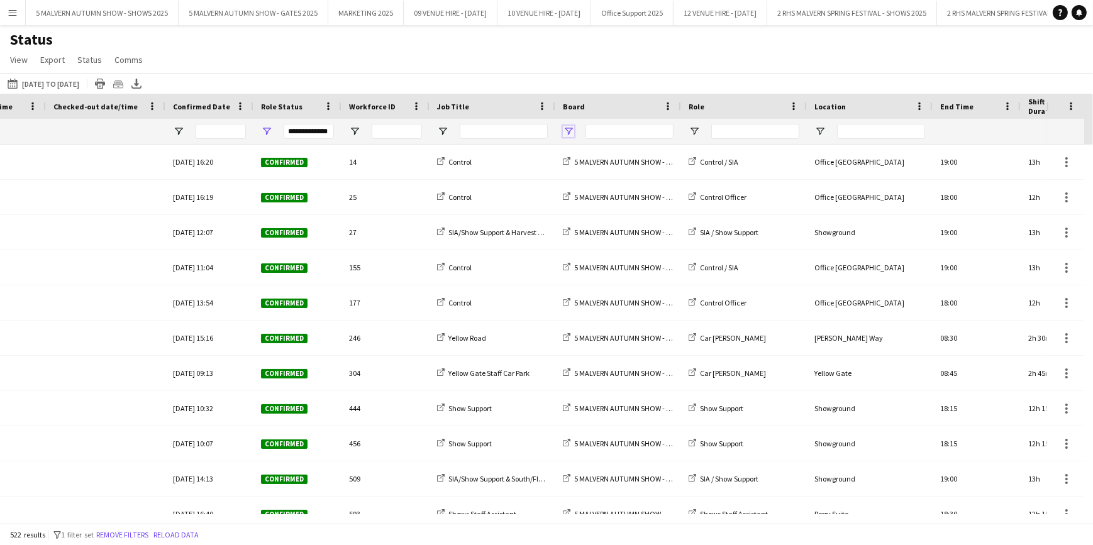
click at [569, 128] on span "Open Filter Menu" at bounding box center [568, 131] width 11 height 11
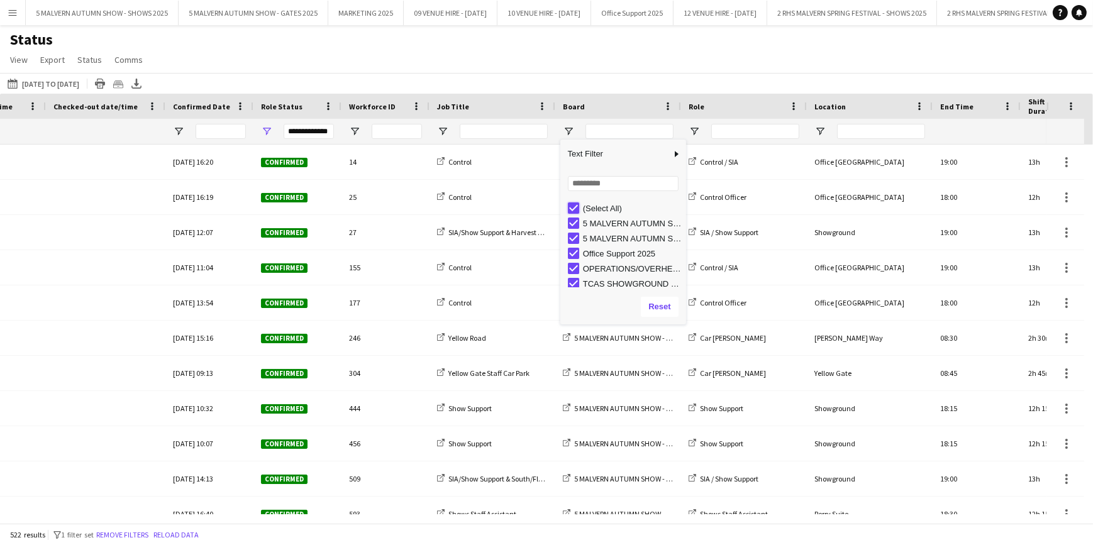
type input "***"
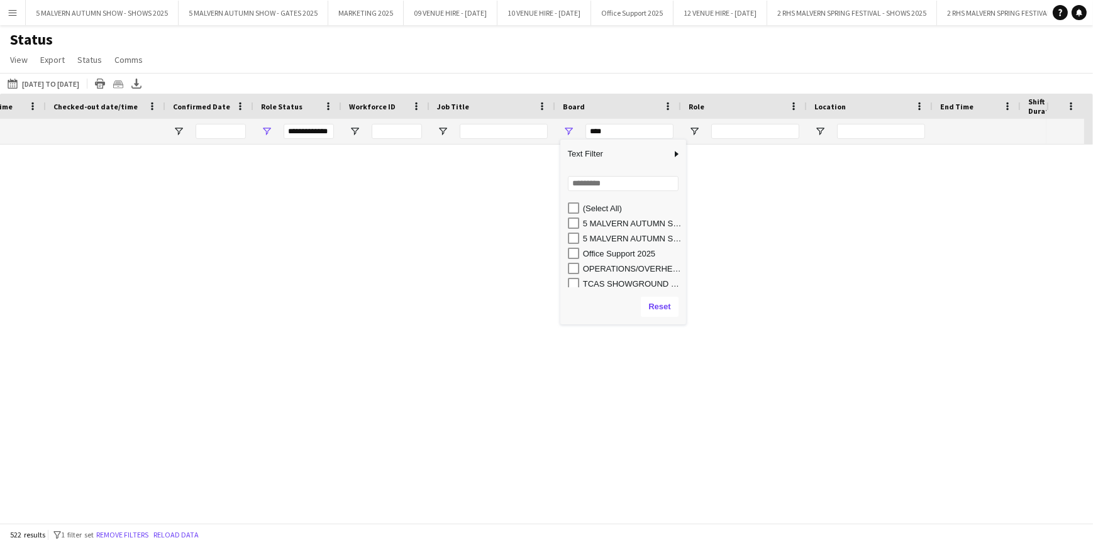
type input "***"
type input "**********"
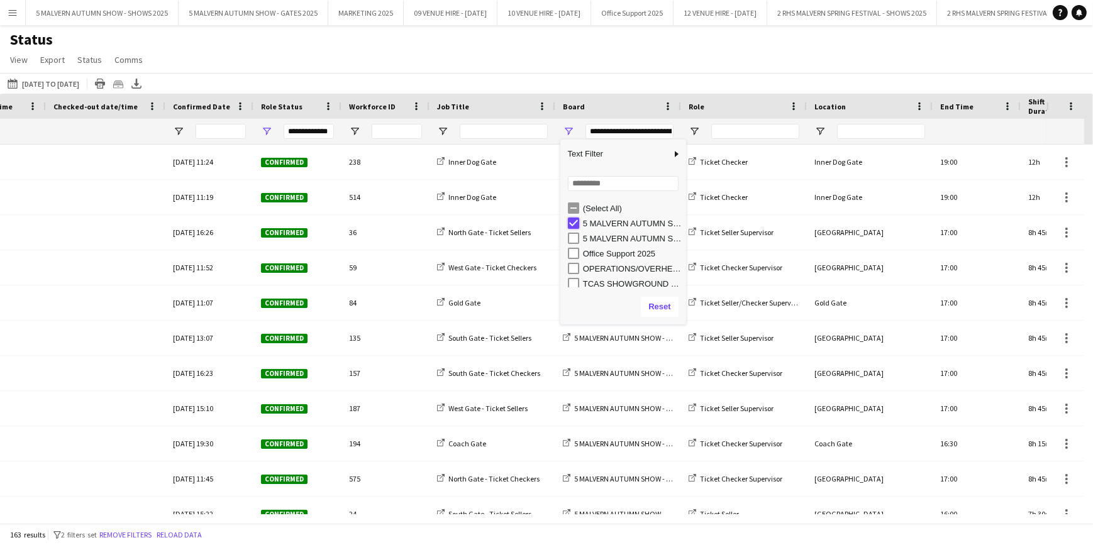
type input "***"
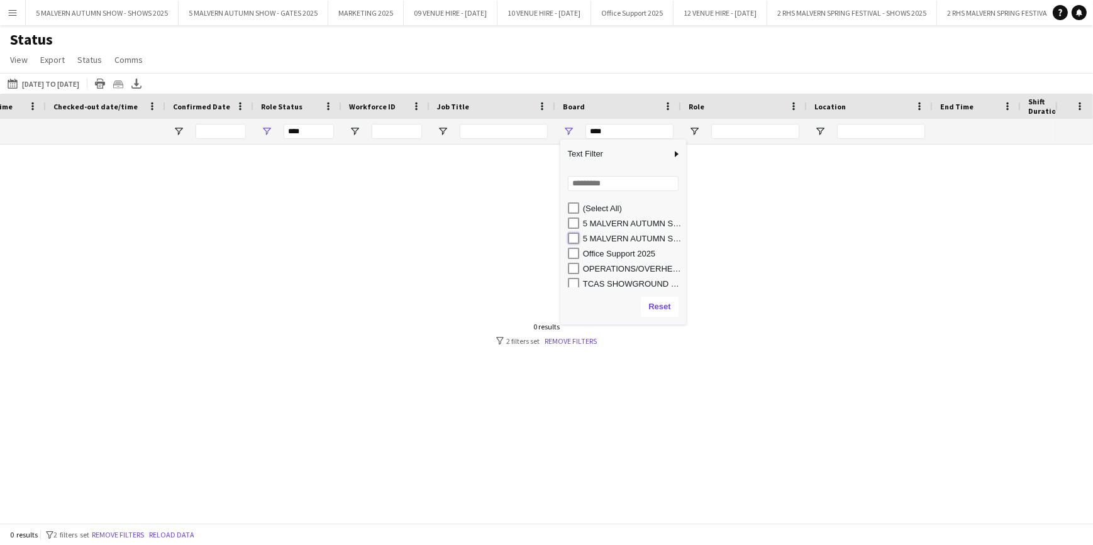
type input "**********"
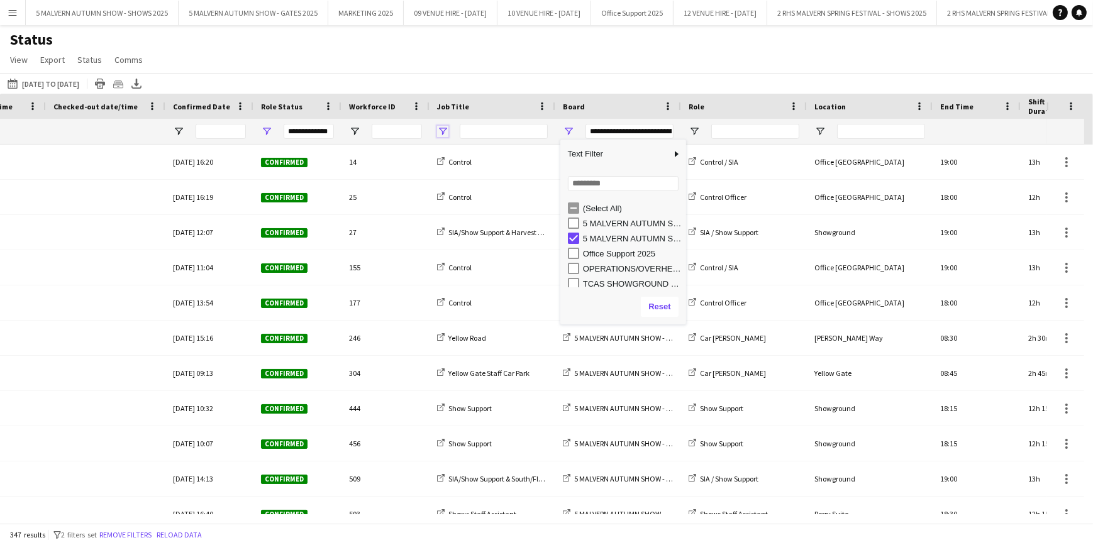
click at [438, 132] on span "Open Filter Menu" at bounding box center [442, 131] width 11 height 11
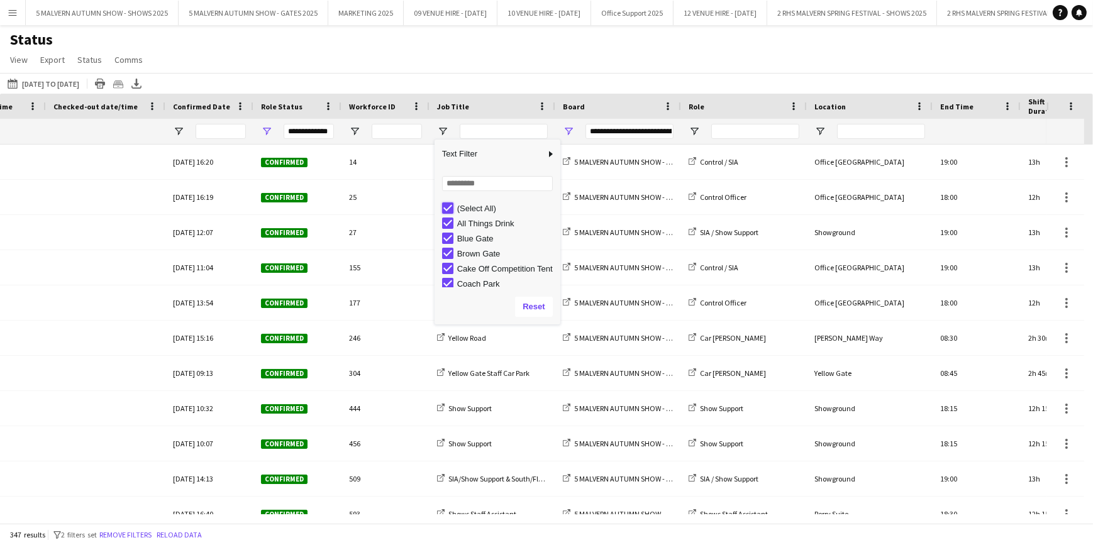
type input "***"
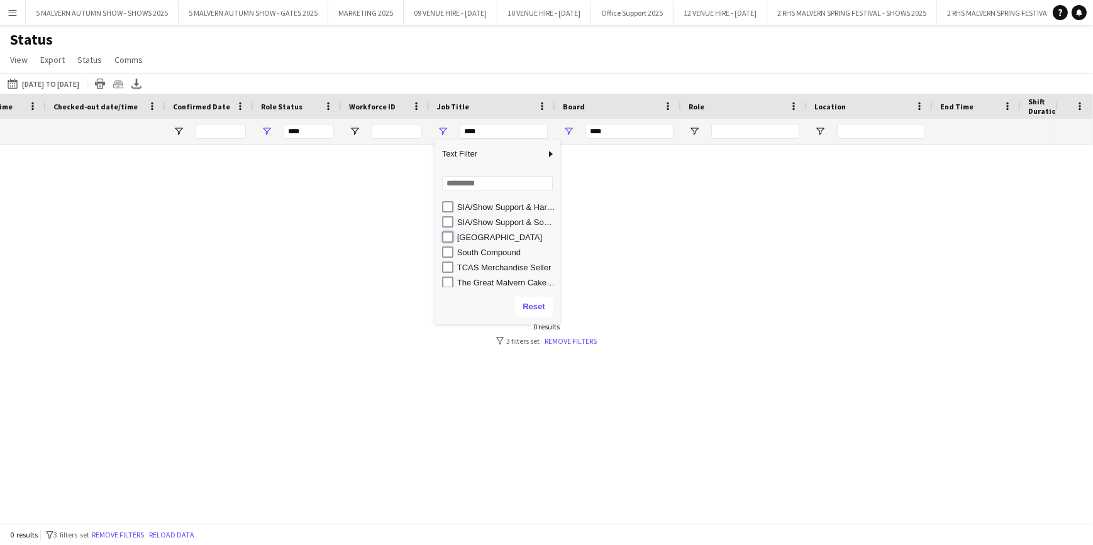
type input "**********"
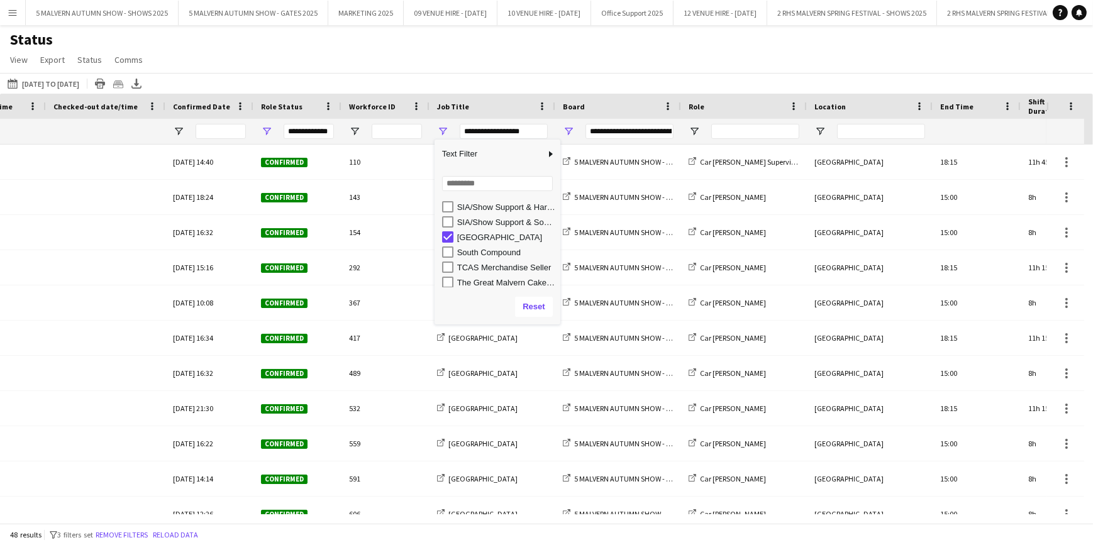
click at [449, 64] on div "Status View Views Default view MAS name tags New view Update view Delete view E…" at bounding box center [546, 51] width 1093 height 43
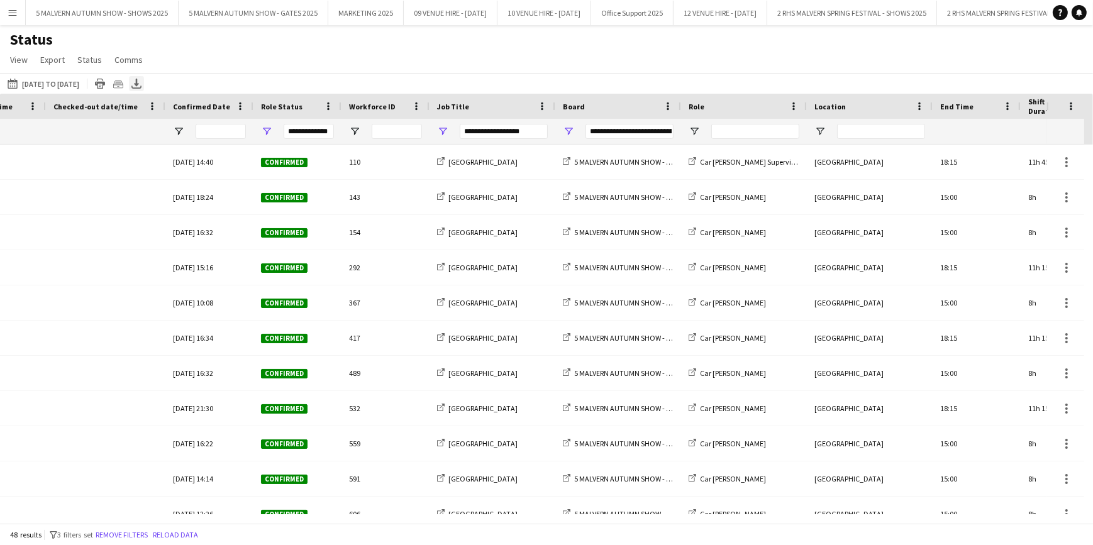
click at [139, 84] on icon at bounding box center [136, 83] width 5 height 8
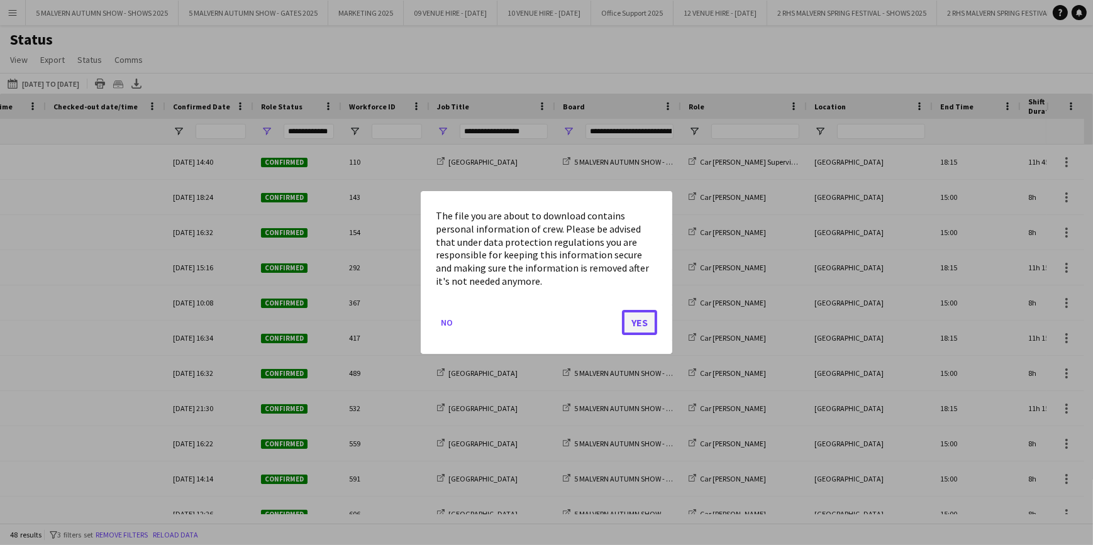
click at [631, 325] on button "Yes" at bounding box center [639, 322] width 35 height 25
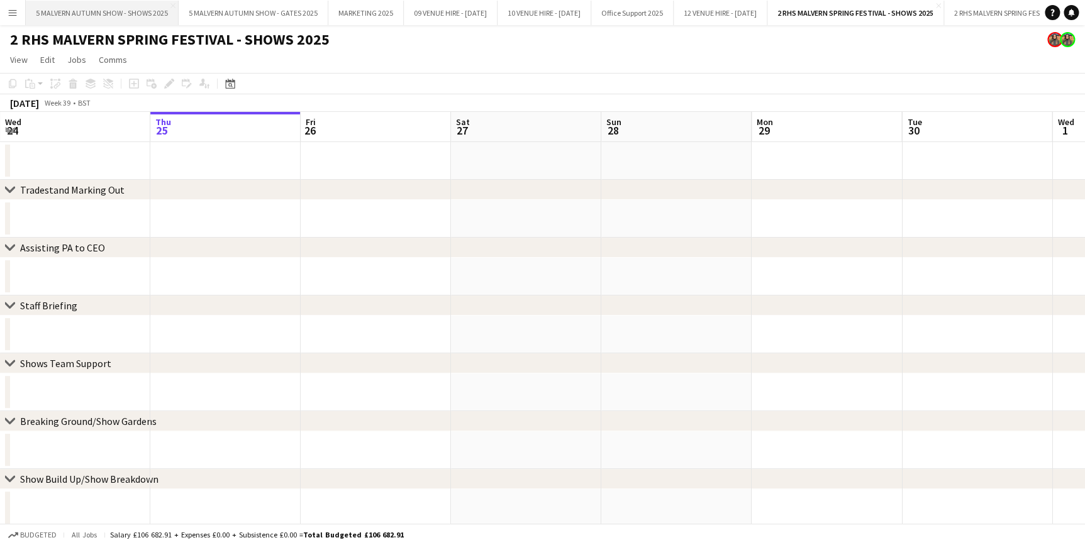
click at [108, 10] on button "5 MALVERN AUTUMN SHOW - SHOWS 2025 Close" at bounding box center [102, 13] width 153 height 25
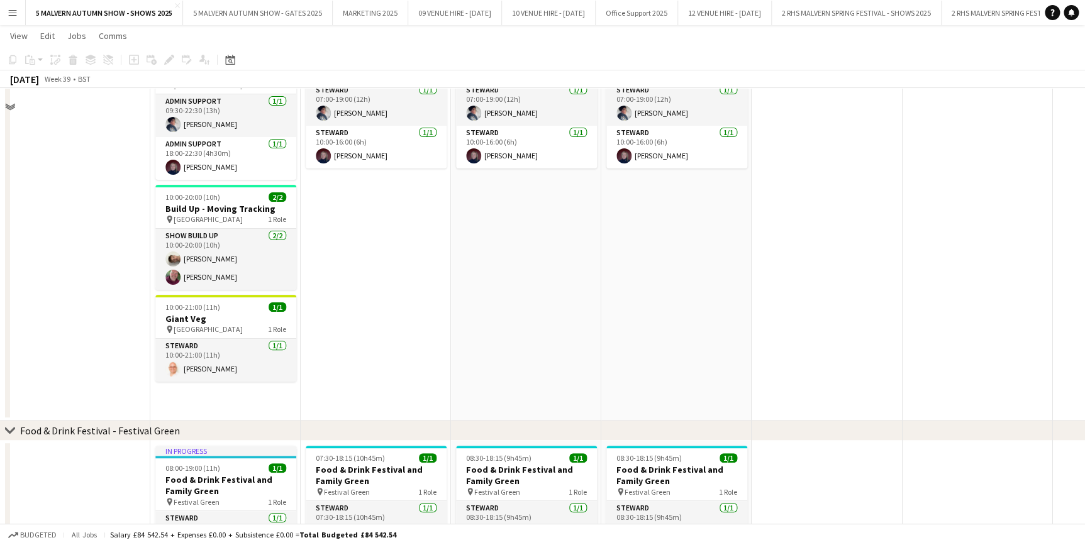
scroll to position [2287, 0]
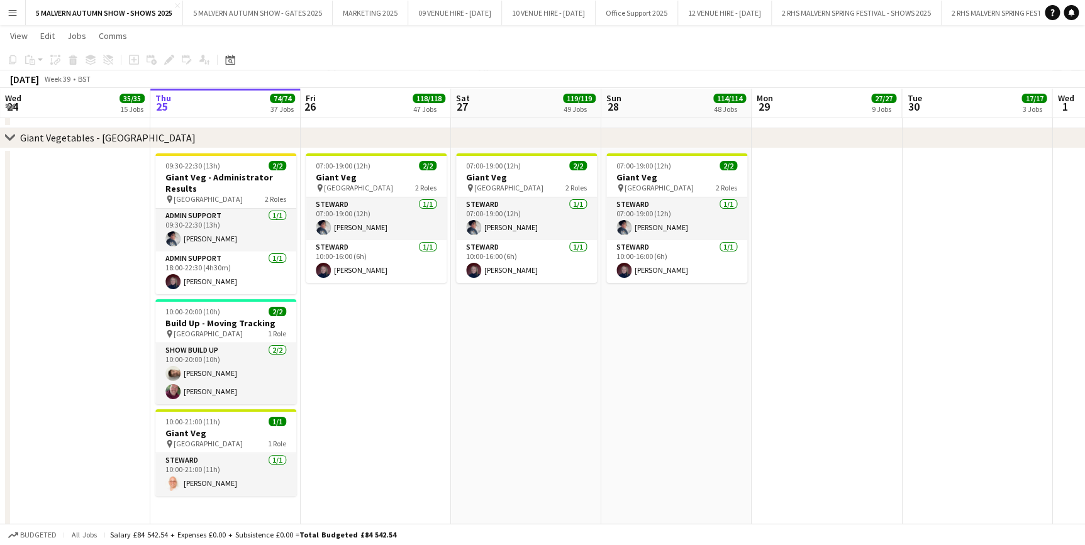
click at [18, 15] on button "Menu" at bounding box center [12, 12] width 25 height 25
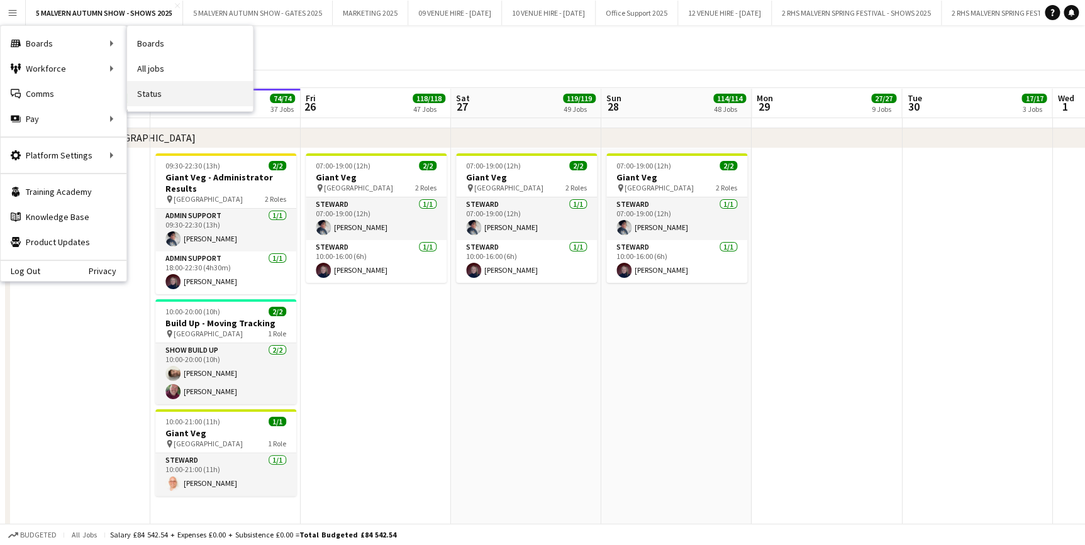
click at [168, 93] on link "Status" at bounding box center [190, 93] width 126 height 25
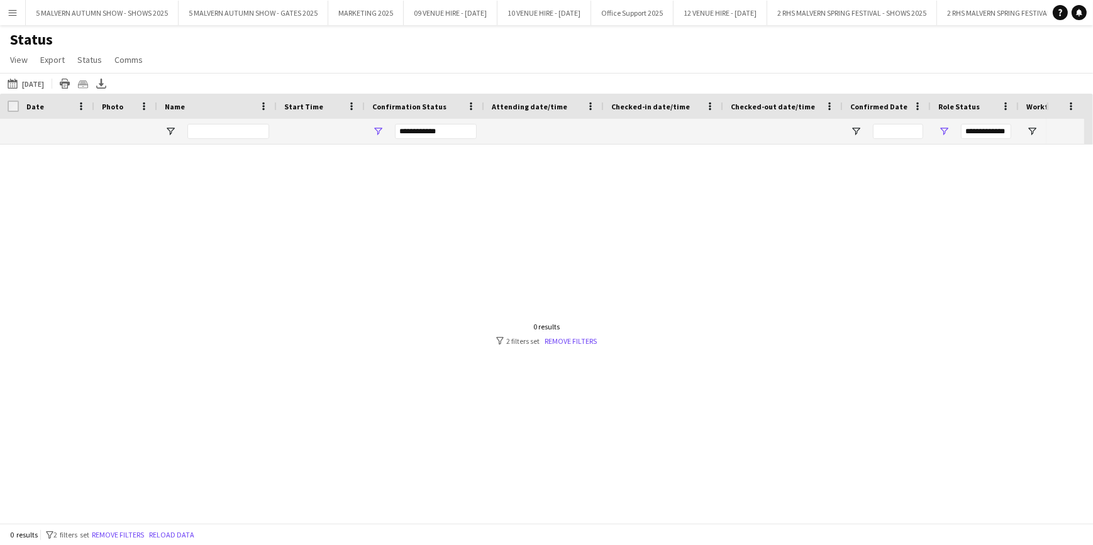
type input "***"
click at [575, 337] on link "Remove filters" at bounding box center [571, 341] width 52 height 9
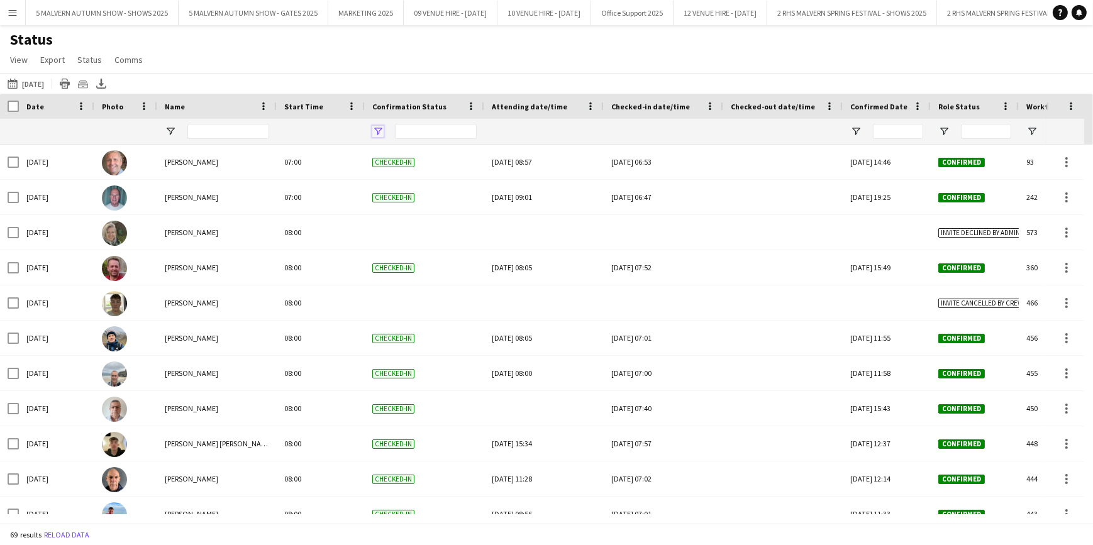
click at [379, 130] on span "Open Filter Menu" at bounding box center [377, 131] width 11 height 11
click at [396, 74] on div "25-09-2025 to 01-10-2025 Yesterday Today This Week This Month Yesterday Last We…" at bounding box center [546, 83] width 1093 height 21
click at [949, 131] on span "Open Filter Menu" at bounding box center [944, 131] width 11 height 11
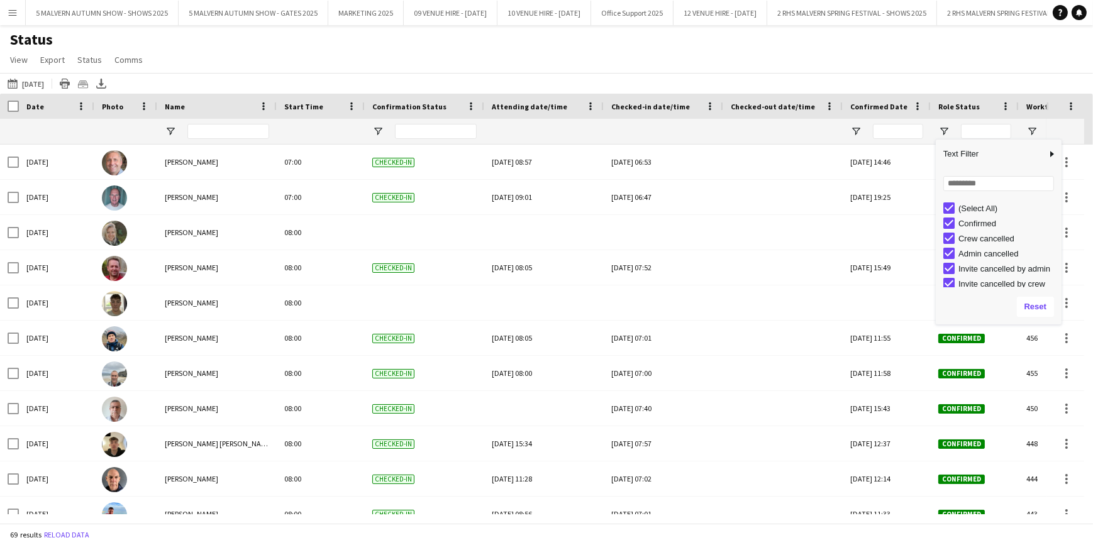
click at [956, 209] on div "(Select All)" at bounding box center [1003, 208] width 118 height 15
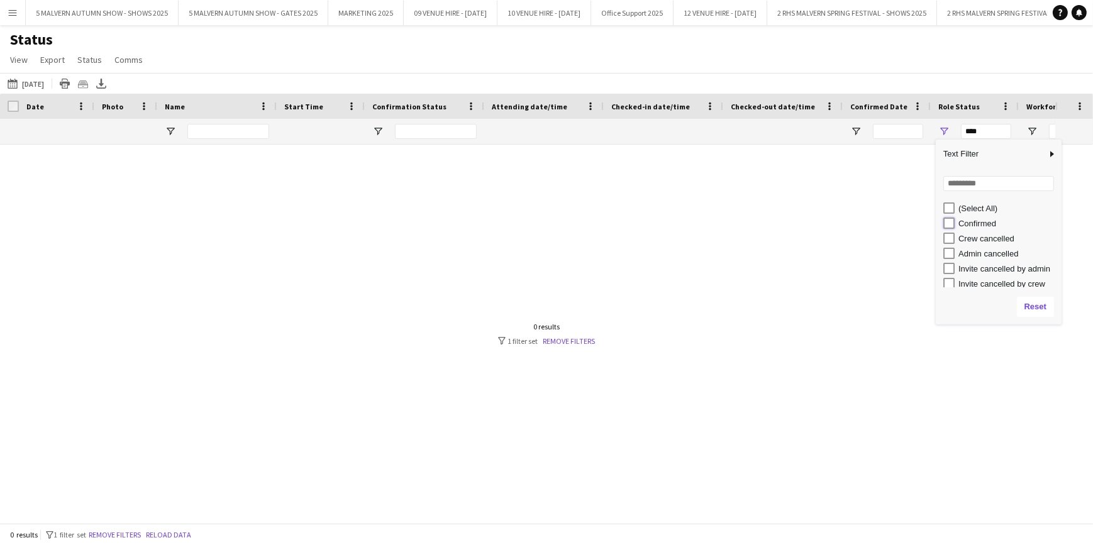
type input "**********"
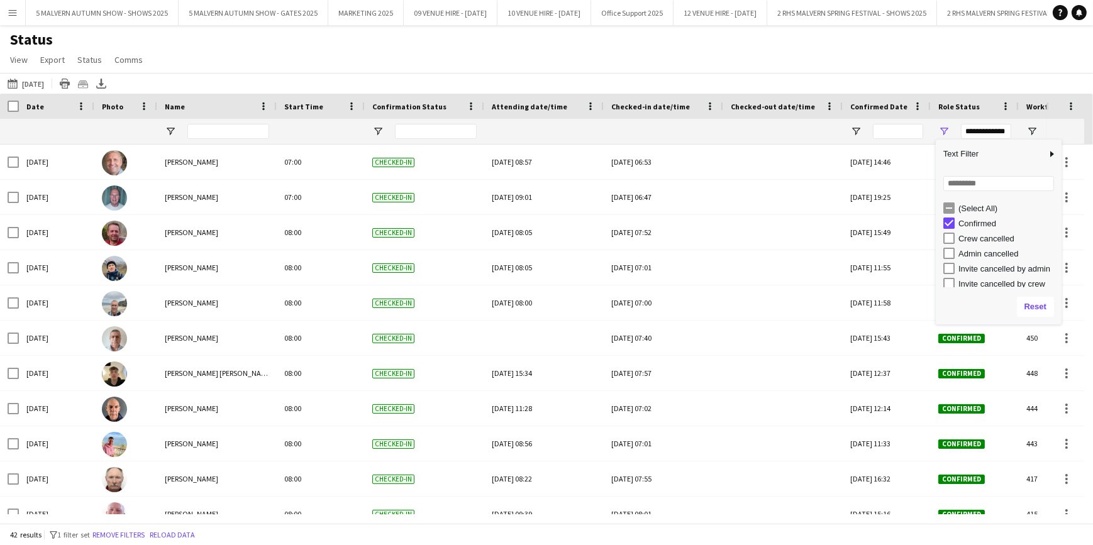
click at [818, 65] on div "Status View Views Default view MAS name tags New view Update view Delete view E…" at bounding box center [546, 51] width 1093 height 43
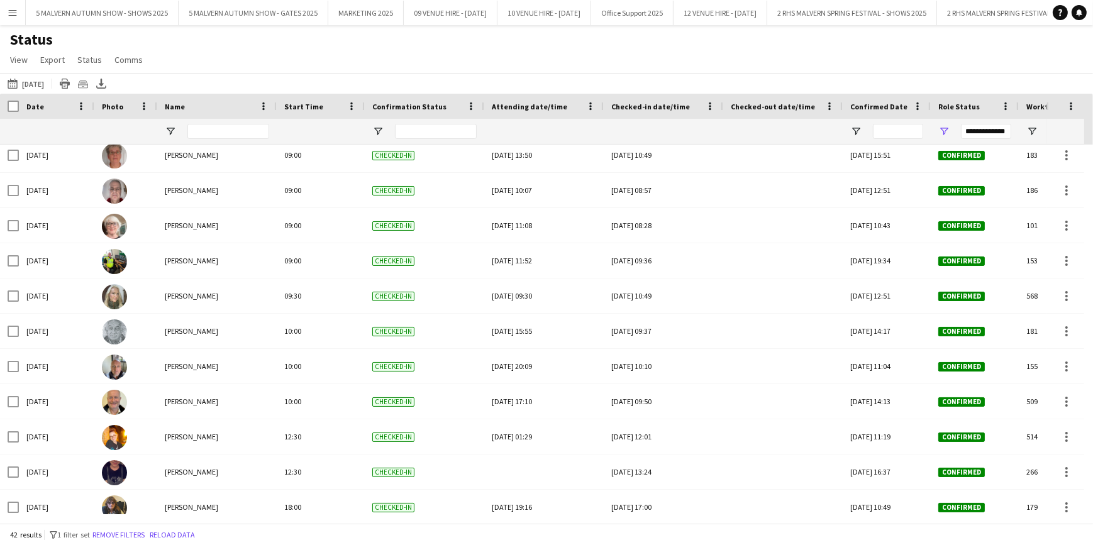
scroll to position [1109, 0]
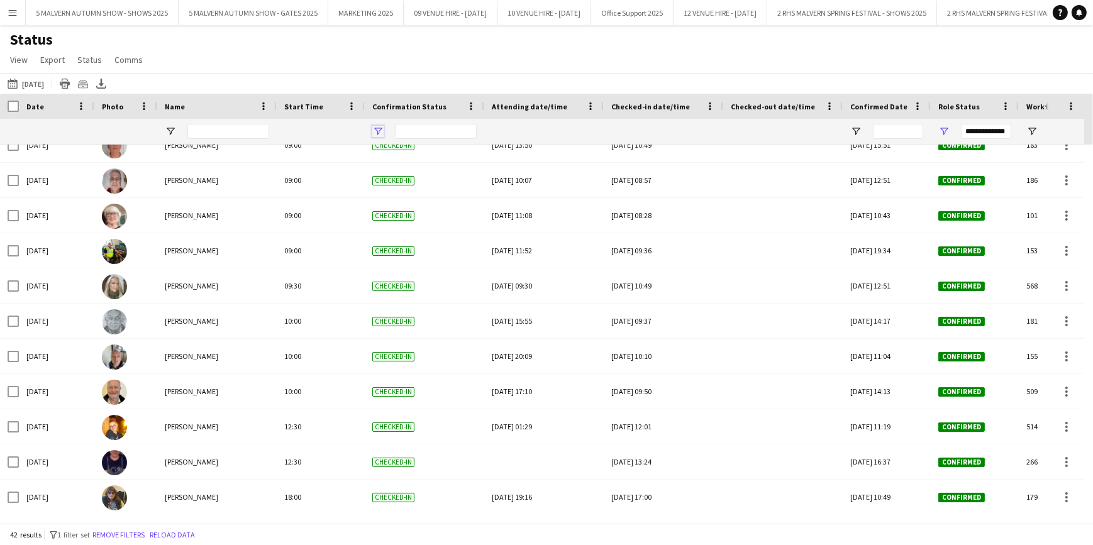
click at [379, 133] on span "Open Filter Menu" at bounding box center [377, 131] width 11 height 11
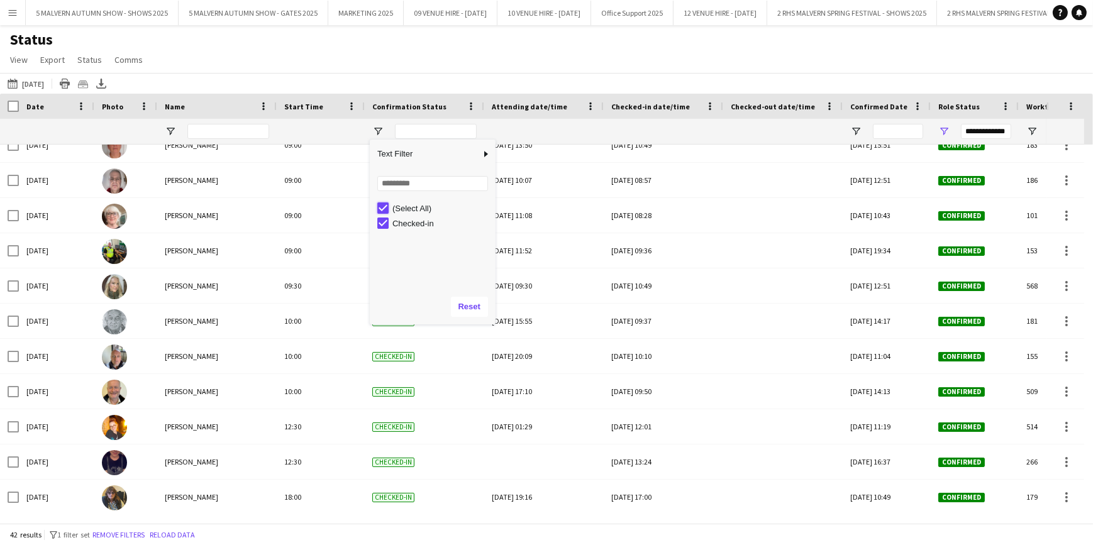
type input "***"
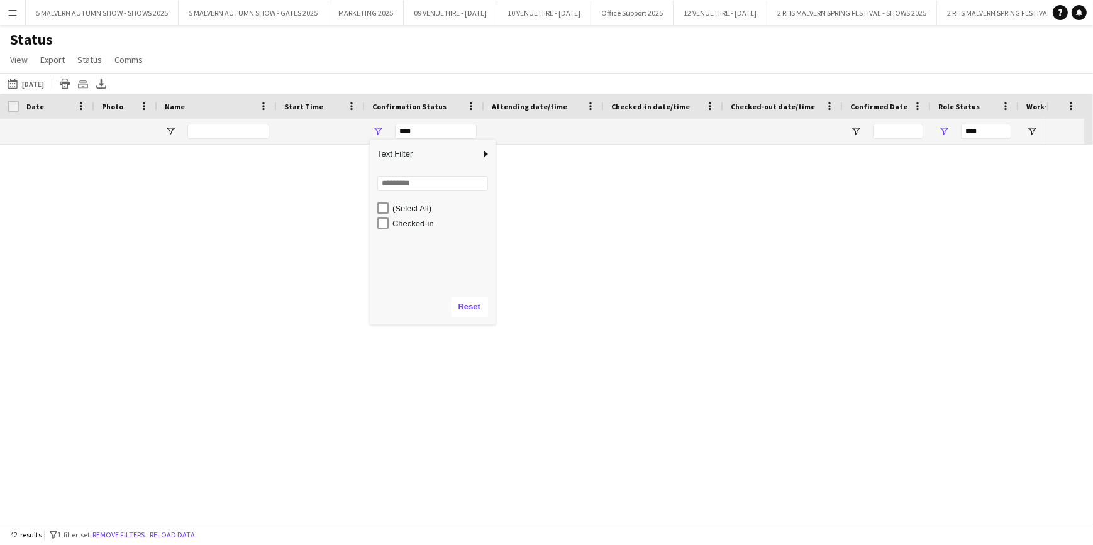
scroll to position [0, 0]
click at [559, 340] on link "Remove filters" at bounding box center [571, 341] width 52 height 9
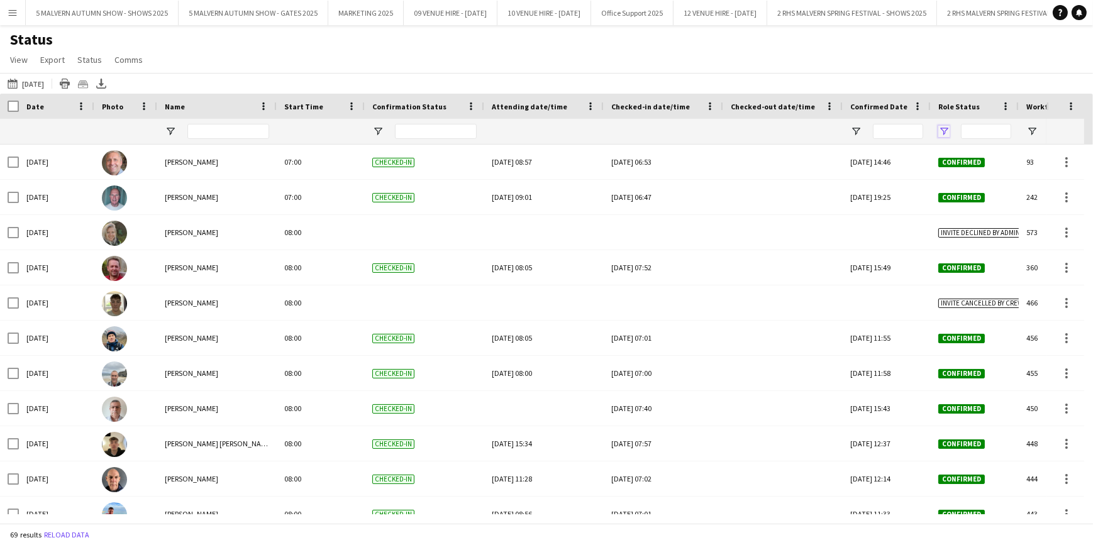
click at [943, 131] on span "Open Filter Menu" at bounding box center [944, 131] width 11 height 11
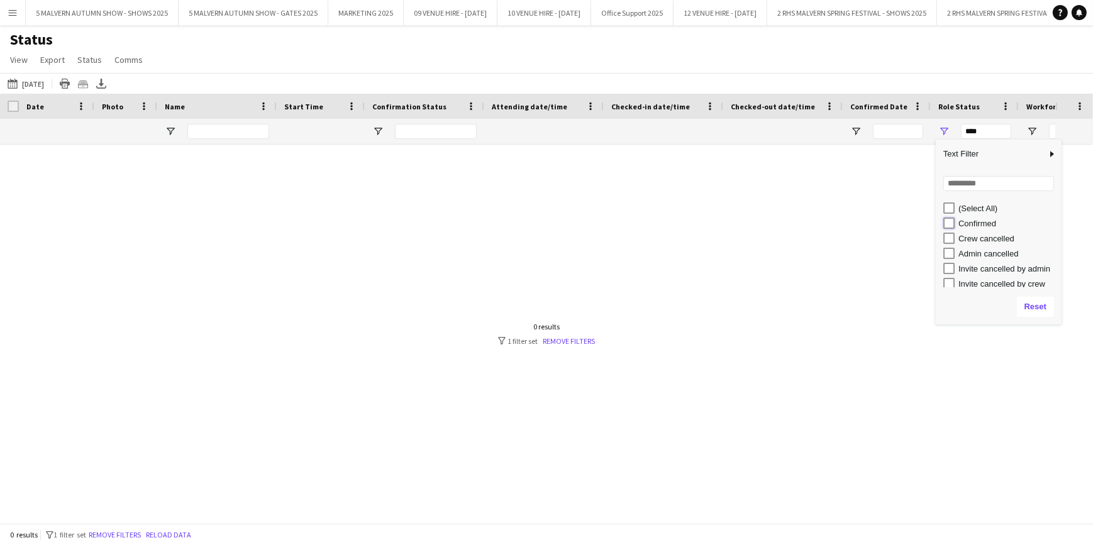
type input "**********"
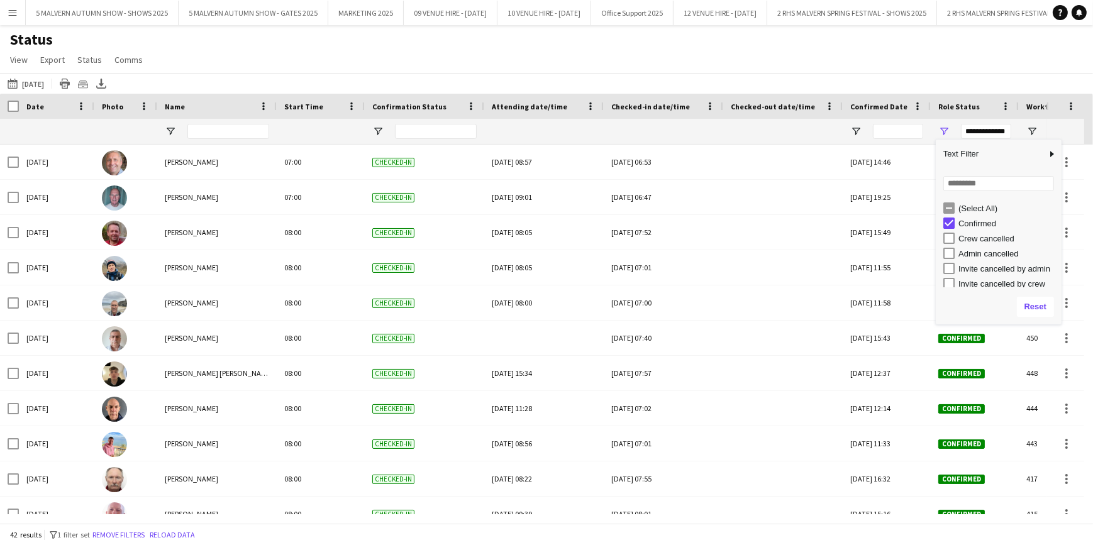
click at [706, 75] on div "25-09-2025 to 01-10-2025 Yesterday Today This Week This Month Yesterday Last We…" at bounding box center [546, 83] width 1093 height 21
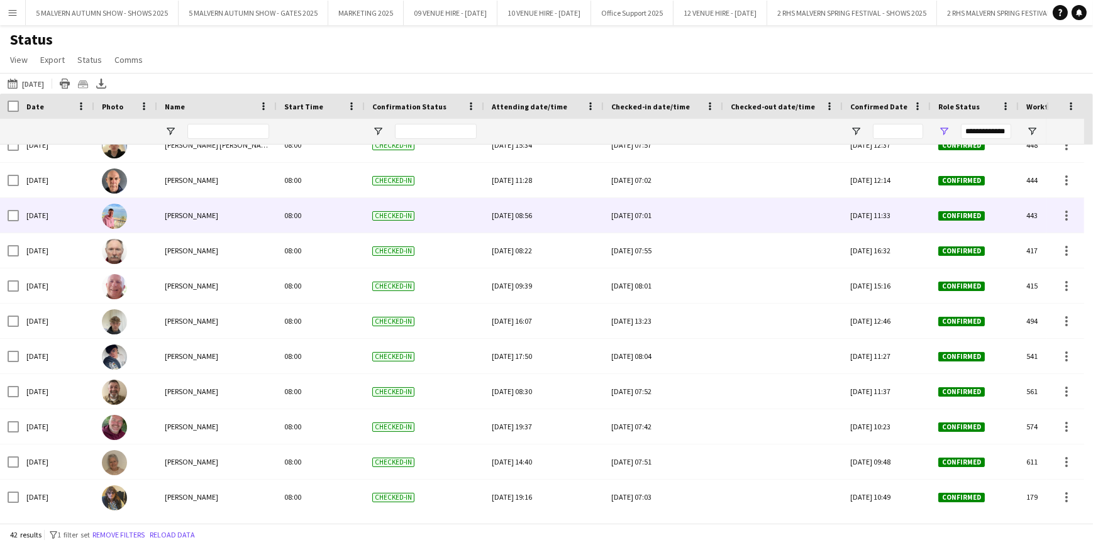
scroll to position [301, 0]
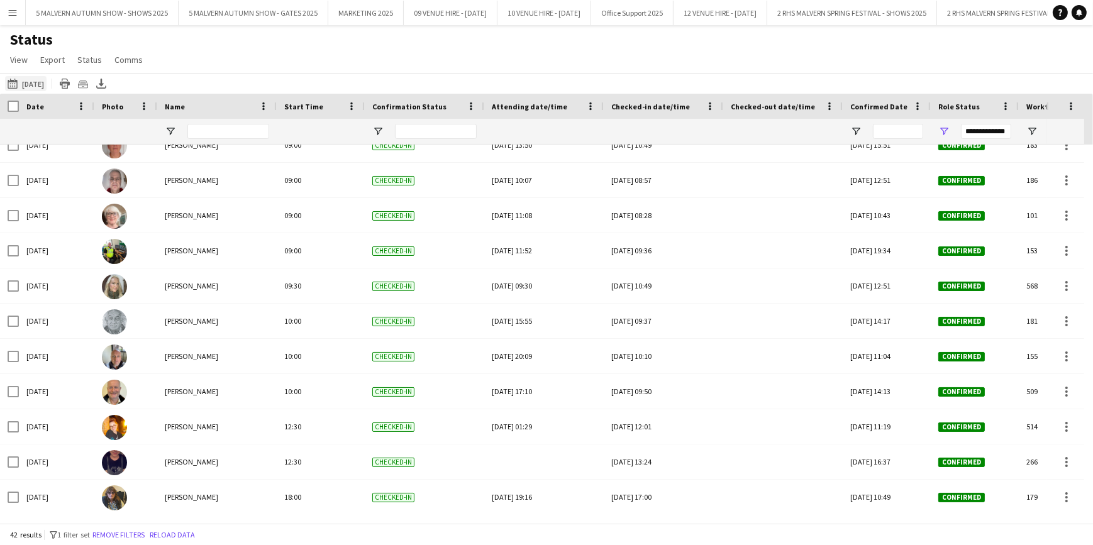
click at [16, 87] on app-icon "[DATE] to [DATE]" at bounding box center [15, 84] width 14 height 10
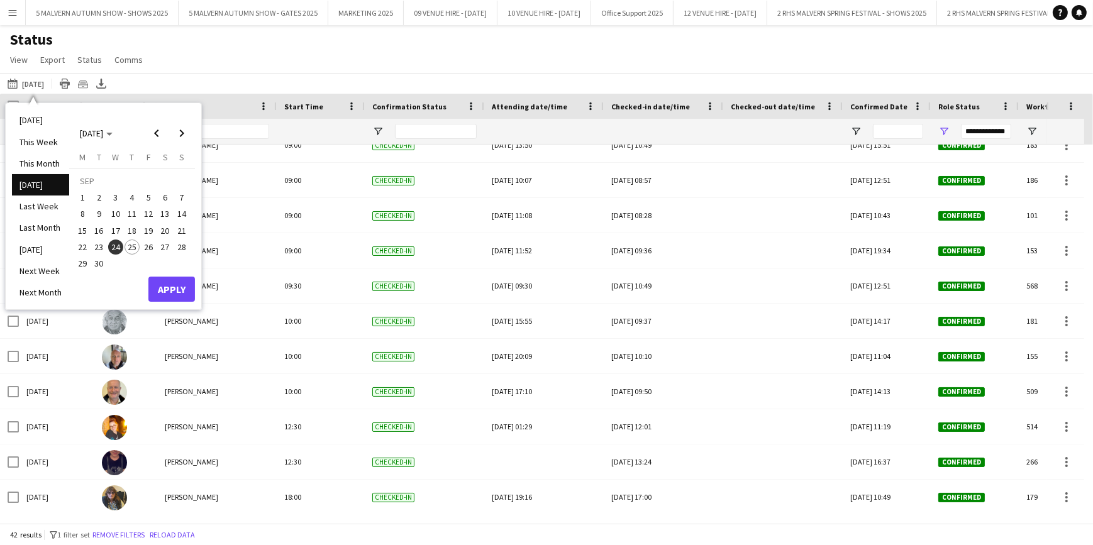
click at [129, 247] on span "25" at bounding box center [132, 247] width 15 height 15
click at [184, 288] on button "Apply" at bounding box center [171, 289] width 47 height 25
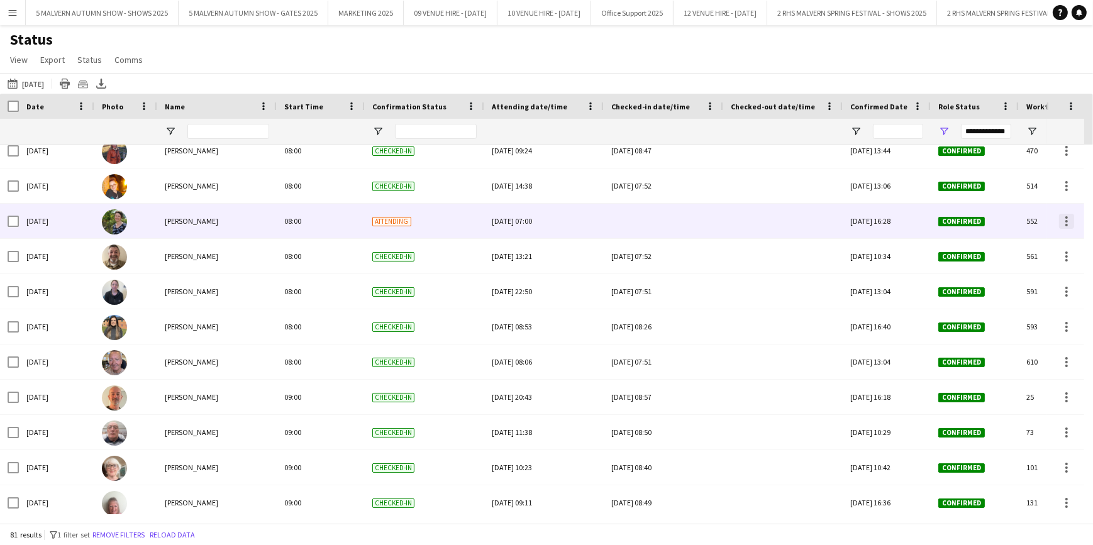
click at [1063, 216] on div at bounding box center [1066, 221] width 15 height 15
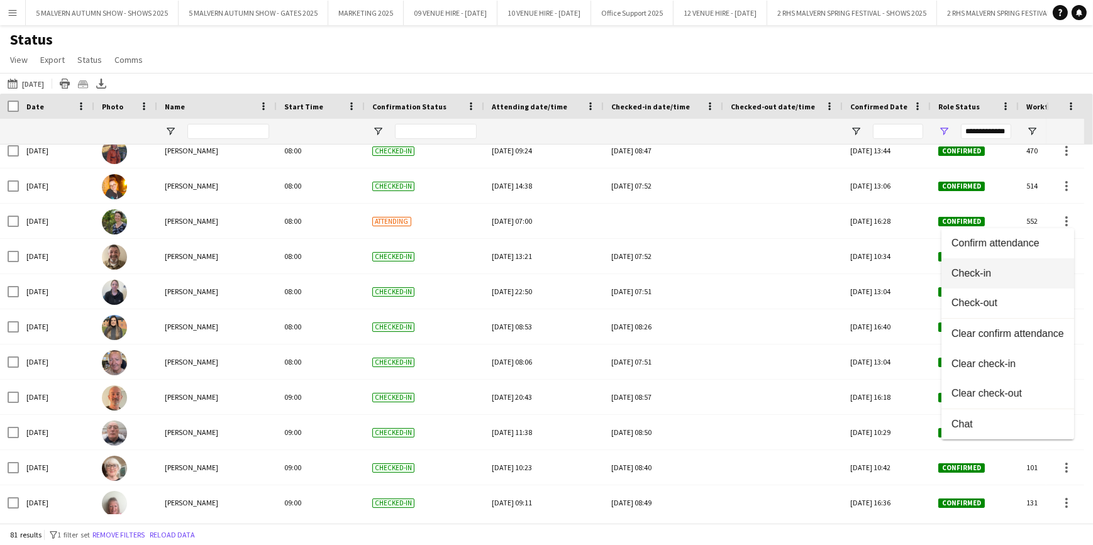
click at [995, 280] on button "Check-in" at bounding box center [1008, 274] width 133 height 30
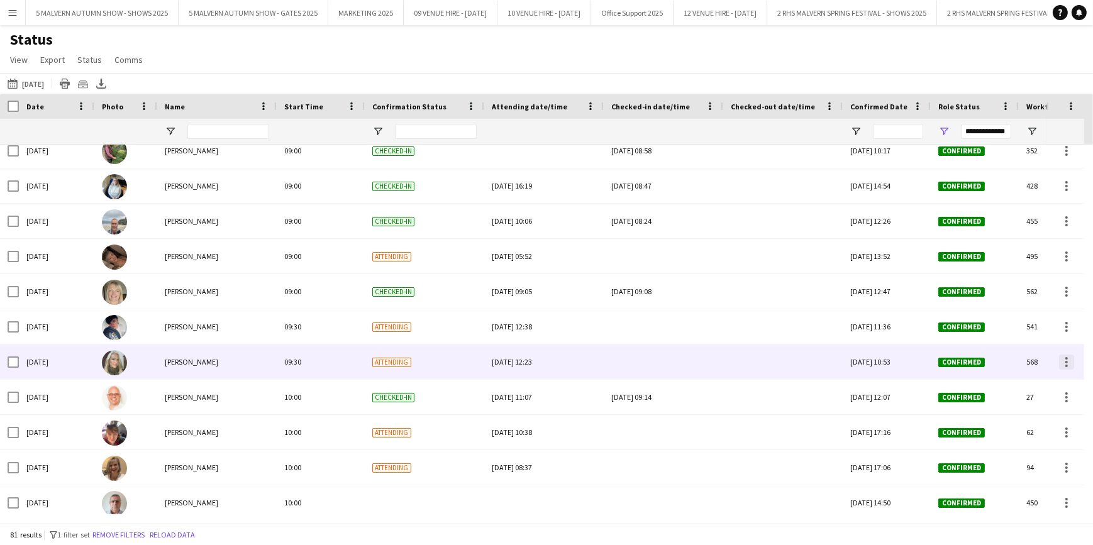
click at [1063, 362] on div at bounding box center [1066, 362] width 15 height 15
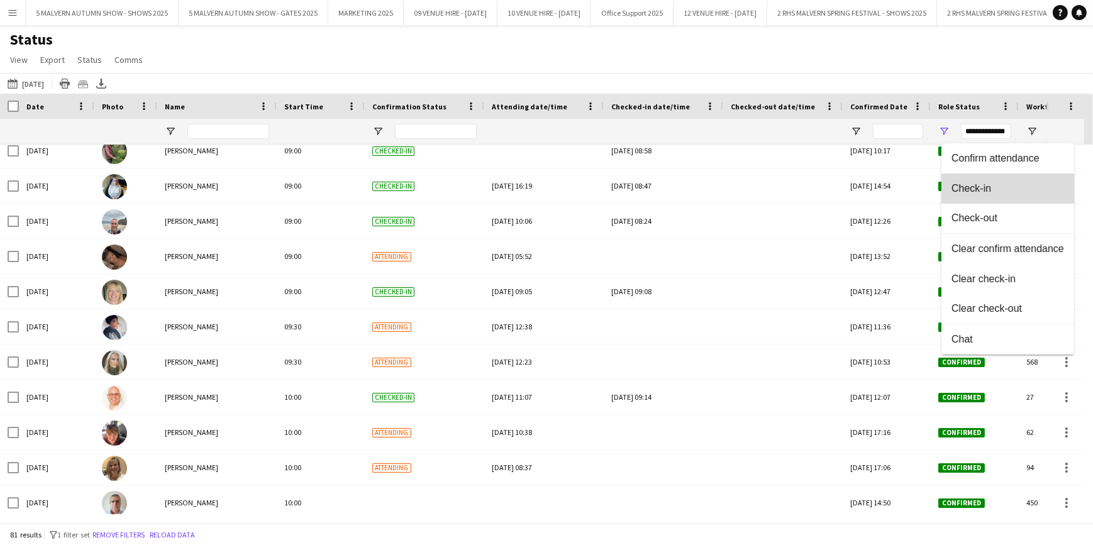
click at [983, 193] on span "Check-in" at bounding box center [1008, 188] width 113 height 11
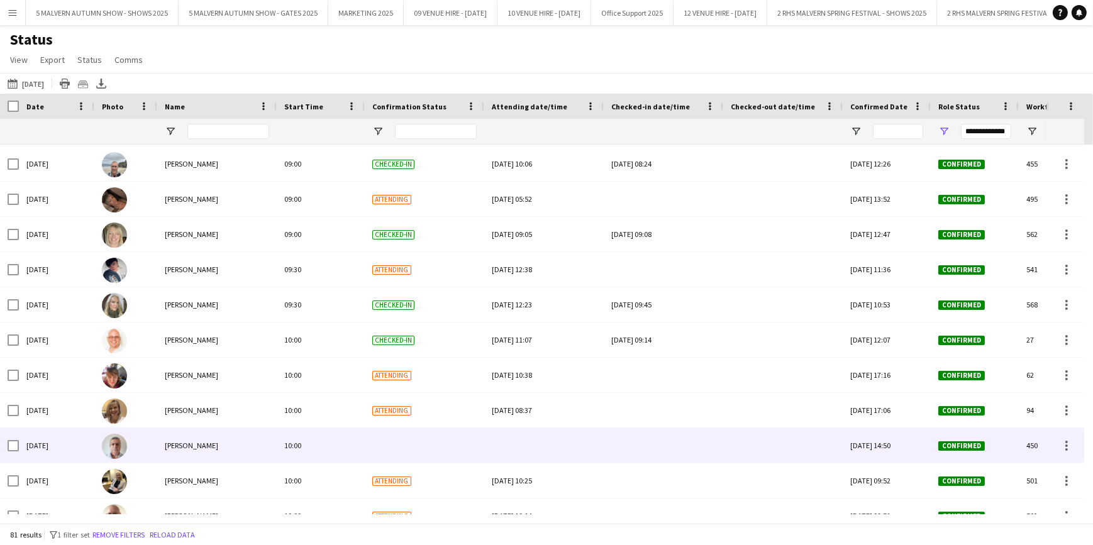
scroll to position [1887, 0]
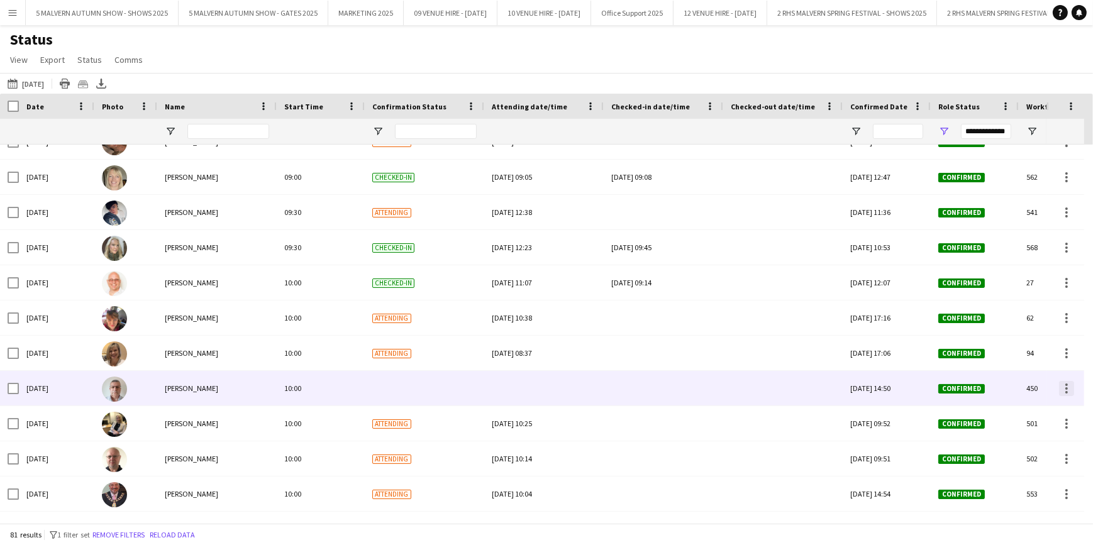
click at [1068, 390] on div at bounding box center [1066, 388] width 15 height 15
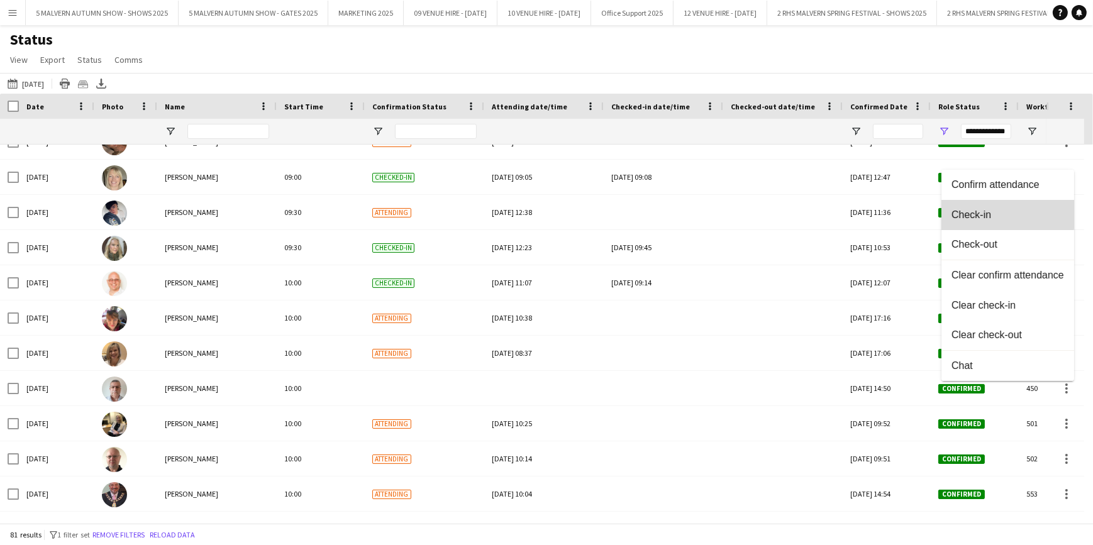
click at [984, 215] on span "Check-in" at bounding box center [1008, 214] width 113 height 11
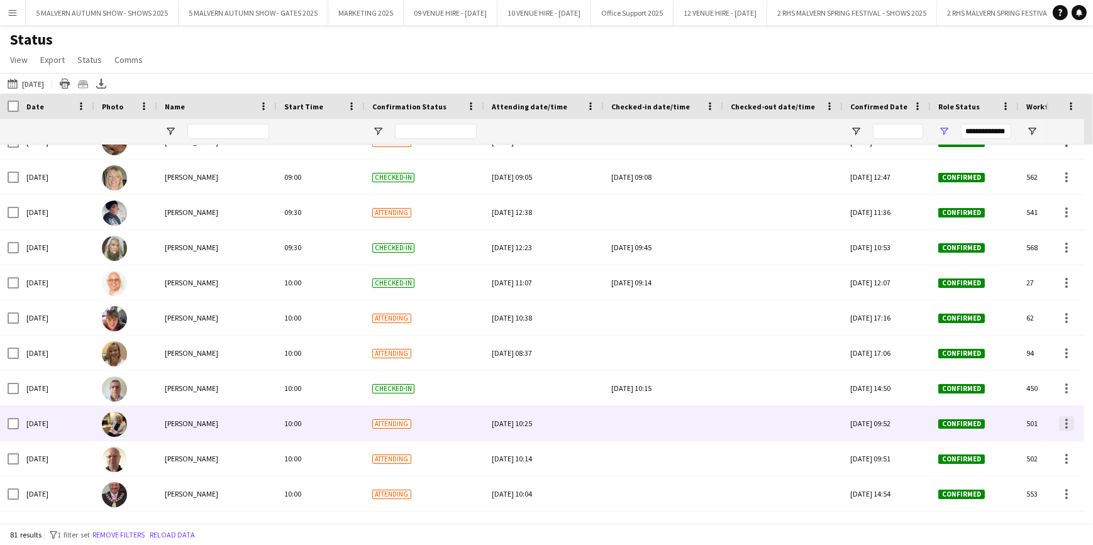
click at [1069, 429] on div at bounding box center [1066, 423] width 15 height 15
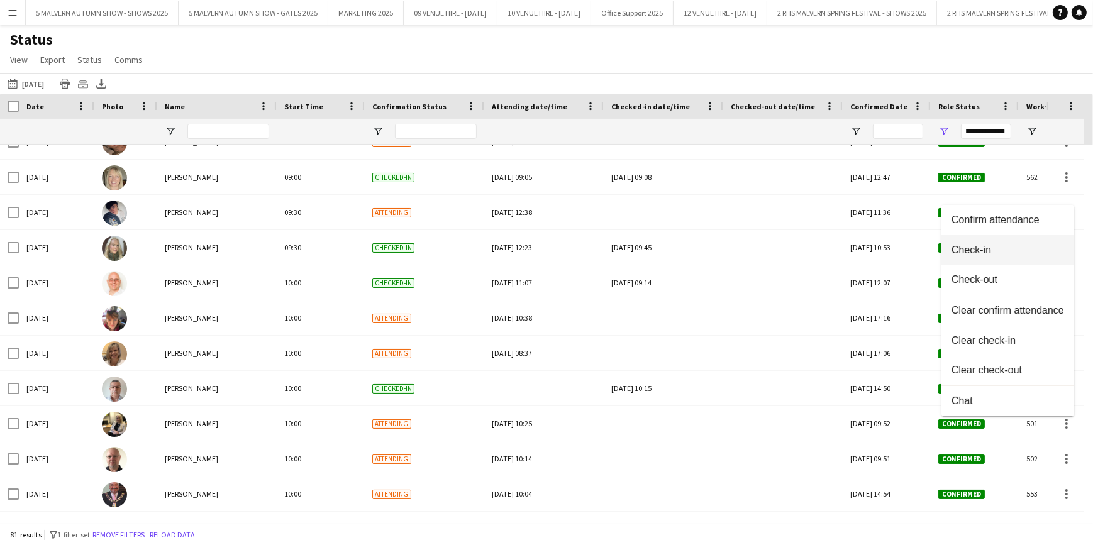
click at [982, 253] on span "Check-in" at bounding box center [1008, 250] width 113 height 11
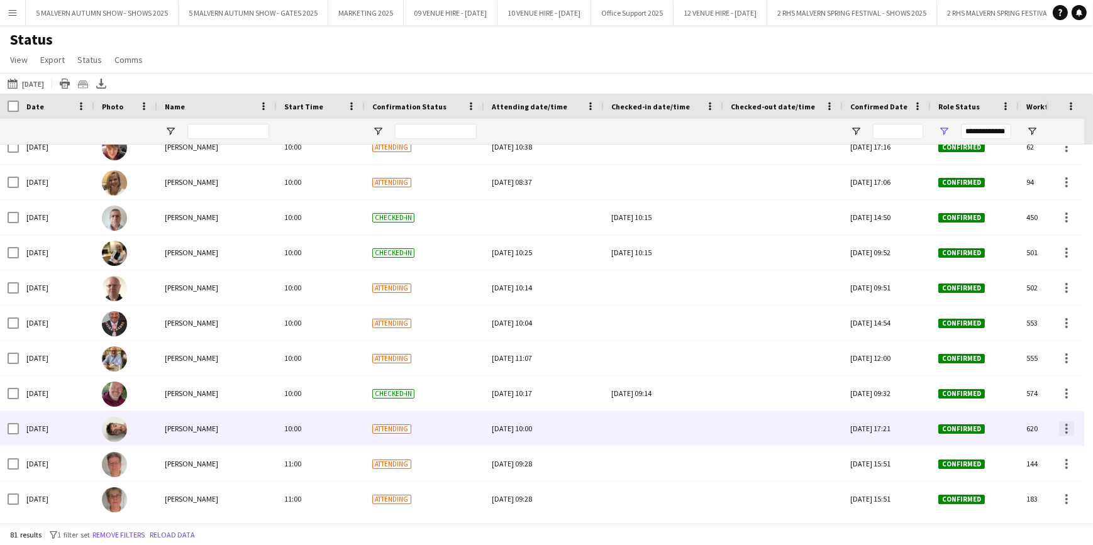
click at [1063, 430] on div at bounding box center [1066, 429] width 15 height 15
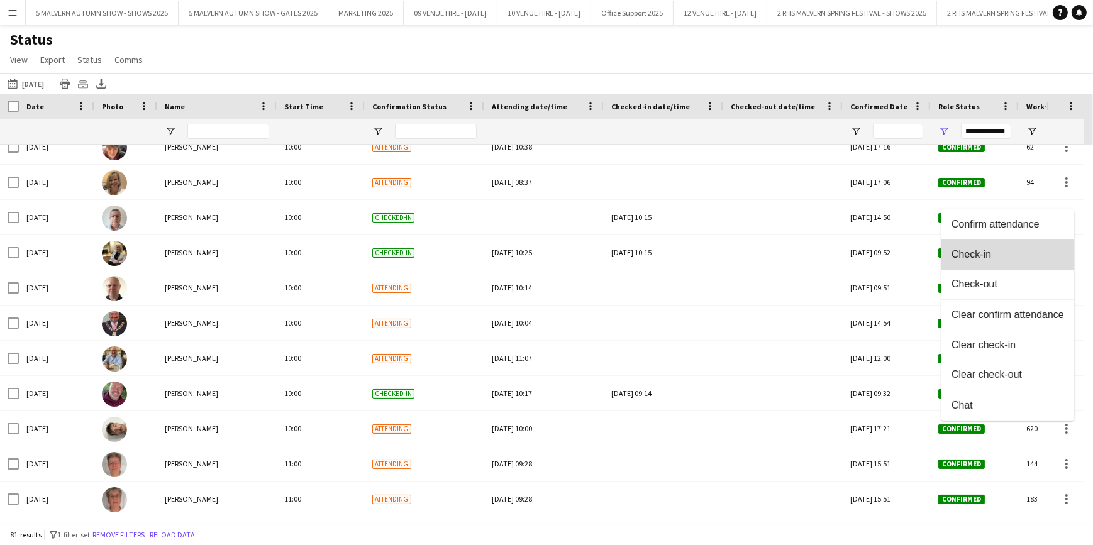
click at [1003, 264] on button "Check-in" at bounding box center [1008, 255] width 133 height 30
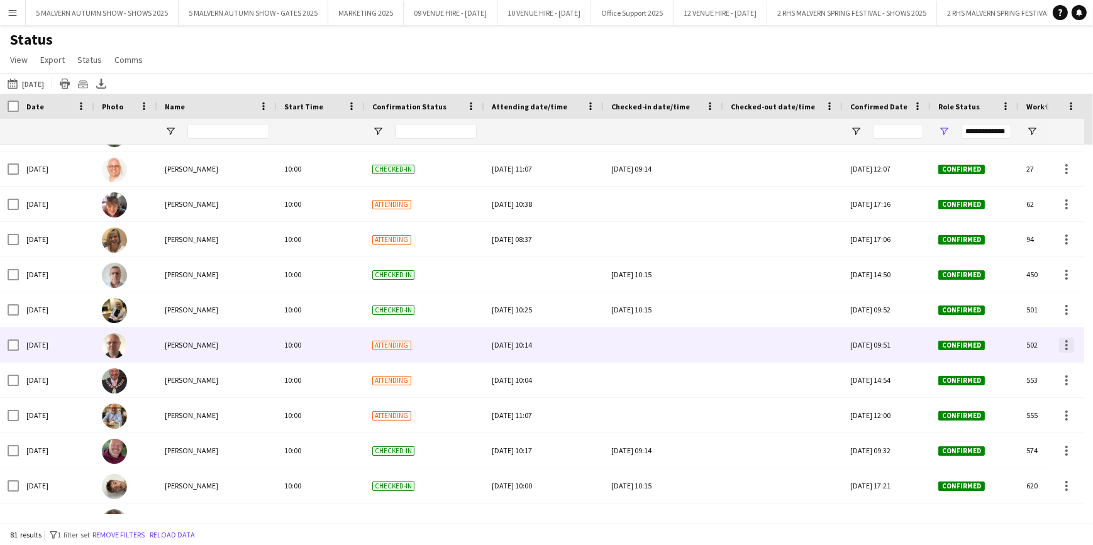
click at [1066, 345] on div at bounding box center [1067, 345] width 3 height 3
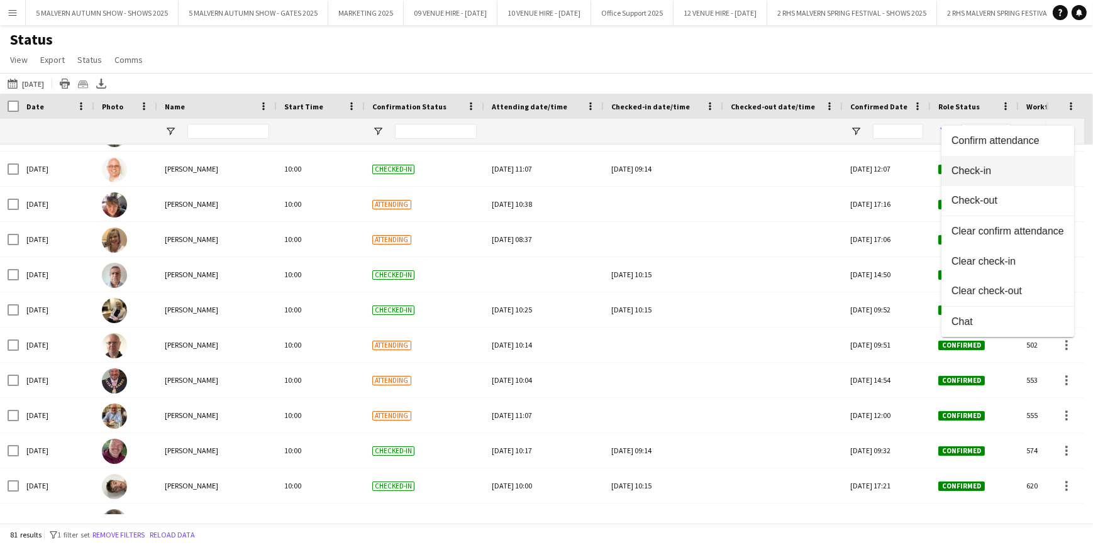
click at [994, 173] on span "Check-in" at bounding box center [1008, 170] width 113 height 11
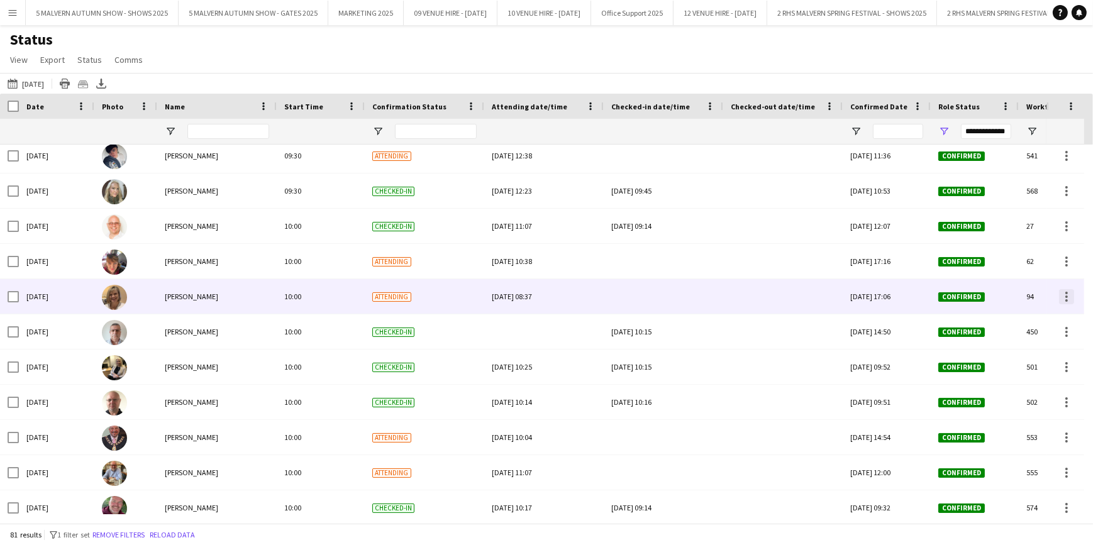
click at [1066, 293] on div at bounding box center [1067, 293] width 3 height 3
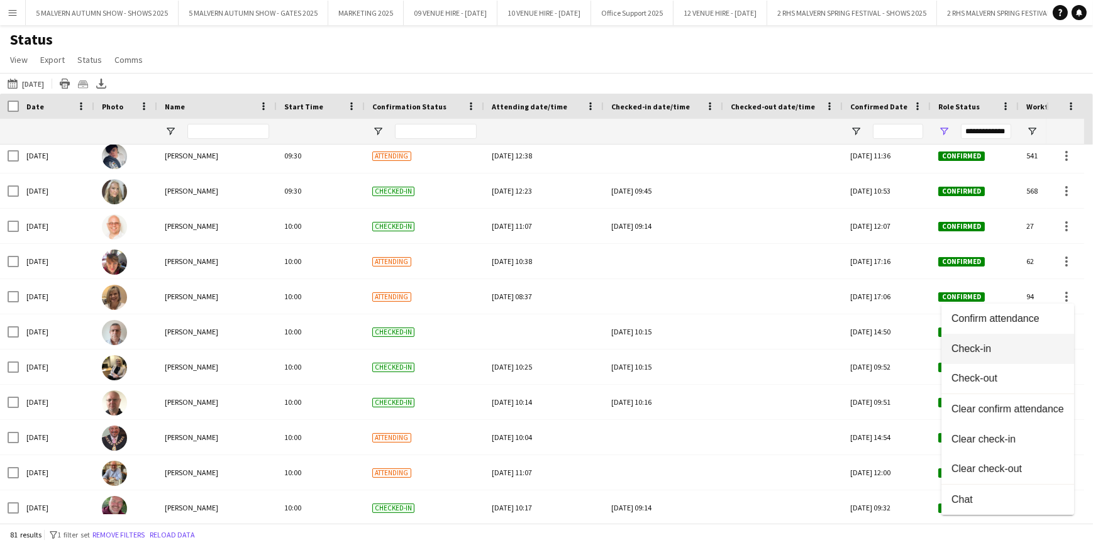
click at [1005, 349] on span "Check-in" at bounding box center [1008, 348] width 113 height 11
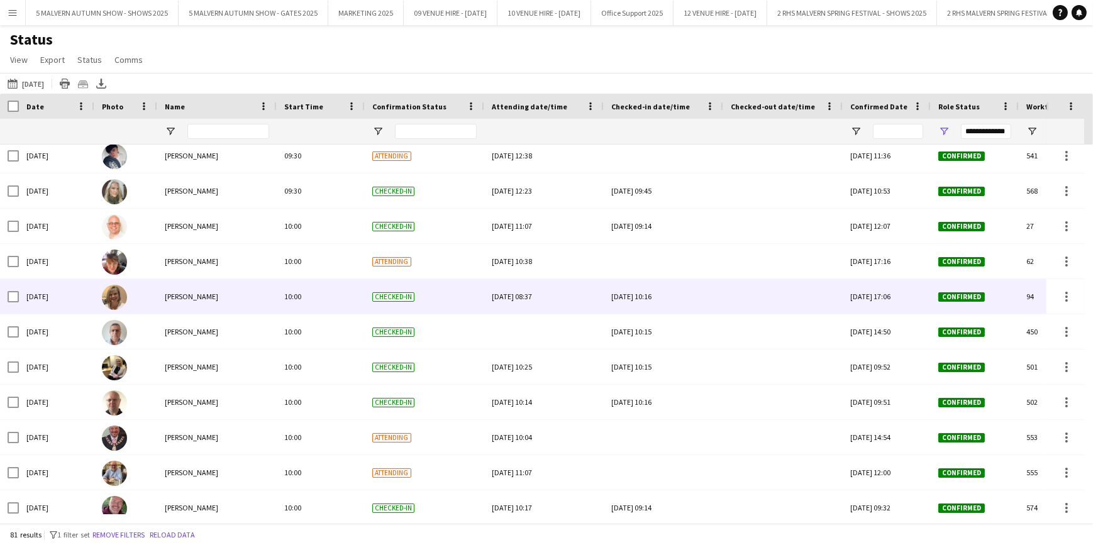
scroll to position [1912, 0]
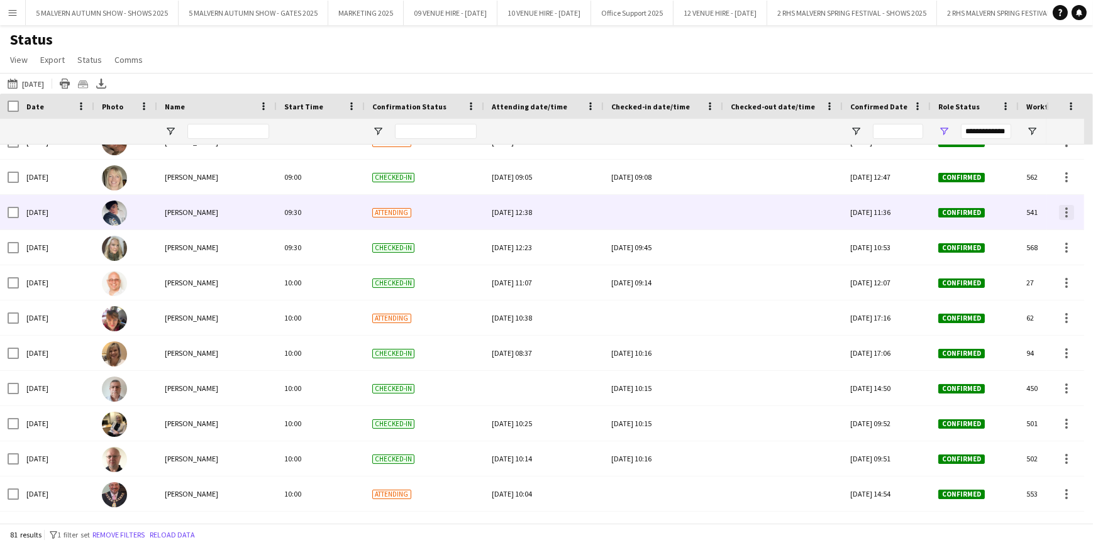
click at [1071, 208] on div at bounding box center [1066, 212] width 15 height 15
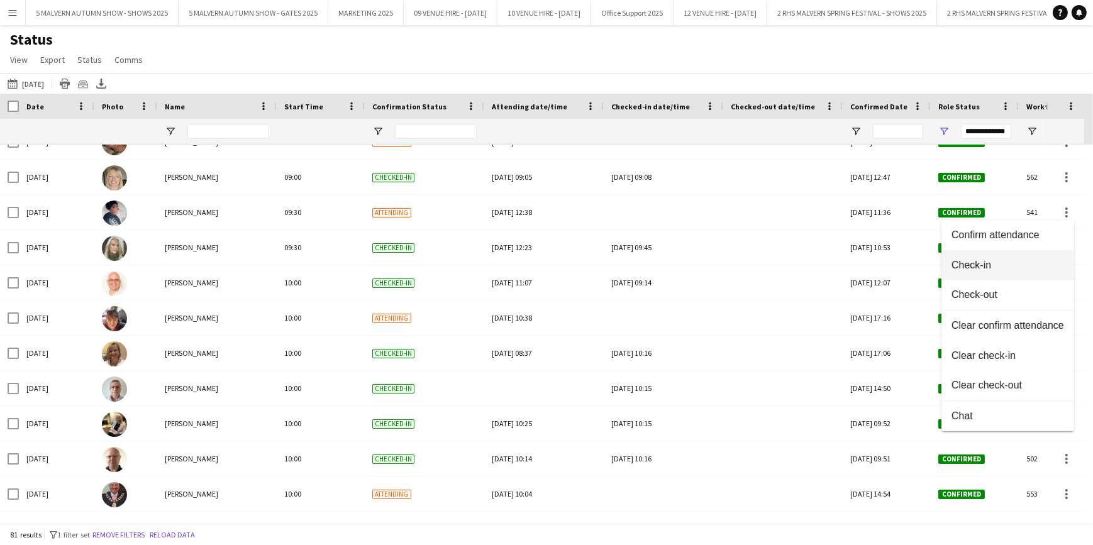
click at [995, 269] on span "Check-in" at bounding box center [1008, 265] width 113 height 11
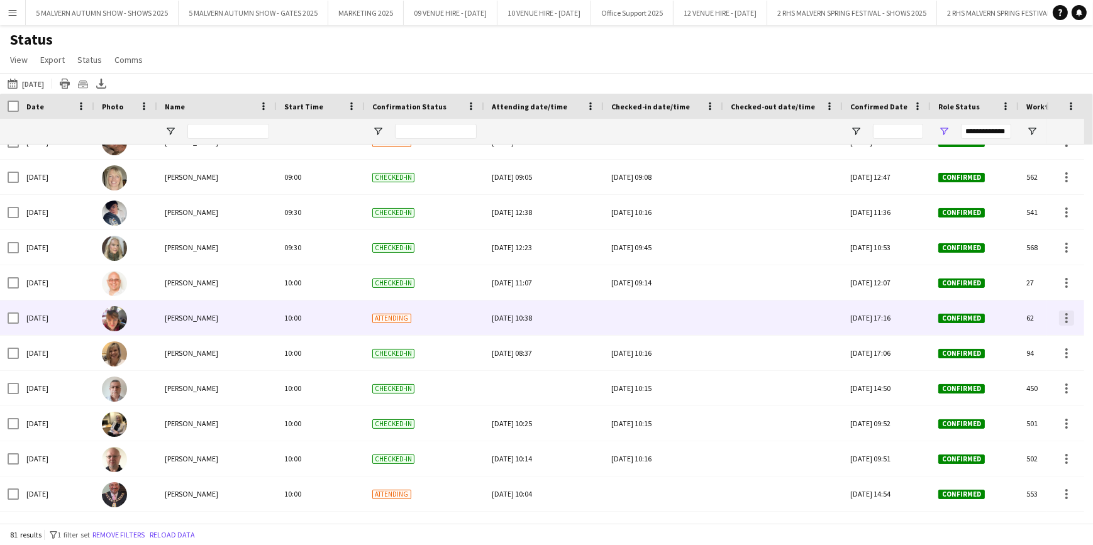
click at [1066, 318] on div at bounding box center [1067, 318] width 3 height 3
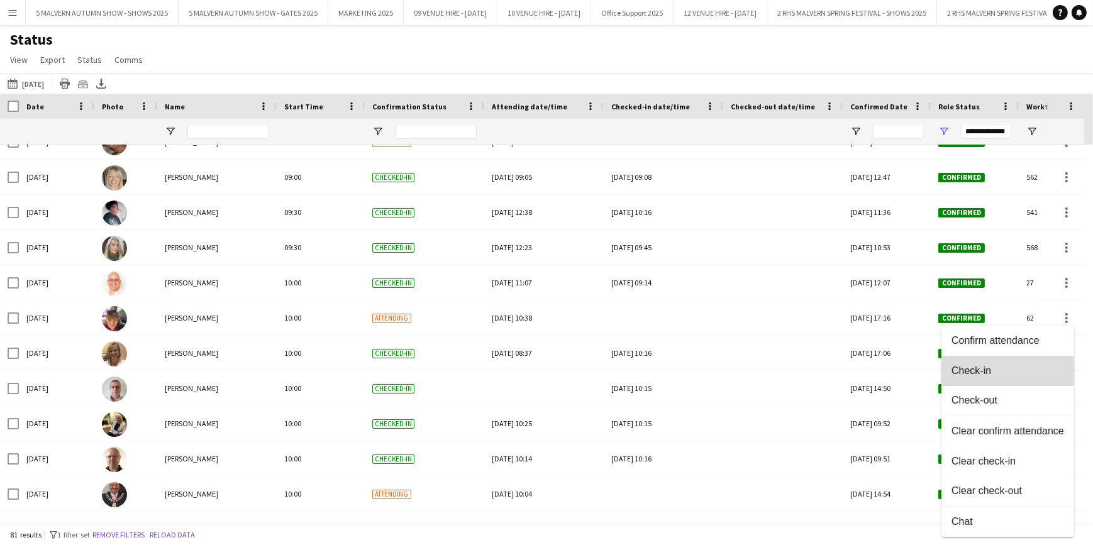
click at [952, 371] on span "Check-in" at bounding box center [1008, 371] width 113 height 11
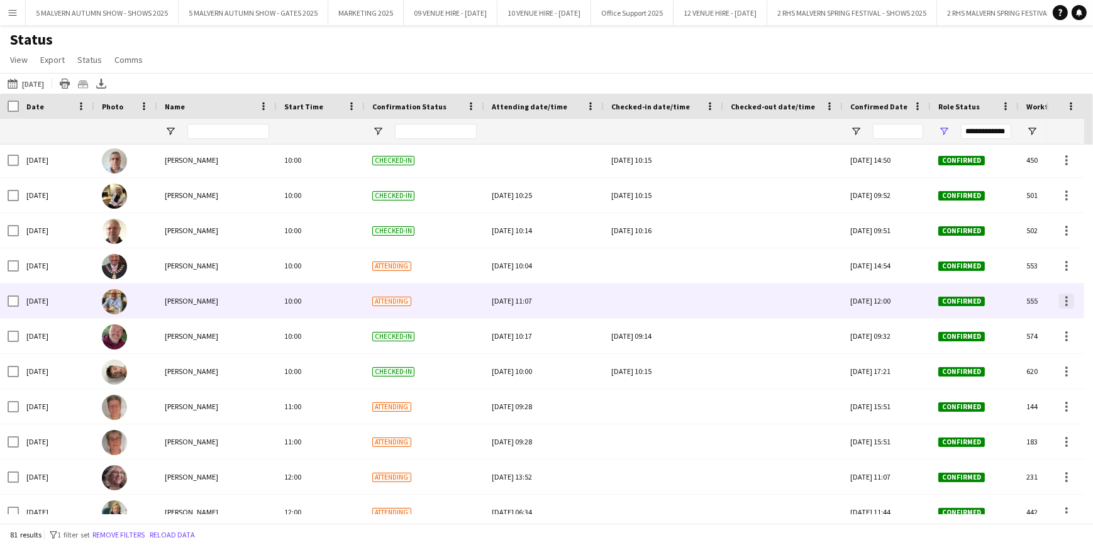
click at [1071, 301] on div at bounding box center [1066, 301] width 15 height 15
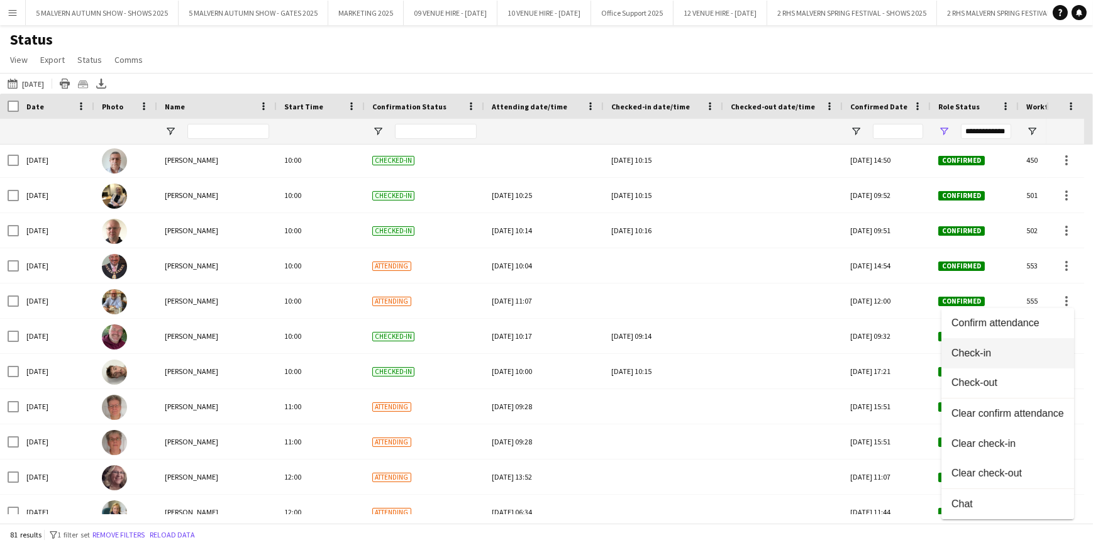
click at [998, 357] on span "Check-in" at bounding box center [1008, 353] width 113 height 11
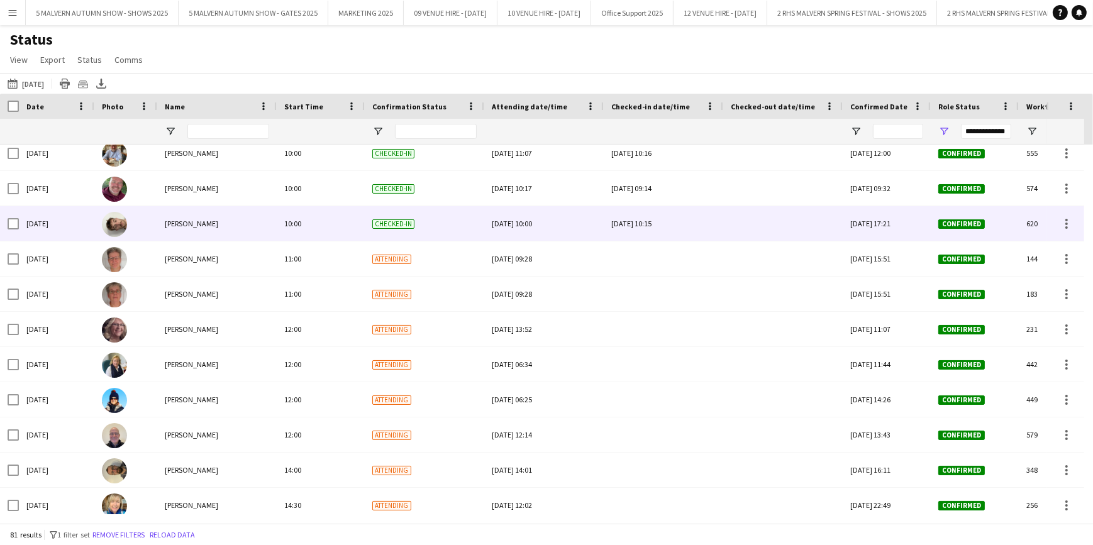
scroll to position [2254, 0]
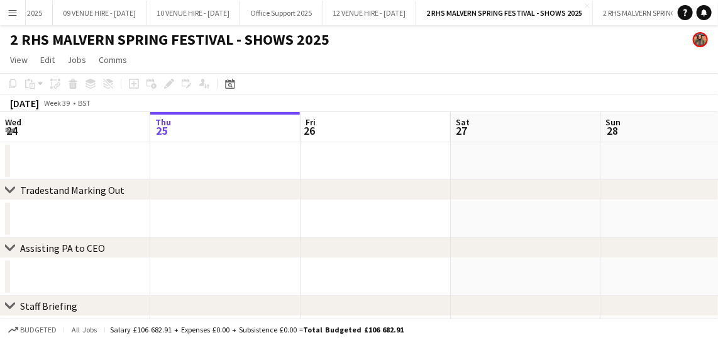
click at [6, 8] on button "Menu" at bounding box center [12, 12] width 25 height 25
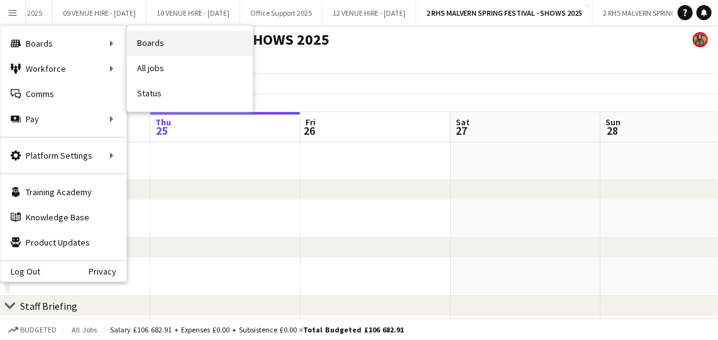
click at [152, 43] on link "Boards" at bounding box center [190, 43] width 126 height 25
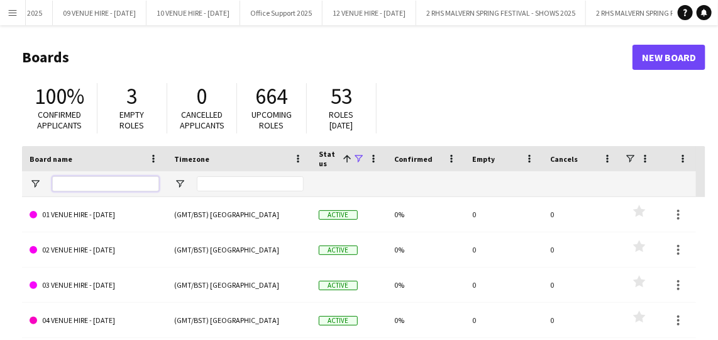
click at [84, 187] on input "Board name Filter Input" at bounding box center [105, 183] width 107 height 15
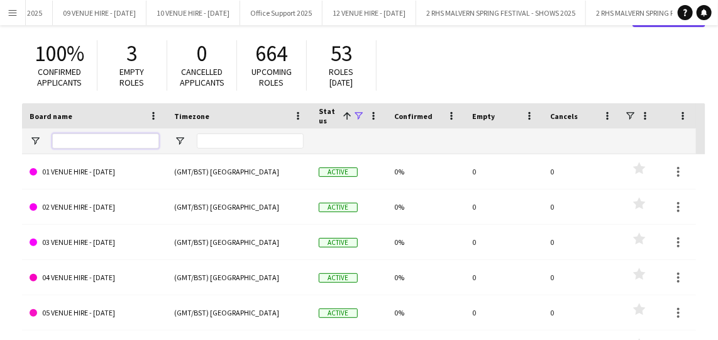
scroll to position [57, 0]
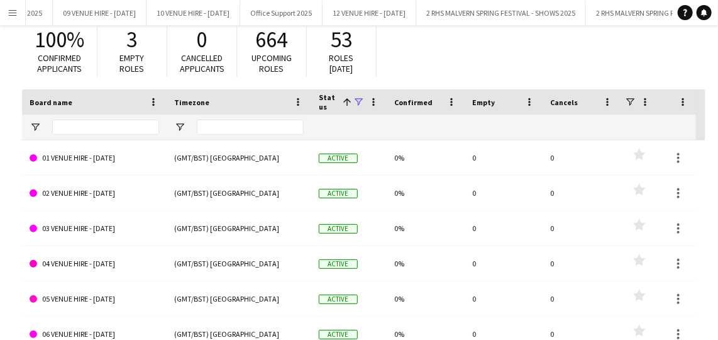
click at [8, 16] on app-icon "Menu" at bounding box center [13, 13] width 10 height 10
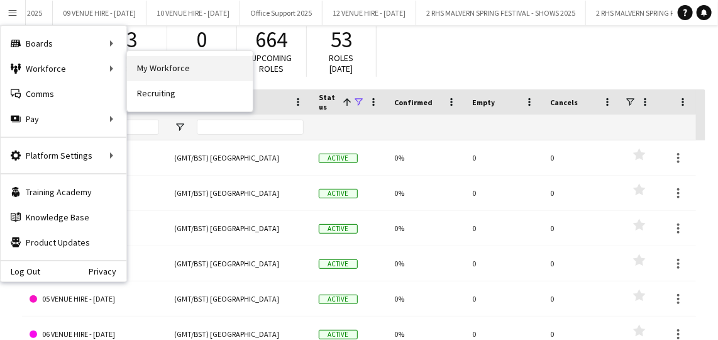
click at [163, 67] on link "My Workforce" at bounding box center [190, 68] width 126 height 25
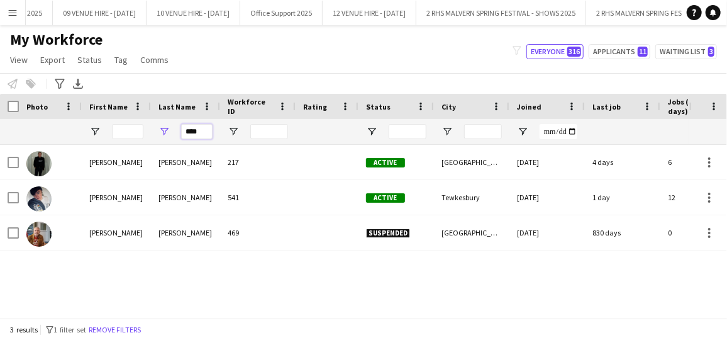
click at [194, 132] on input "****" at bounding box center [196, 131] width 31 height 15
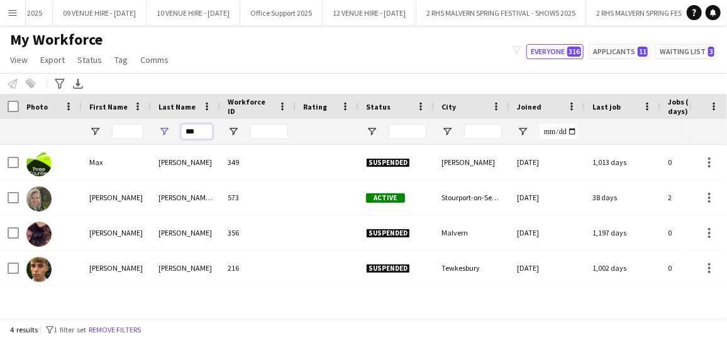
type input "***"
click at [198, 73] on div "Notify workforce Add to tag Select at least one crew to tag him or her. Advance…" at bounding box center [363, 83] width 727 height 21
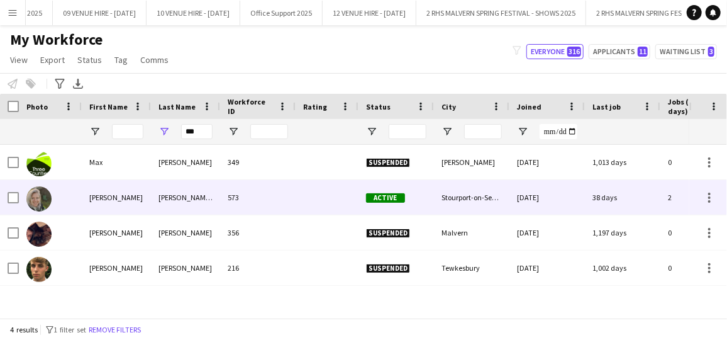
click at [586, 208] on div "38 days" at bounding box center [622, 197] width 75 height 35
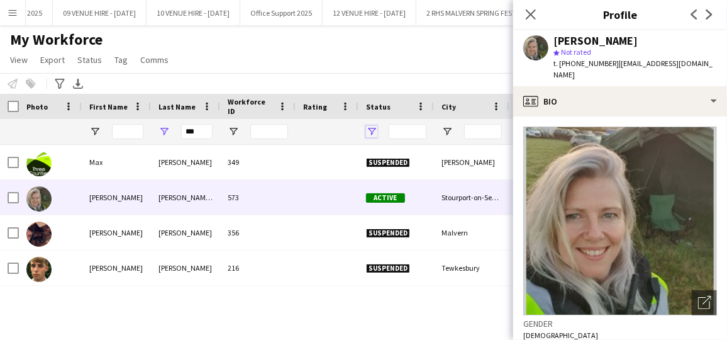
click at [373, 133] on span "Open Filter Menu" at bounding box center [371, 131] width 11 height 11
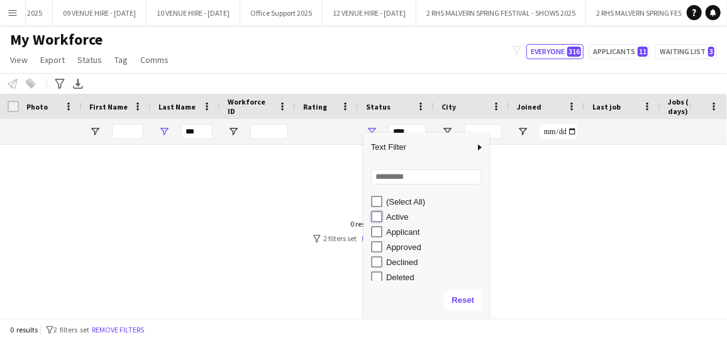
type input "**********"
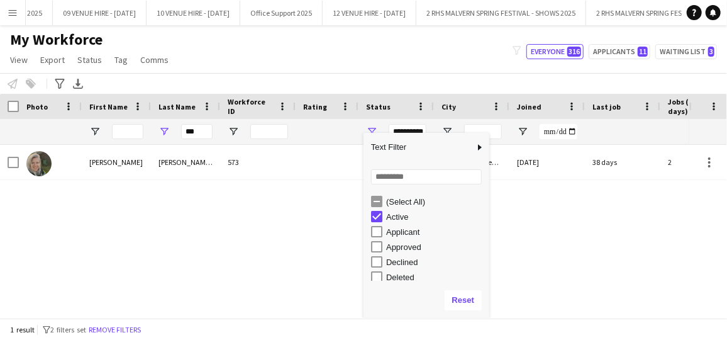
click at [369, 59] on div "My Workforce View Views Default view SafeHR Employee Details New view Update vi…" at bounding box center [363, 51] width 727 height 43
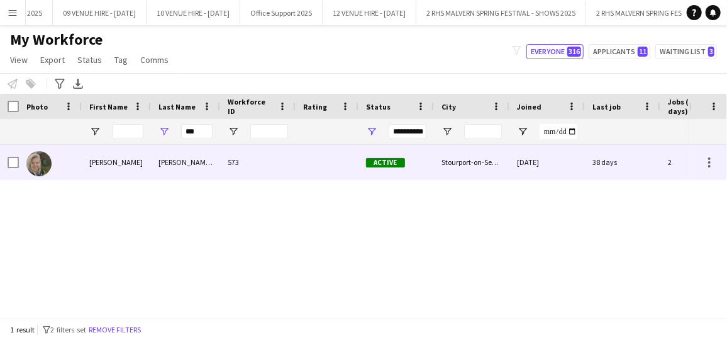
click at [502, 160] on div "Stourport-on-Severn" at bounding box center [471, 162] width 75 height 35
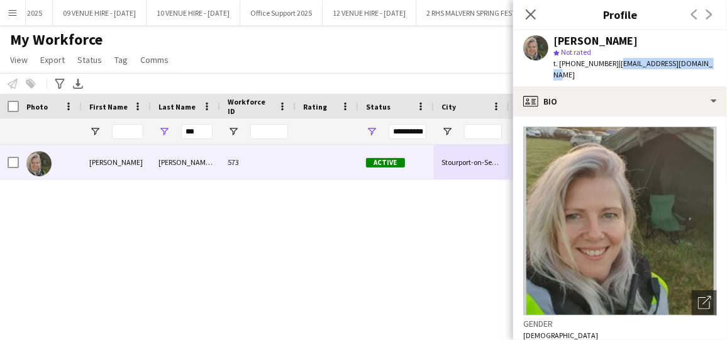
drag, startPoint x: 720, startPoint y: 65, endPoint x: 613, endPoint y: 63, distance: 106.3
click at [613, 63] on app-profile-header "Kerry Griffin watkins star Not rated t. +447738462307 | kgriffin73@hotmail.co.uk" at bounding box center [620, 58] width 214 height 56
copy span "[EMAIL_ADDRESS][DOMAIN_NAME]"
click at [429, 55] on div "My Workforce View Views Default view SafeHR Employee Details New view Update vi…" at bounding box center [363, 51] width 727 height 43
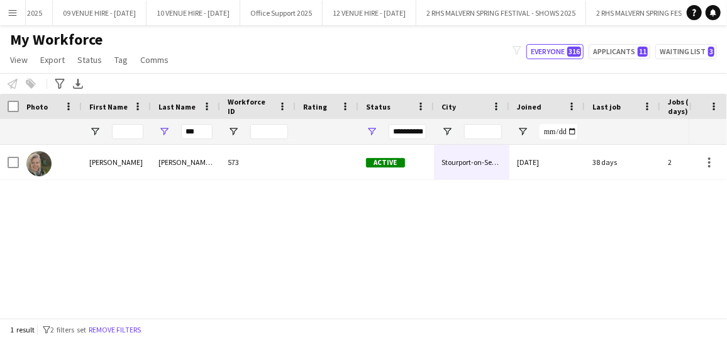
scroll to position [0, 351]
click at [204, 132] on input "***" at bounding box center [196, 131] width 31 height 15
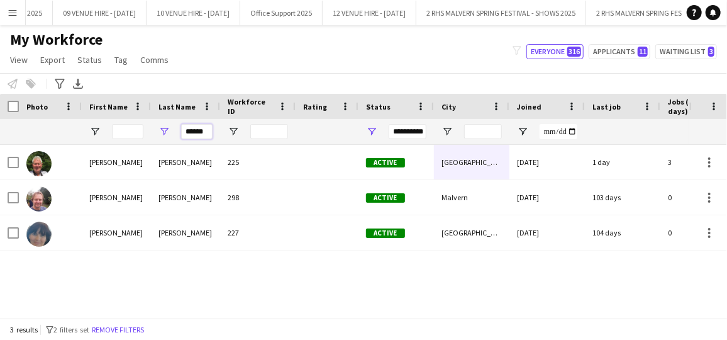
type input "******"
click at [174, 60] on app-page-menu "View Views Default view SafeHR Employee Details New view Update view Delete vie…" at bounding box center [90, 61] width 181 height 24
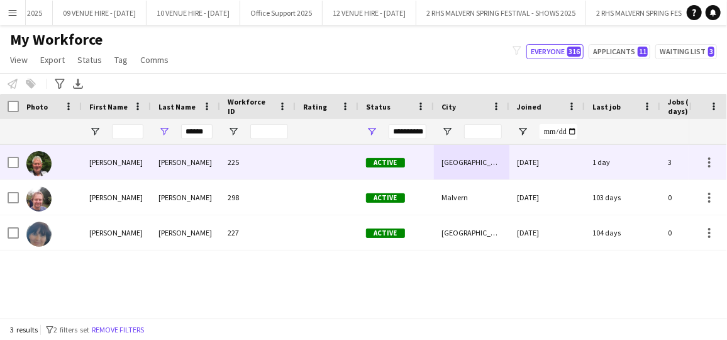
click at [163, 167] on div "[PERSON_NAME]" at bounding box center [185, 162] width 69 height 35
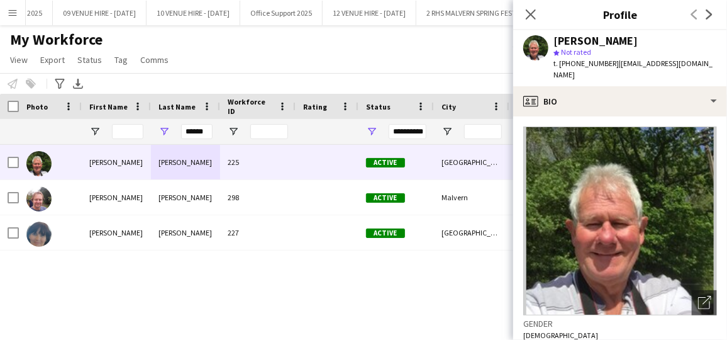
click at [311, 62] on div "My Workforce View Views Default view SafeHR Employee Details New view Update vi…" at bounding box center [363, 51] width 727 height 43
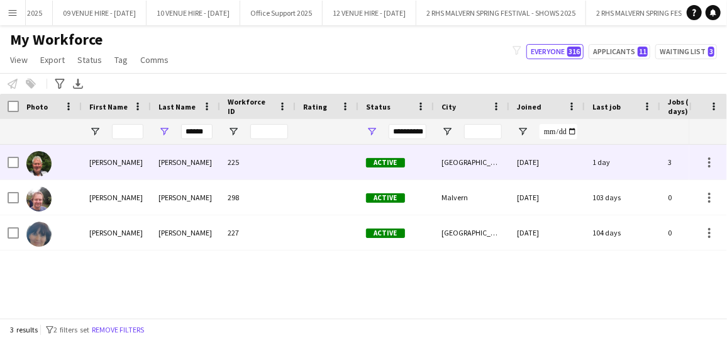
click at [594, 168] on div "1 day" at bounding box center [622, 162] width 75 height 35
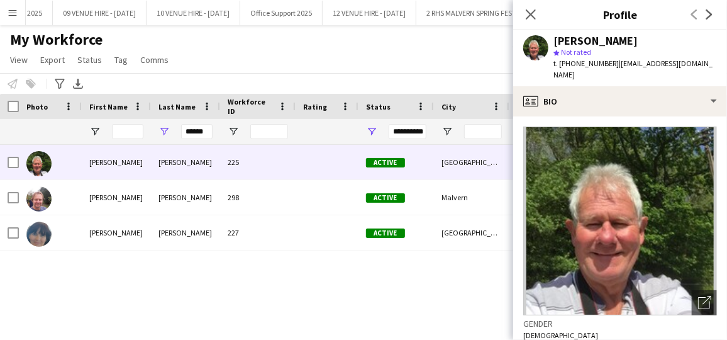
click at [427, 60] on div "My Workforce View Views Default view SafeHR Employee Details New view Update vi…" at bounding box center [363, 51] width 727 height 43
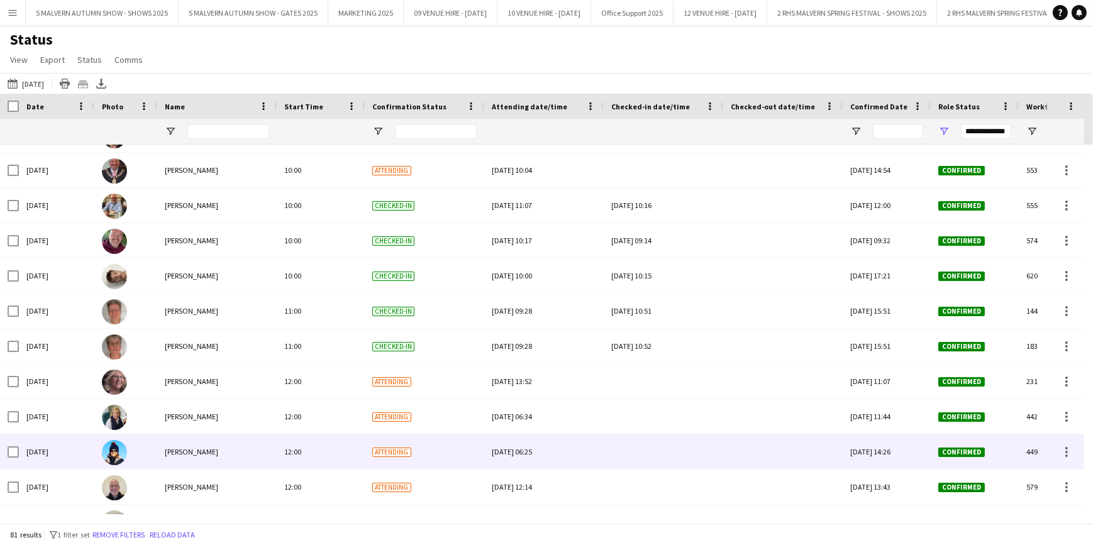
scroll to position [2230, 0]
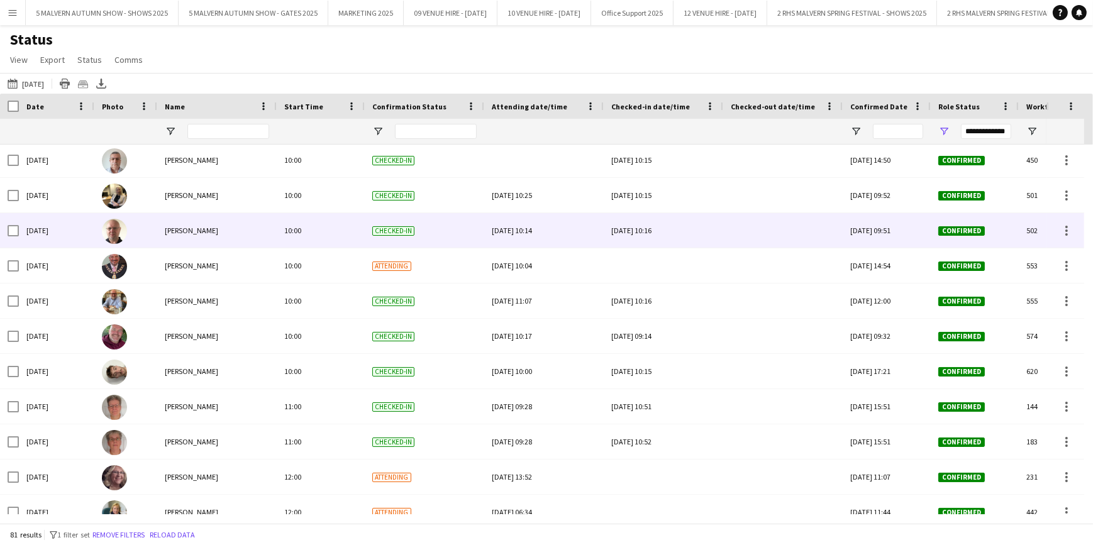
scroll to position [2079, 0]
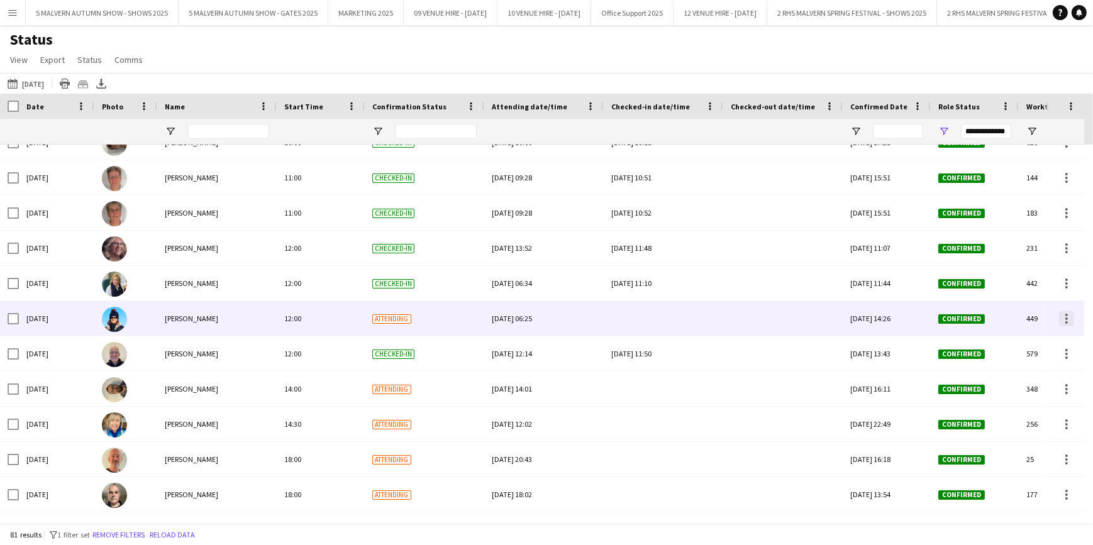
click at [1062, 322] on div at bounding box center [1066, 318] width 15 height 15
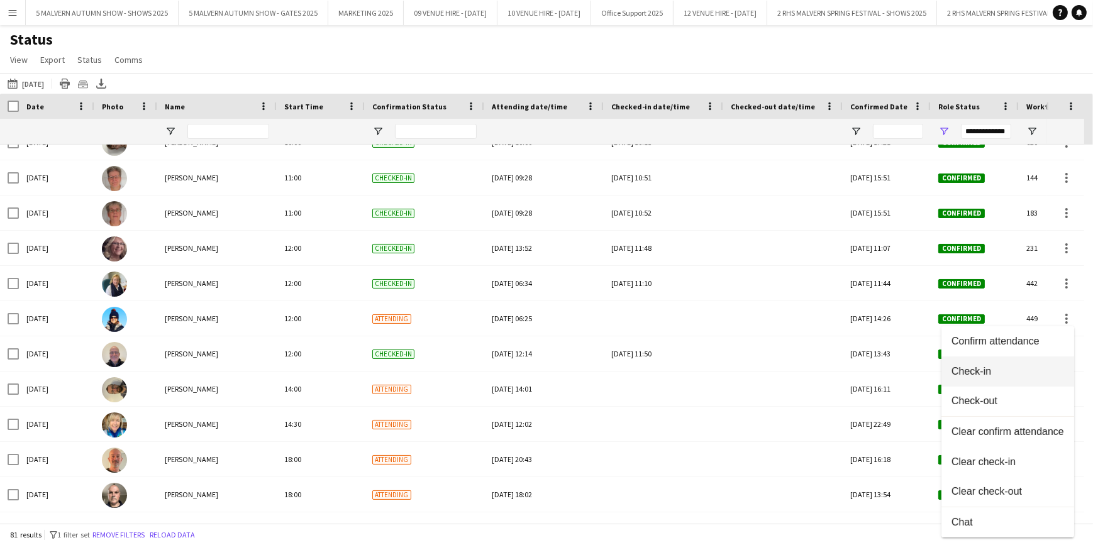
click at [1001, 372] on span "Check-in" at bounding box center [1008, 371] width 113 height 11
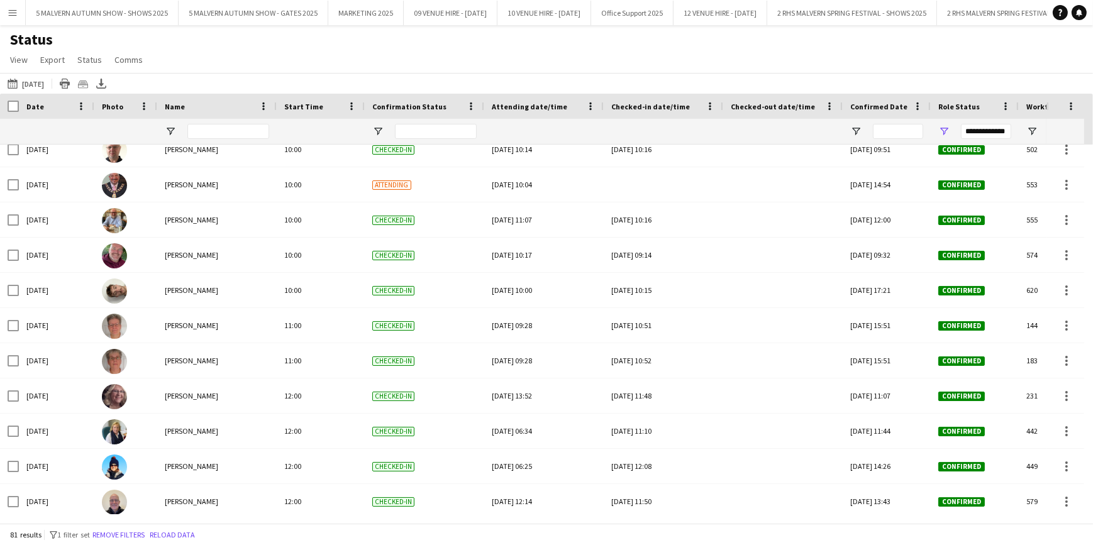
scroll to position [2197, 0]
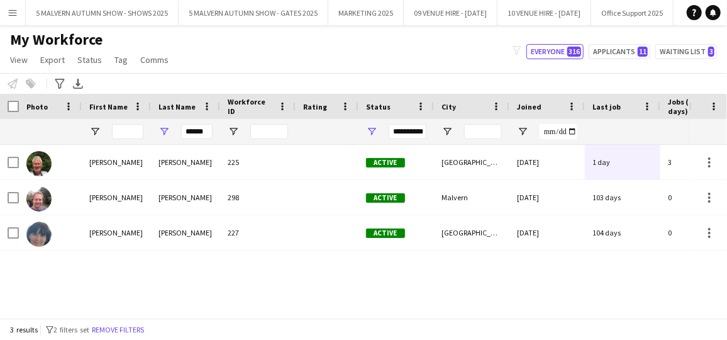
scroll to position [0, 351]
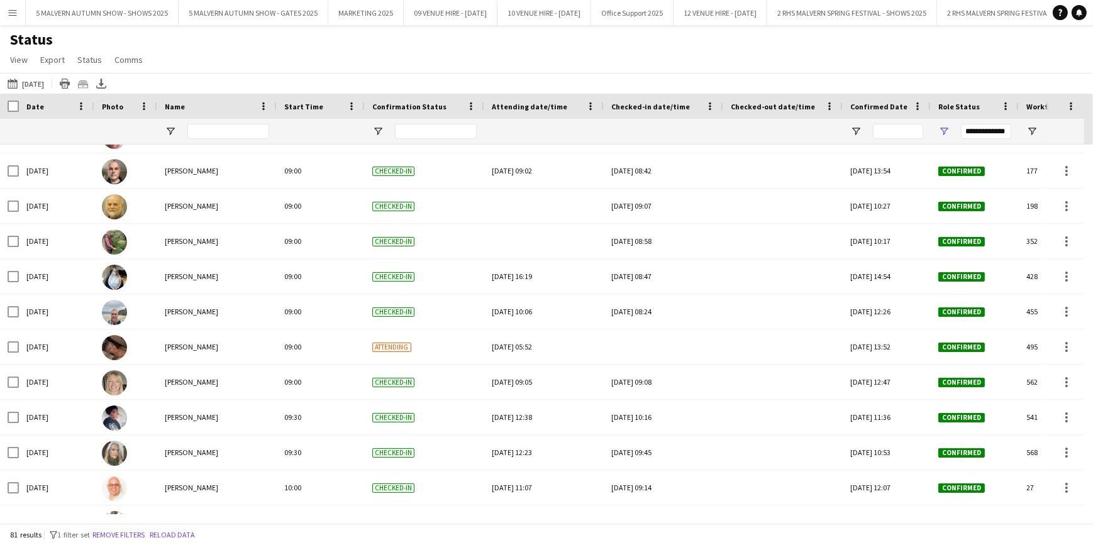
scroll to position [1595, 0]
